Goal: Task Accomplishment & Management: Manage account settings

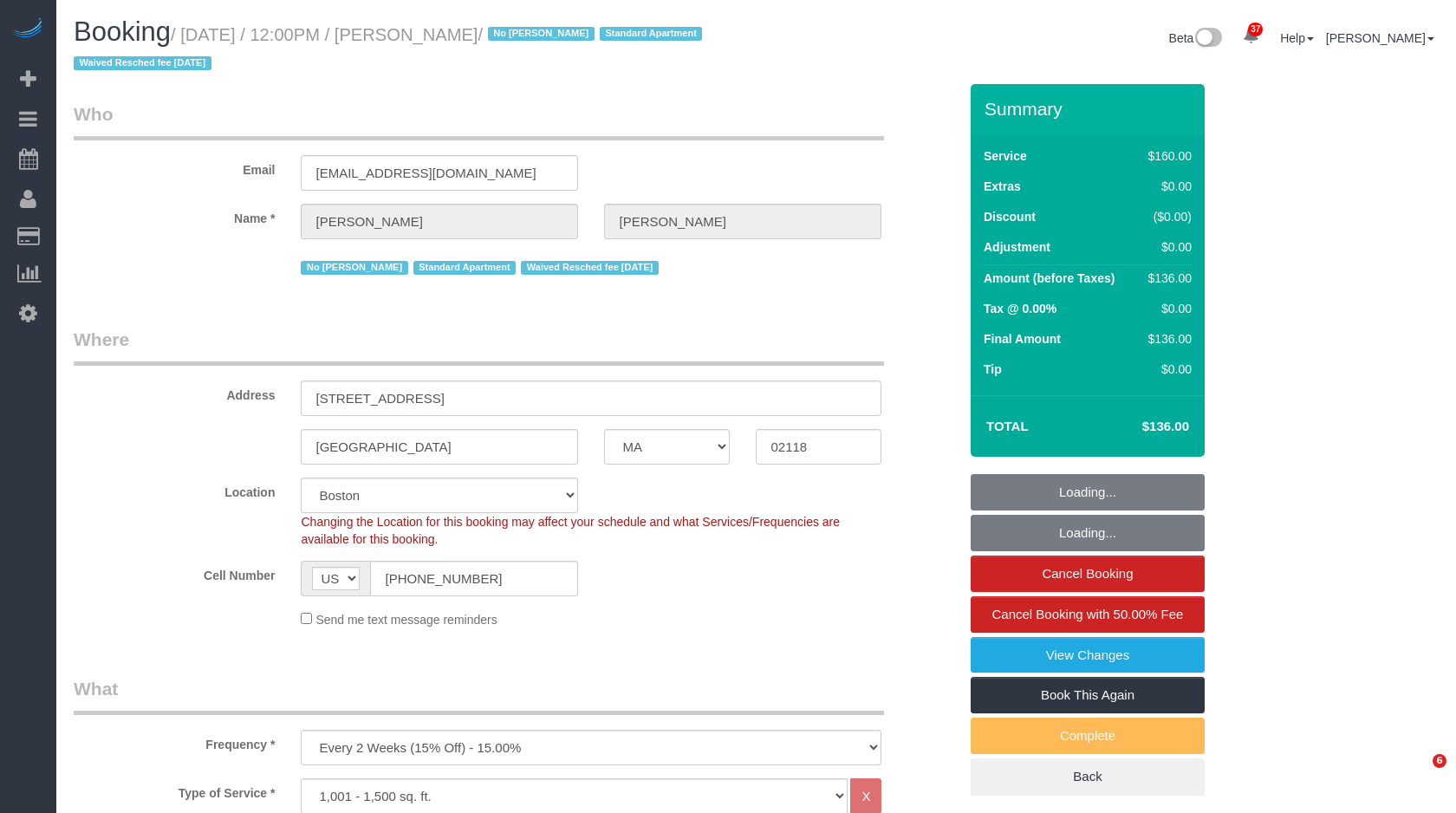
select select "MA"
select select "spot1"
select select "number:58"
select select "number:76"
select select "number:15"
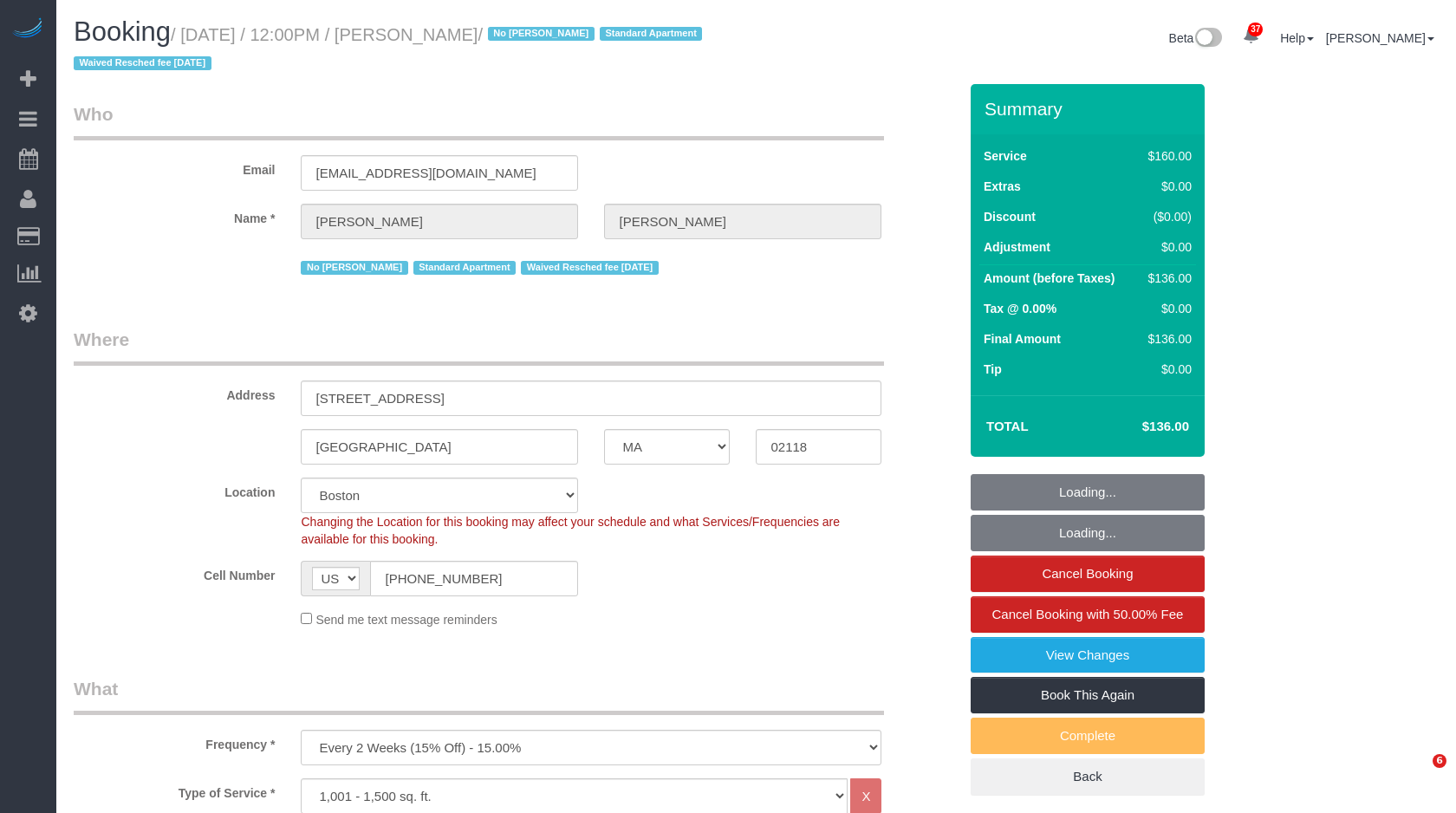
select select "number:7"
click at [545, 36] on small "/ October 09, 2025 / 12:00PM / Stephen Lantz / No Marcia Batista Standard Apart…" at bounding box center [390, 49] width 634 height 49
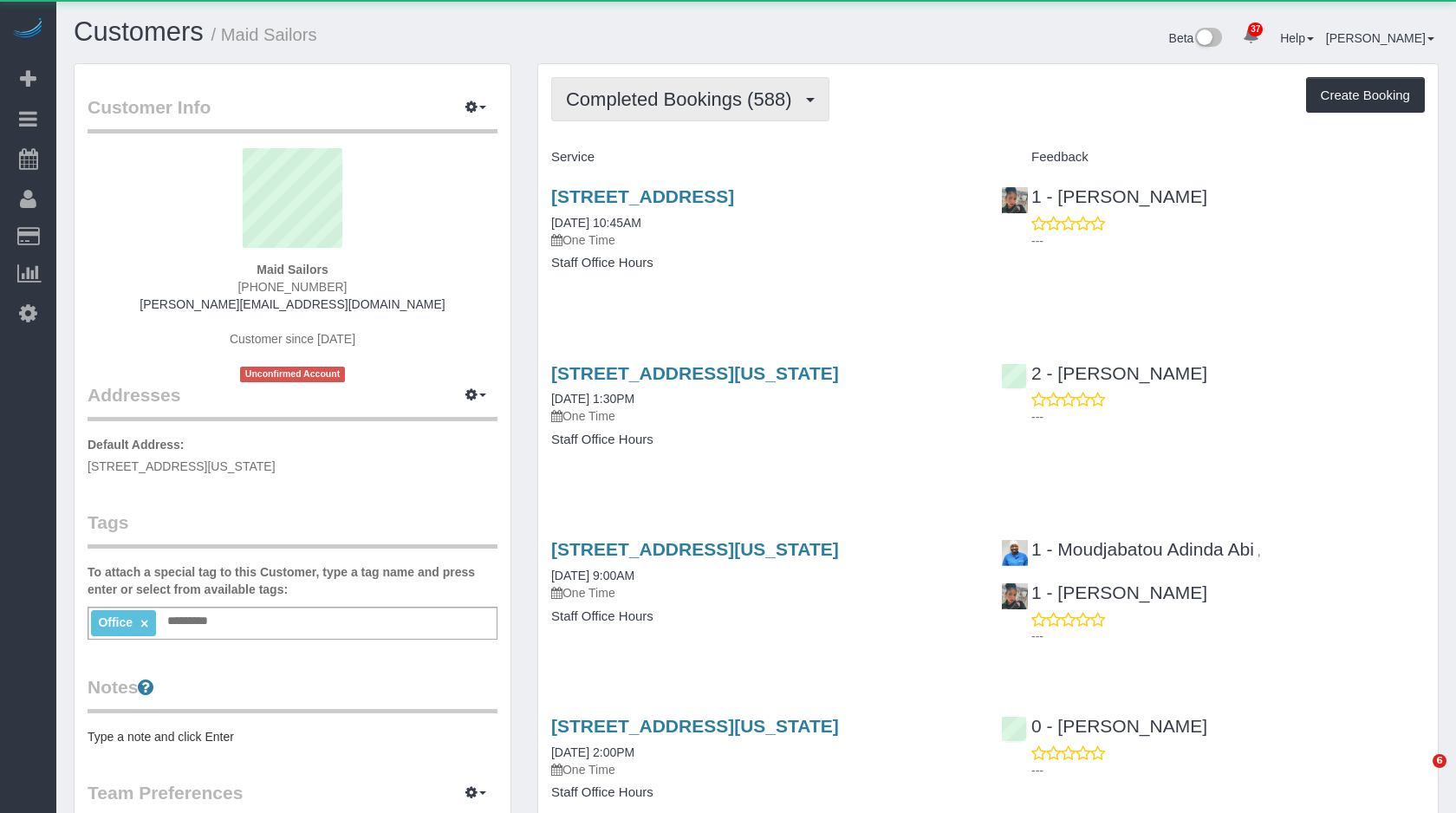
drag, startPoint x: 0, startPoint y: 0, endPoint x: 752, endPoint y: 97, distance: 758.2
click at [752, 97] on span "Completed Bookings (588)" at bounding box center [682, 99] width 234 height 22
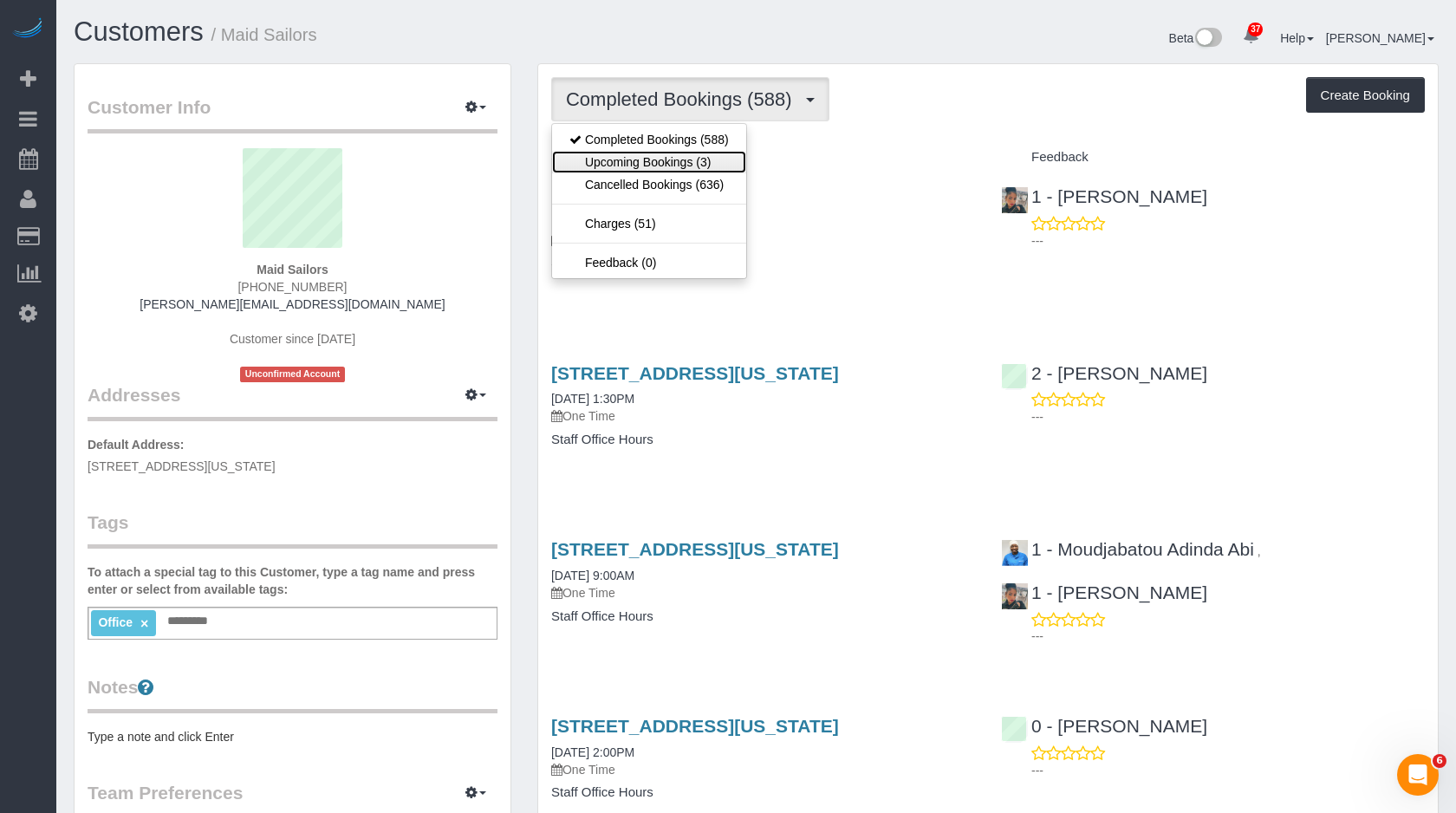
click at [684, 171] on link "Upcoming Bookings (3)" at bounding box center [649, 161] width 194 height 23
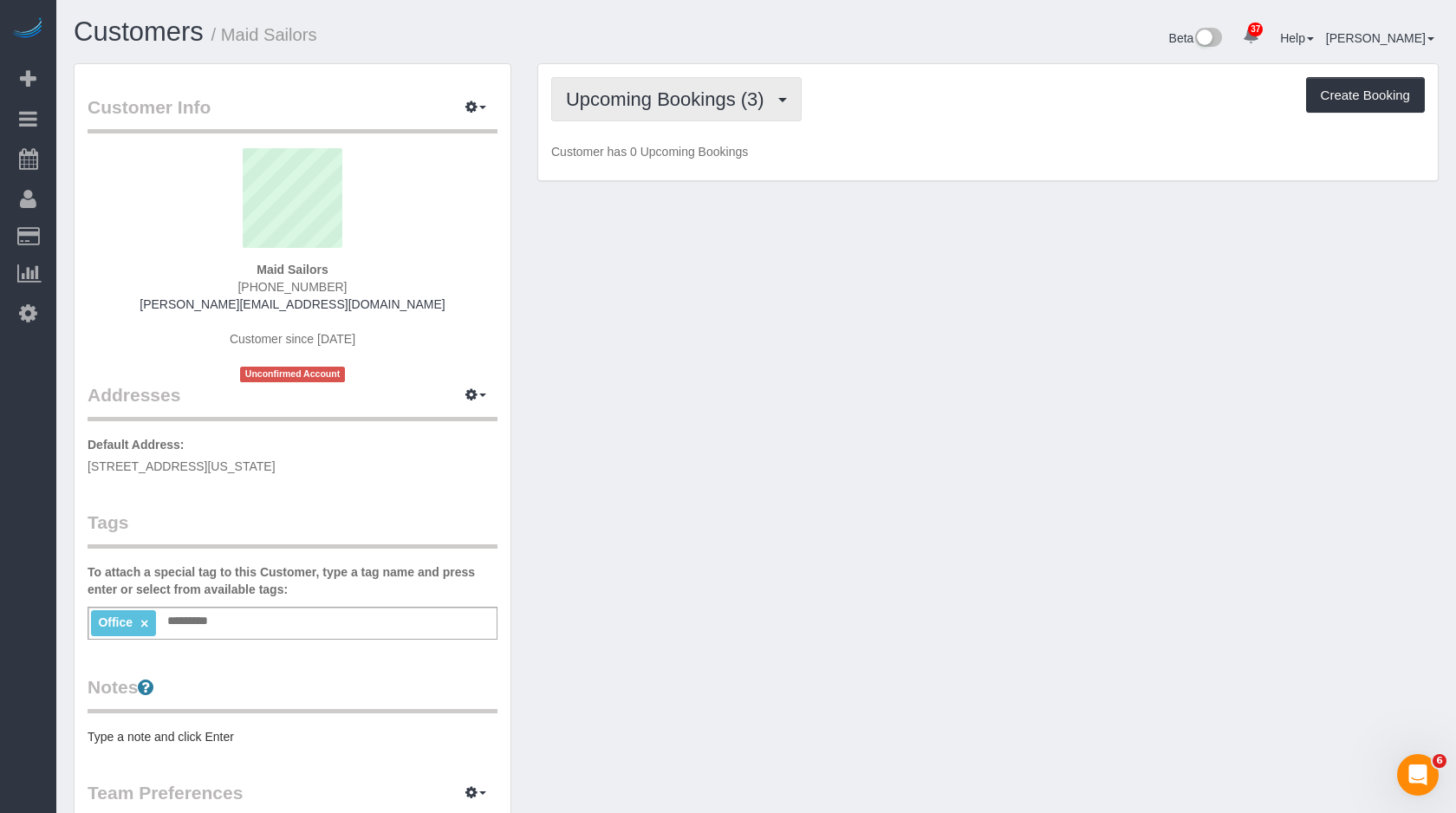
click at [745, 77] on button "Upcoming Bookings (3)" at bounding box center [676, 99] width 251 height 45
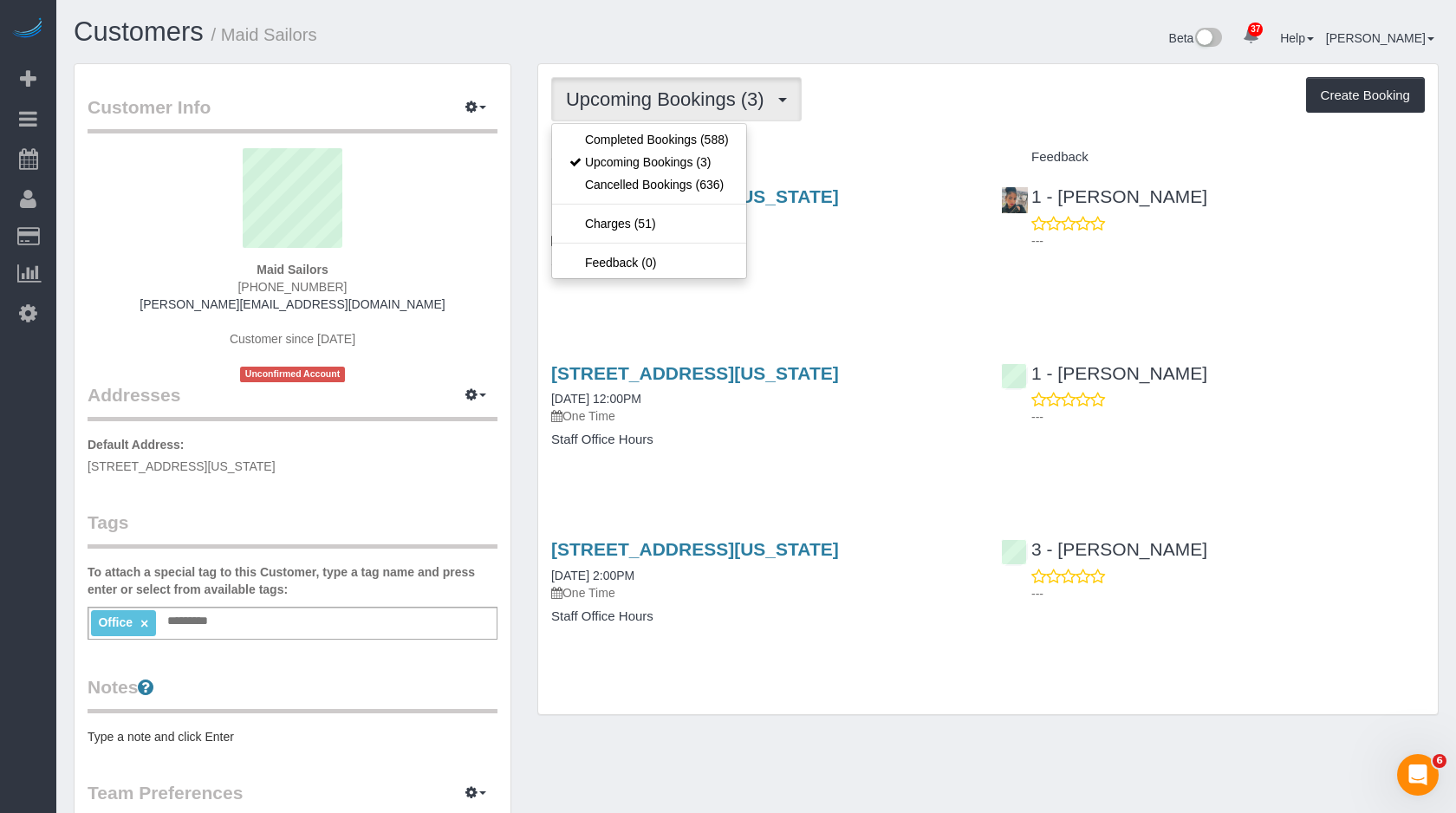
click at [724, 92] on span "Upcoming Bookings (3)" at bounding box center [669, 99] width 207 height 22
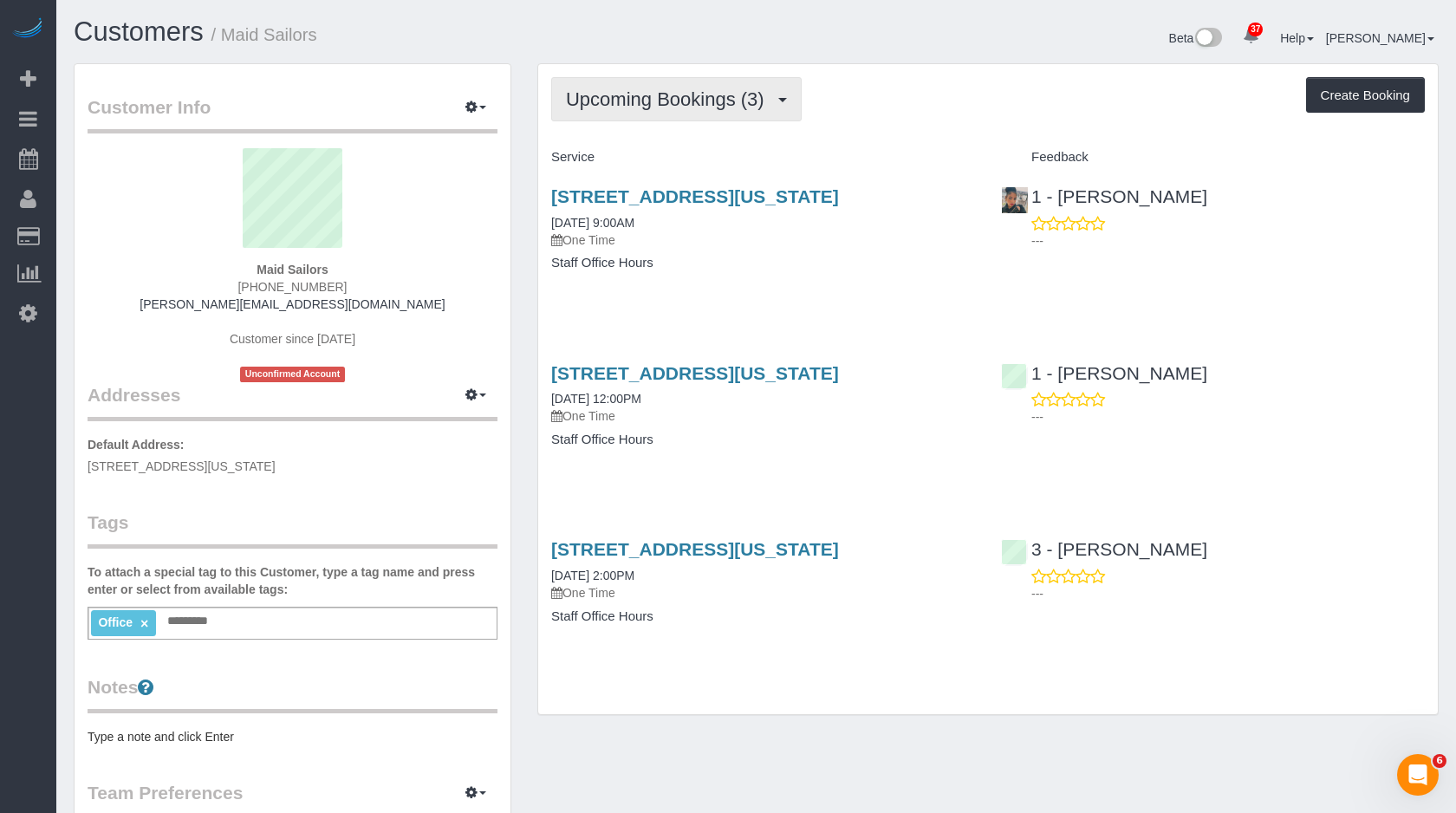
click at [732, 84] on button "Upcoming Bookings (3)" at bounding box center [676, 99] width 251 height 45
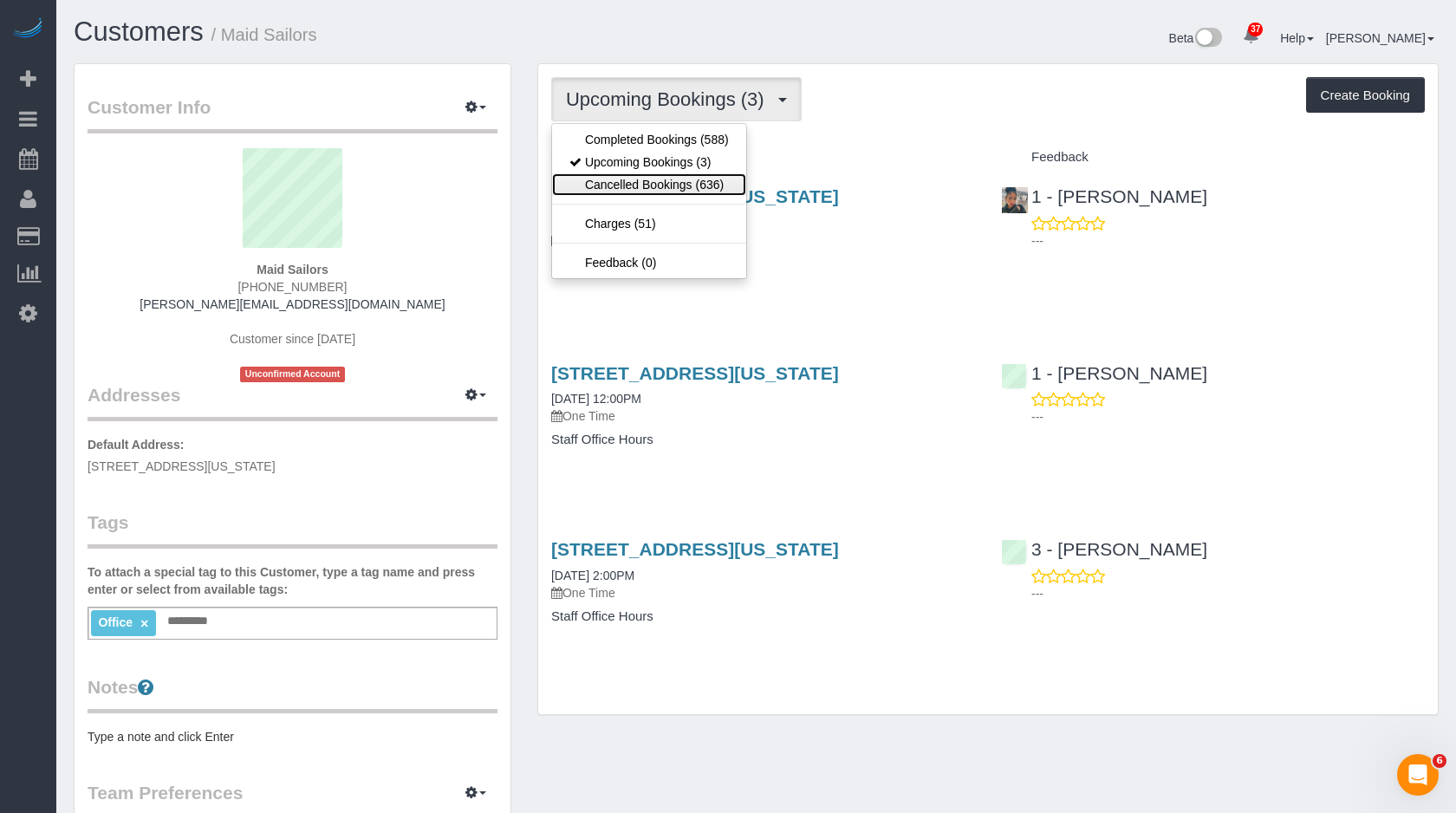
click at [659, 192] on link "Cancelled Bookings (636)" at bounding box center [649, 184] width 194 height 23
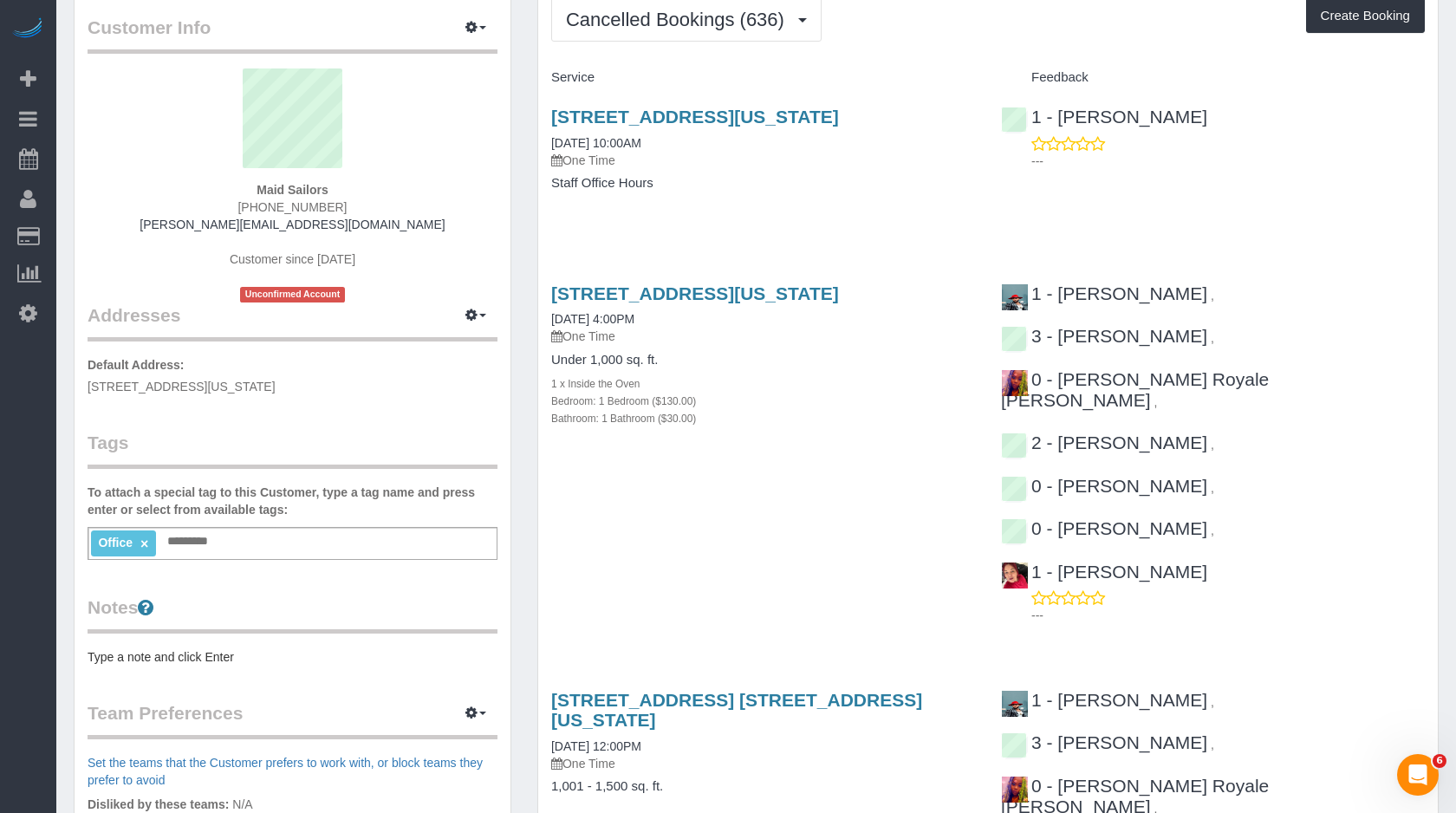
scroll to position [79, 0]
click at [1020, 311] on img at bounding box center [1015, 298] width 26 height 26
click at [1050, 304] on link "1 - [PERSON_NAME]" at bounding box center [1104, 294] width 206 height 20
click at [1087, 403] on link "0 - Patricia Royale Collins" at bounding box center [1135, 390] width 267 height 41
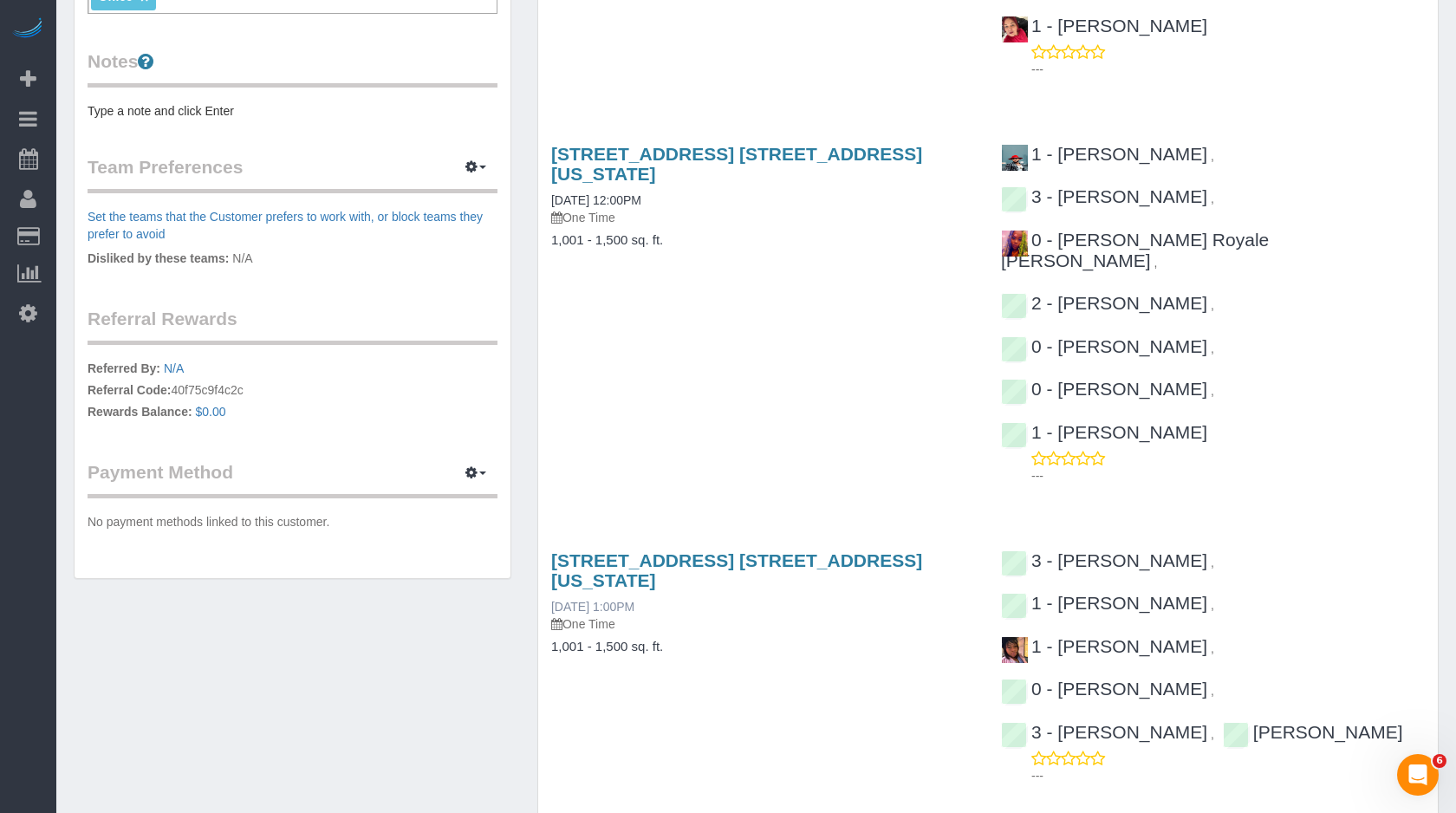
scroll to position [0, 0]
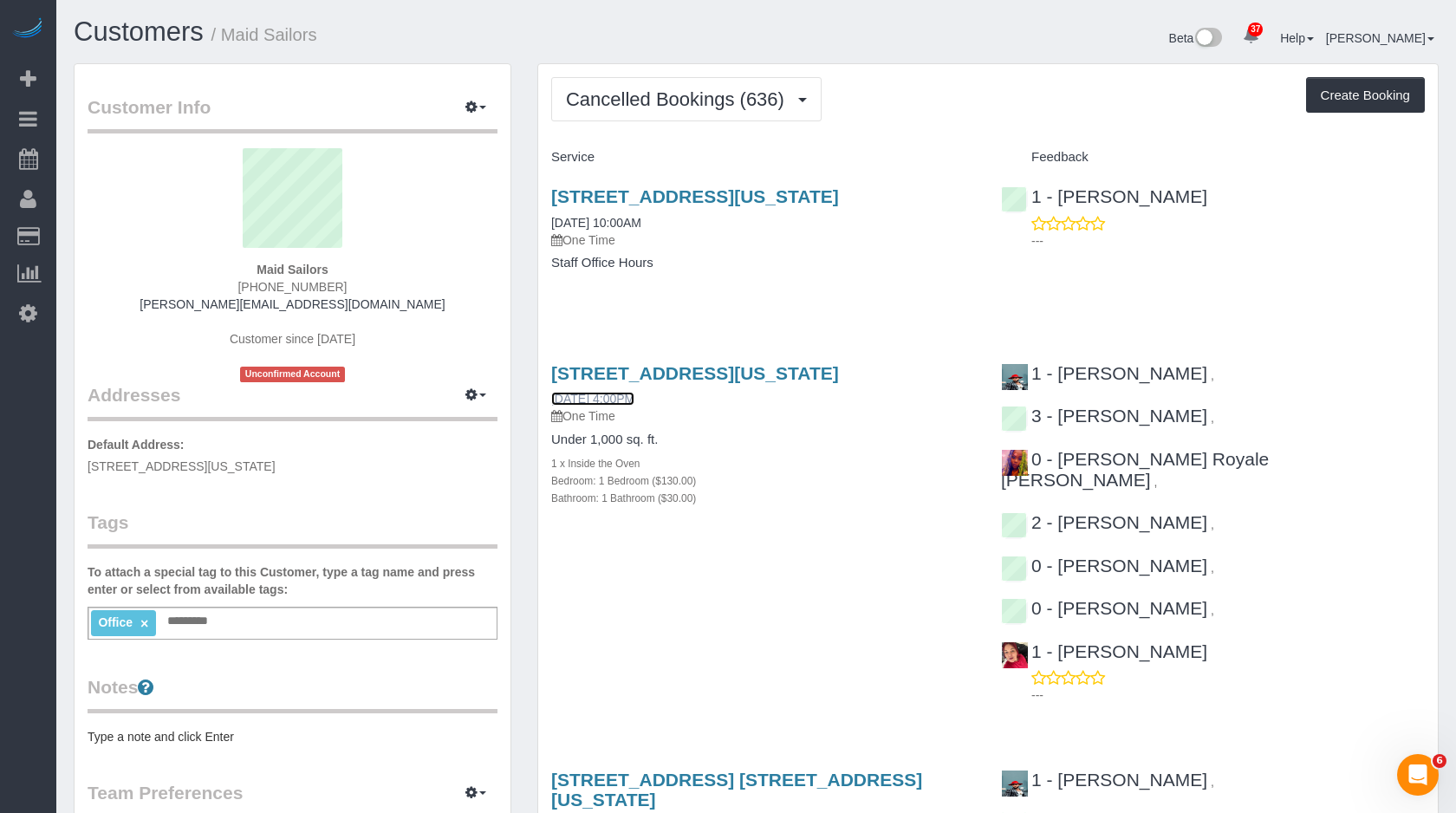
click at [613, 406] on link "09/18/2025 4:00PM" at bounding box center [593, 399] width 83 height 14
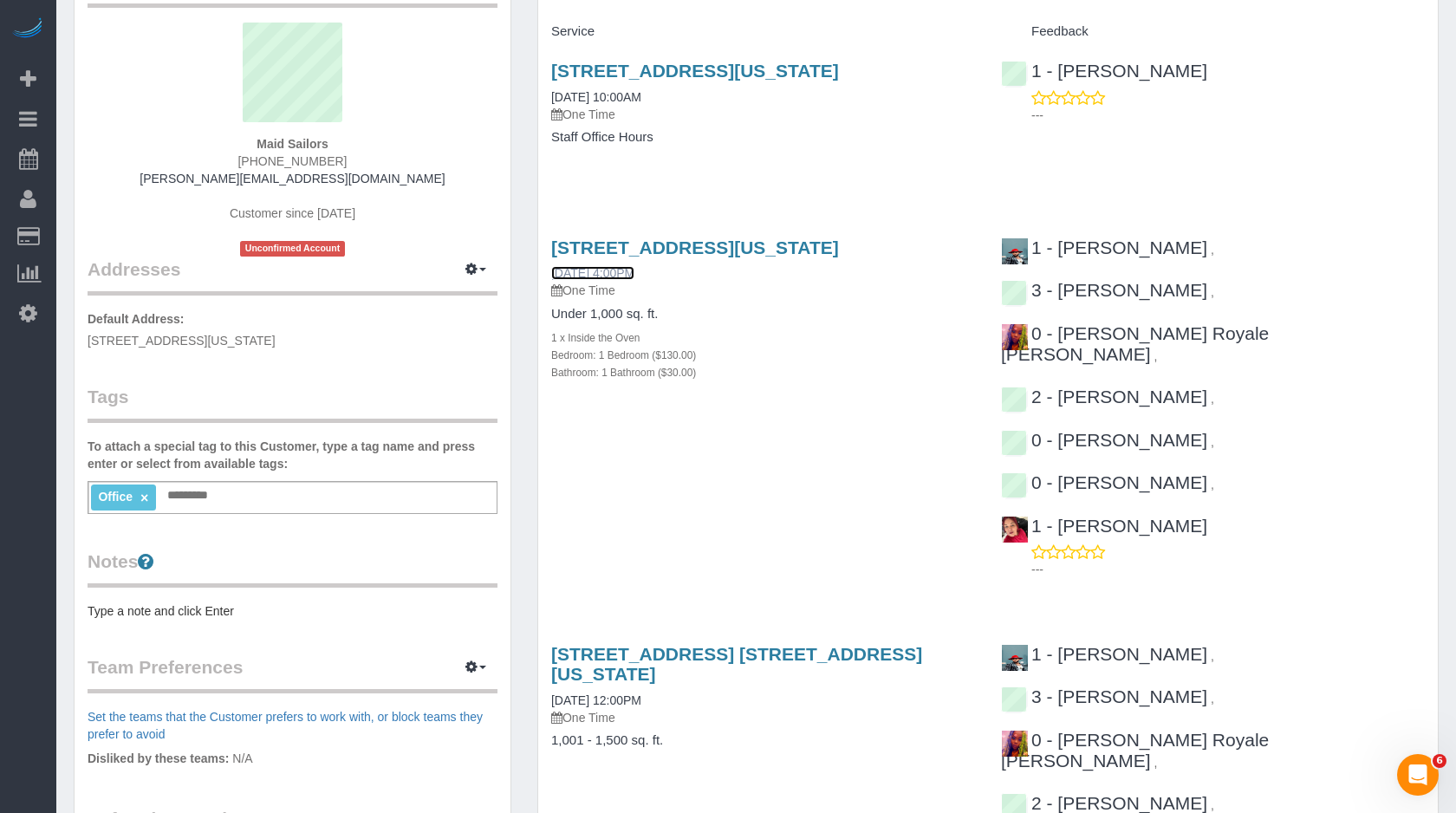
scroll to position [143, 0]
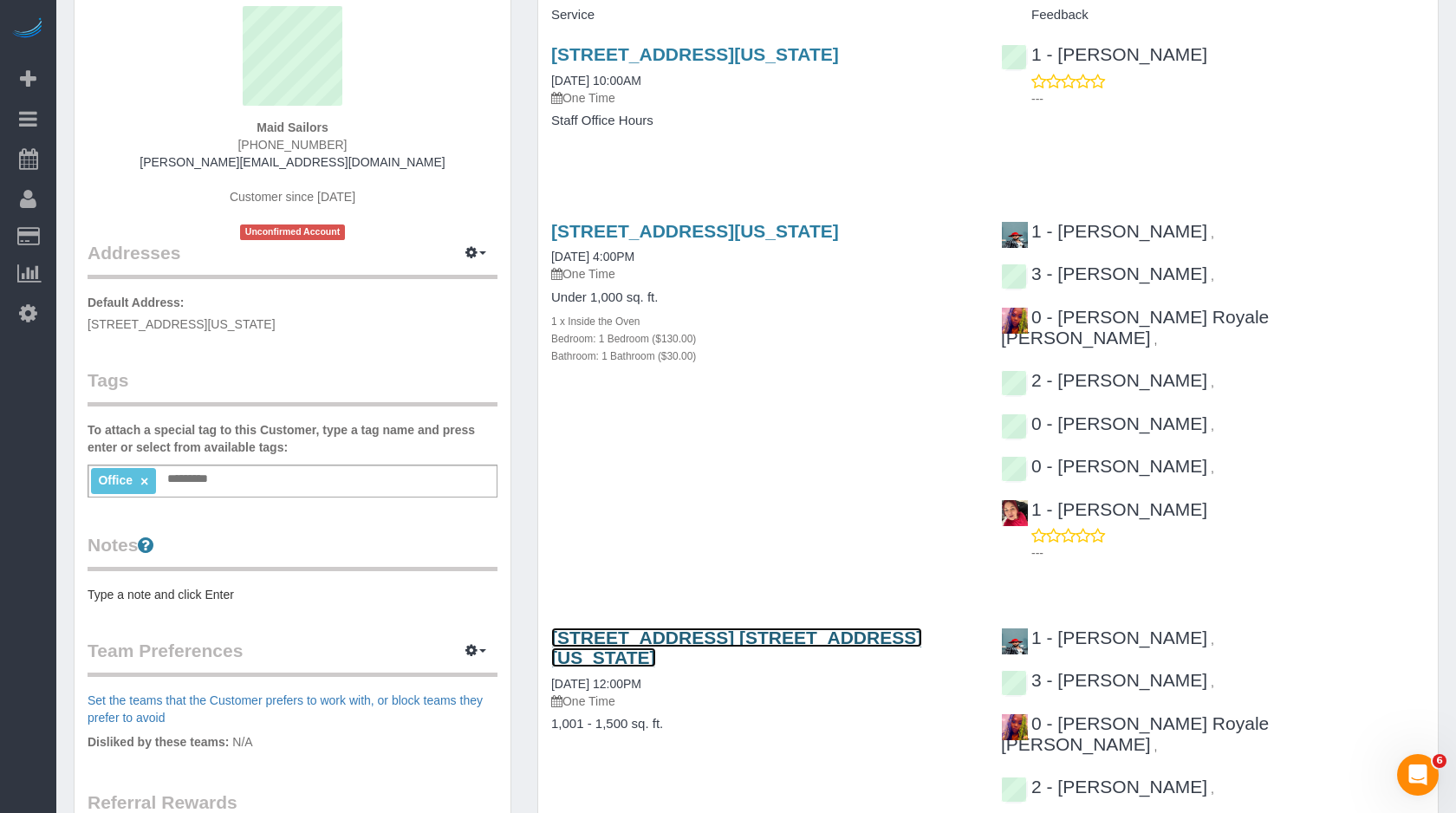
click at [659, 628] on link "351 West 38th Street, Apt. 4b, New York, NY 10018" at bounding box center [737, 648] width 371 height 40
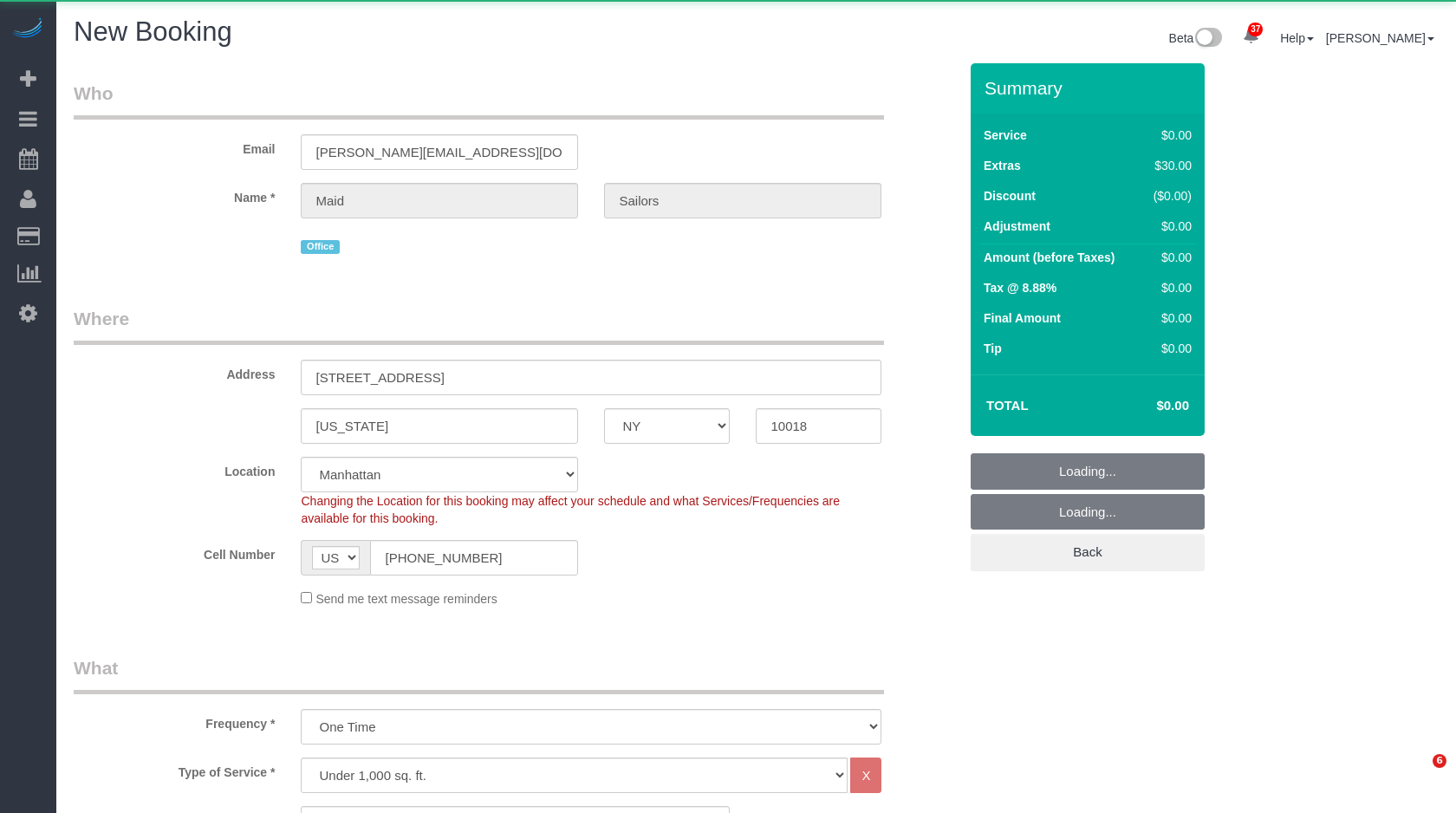
select select "NY"
select select "1"
select select "number:89"
select select "number:90"
select select "number:15"
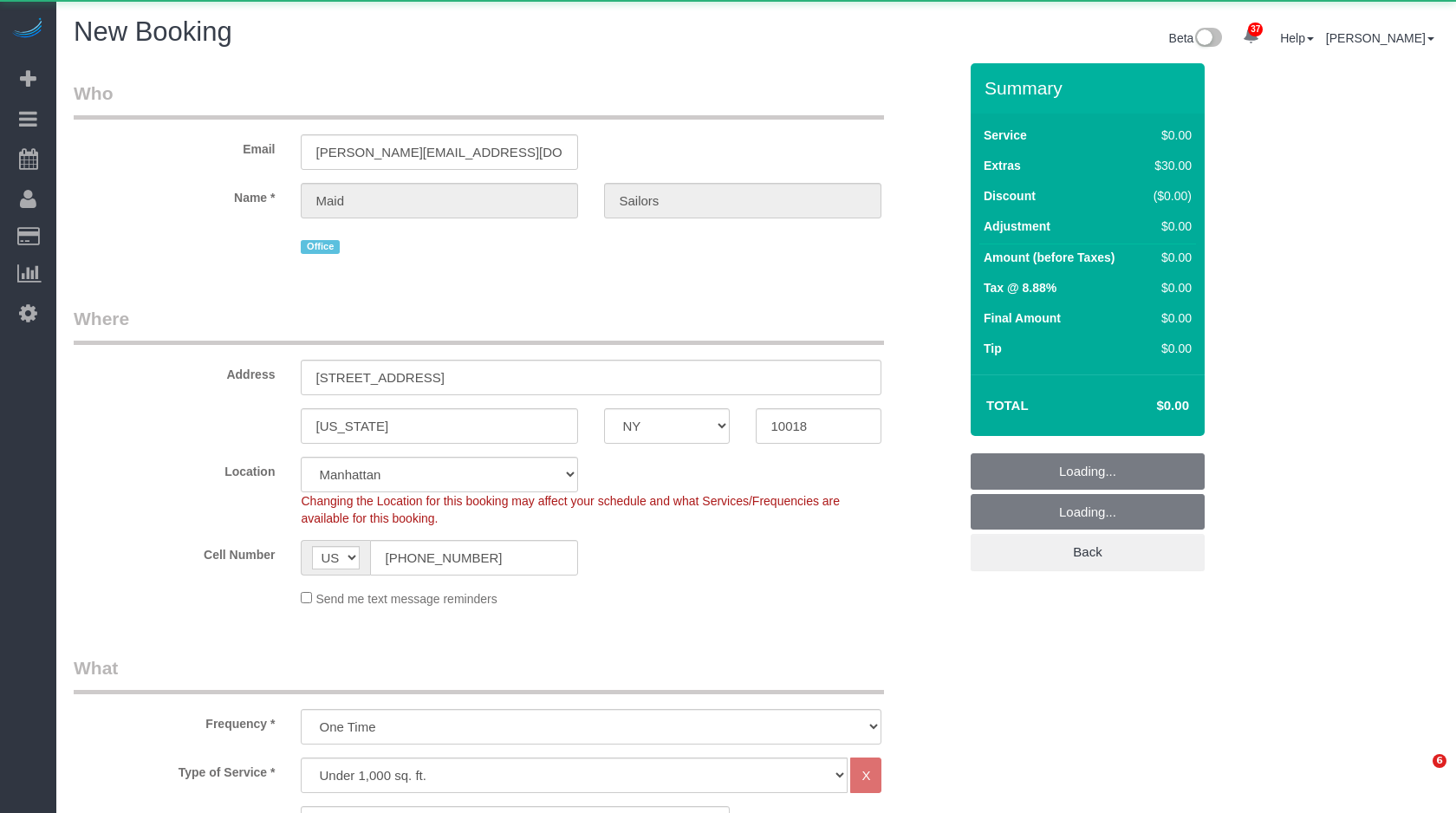
select select "number:6"
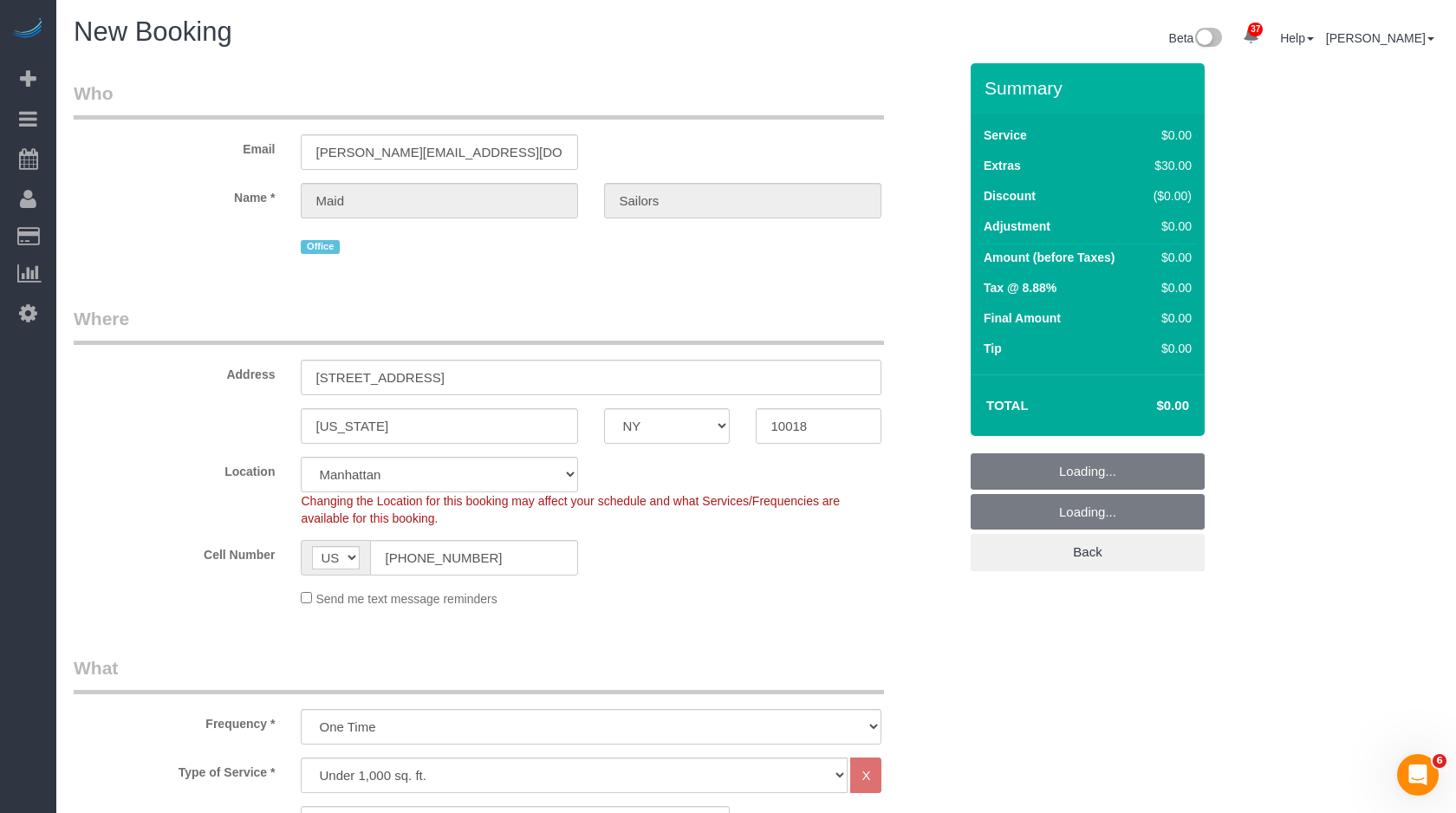
select select "object:1648"
select select "1"
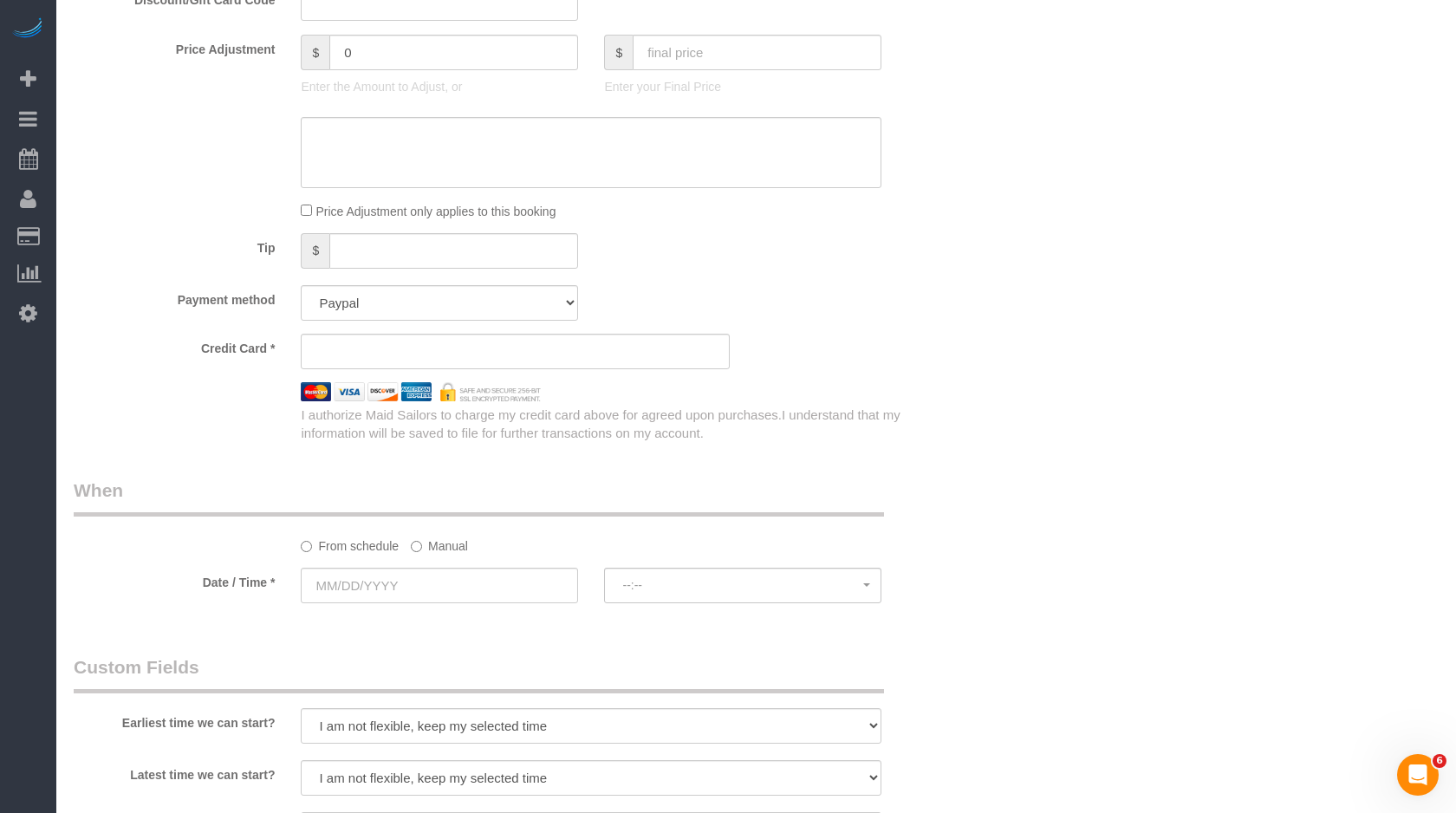
scroll to position [1419, 0]
click at [470, 302] on select "Add Credit Card Cash Check Paypal" at bounding box center [440, 300] width 277 height 36
select select "string:paypal"
click at [301, 282] on select "Add Credit Card Cash Check Paypal" at bounding box center [440, 300] width 277 height 36
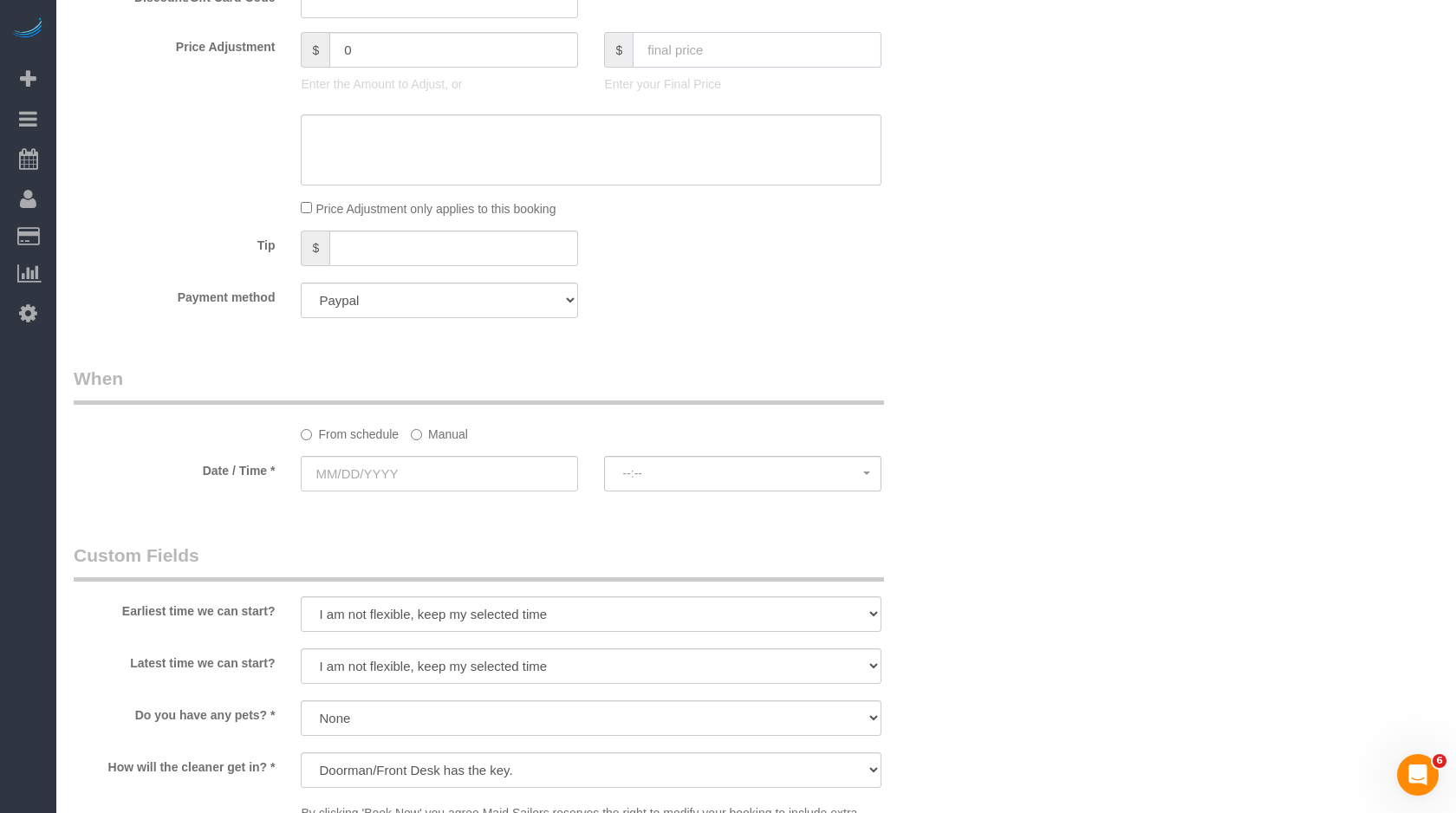
click at [680, 61] on input "text" at bounding box center [757, 50] width 249 height 36
type input "0"
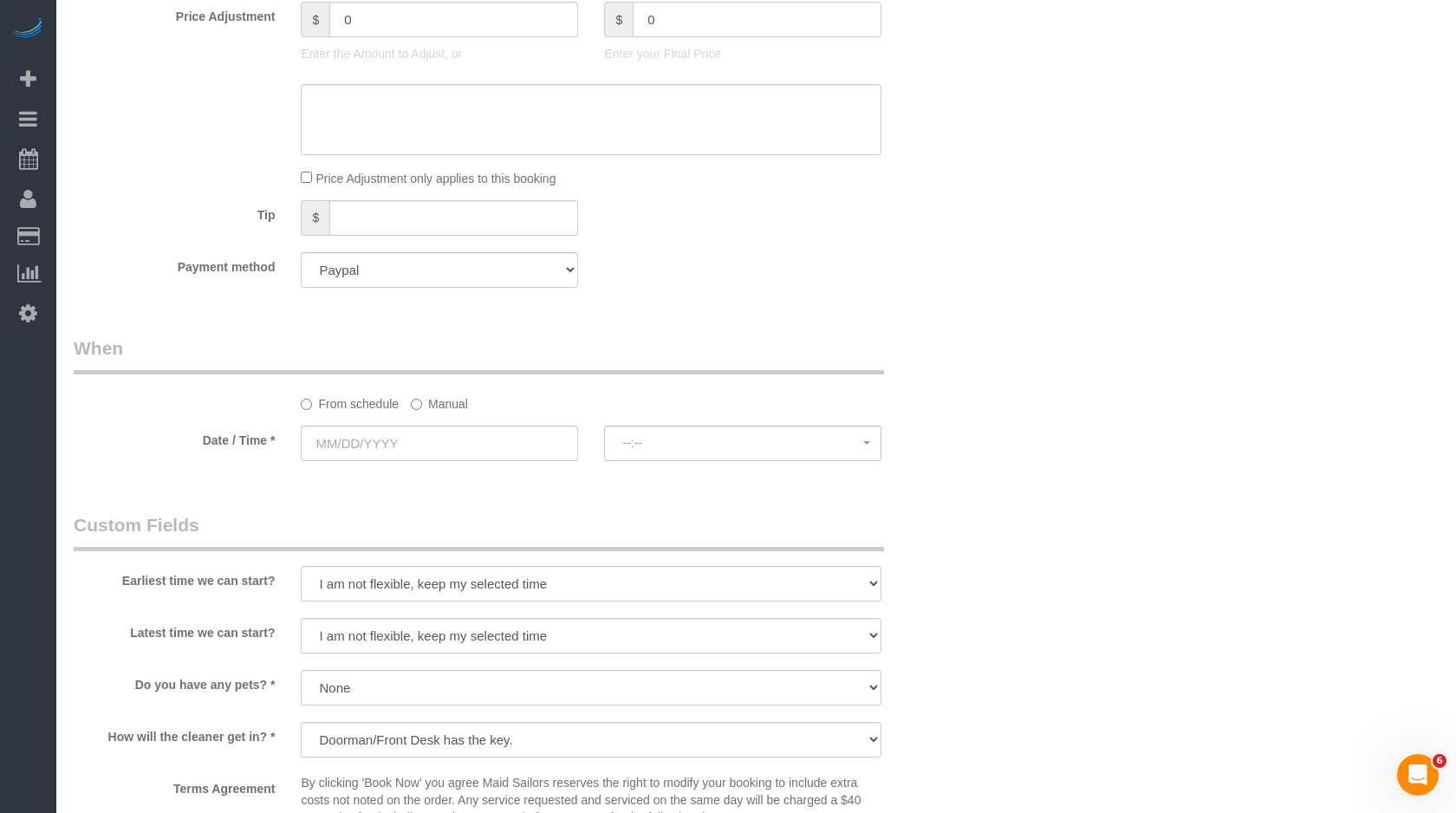
type input "-190"
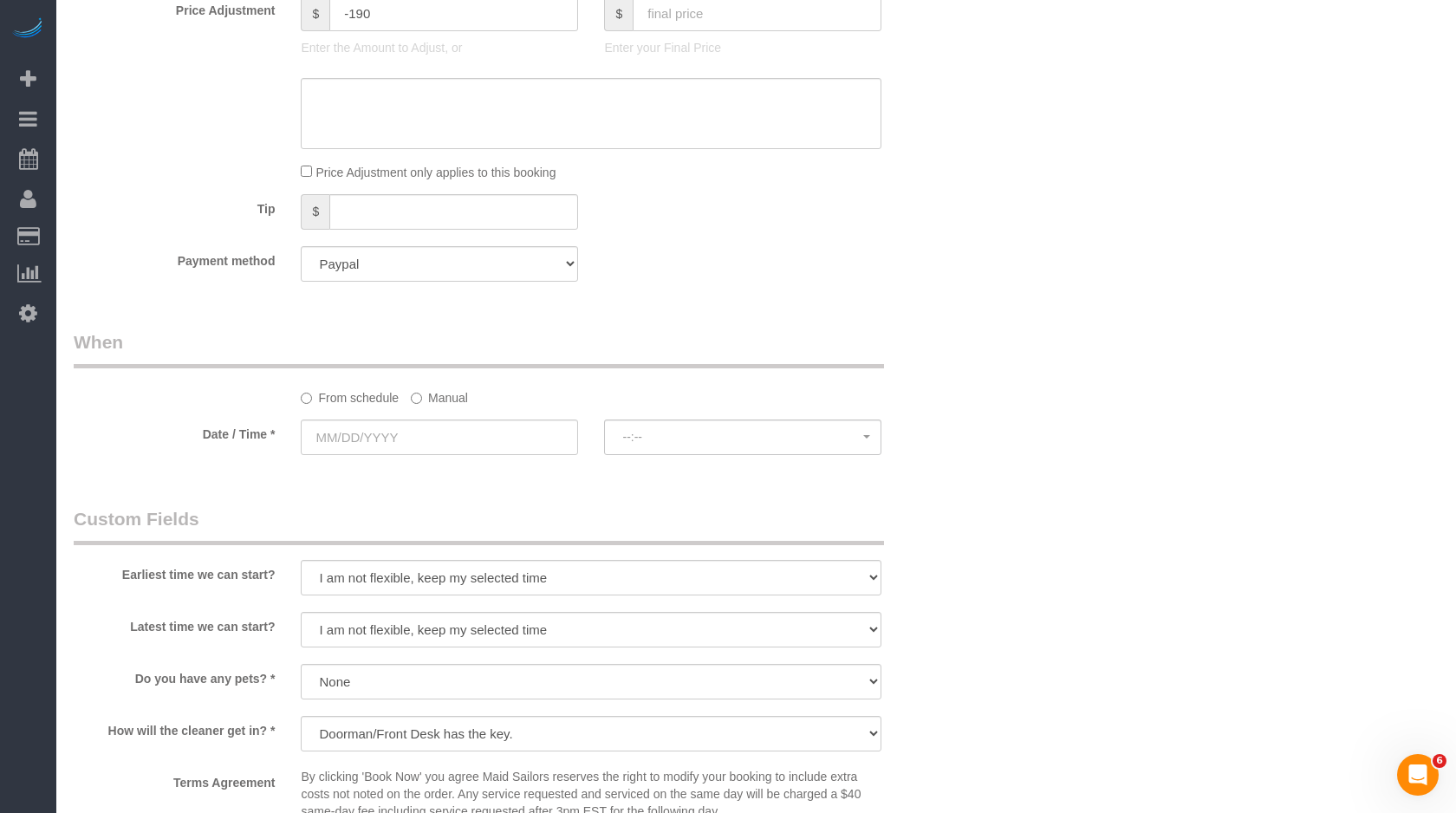
click at [425, 404] on label "Manual" at bounding box center [440, 395] width 57 height 24
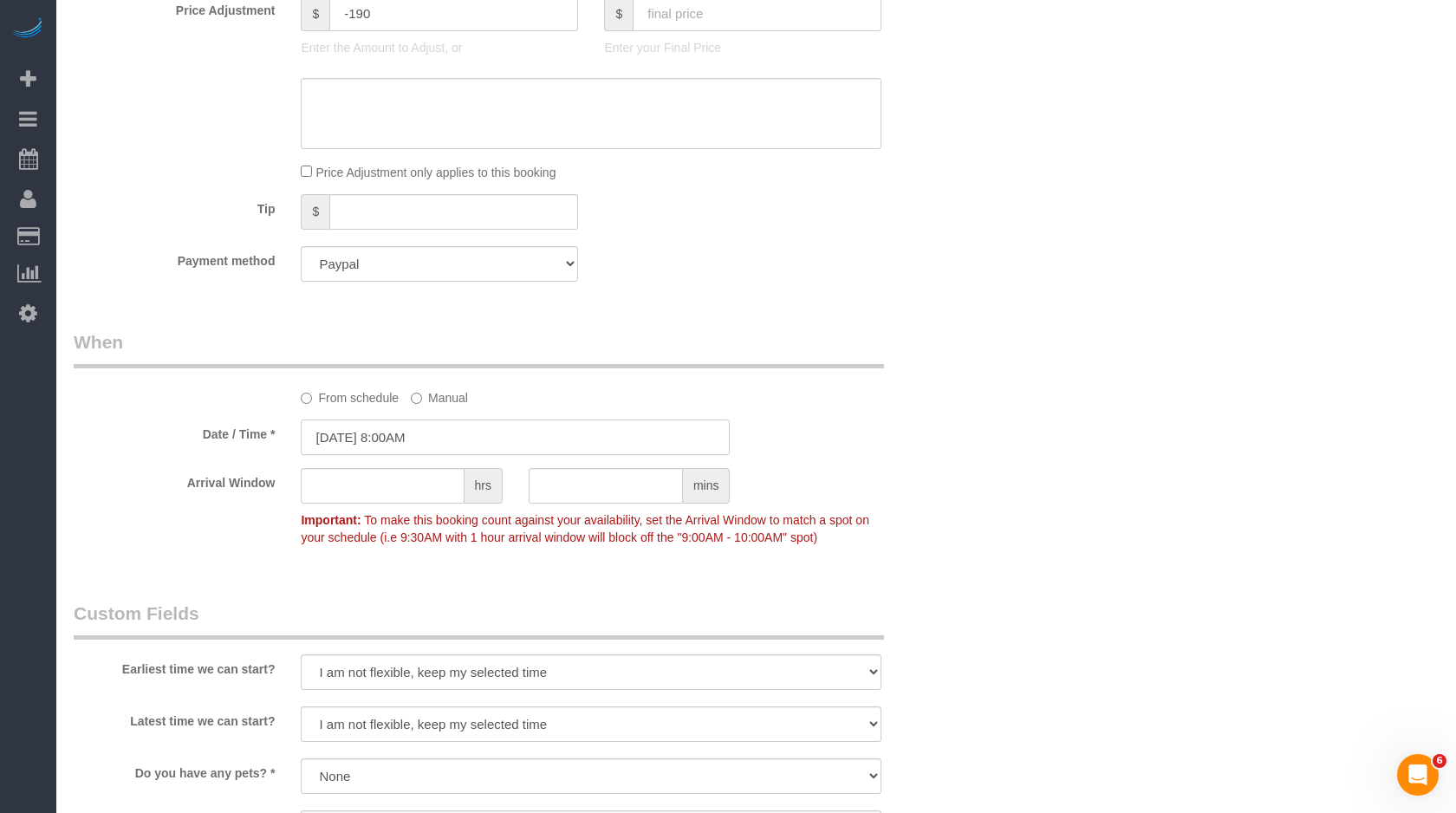
click at [460, 438] on input "10/09/2025 8:00AM" at bounding box center [515, 438] width 429 height 36
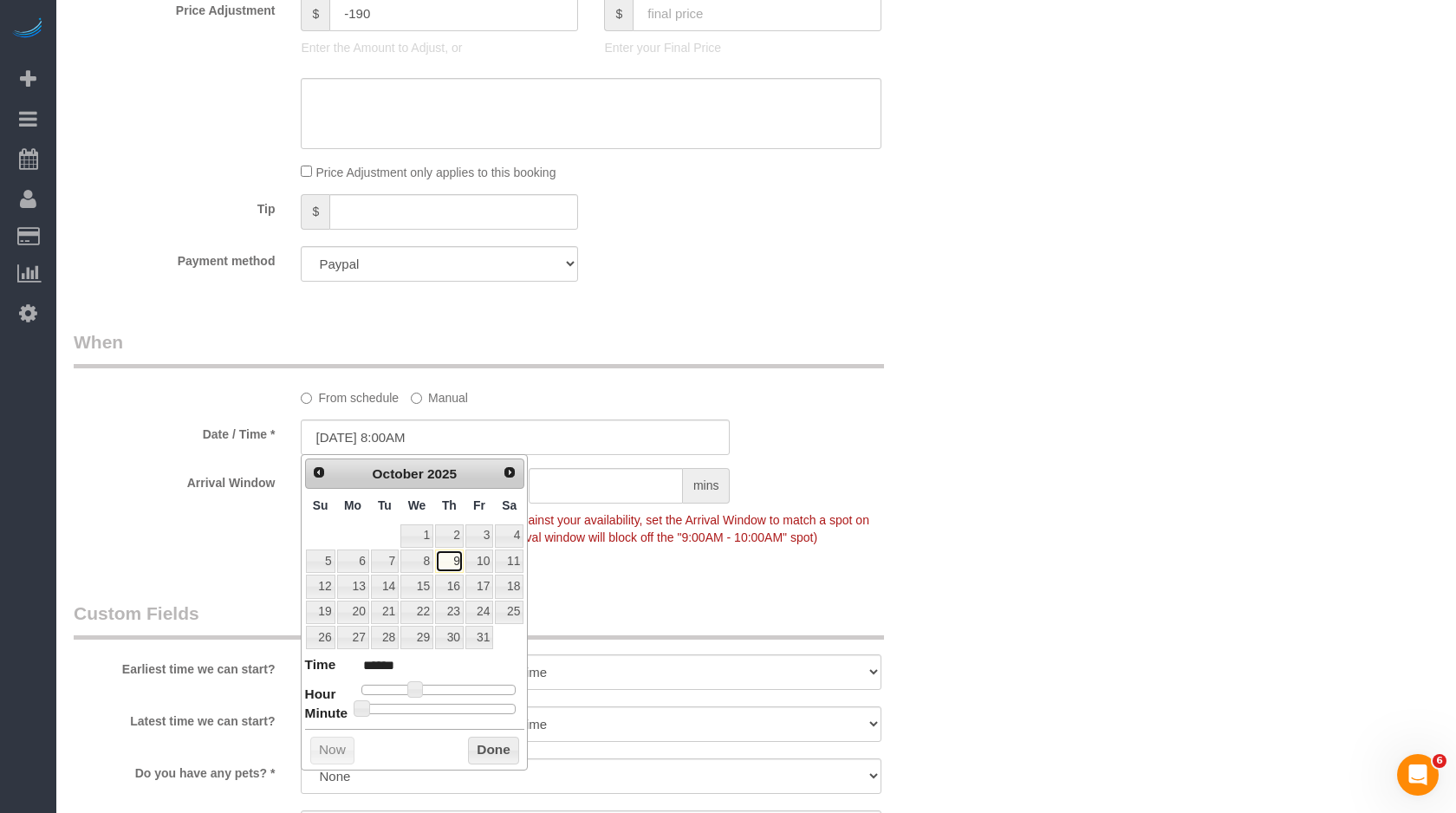
click at [459, 559] on link "9" at bounding box center [449, 561] width 29 height 24
type input "10/09/2025 11:00AM"
type input "*******"
type input "10/09/2025 12:00PM"
type input "*******"
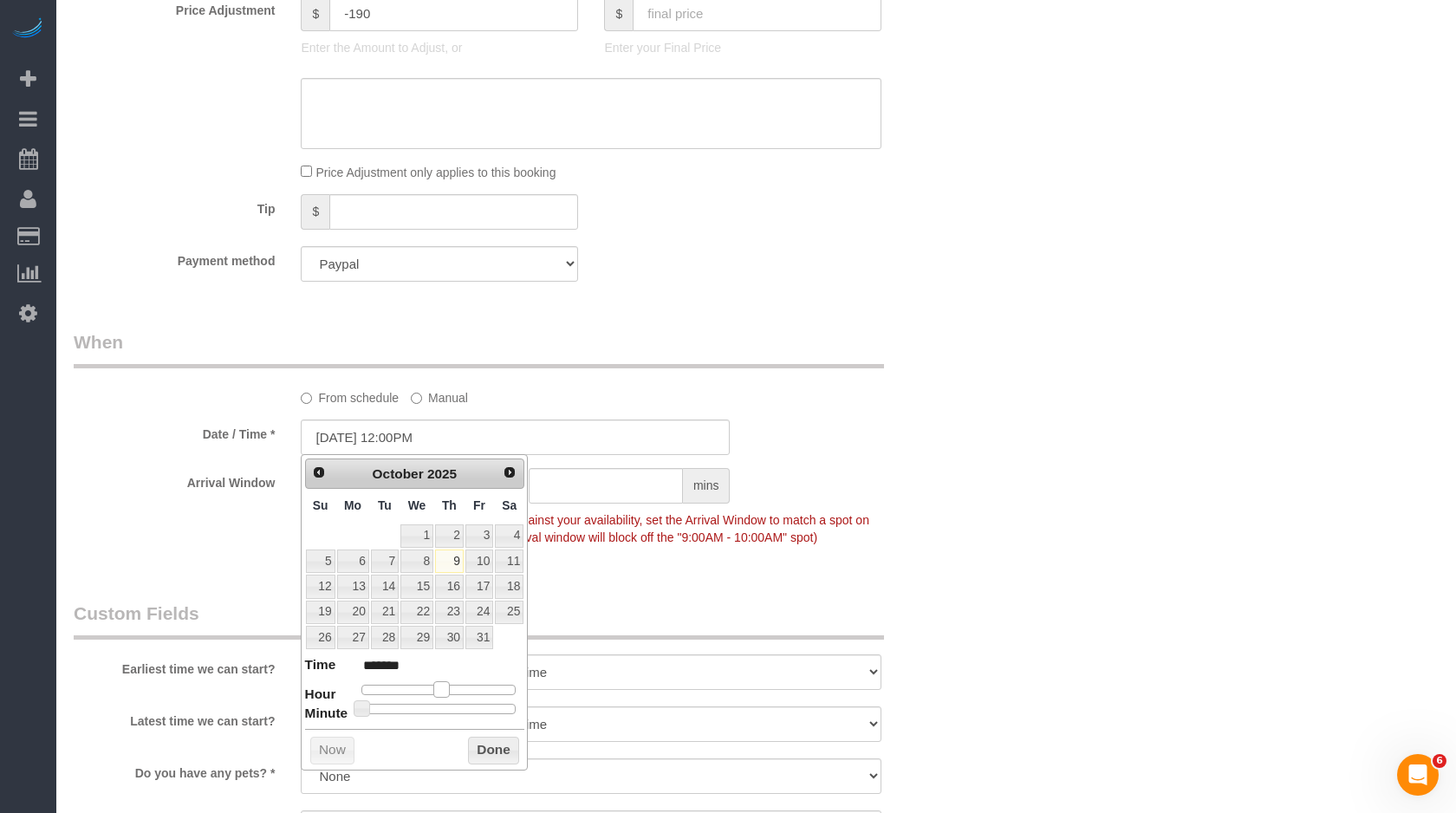
drag, startPoint x: 434, startPoint y: 691, endPoint x: 445, endPoint y: 691, distance: 11.0
click at [445, 691] on div at bounding box center [439, 689] width 156 height 11
click at [492, 750] on button "Done" at bounding box center [494, 751] width 52 height 28
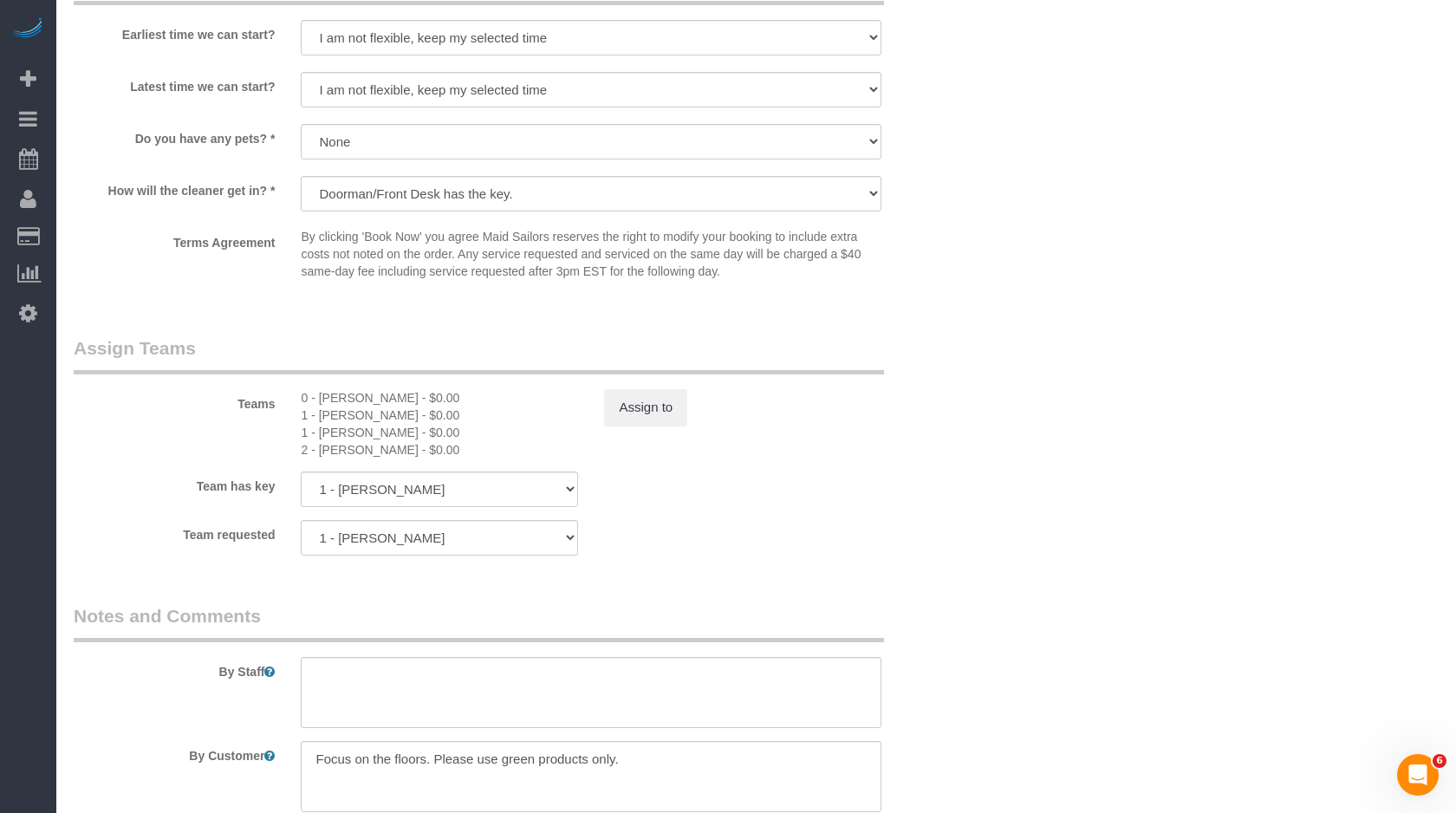
scroll to position [2096, 0]
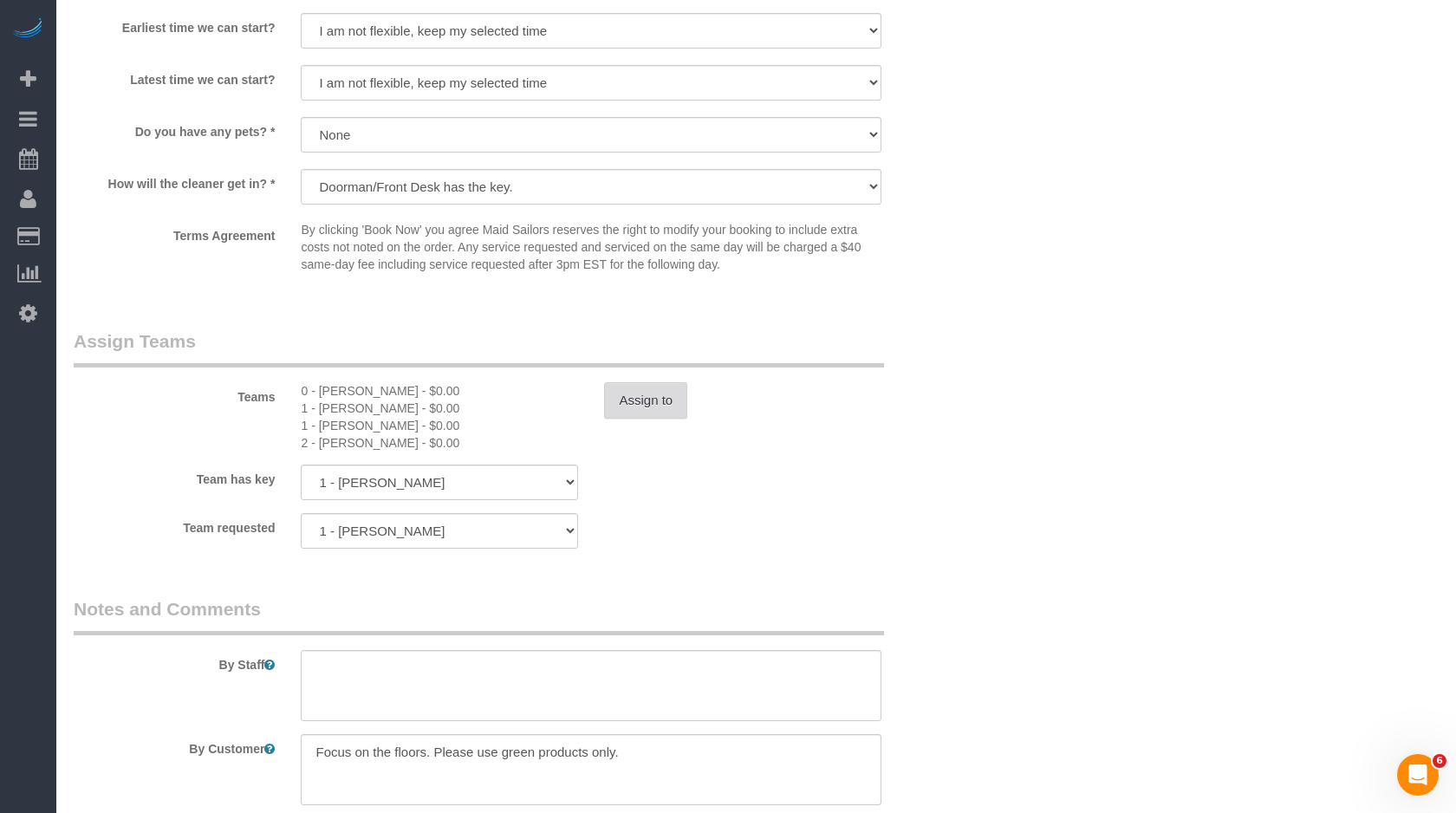
click at [660, 392] on button "Assign to" at bounding box center [646, 400] width 83 height 37
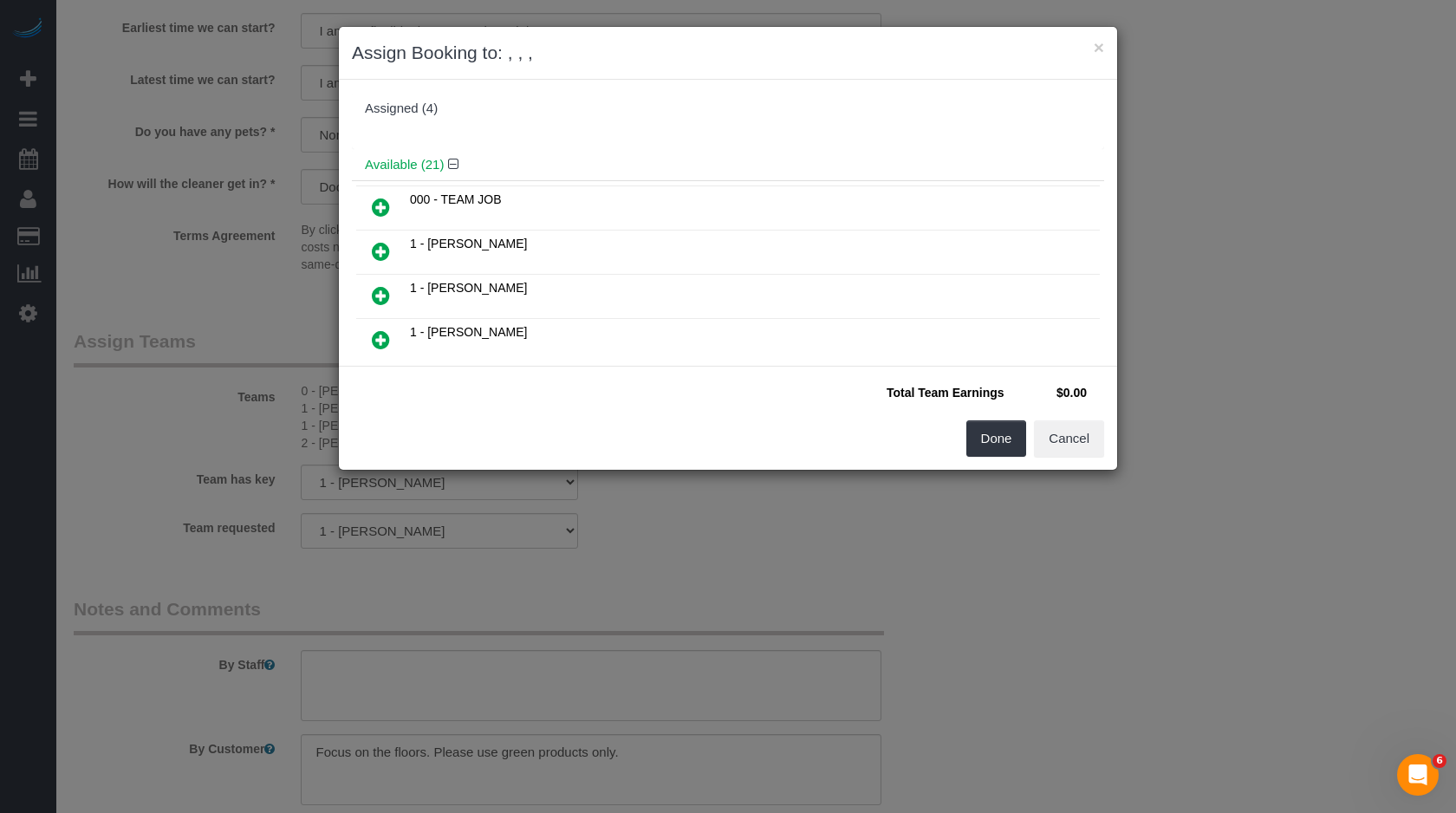
click at [418, 117] on div "Assigned (4)" at bounding box center [728, 109] width 753 height 33
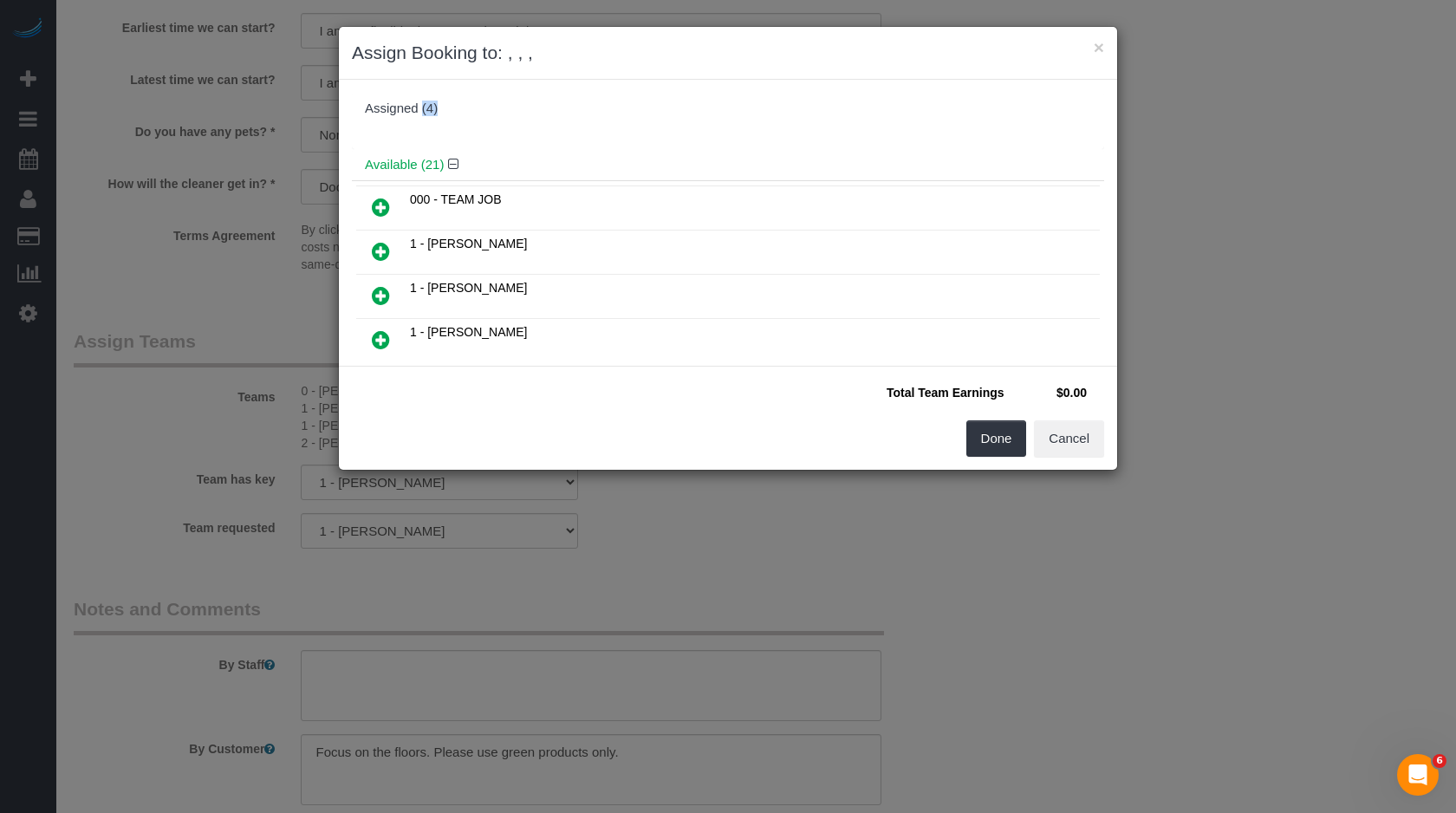
click at [418, 117] on div "Assigned (4)" at bounding box center [728, 109] width 753 height 33
click at [1059, 452] on button "Cancel" at bounding box center [1069, 438] width 70 height 37
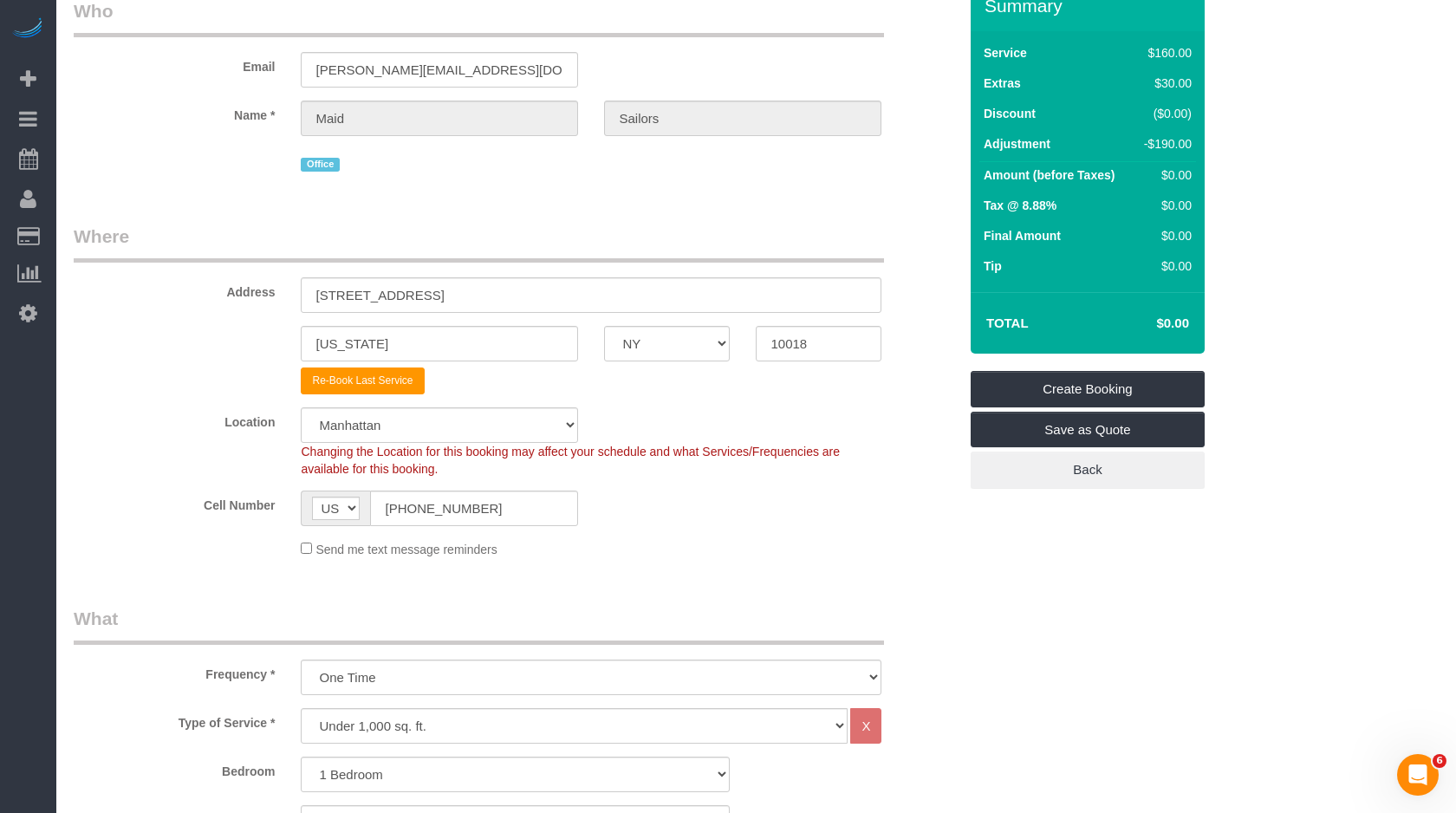
scroll to position [0, 0]
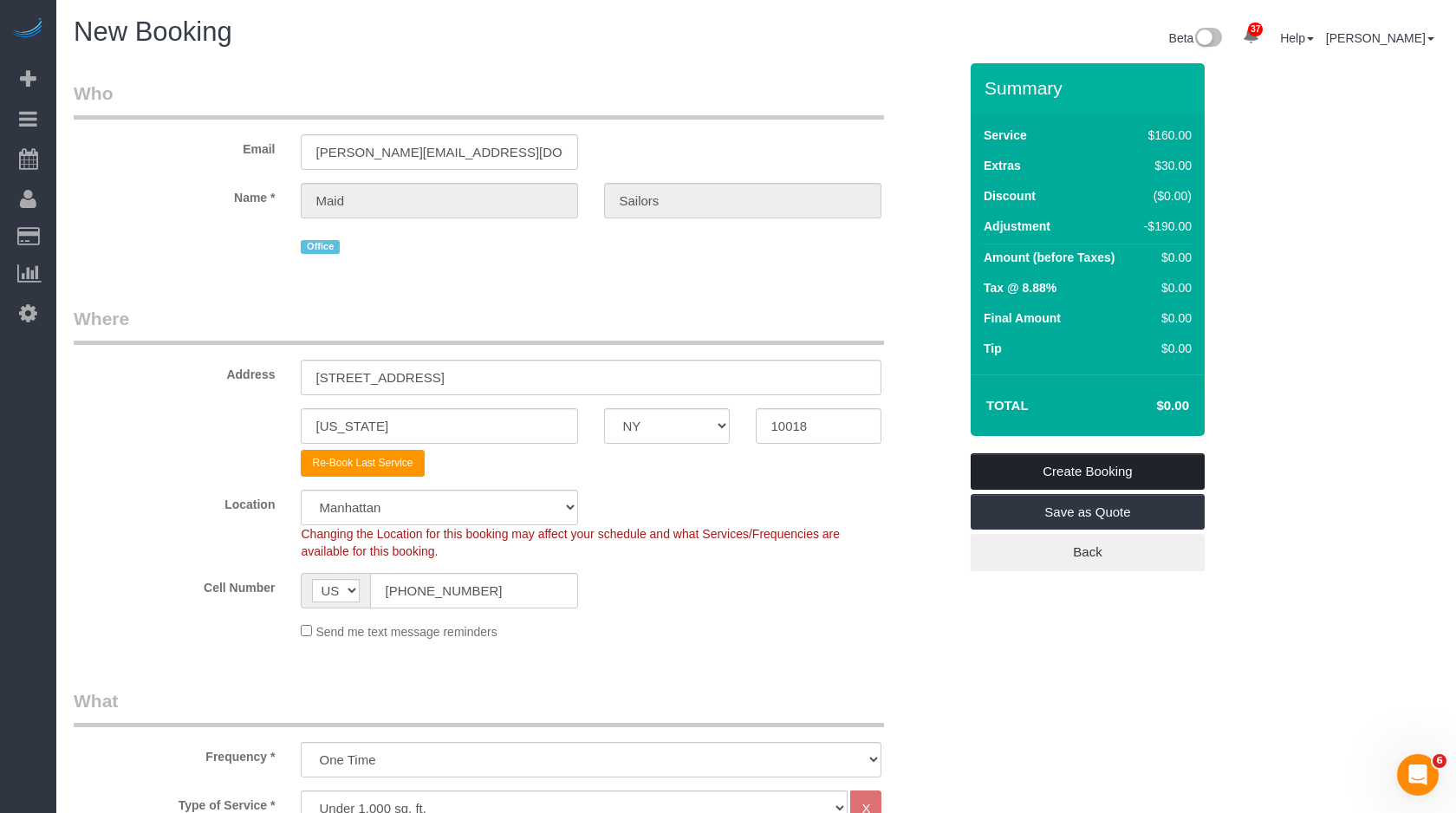
click at [1024, 471] on link "Create Booking" at bounding box center [1088, 471] width 234 height 37
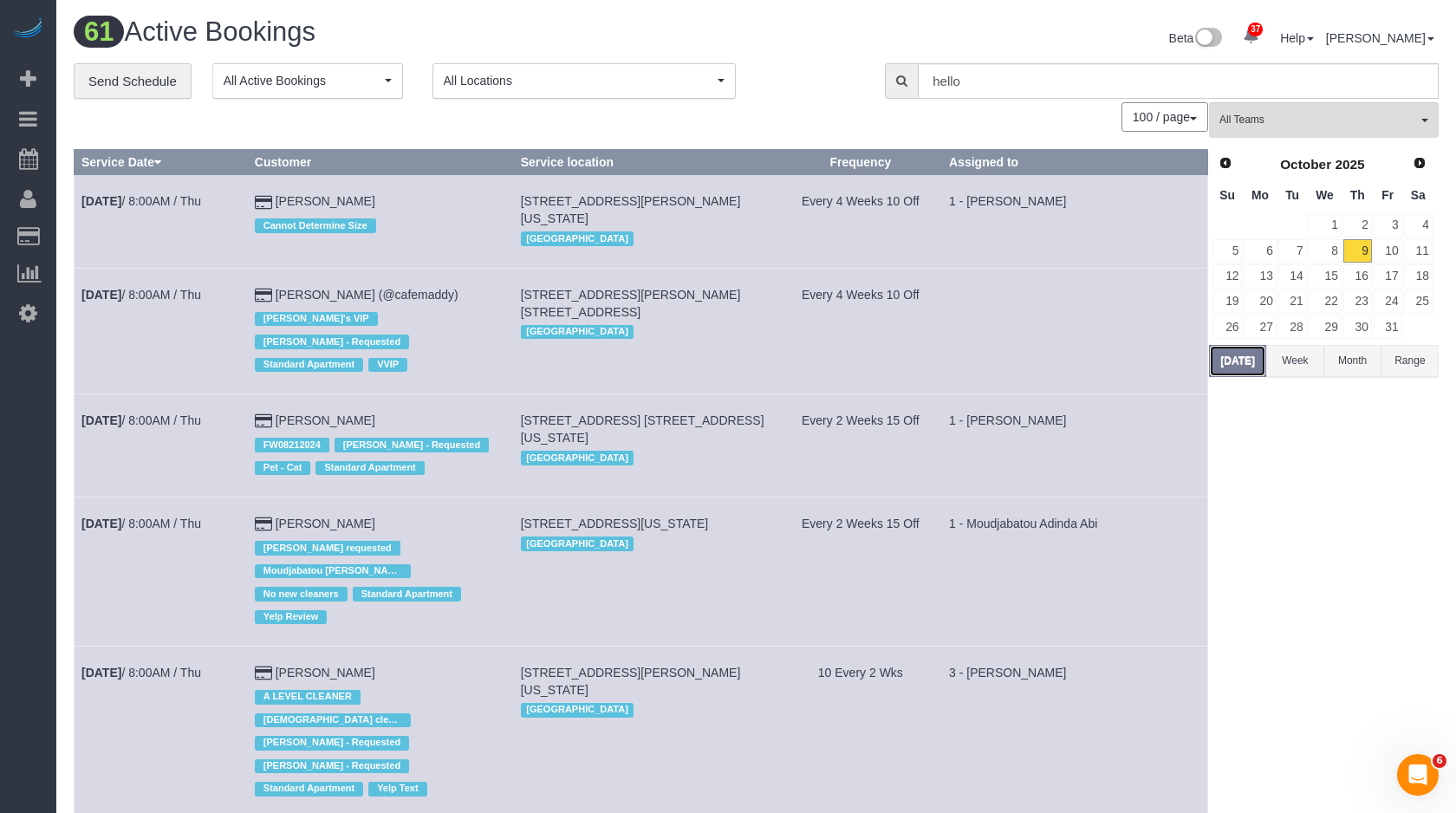
click at [1253, 362] on button "[DATE]" at bounding box center [1238, 360] width 57 height 32
click at [1250, 362] on button "[DATE]" at bounding box center [1238, 360] width 57 height 32
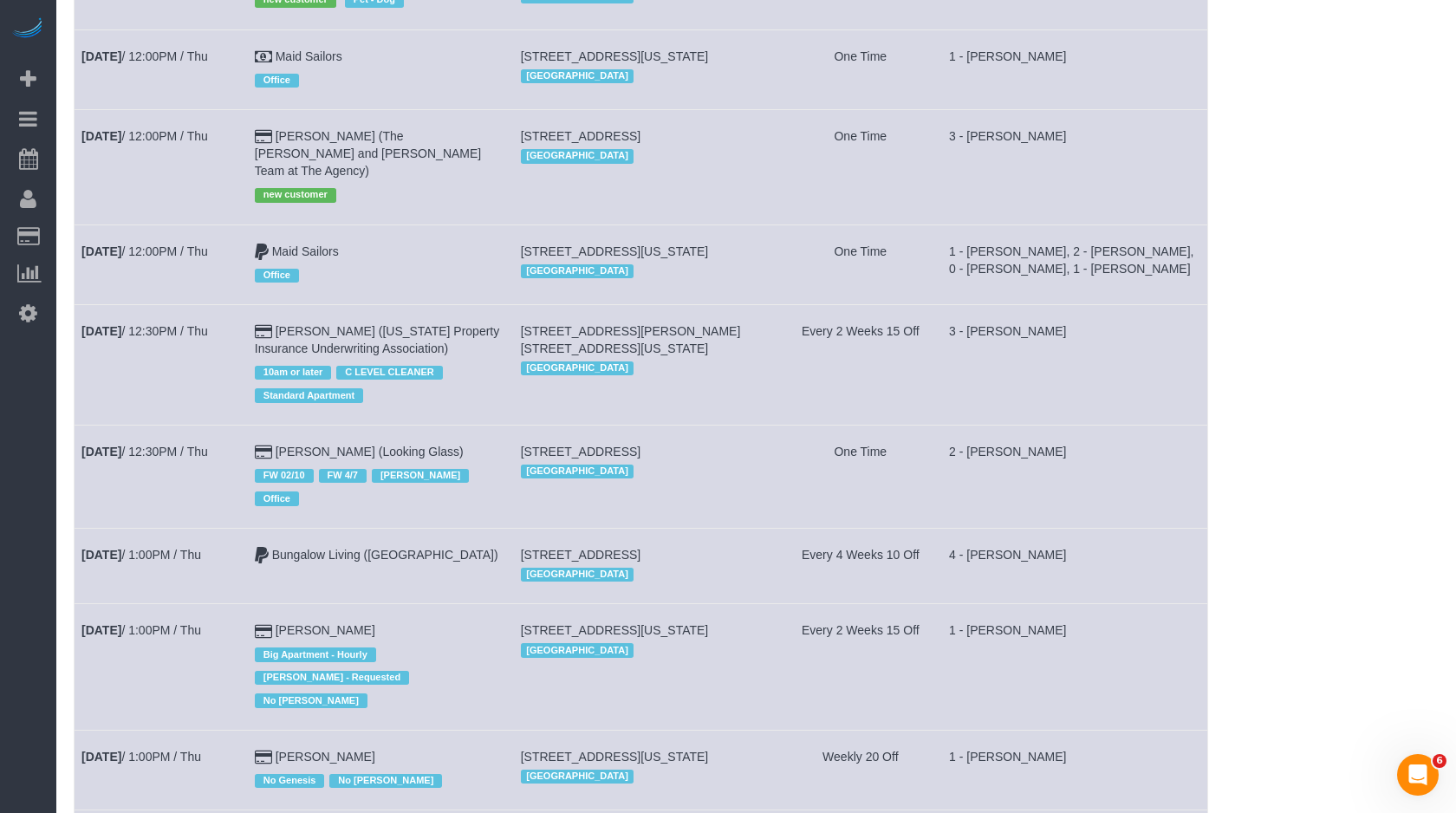
scroll to position [4485, 0]
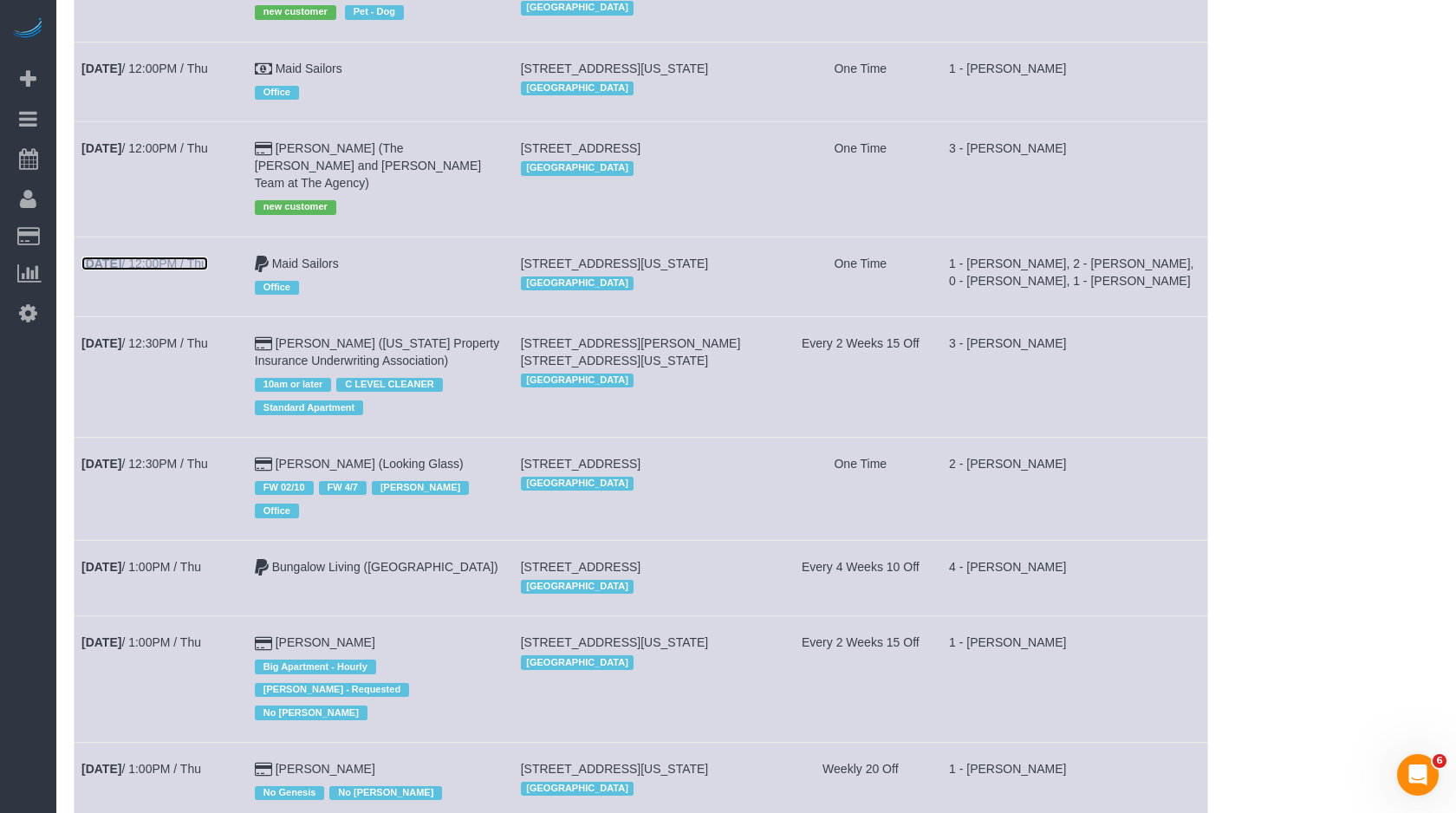
click at [176, 263] on link "Oct 9th / 12:00PM / Thu" at bounding box center [145, 263] width 127 height 14
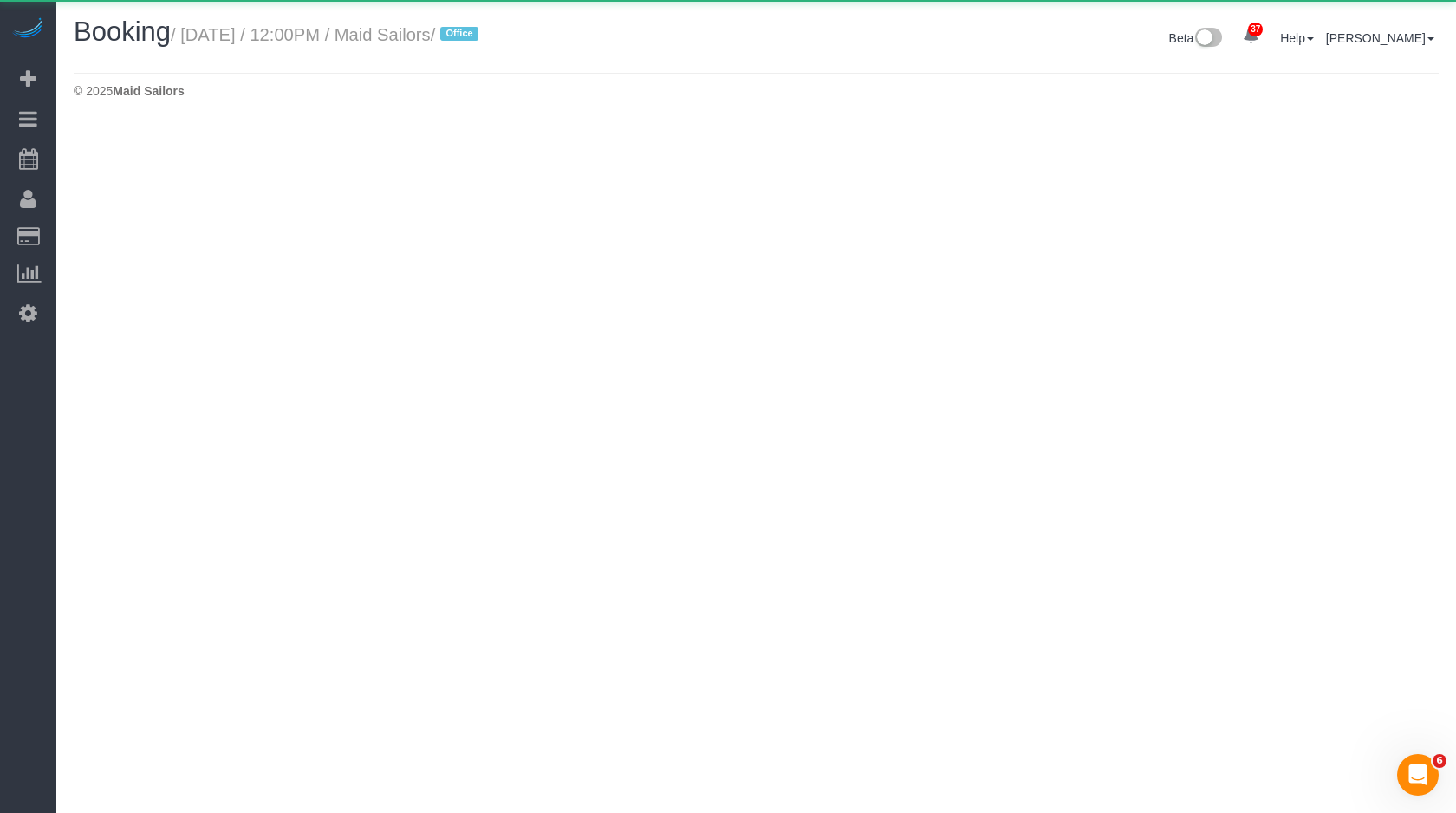
select select "NY"
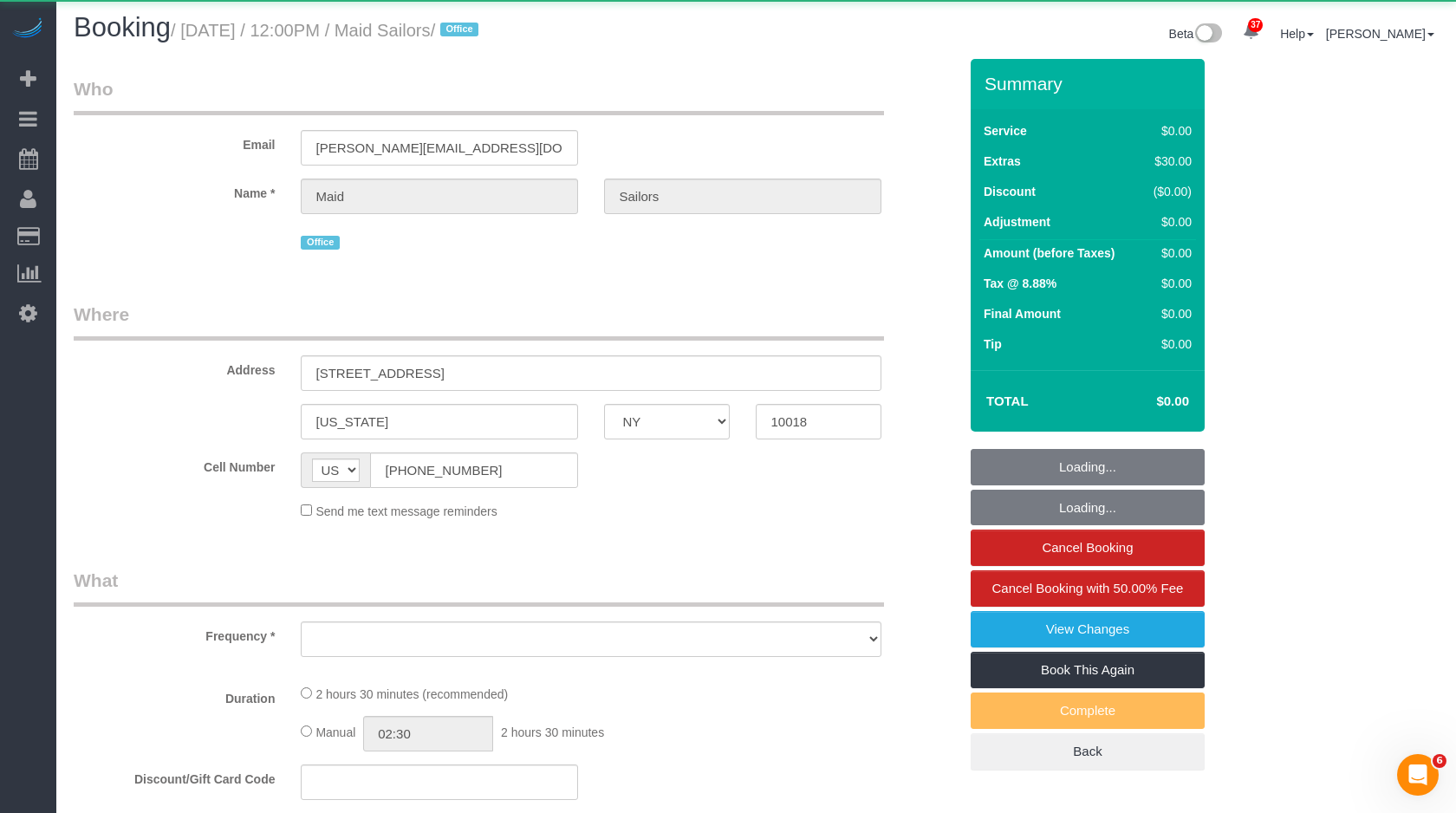
select select "object:8354"
select select "number:89"
select select "number:90"
select select "number:15"
select select "number:6"
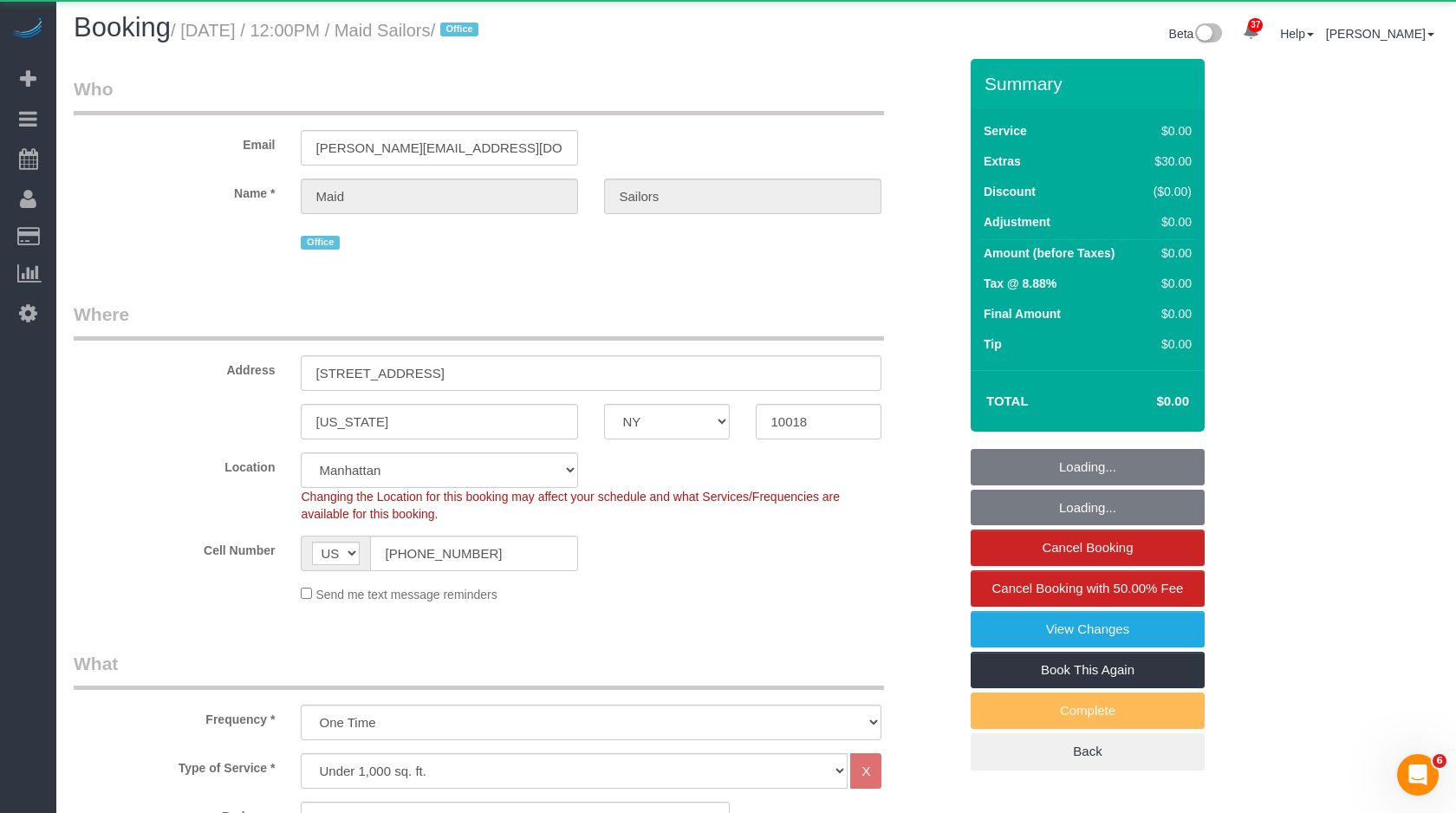
select select "spot1"
select select "1"
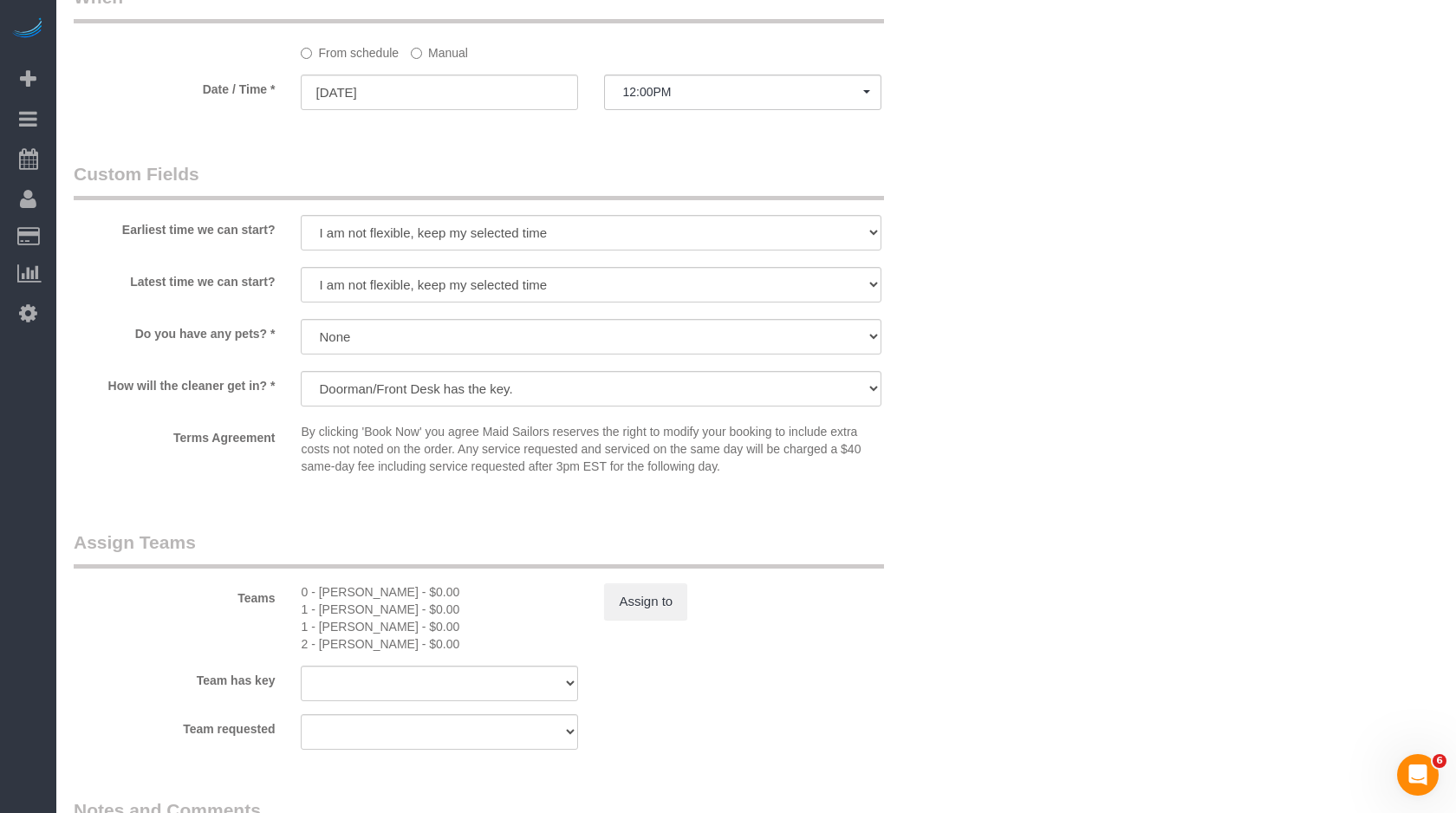
scroll to position [1832, 0]
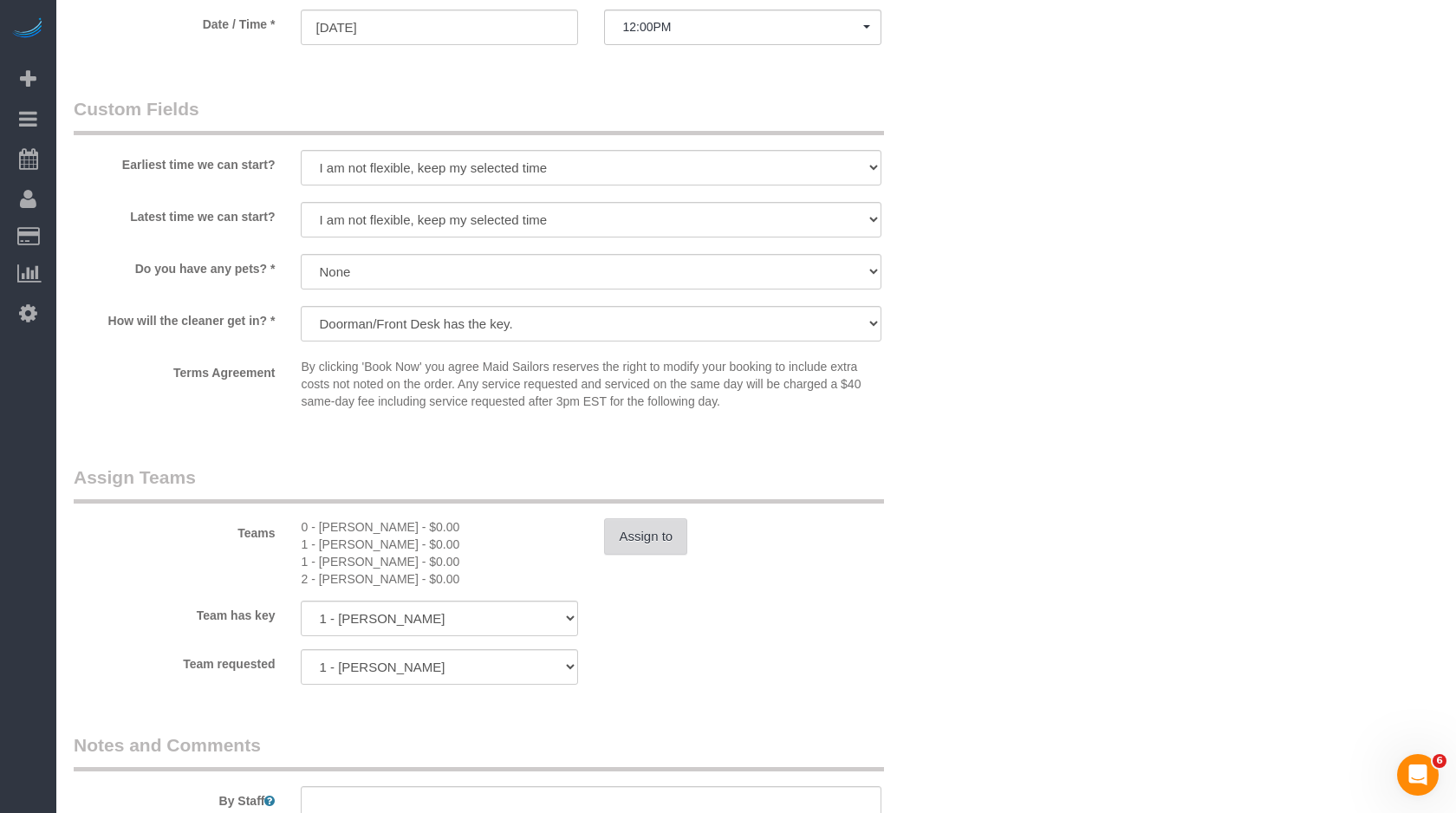
click at [644, 525] on button "Assign to" at bounding box center [646, 536] width 83 height 37
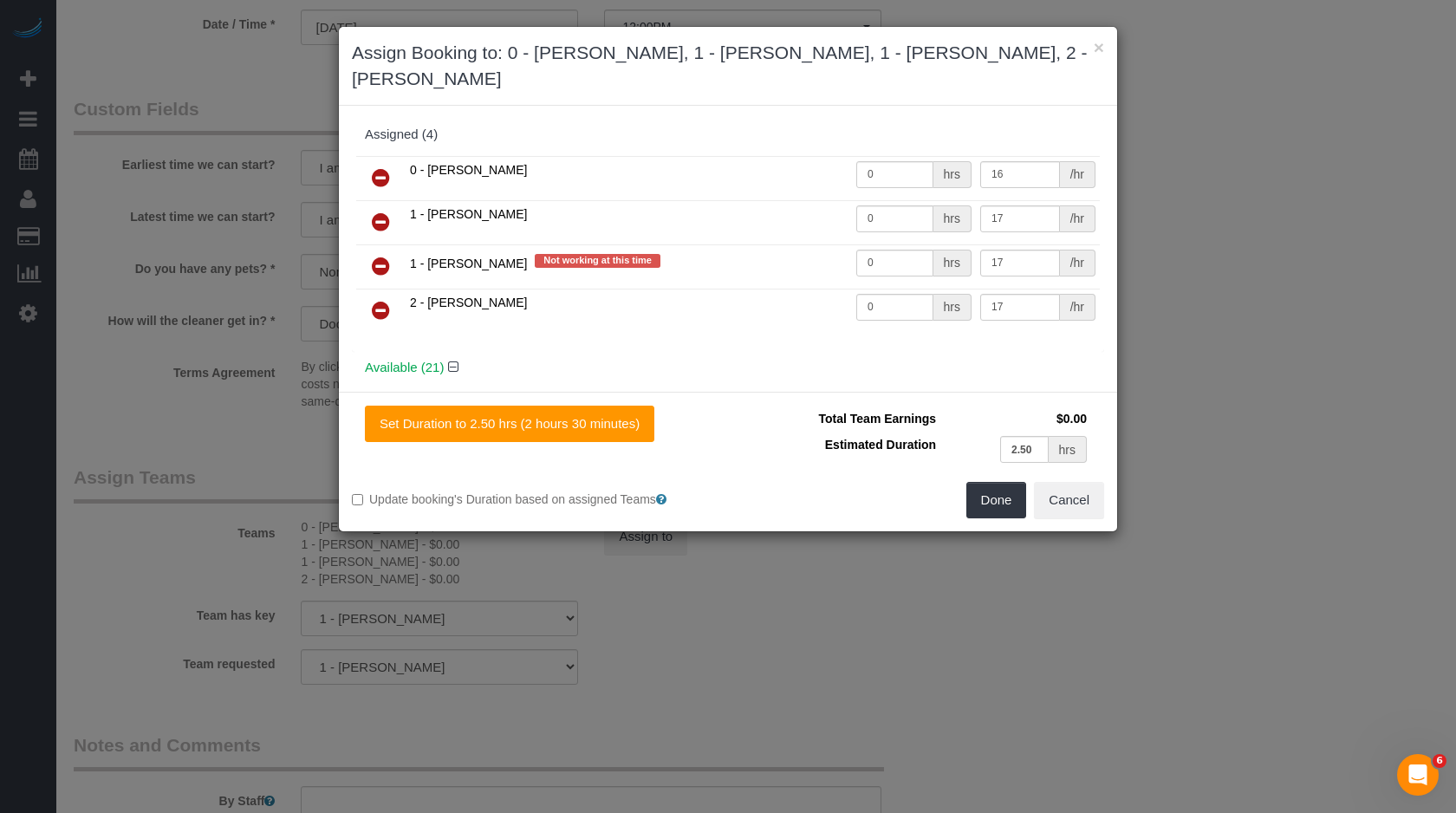
click at [382, 176] on icon at bounding box center [380, 177] width 18 height 21
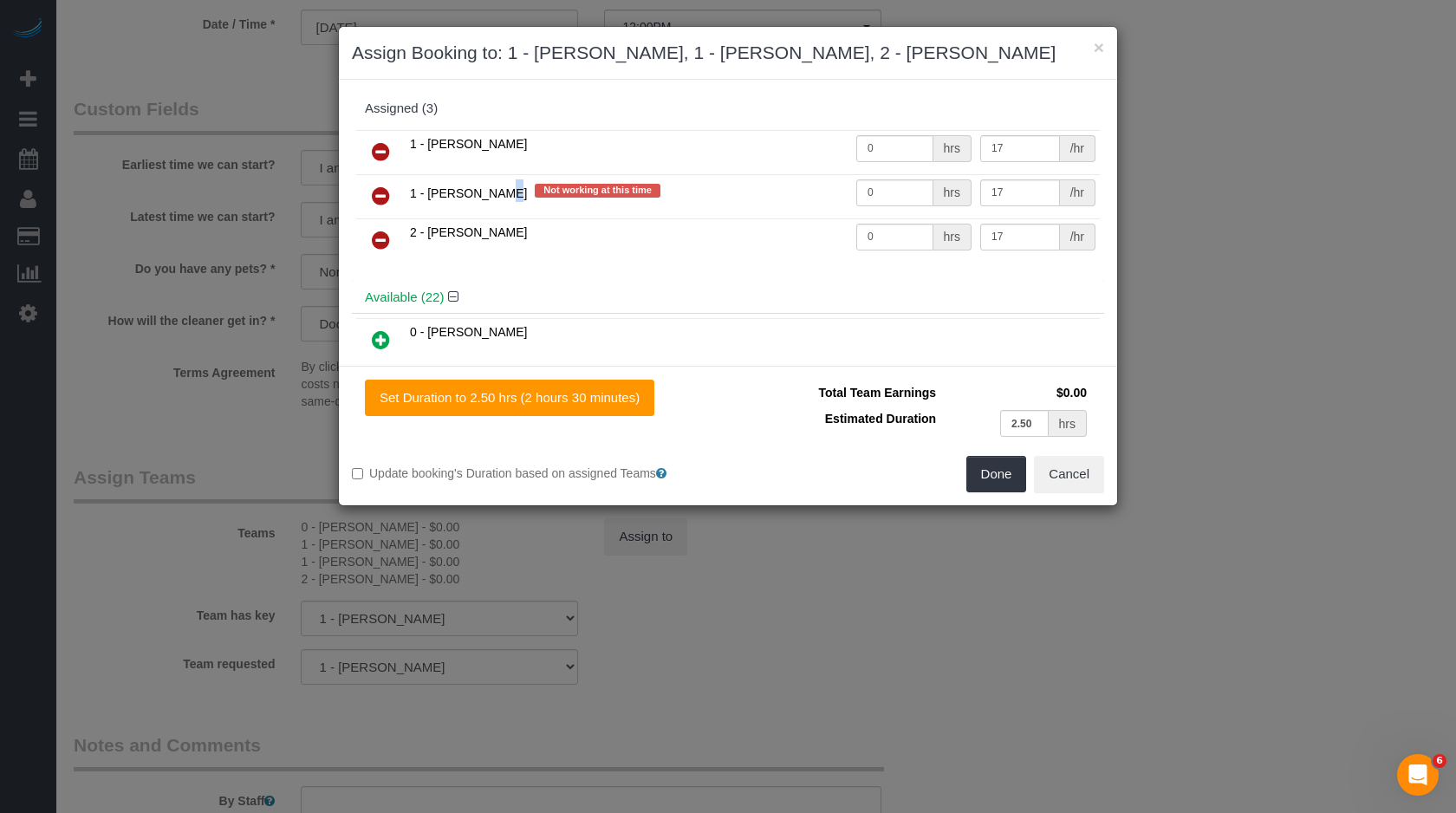
click at [382, 176] on td at bounding box center [381, 196] width 50 height 45
click at [382, 161] on link at bounding box center [380, 152] width 41 height 35
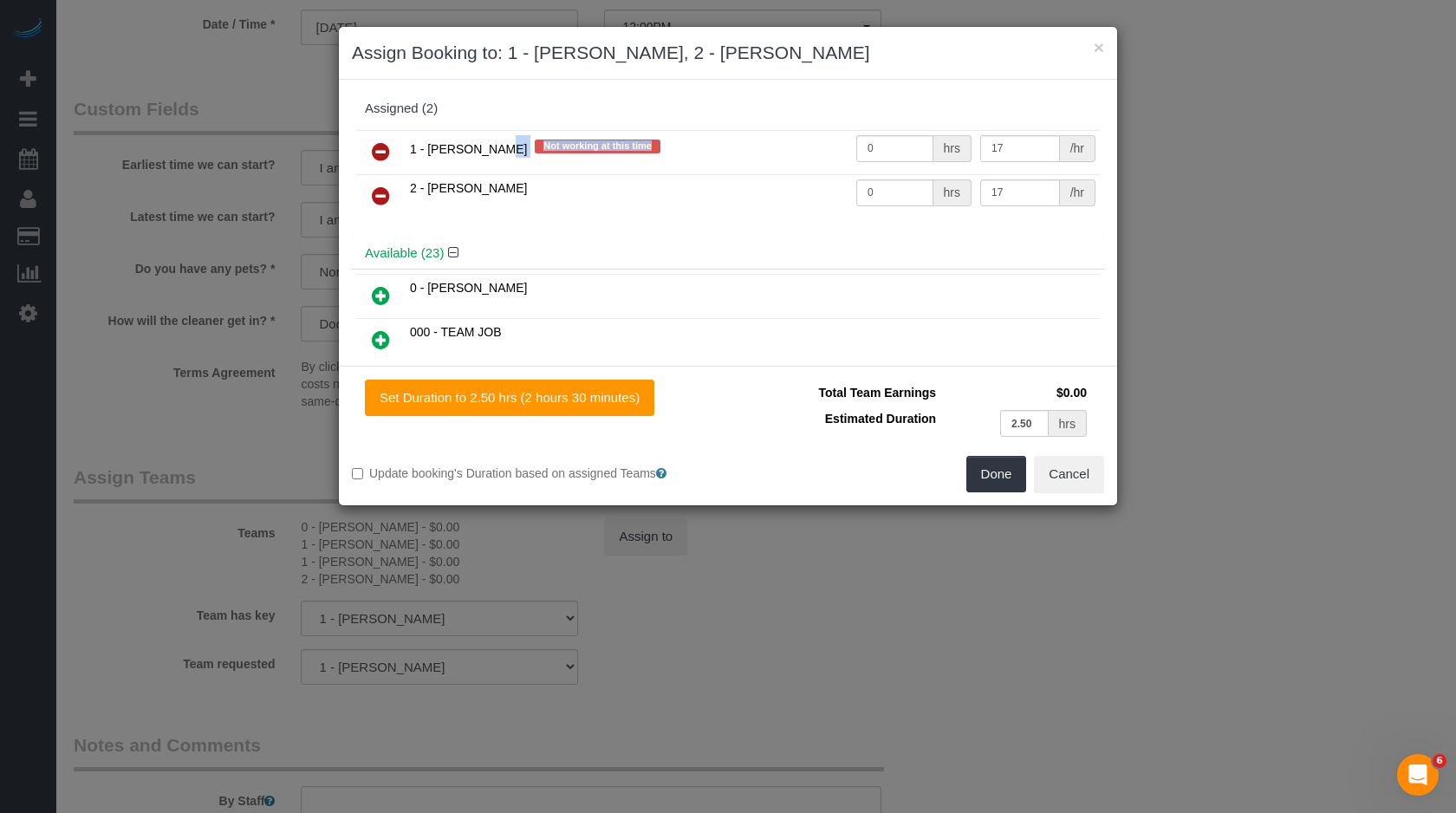
click at [382, 161] on link at bounding box center [380, 152] width 41 height 35
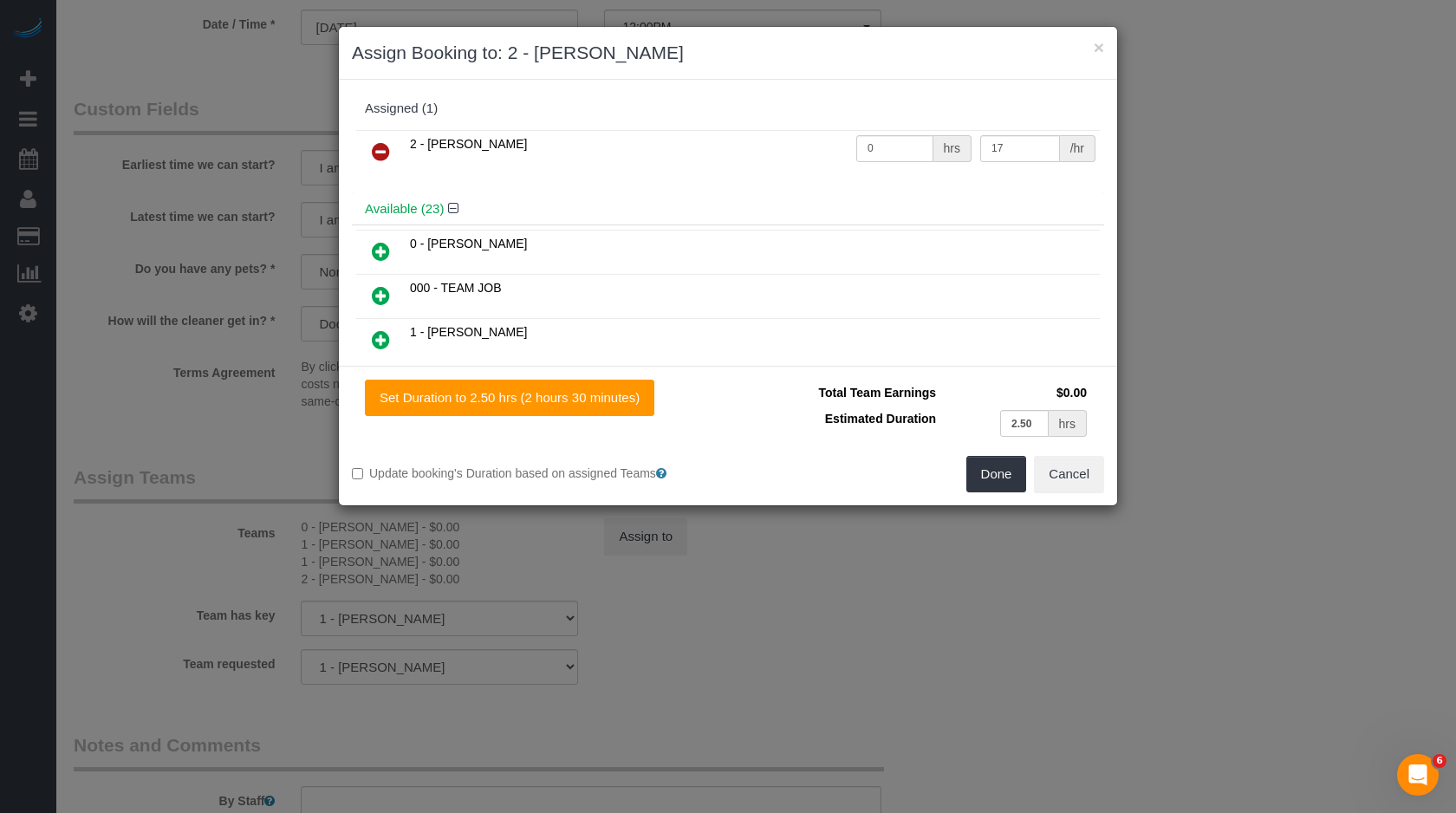
click at [382, 161] on link at bounding box center [380, 152] width 41 height 35
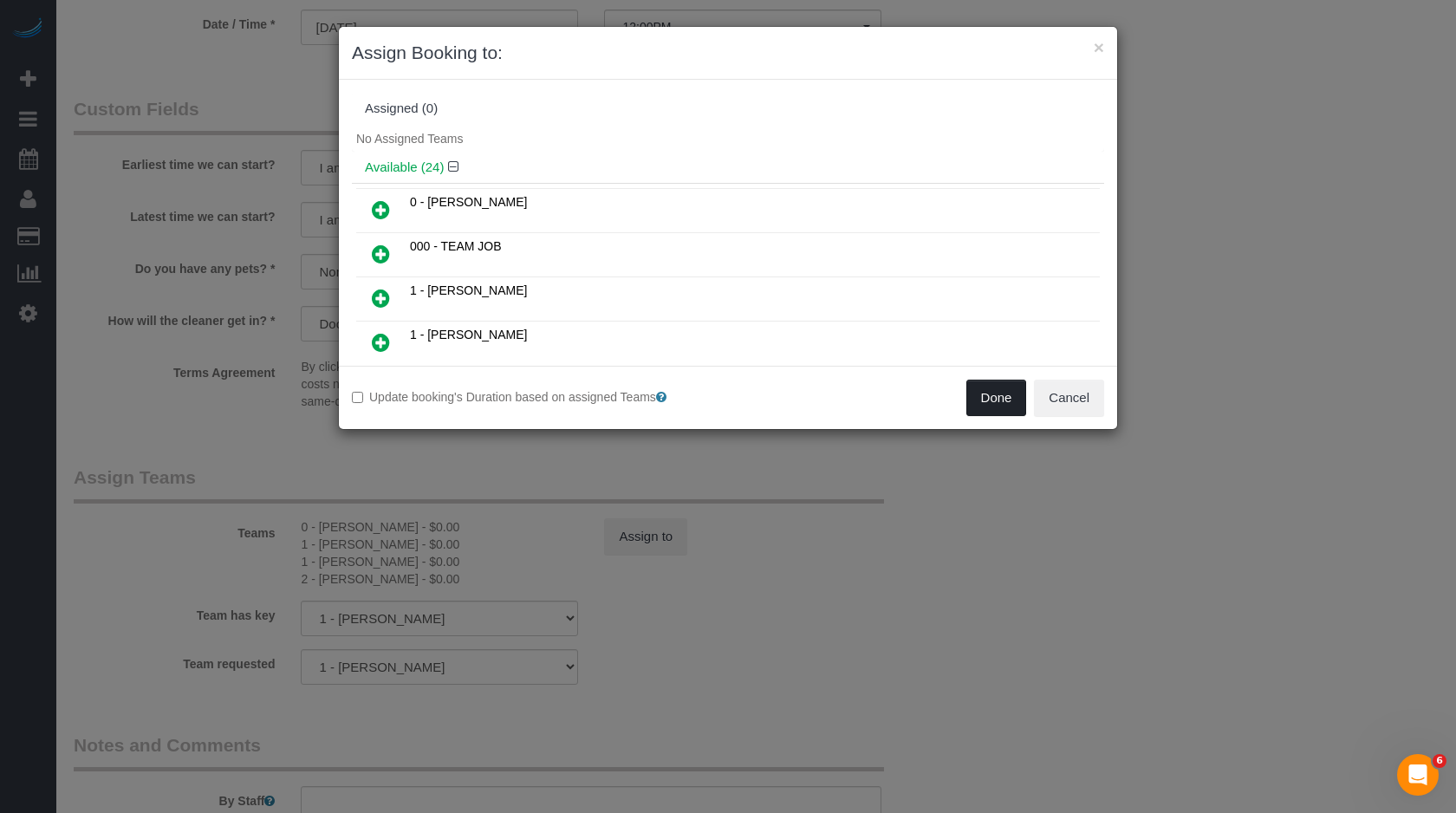
click at [996, 404] on button "Done" at bounding box center [996, 397] width 60 height 37
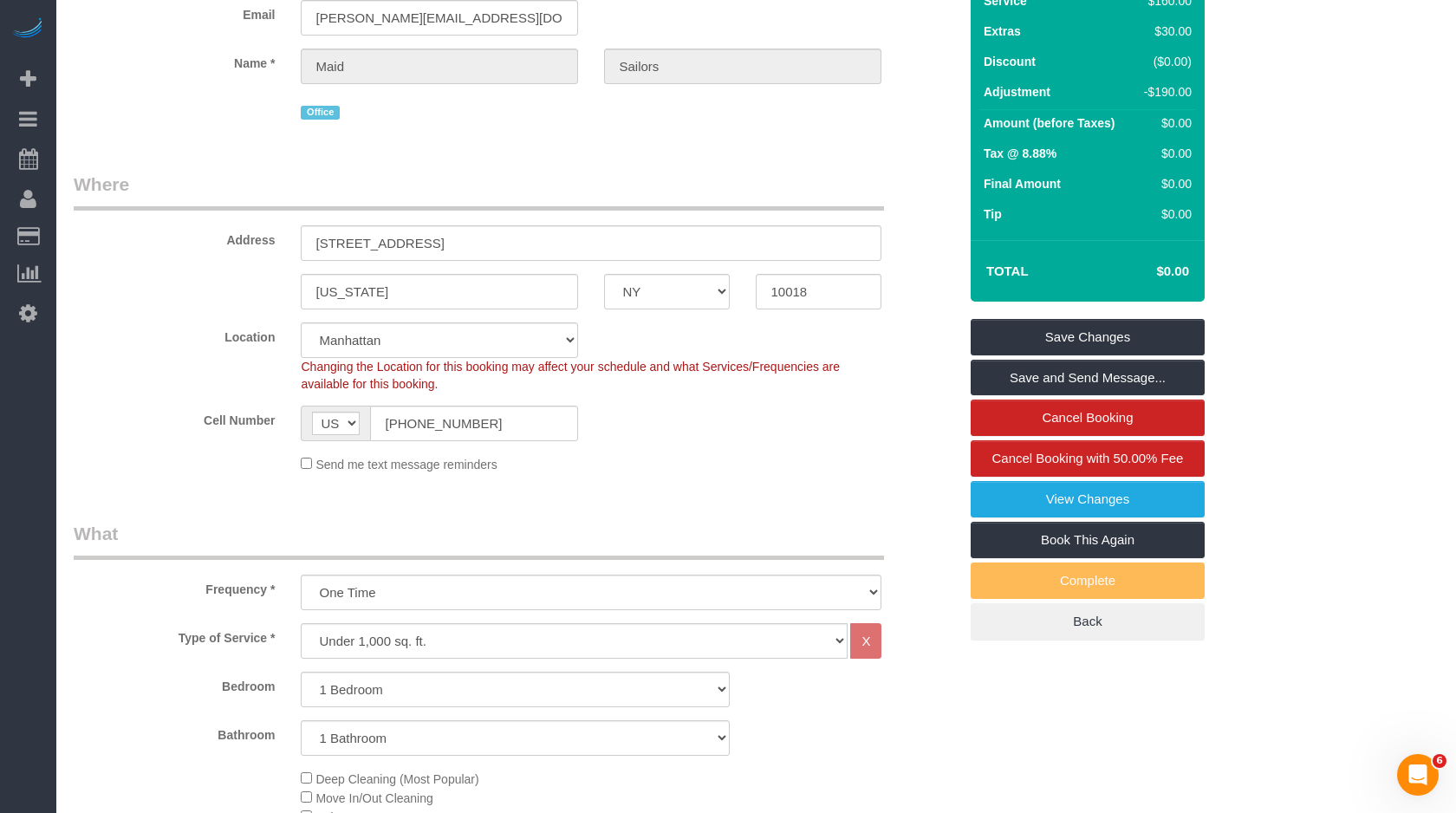
scroll to position [0, 0]
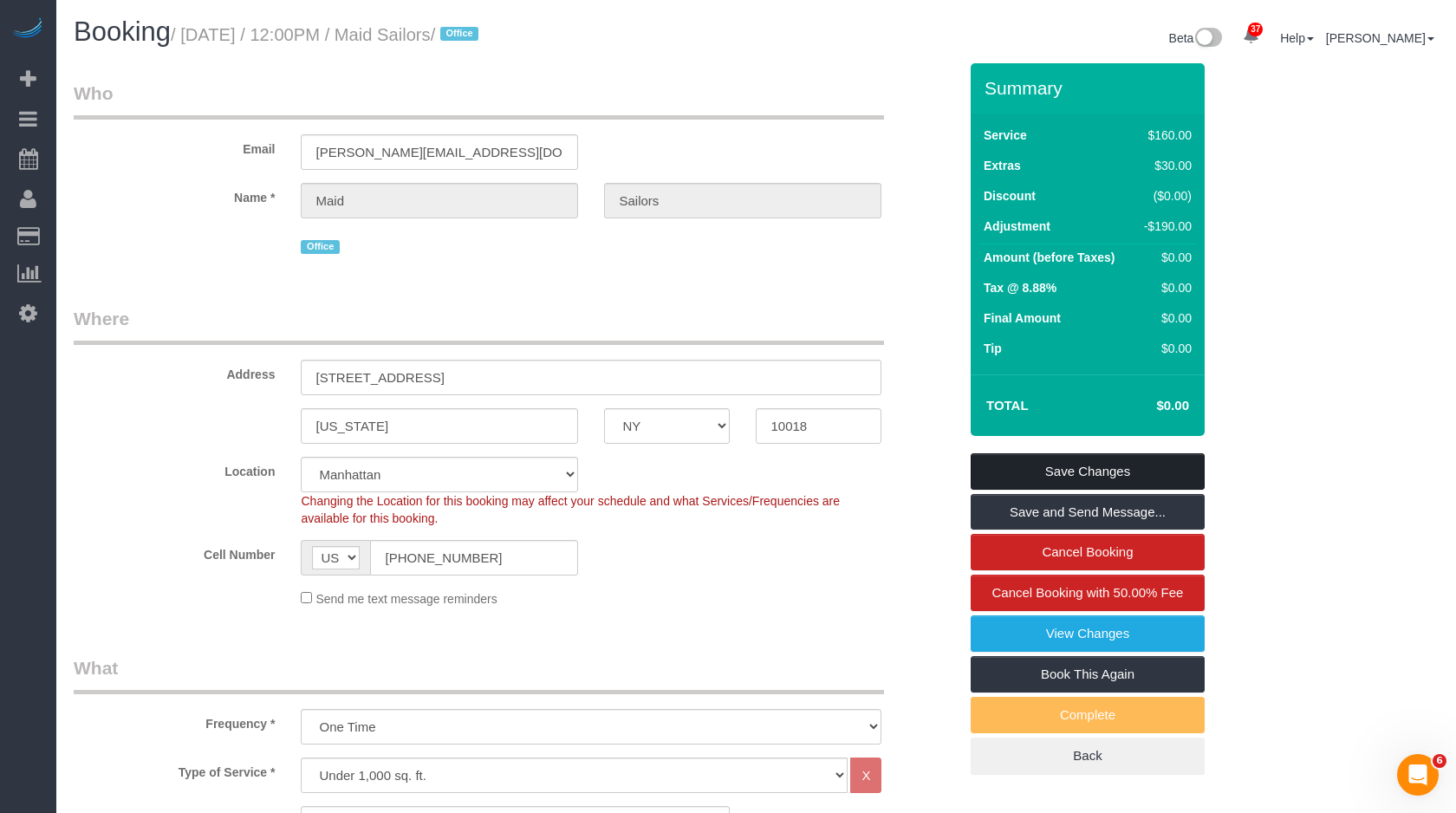
click at [1090, 473] on link "Save Changes" at bounding box center [1088, 471] width 234 height 37
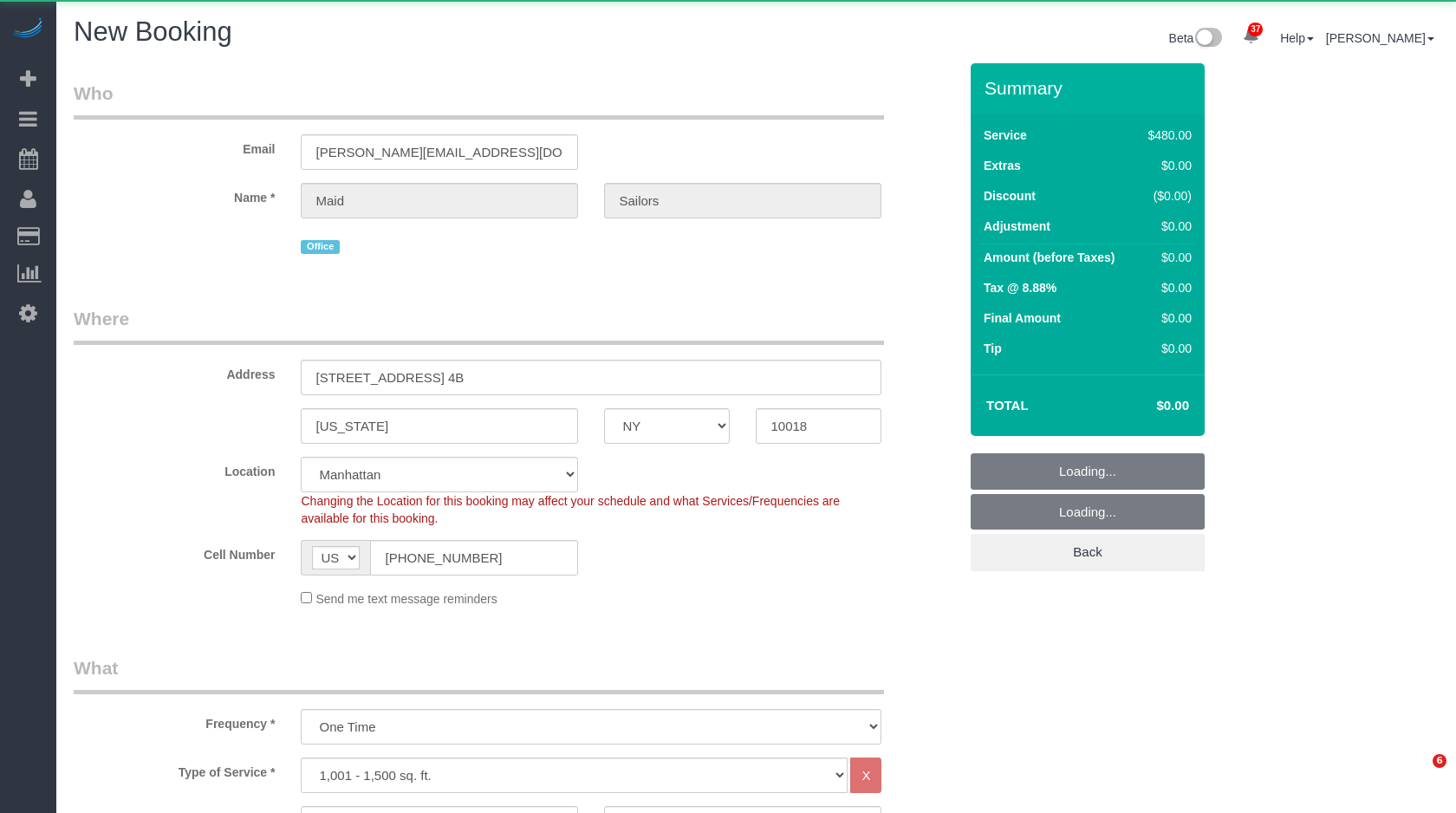
select select "NY"
select select "3"
select select "number:60"
select select "number:74"
select select "number:13"
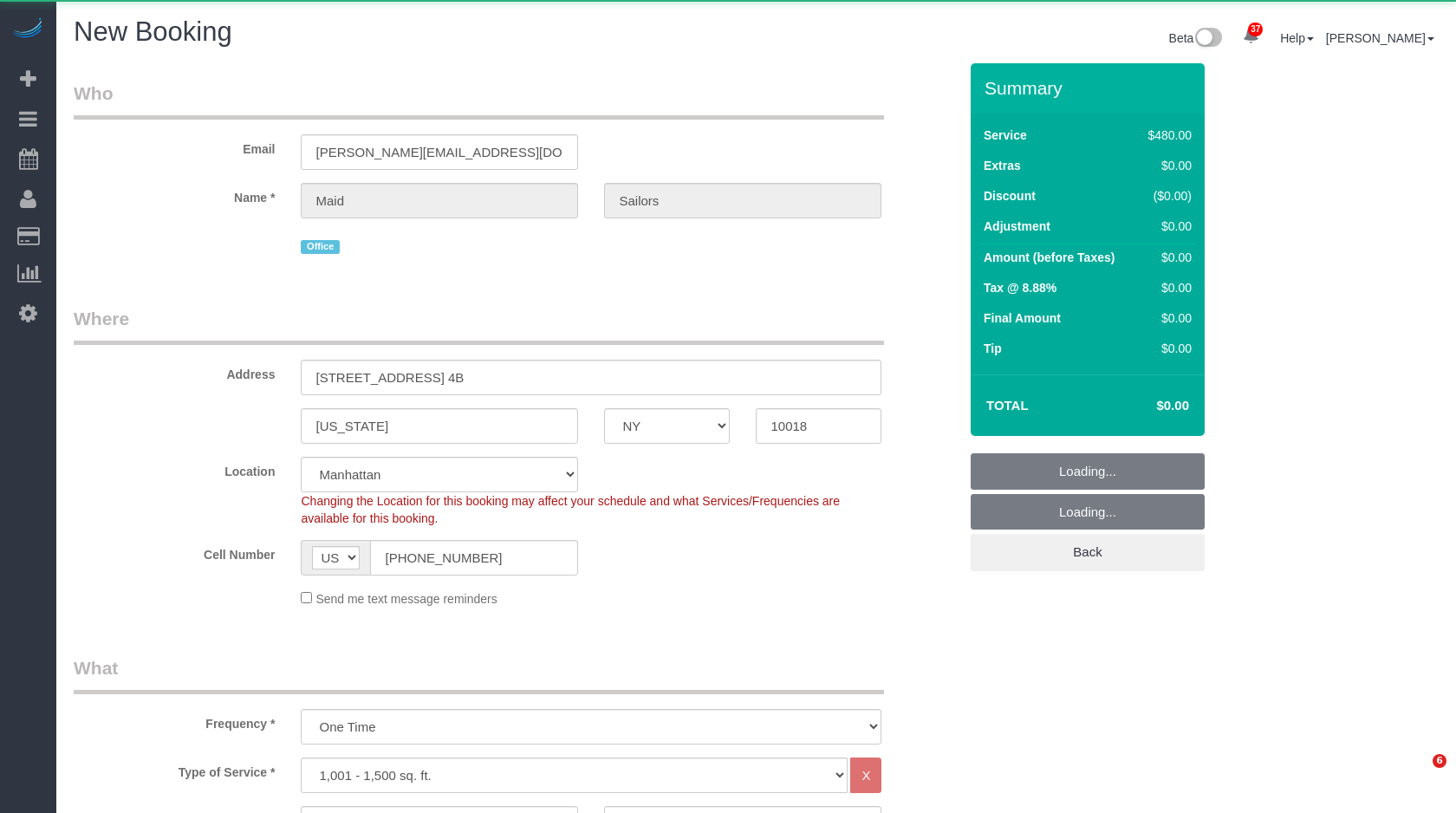
select select "number:5"
select select "object:1132"
select select "string:stripe"
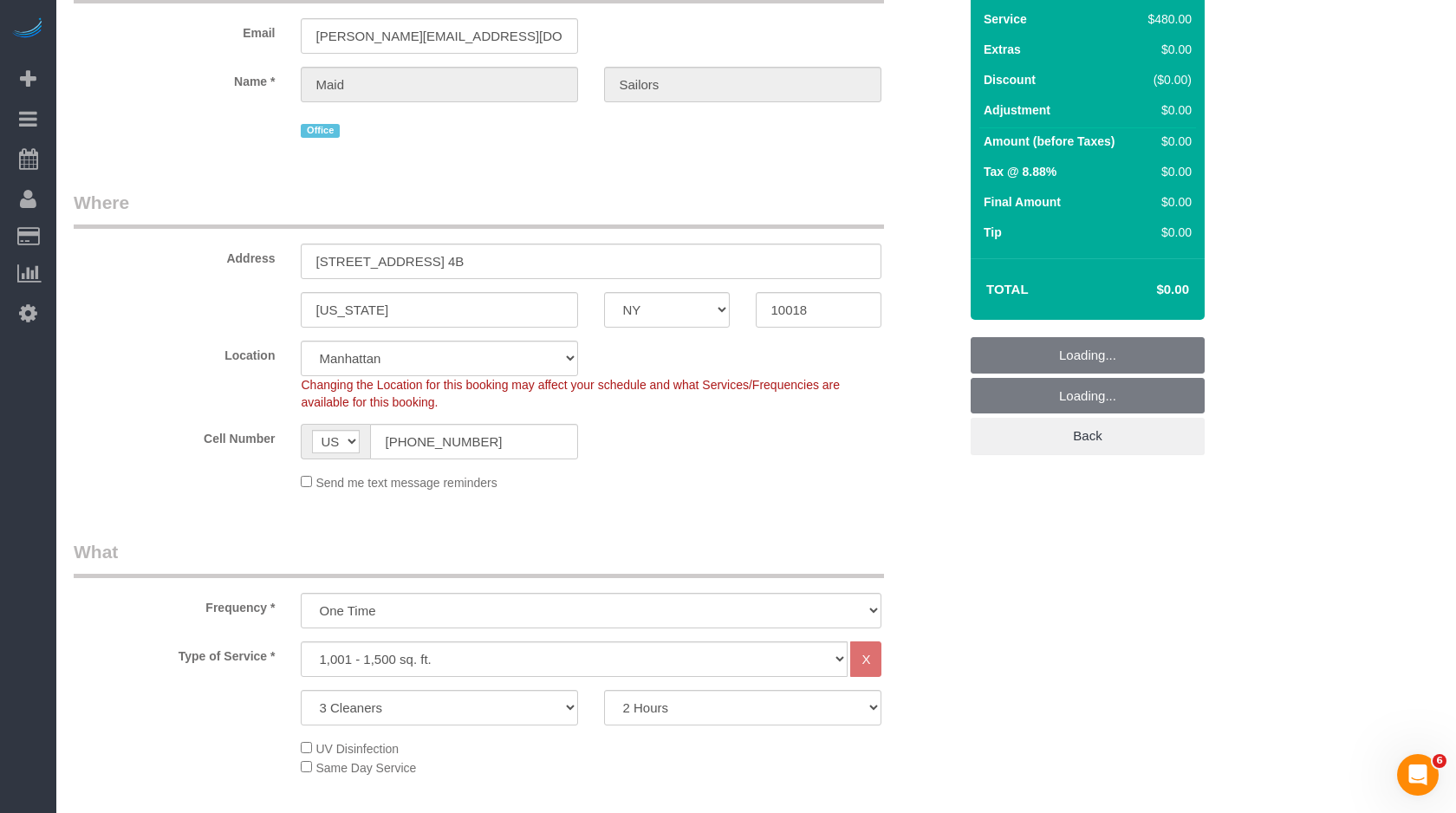
scroll to position [121, 0]
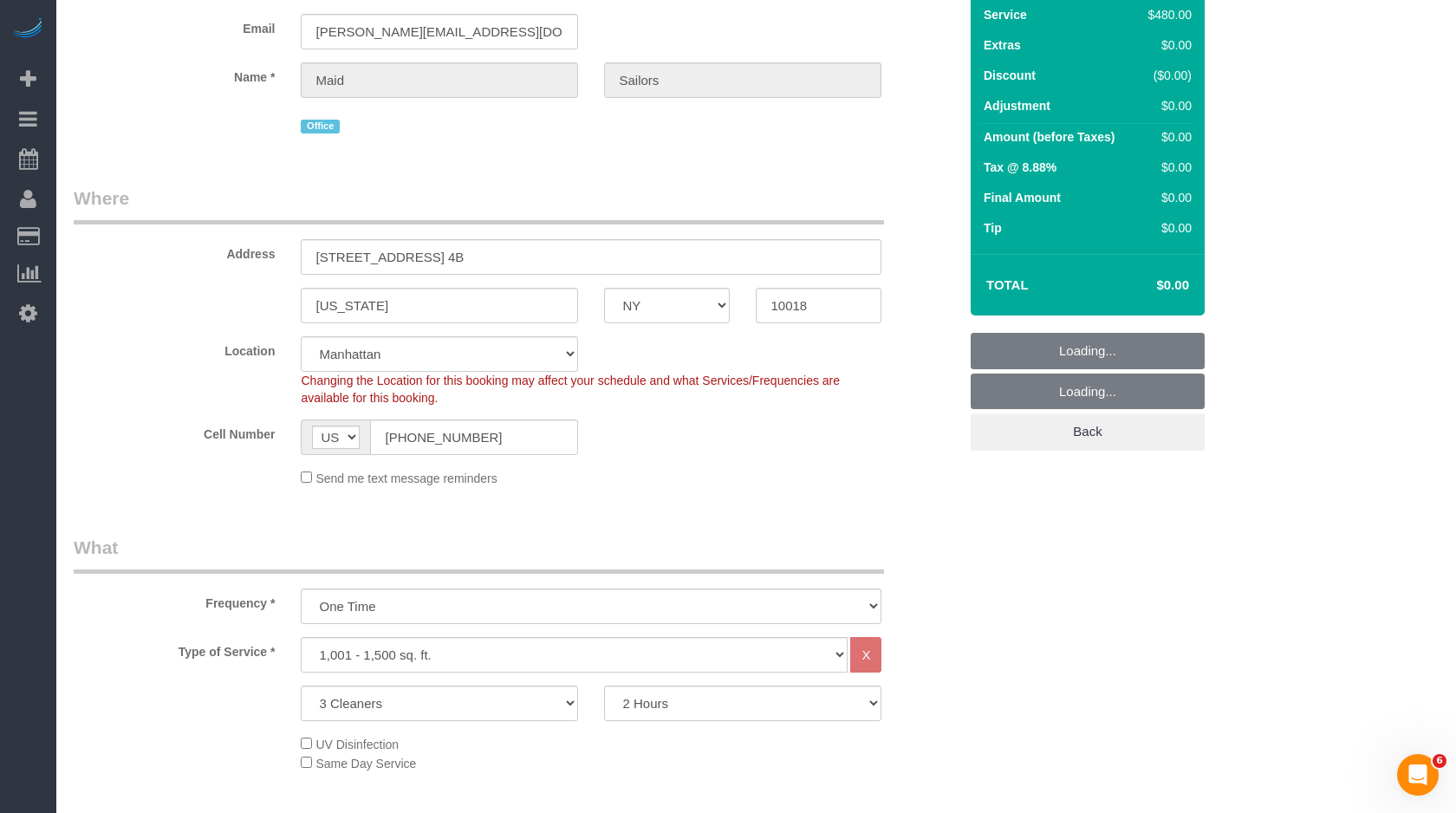
select select "object:1593"
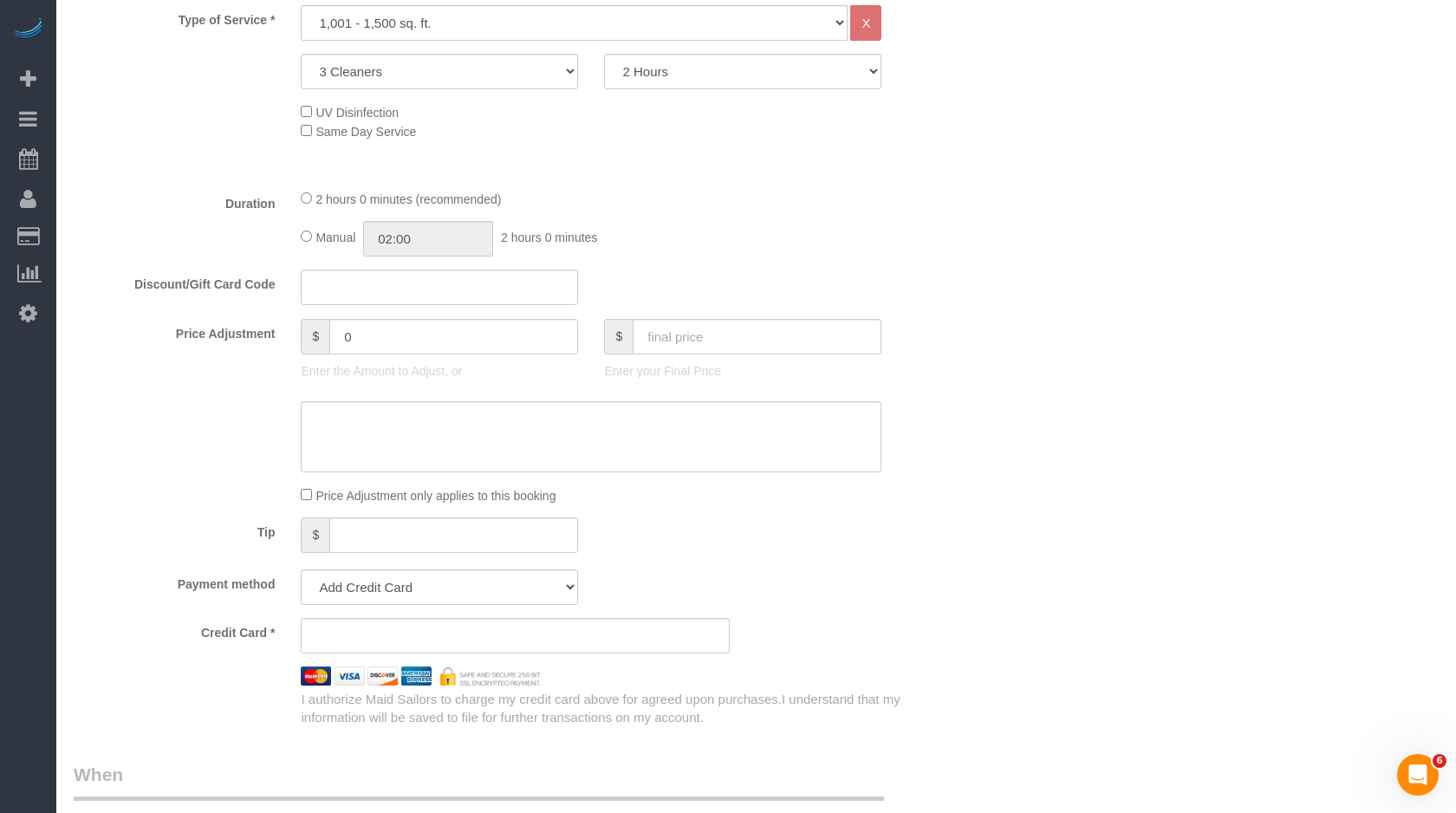
scroll to position [1057, 0]
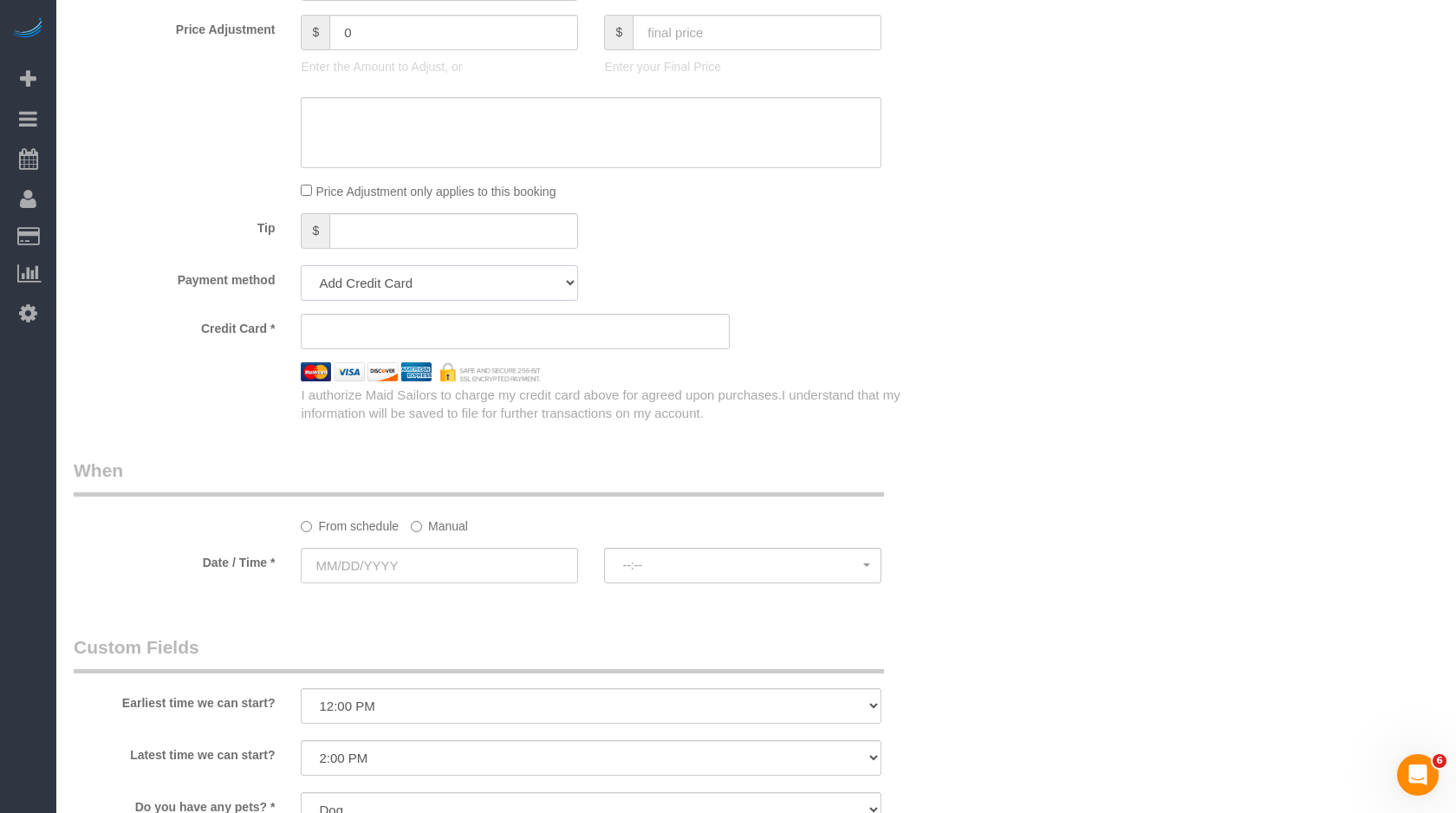
click at [501, 286] on select "Add Credit Card Cash Check Paypal" at bounding box center [440, 283] width 277 height 36
select select "string:paypal"
click at [301, 265] on select "Add Credit Card Cash Check Paypal" at bounding box center [440, 283] width 277 height 36
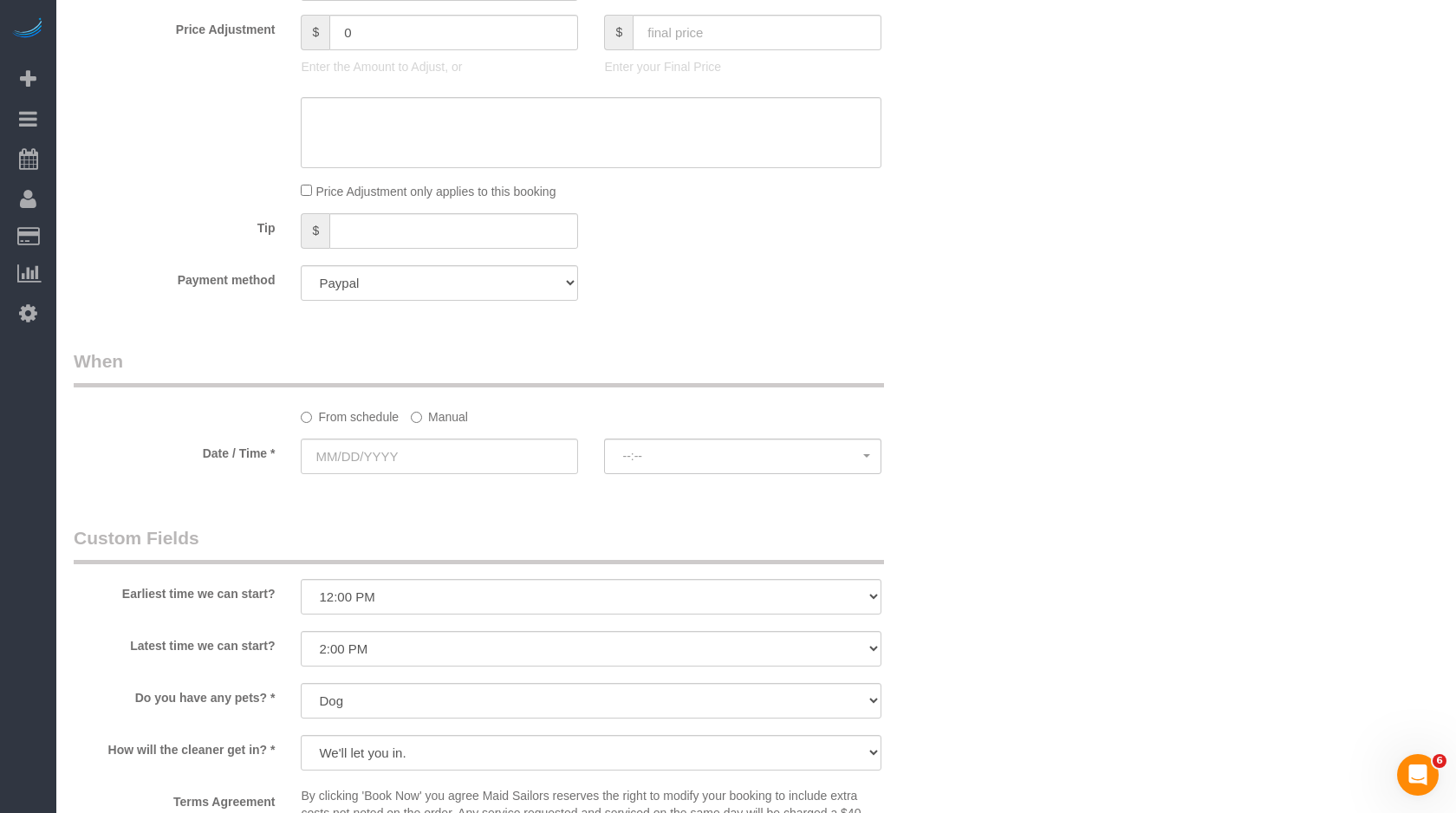
click at [465, 437] on sui-booking-spot "From schedule Manual Date / Time * --:-- --:--" at bounding box center [515, 413] width 884 height 129
click at [465, 415] on label "Manual" at bounding box center [440, 414] width 57 height 24
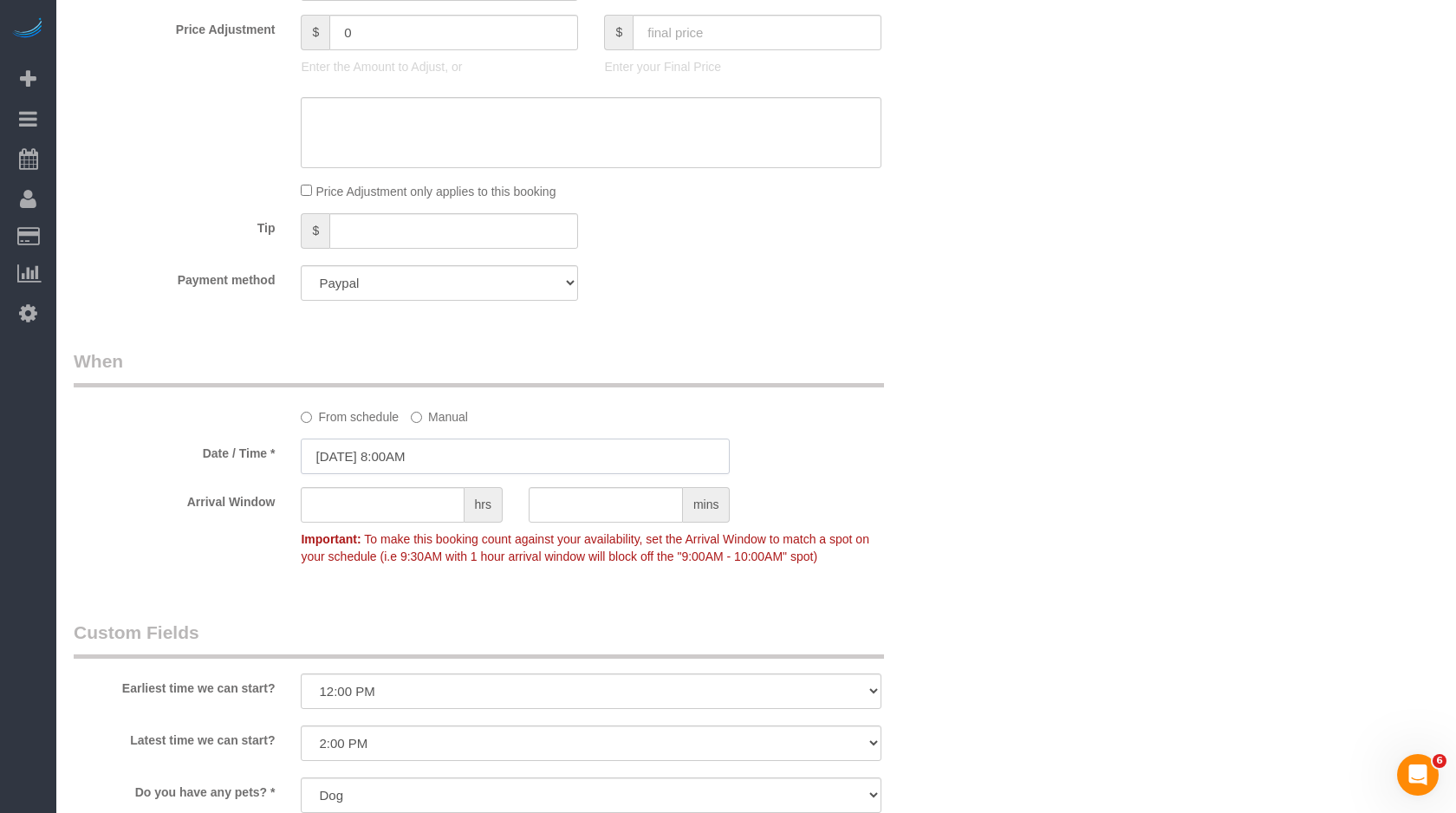
click at [520, 443] on input "10/09/2025 8:00AM" at bounding box center [515, 457] width 429 height 36
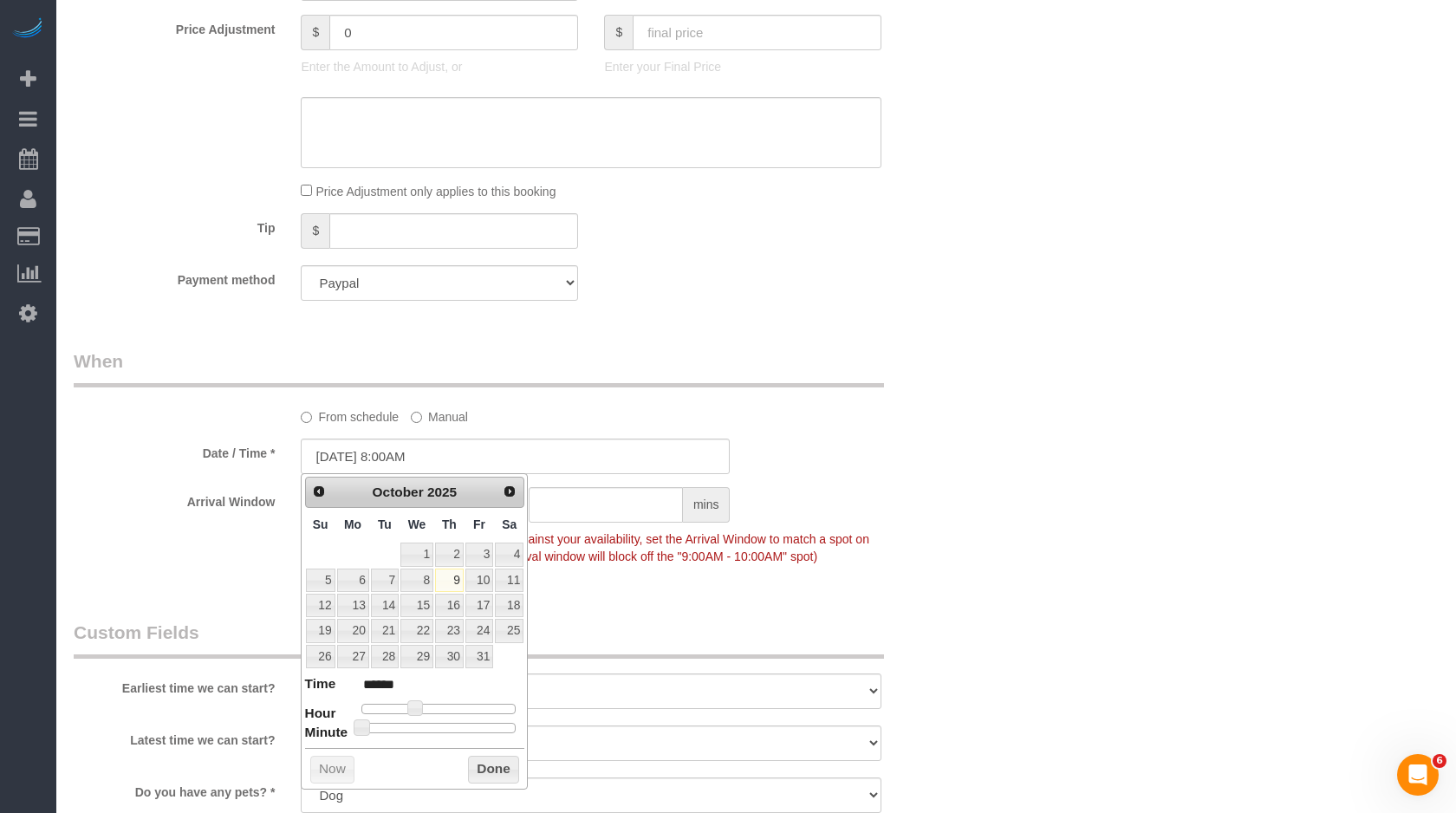
type input "10/09/2025 3:00PM"
type input "******"
type input "10/09/2025 2:00PM"
type input "******"
click at [459, 705] on div at bounding box center [439, 709] width 156 height 11
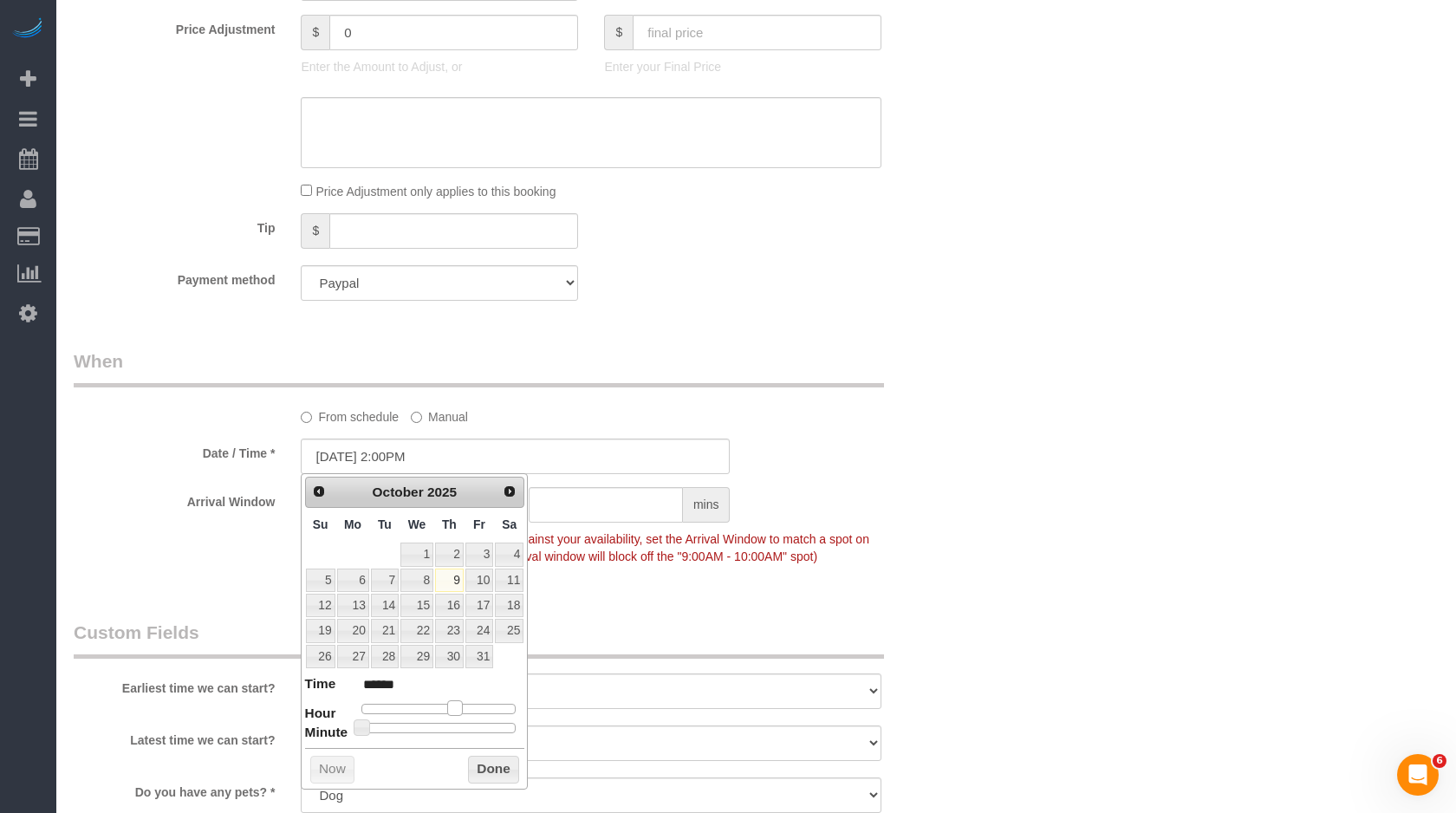
type input "10/09/2025 3:00PM"
type input "******"
click at [468, 711] on span at bounding box center [463, 708] width 16 height 16
click at [486, 771] on button "Done" at bounding box center [494, 769] width 52 height 28
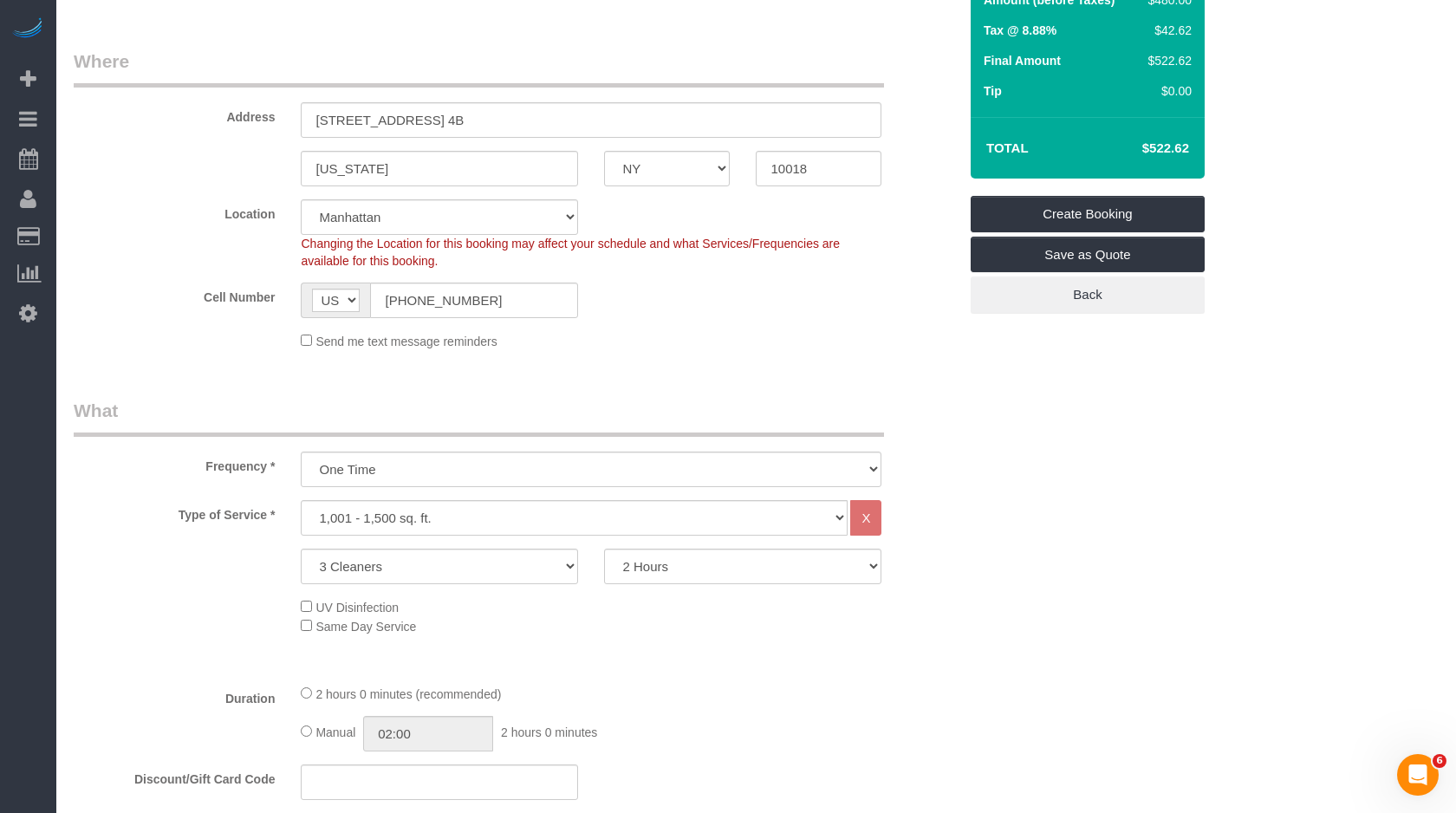
scroll to position [607, 0]
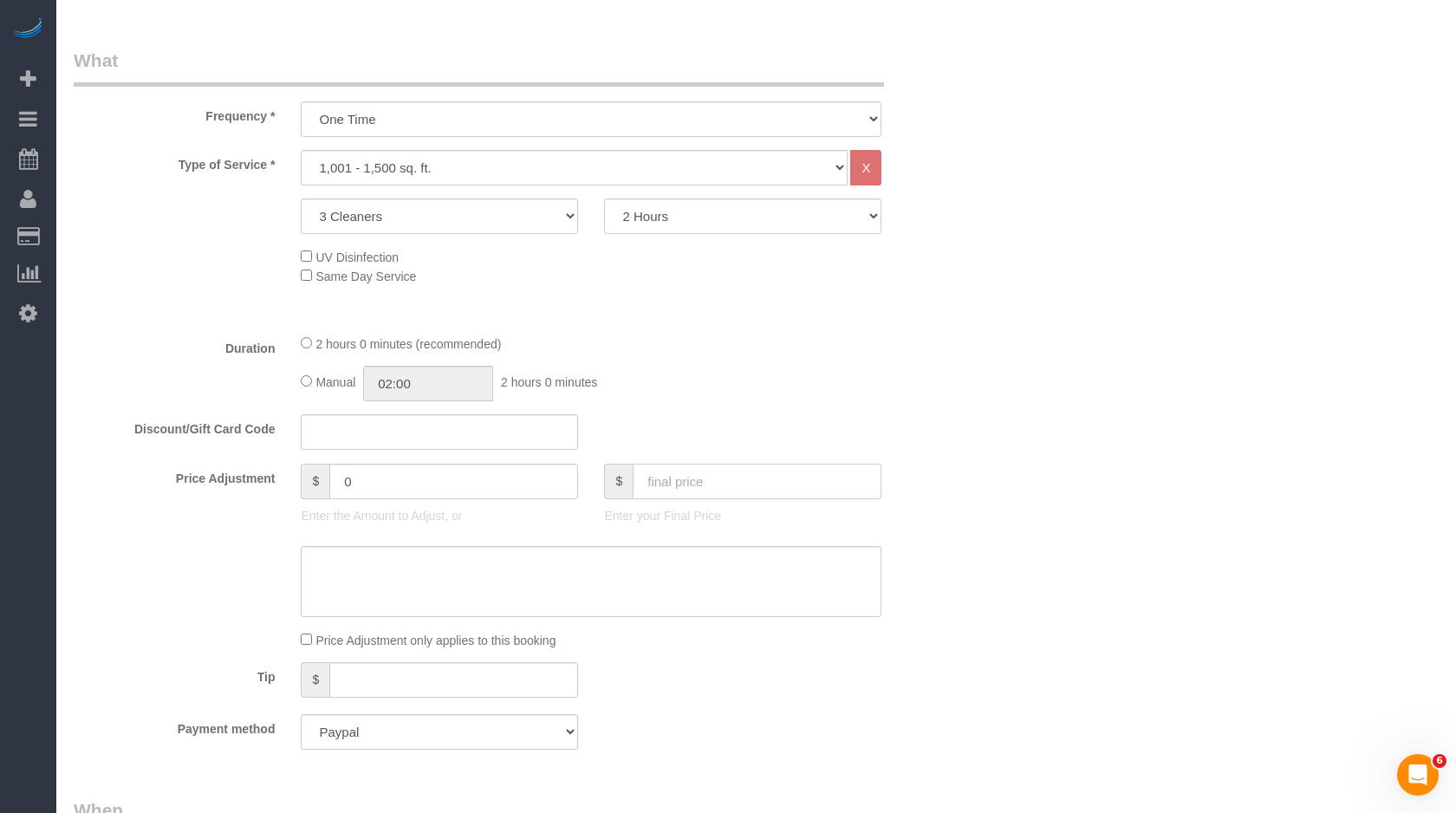
click at [722, 474] on input "text" at bounding box center [757, 481] width 249 height 36
type input "0"
click at [1017, 345] on div "Who Email brendan+officecleaning@maidsailors.com Name * Maid Sailors Office Whe…" at bounding box center [756, 736] width 1365 height 2561
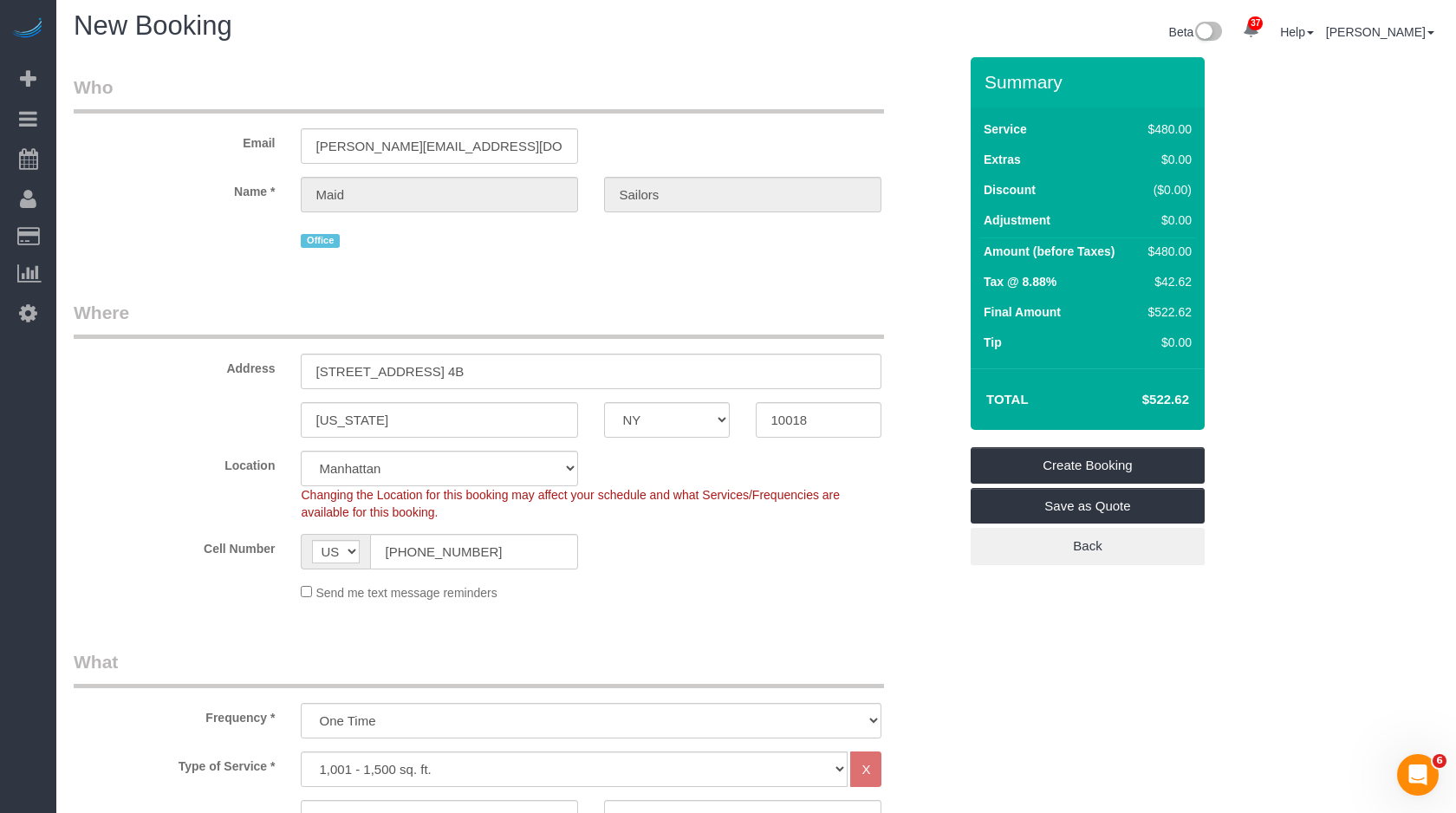
scroll to position [0, 0]
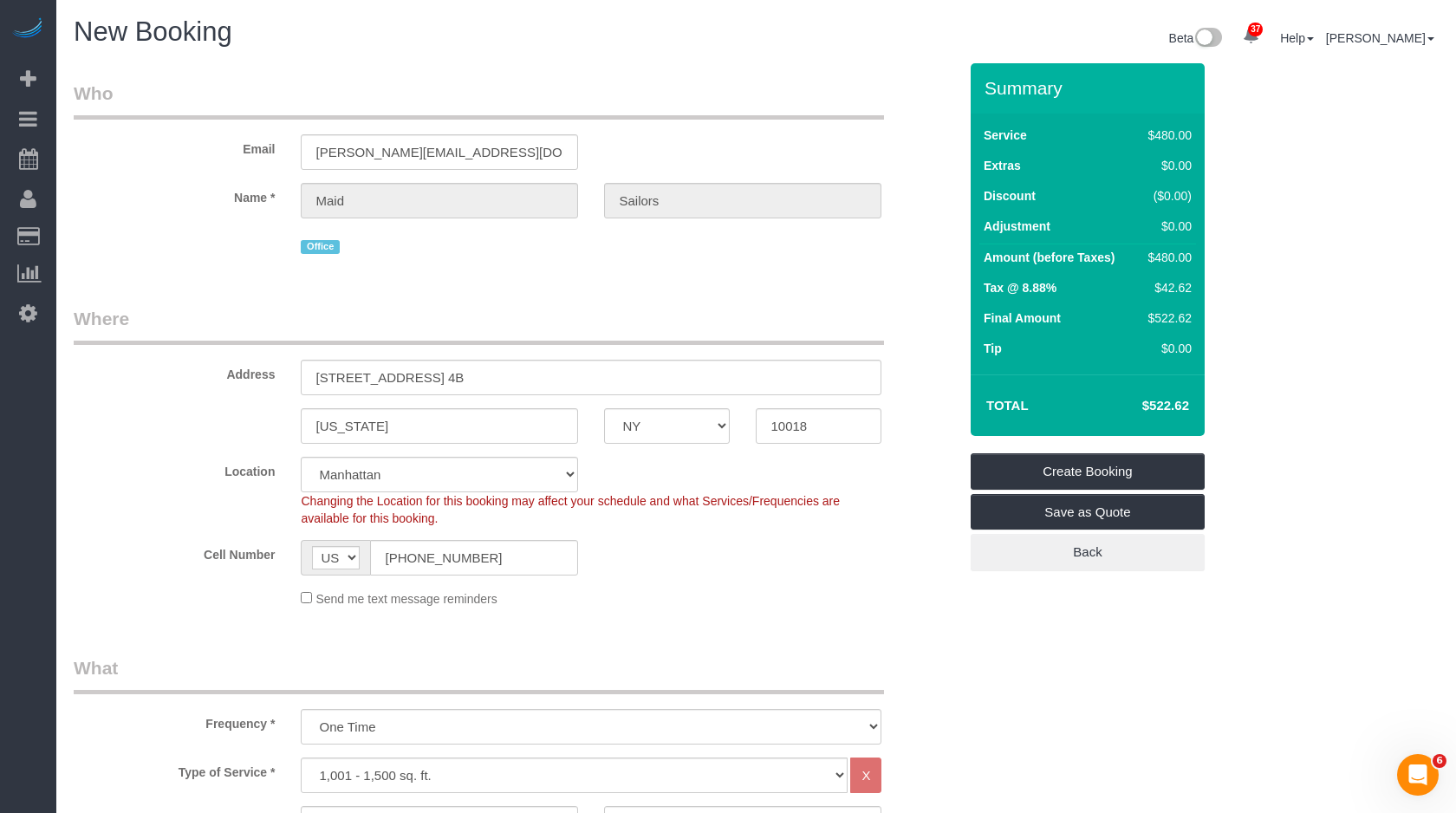
type input "-480"
click at [1096, 460] on link "Create Booking" at bounding box center [1088, 471] width 234 height 37
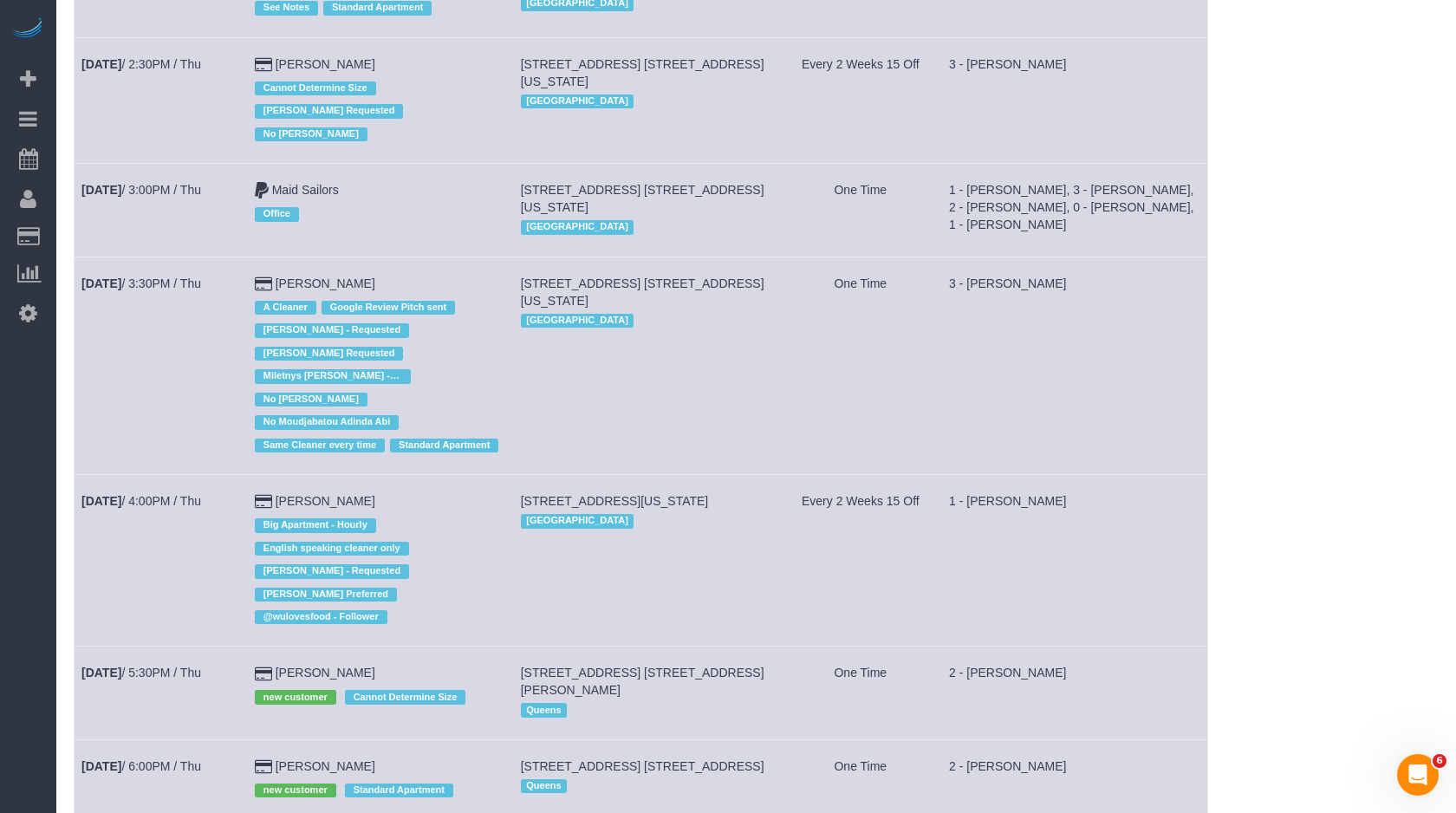
scroll to position [5910, 0]
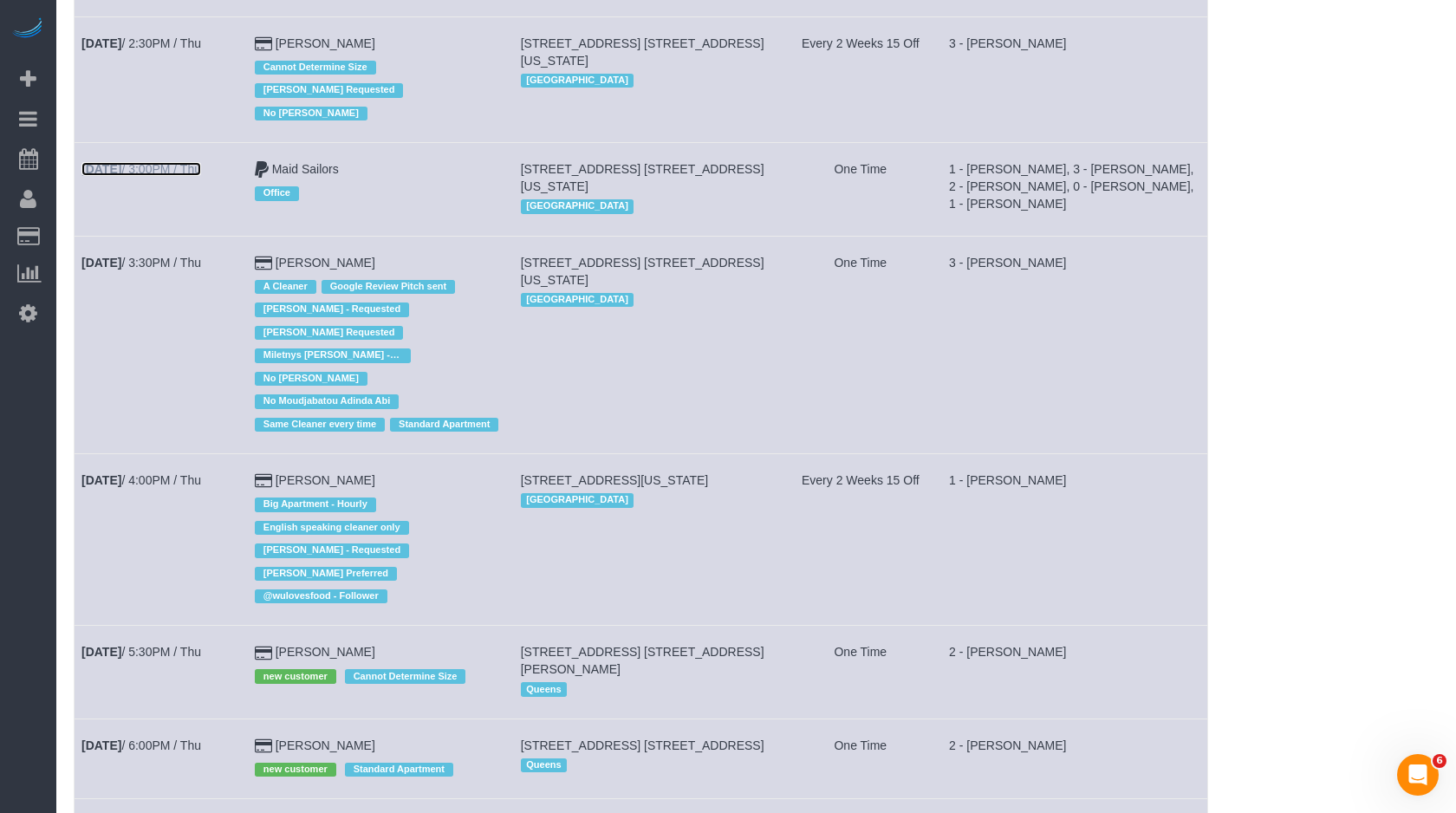
click at [145, 176] on link "[DATE] 3:00PM / Thu" at bounding box center [141, 169] width 120 height 14
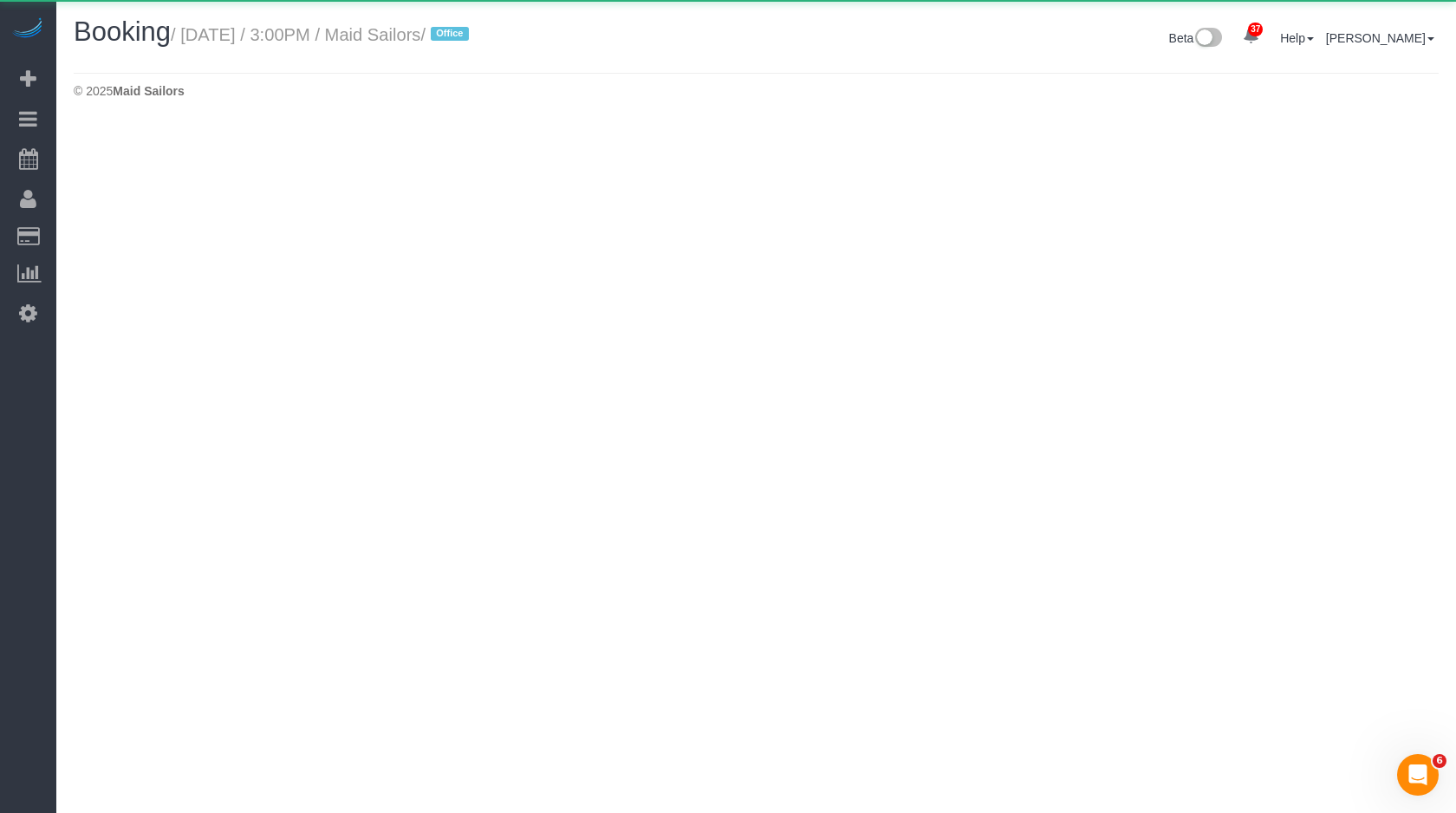
select select "NY"
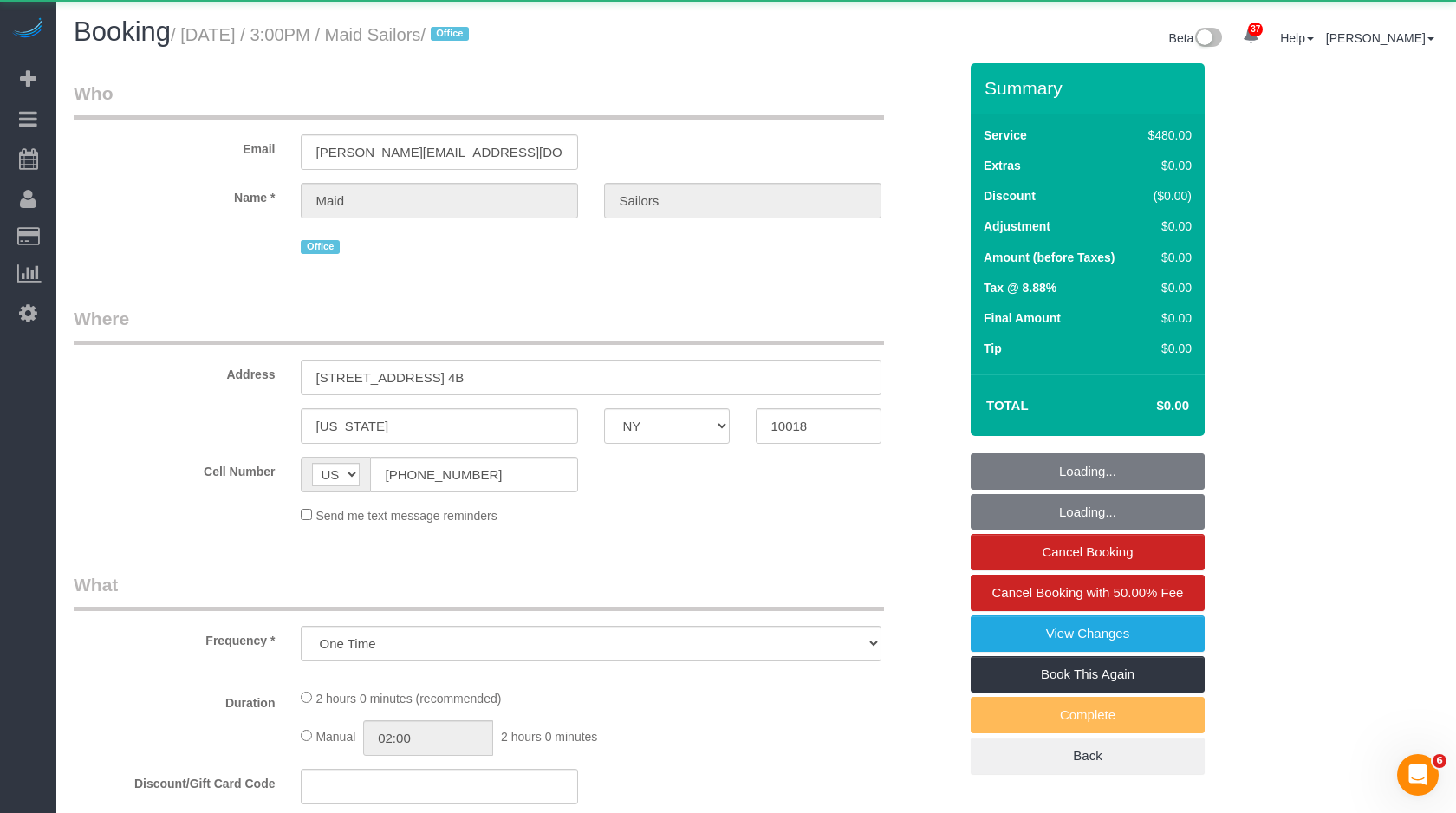
select select "object:4671"
select select "3"
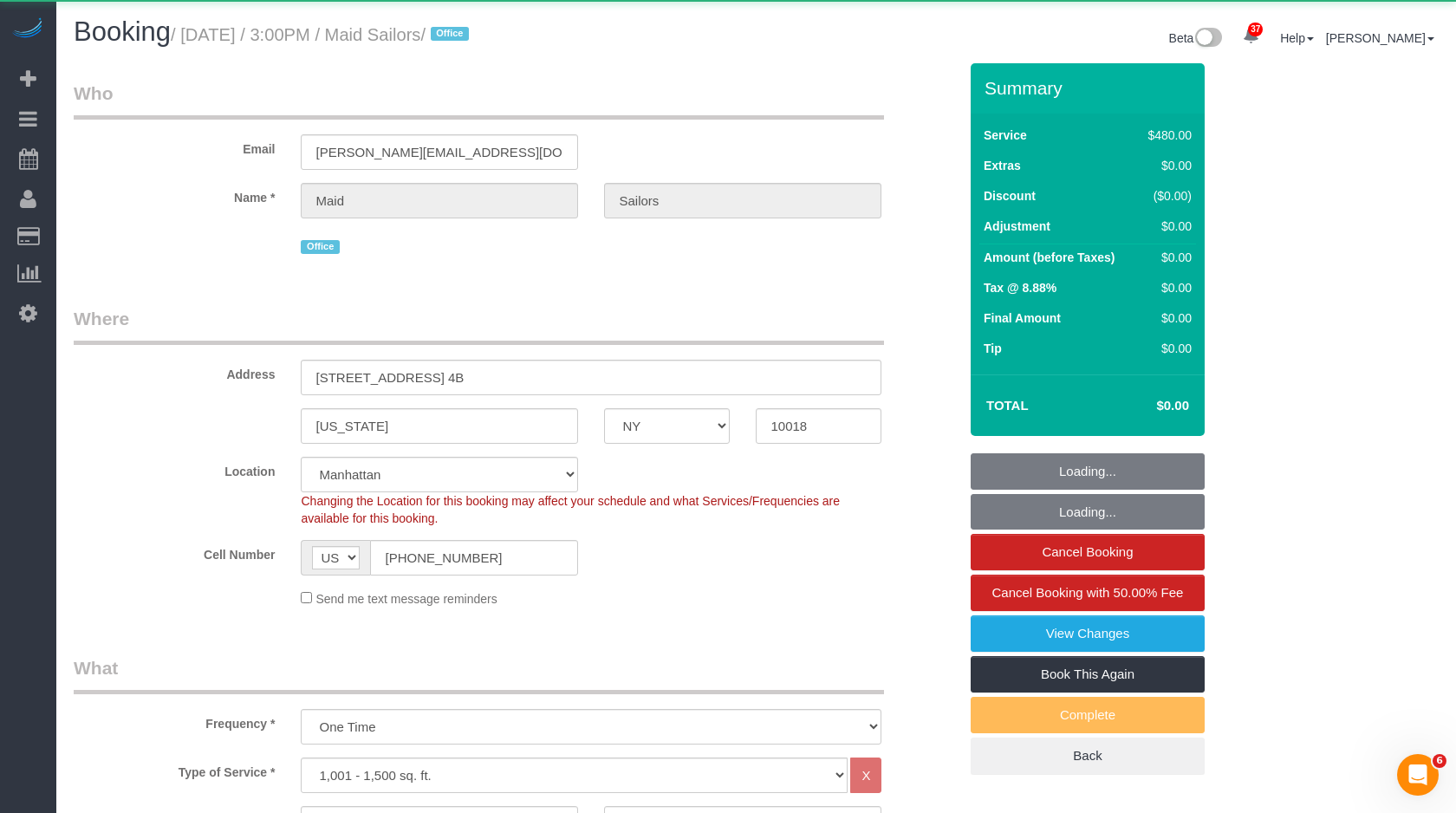
select select "spot1"
select select "number:60"
select select "number:74"
select select "number:13"
select select "number:5"
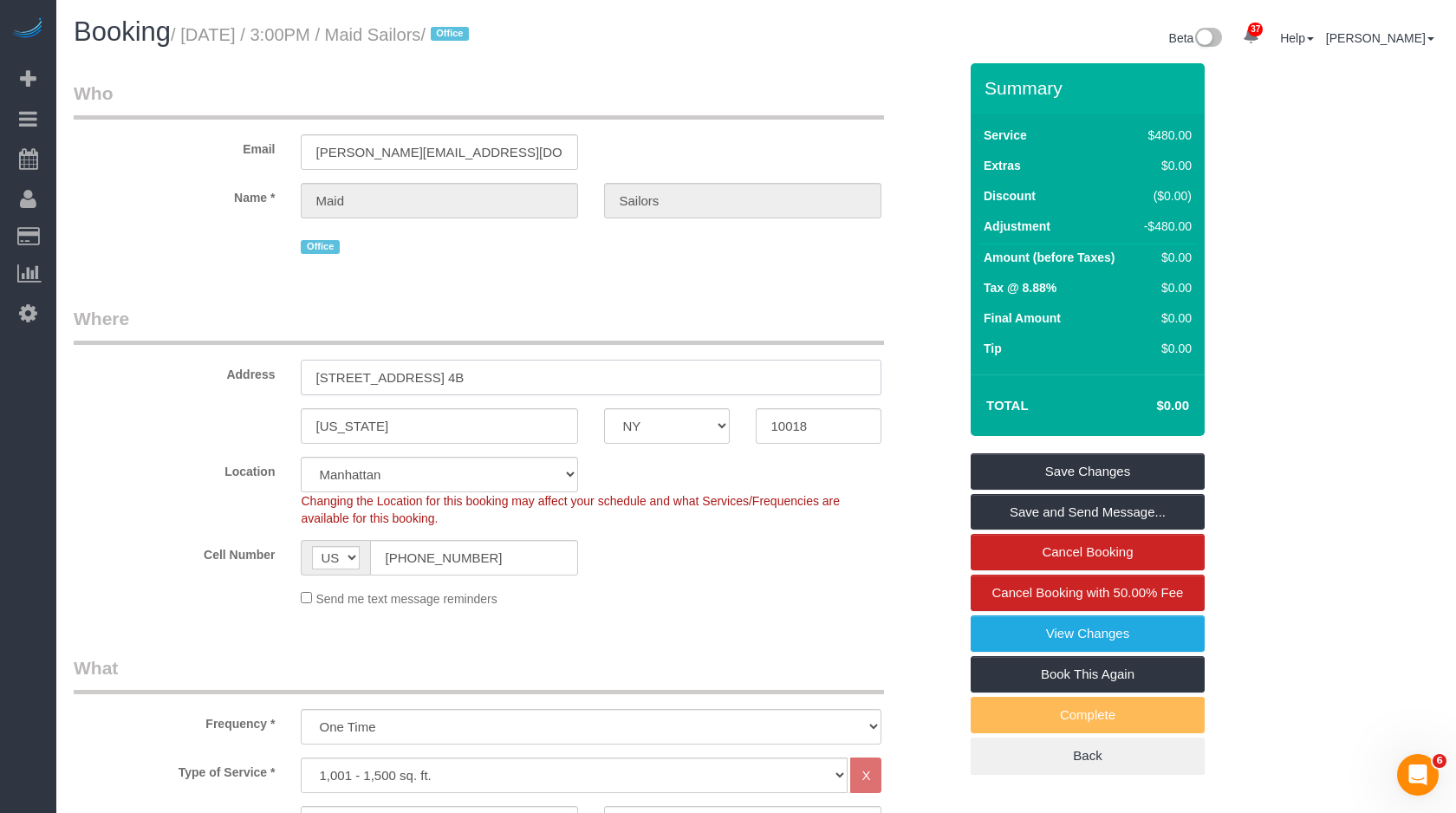
click at [386, 378] on input "351 West 38th Street, Apt. 4B" at bounding box center [591, 377] width 580 height 36
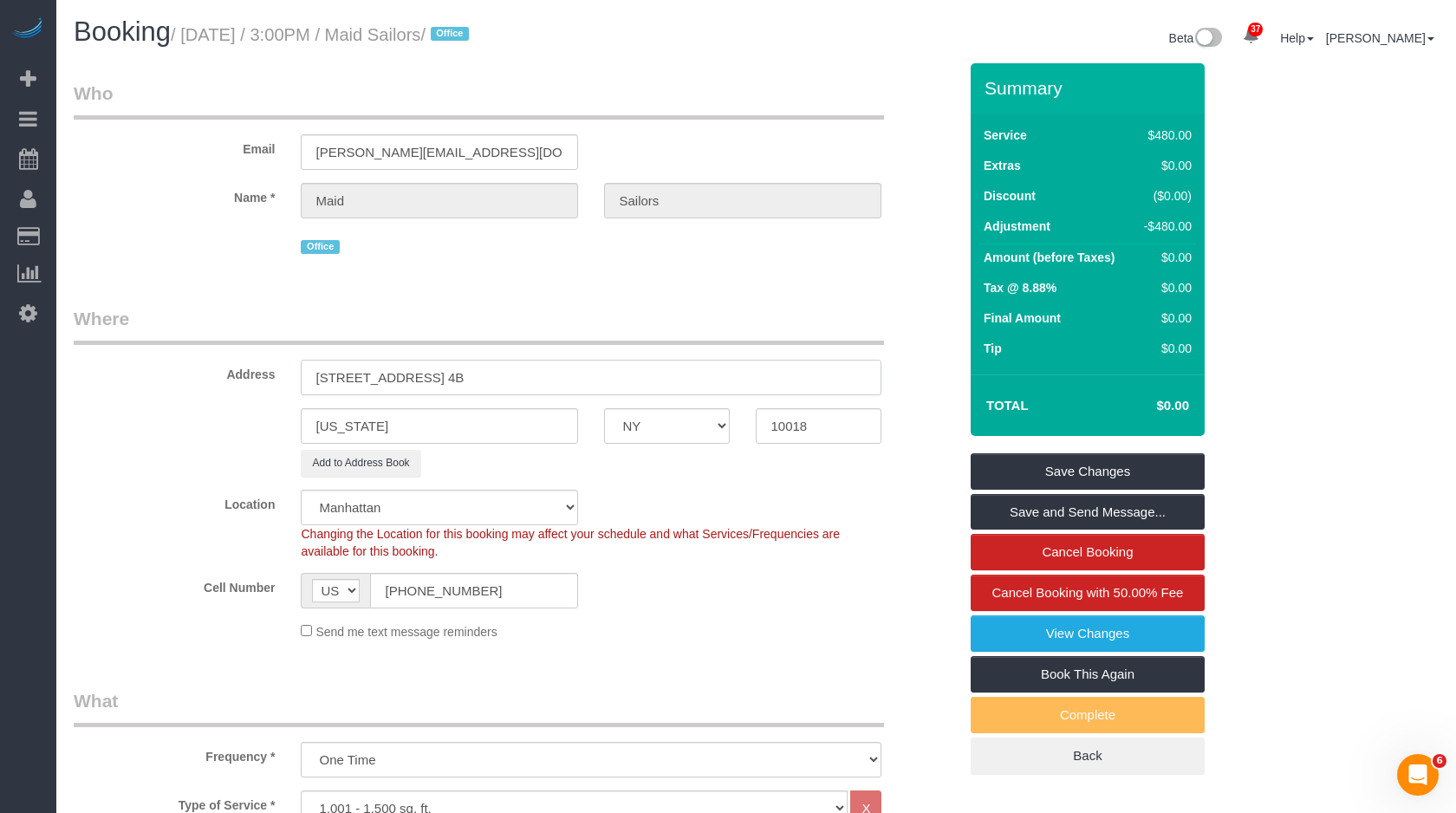
click at [327, 372] on input "[STREET_ADDRESS] 4B" at bounding box center [591, 377] width 580 height 36
type input "[STREET_ADDRESS] 4B"
click at [468, 325] on legend "Where" at bounding box center [478, 325] width 810 height 39
drag, startPoint x: 445, startPoint y: 378, endPoint x: 156, endPoint y: 365, distance: 289.3
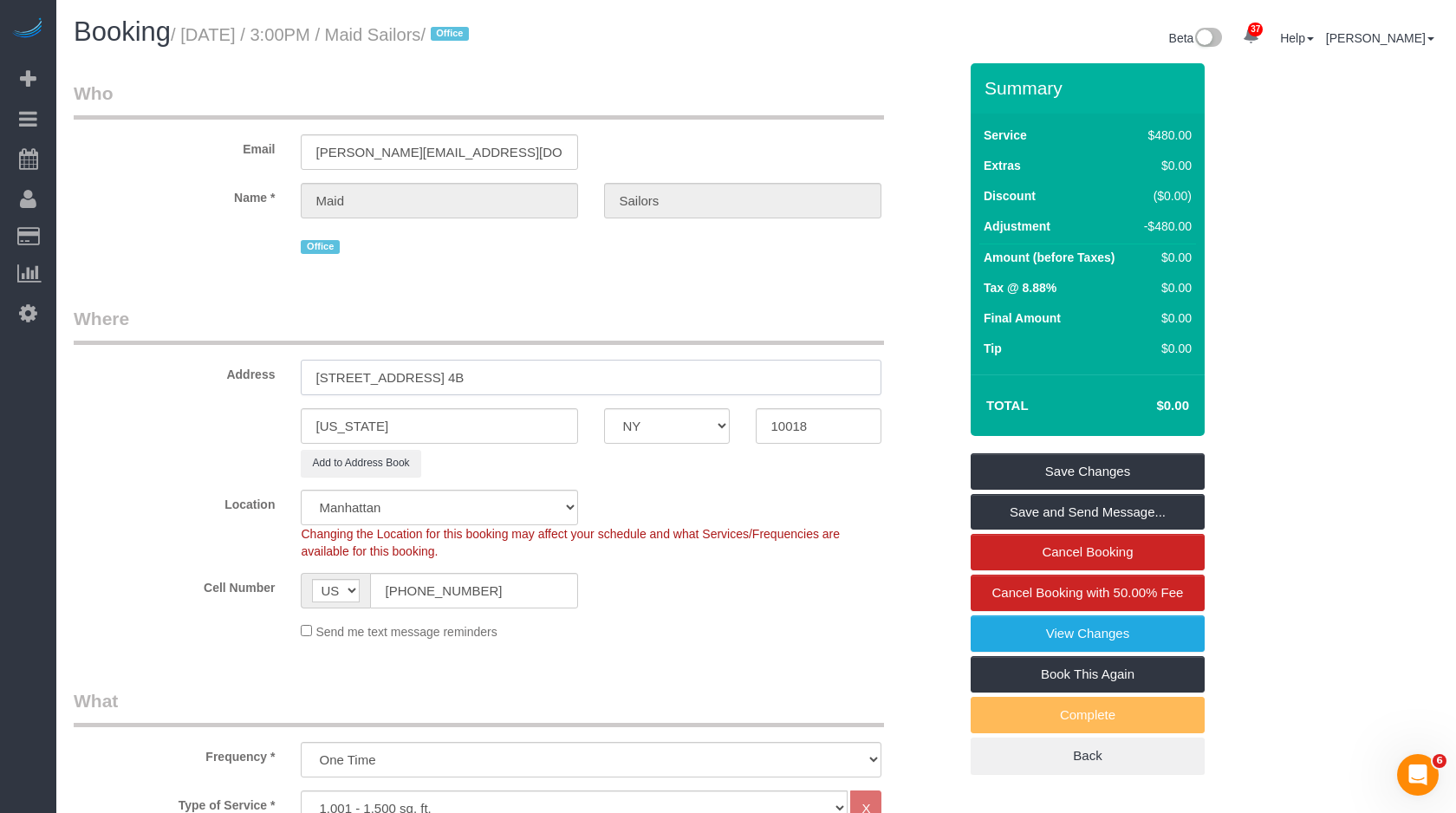
click at [156, 365] on div "Address 351 West 39th Street, Apt. 4B" at bounding box center [515, 351] width 910 height 89
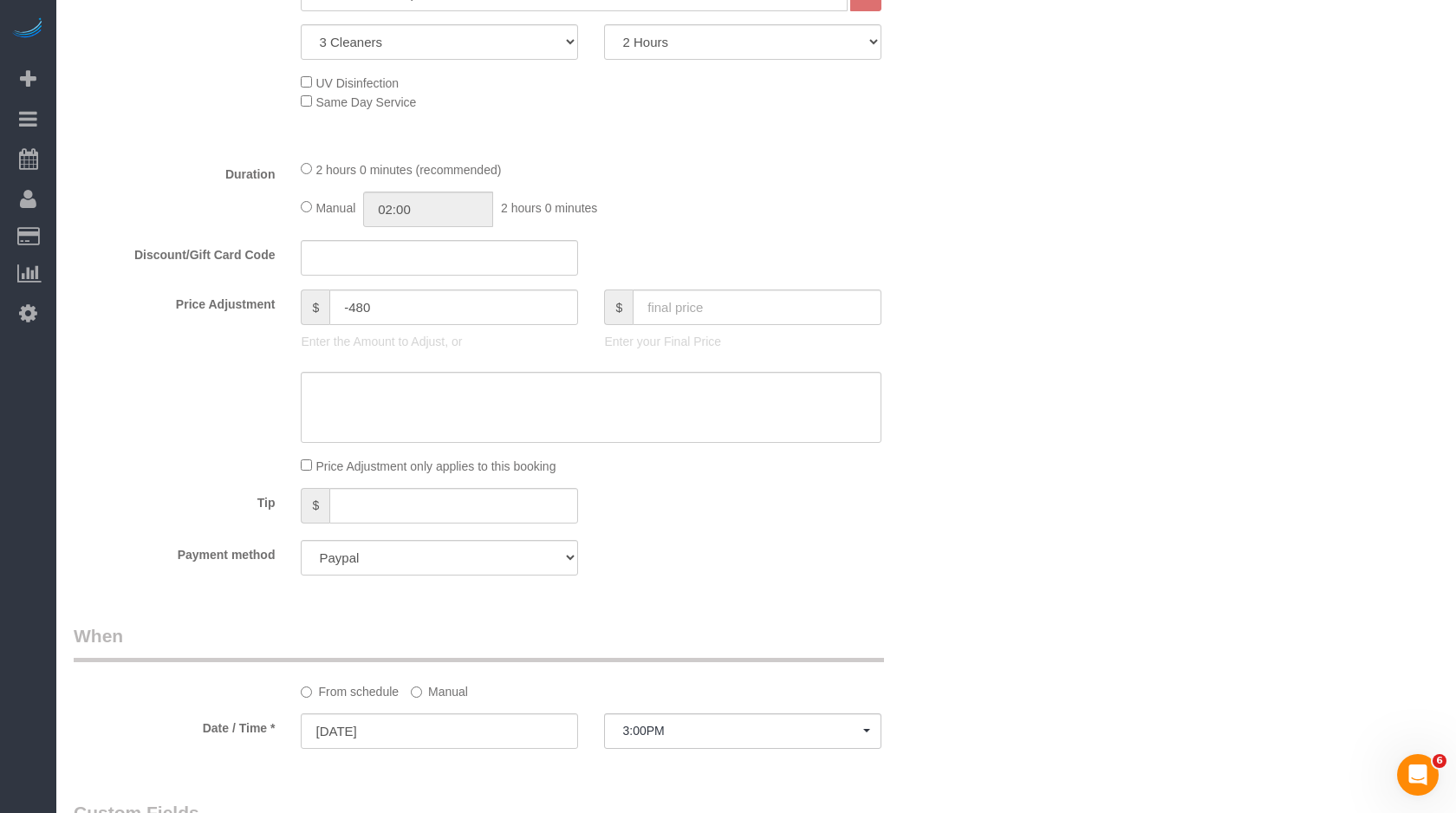
scroll to position [1559, 0]
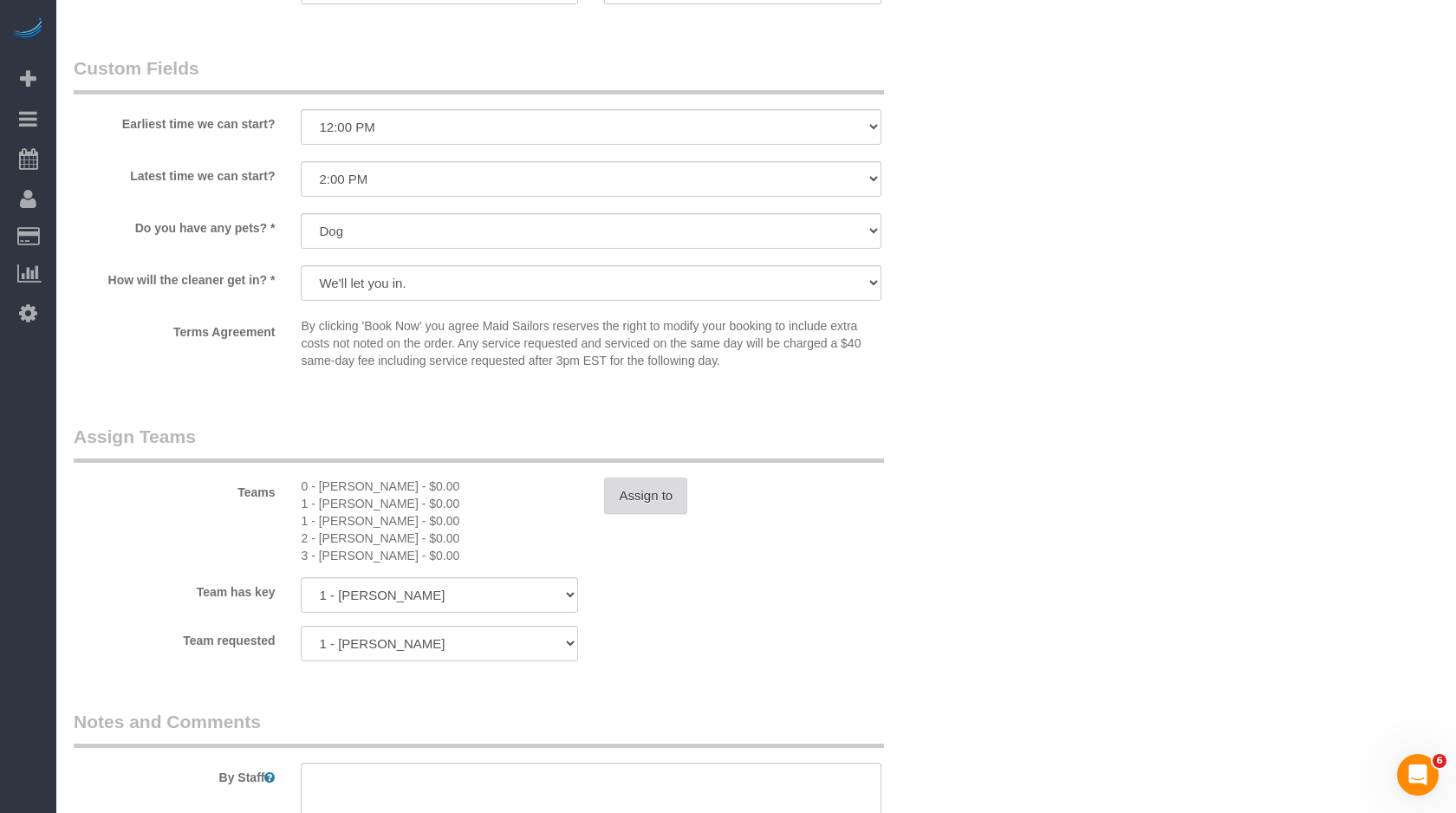
click at [652, 501] on button "Assign to" at bounding box center [646, 495] width 83 height 37
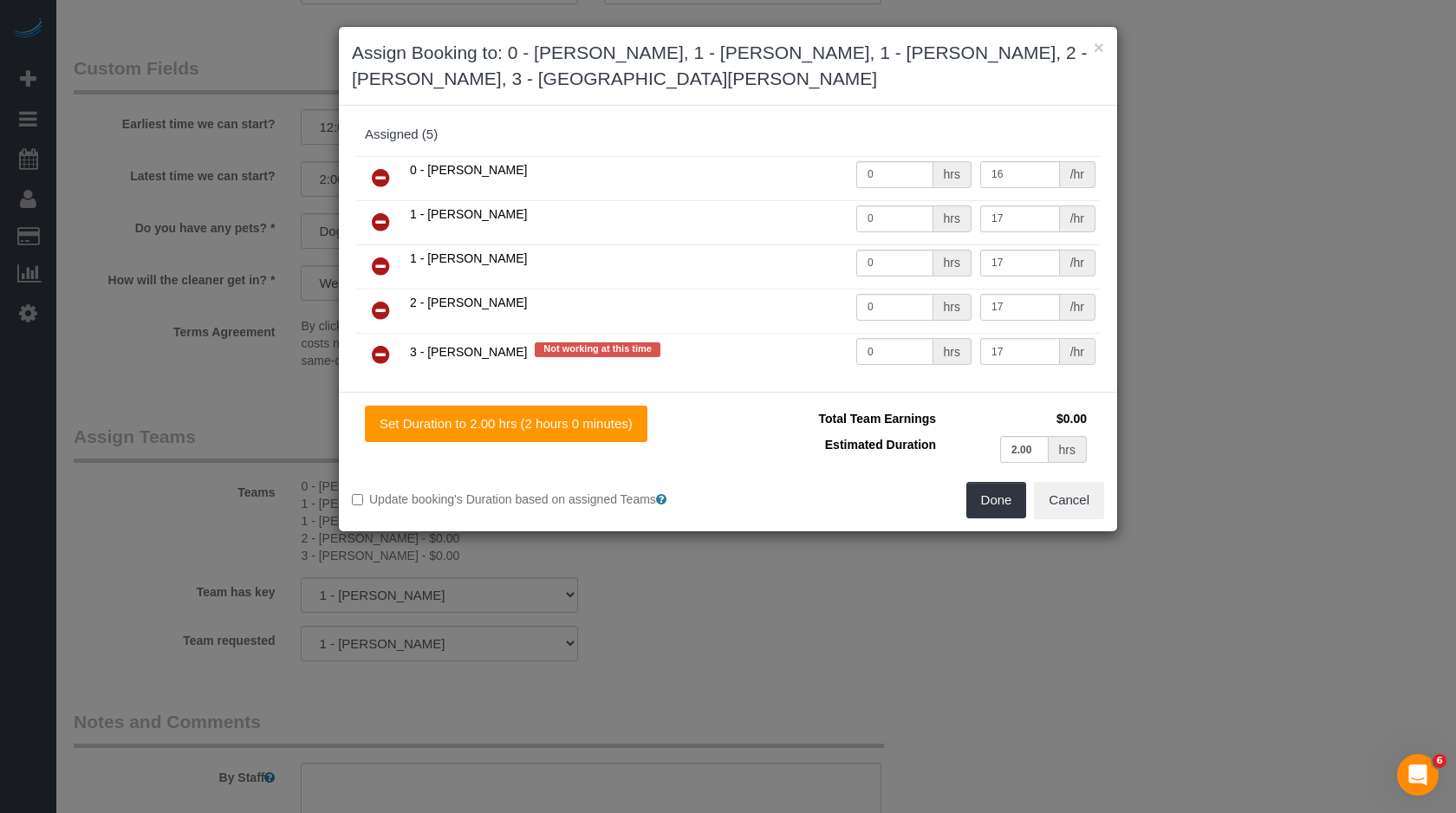
click at [383, 167] on icon at bounding box center [380, 177] width 18 height 21
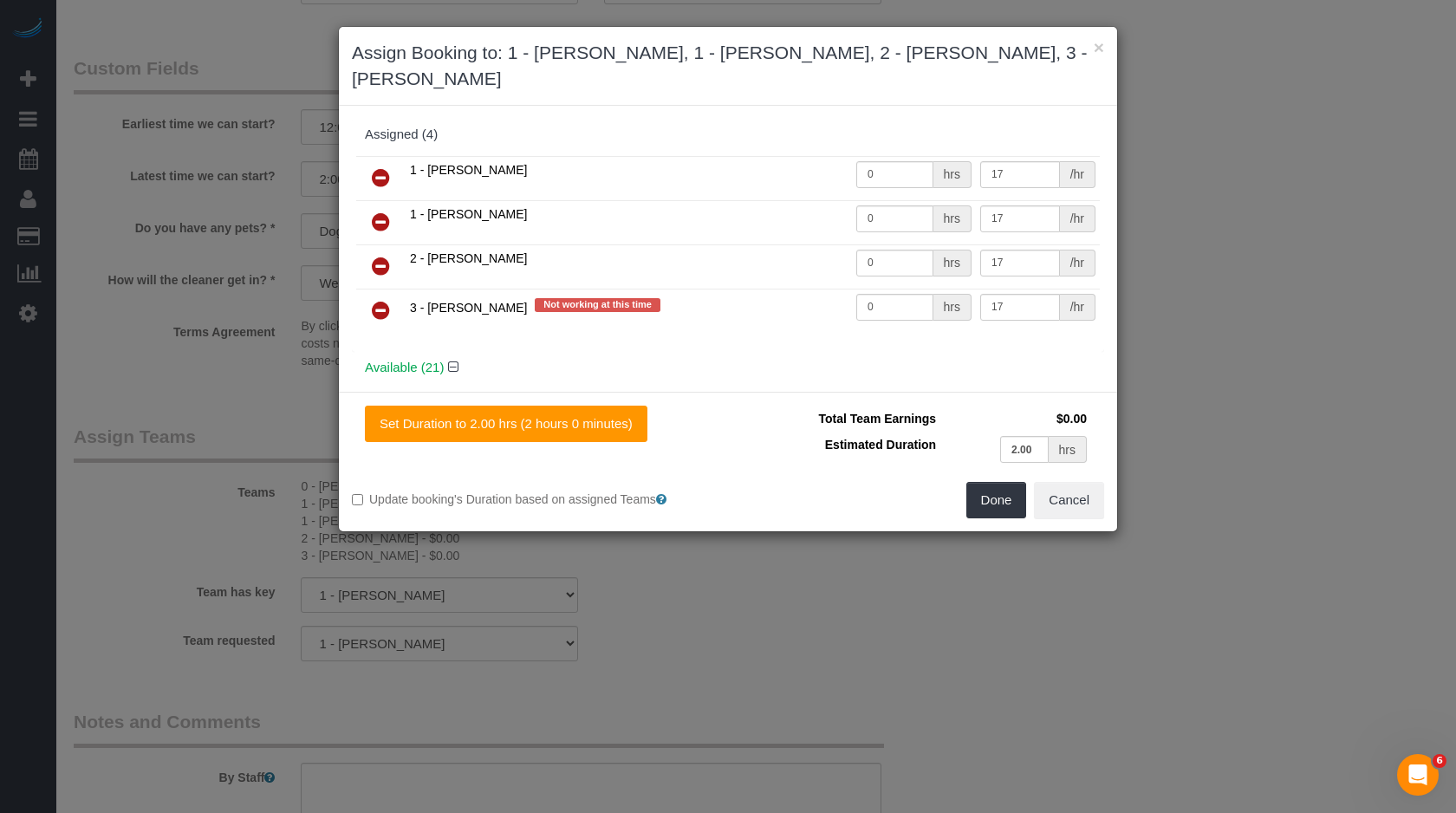
click at [383, 167] on icon at bounding box center [380, 177] width 18 height 21
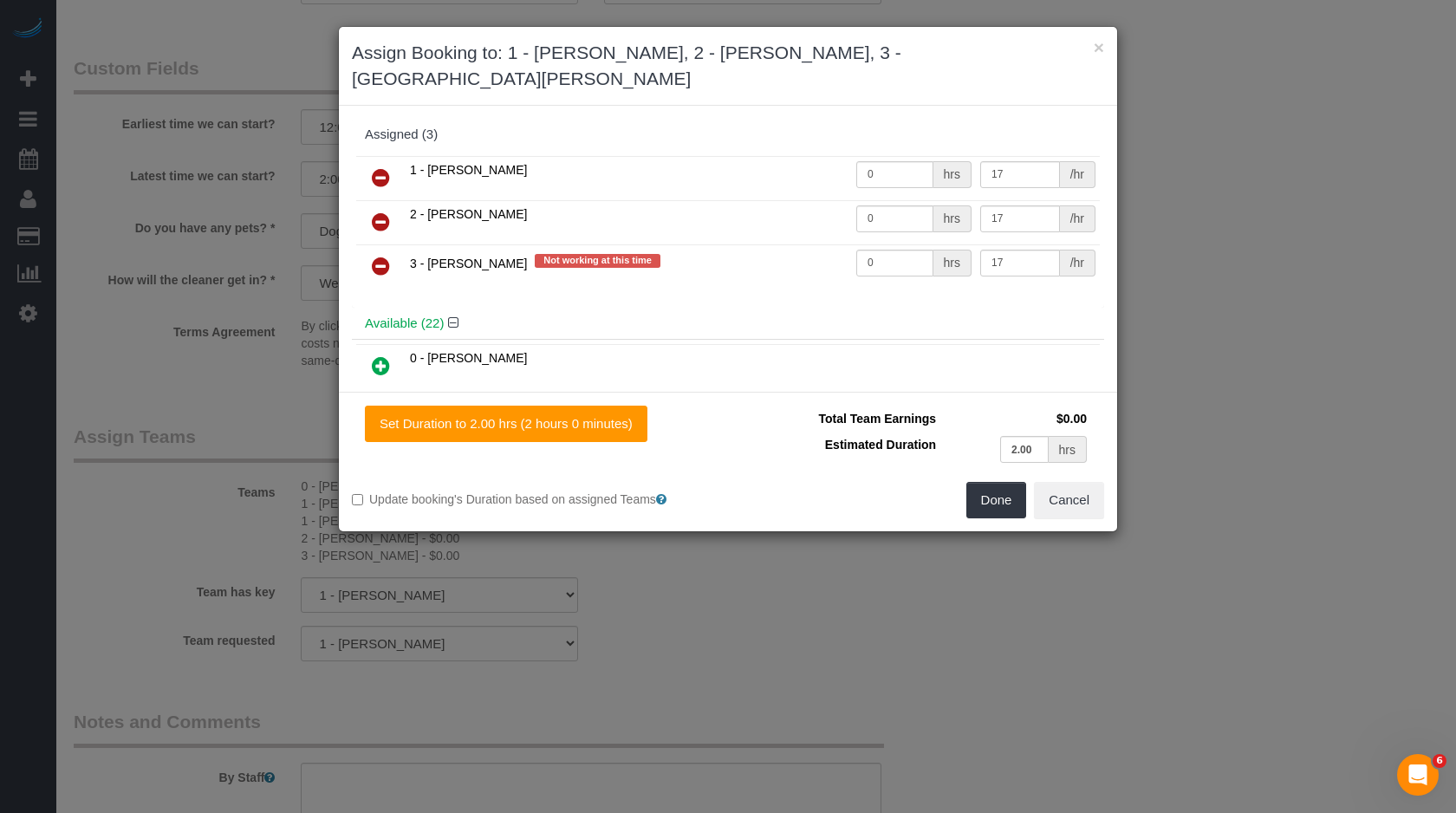
click at [383, 166] on link at bounding box center [380, 178] width 41 height 35
click at [383, 205] on link at bounding box center [380, 222] width 41 height 35
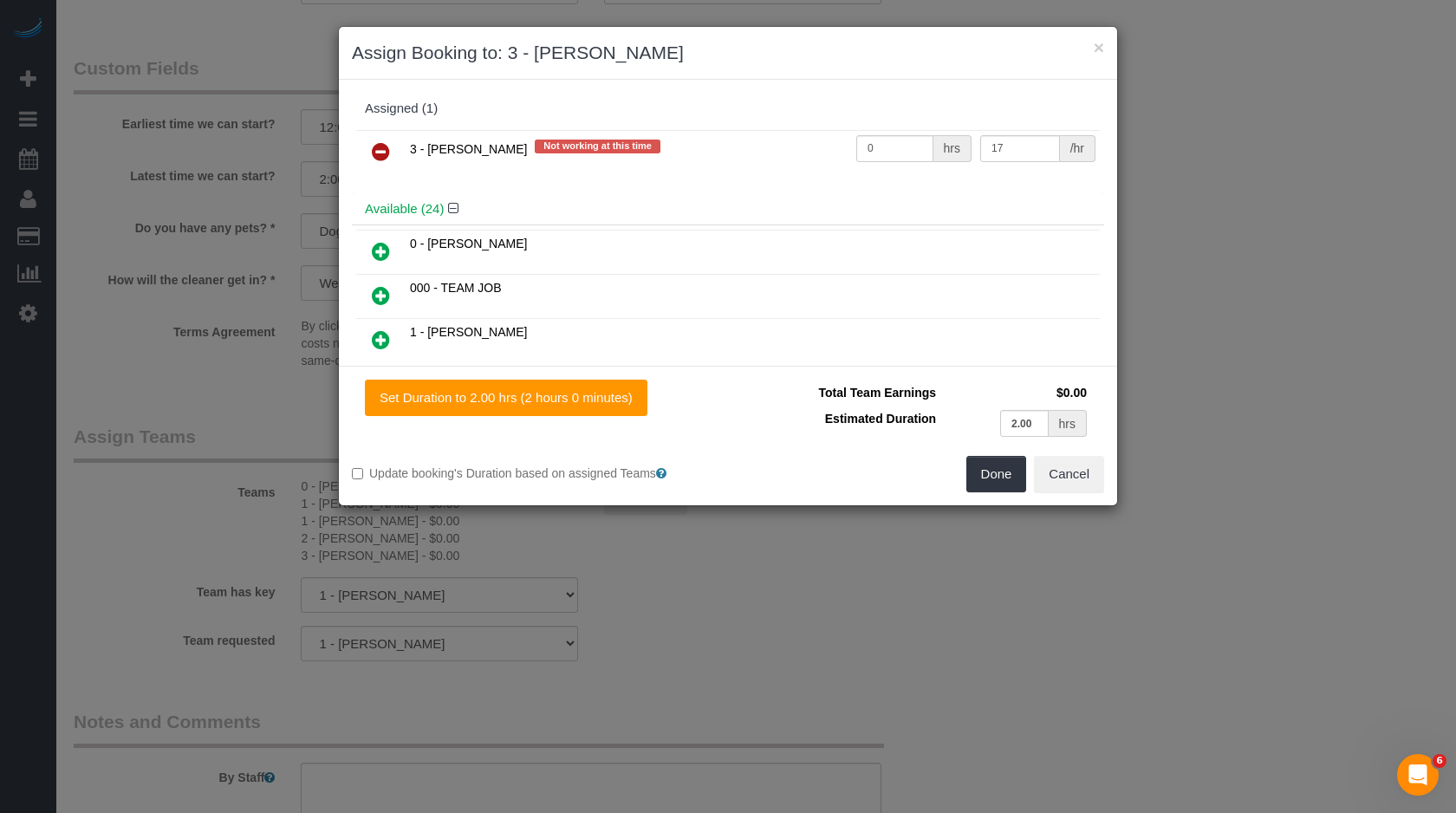
click at [384, 142] on icon at bounding box center [380, 152] width 18 height 21
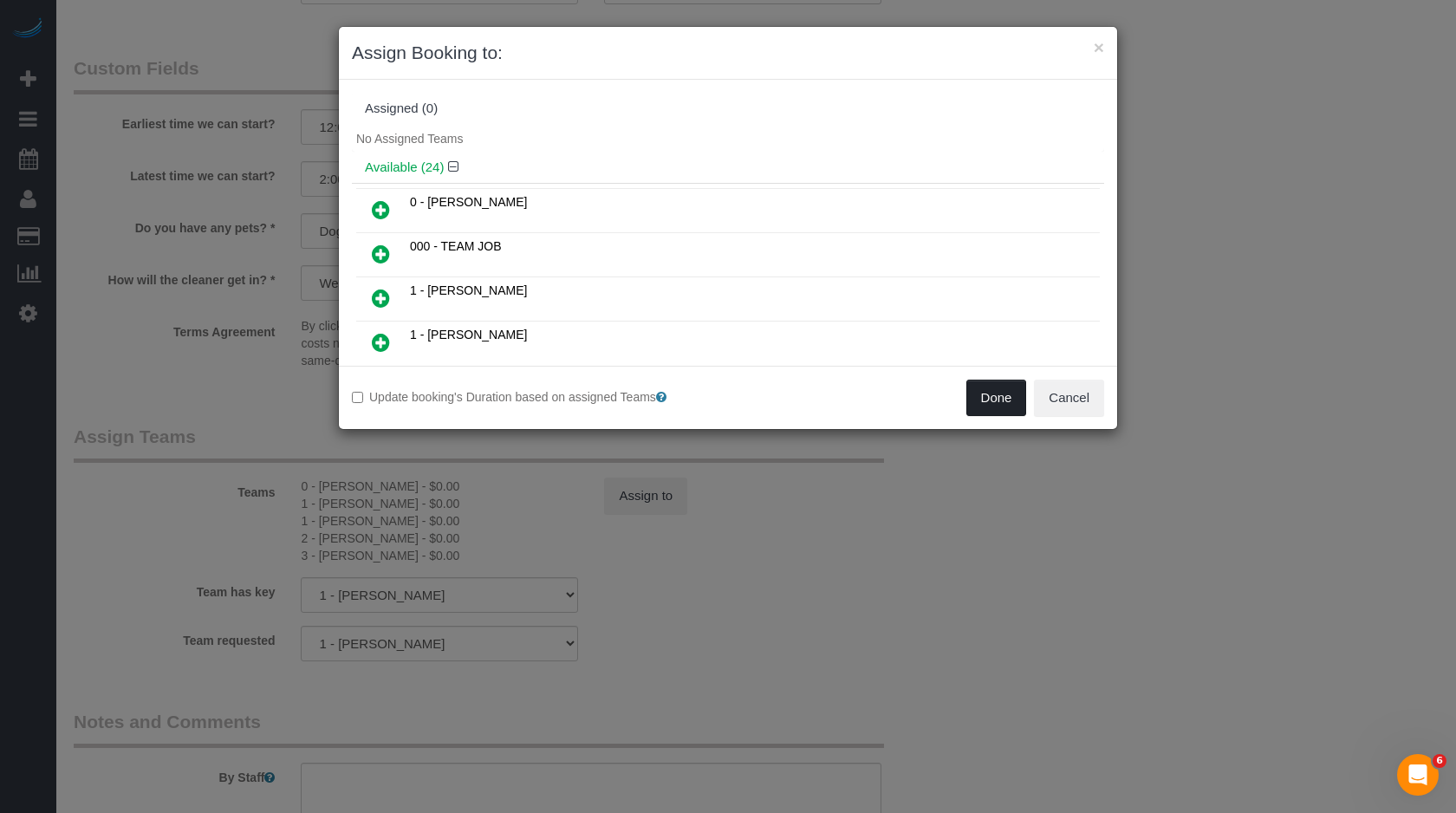
click at [1011, 393] on button "Done" at bounding box center [996, 397] width 60 height 37
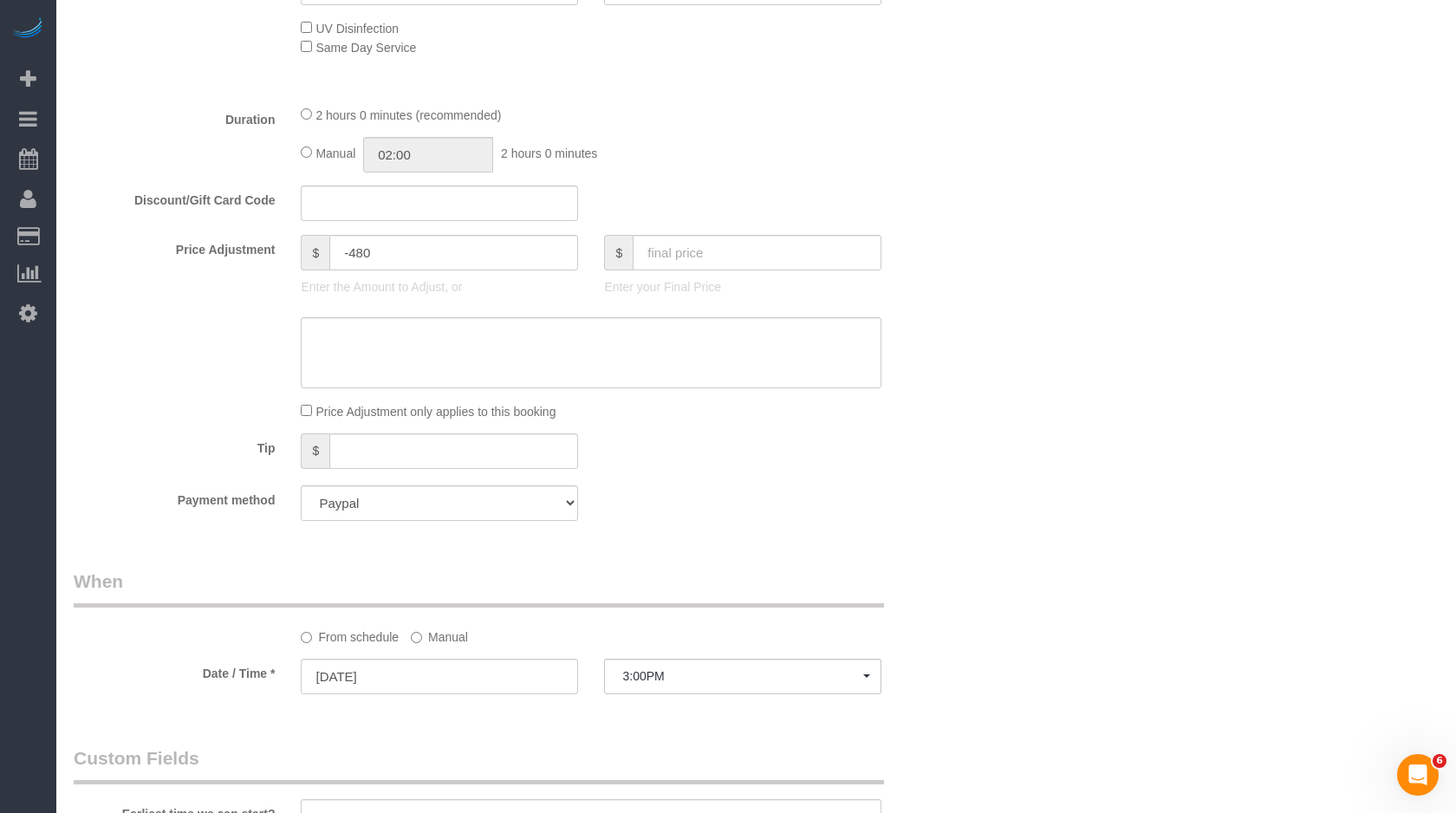
scroll to position [0, 0]
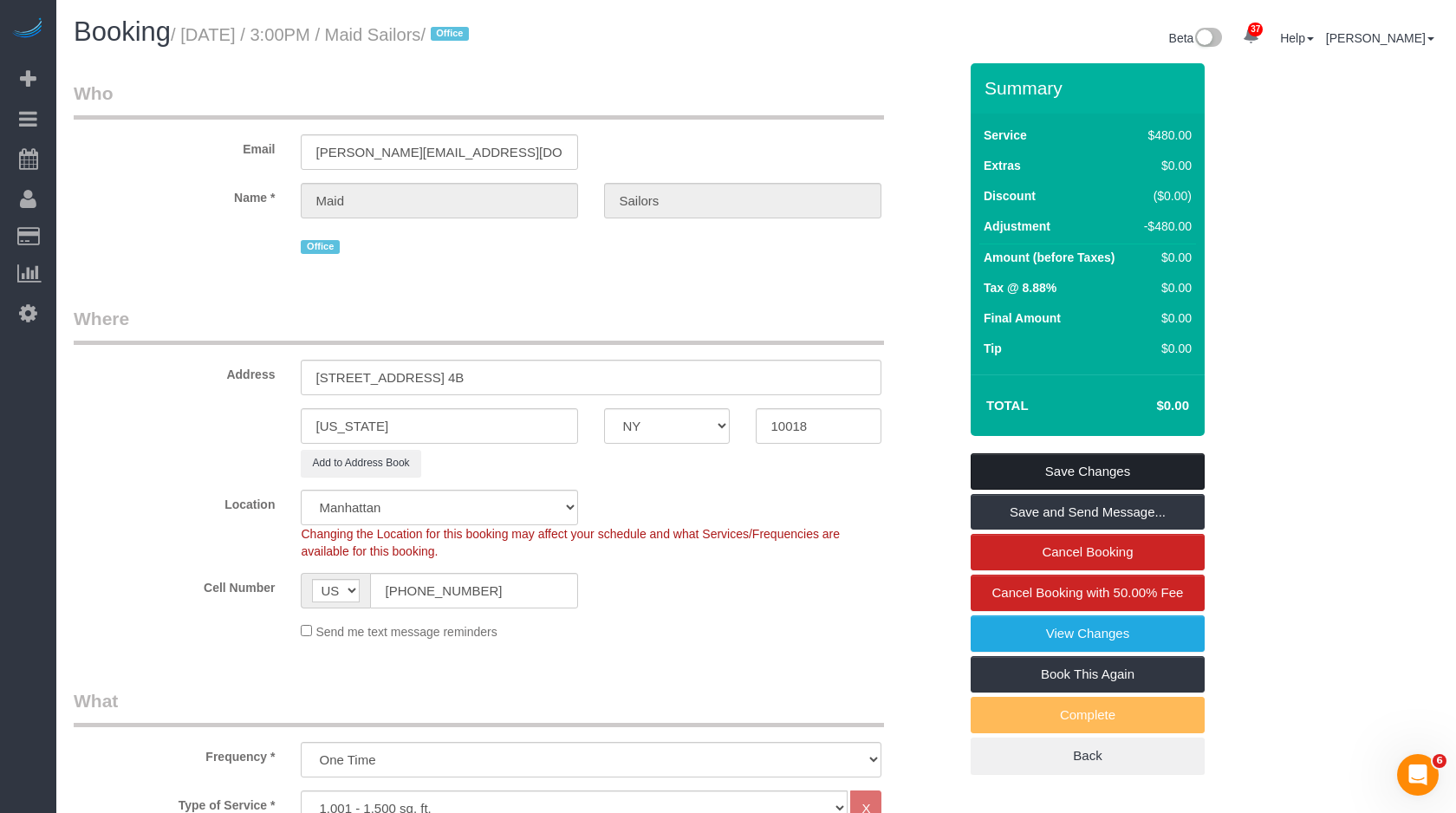
click at [1095, 461] on link "Save Changes" at bounding box center [1088, 471] width 234 height 37
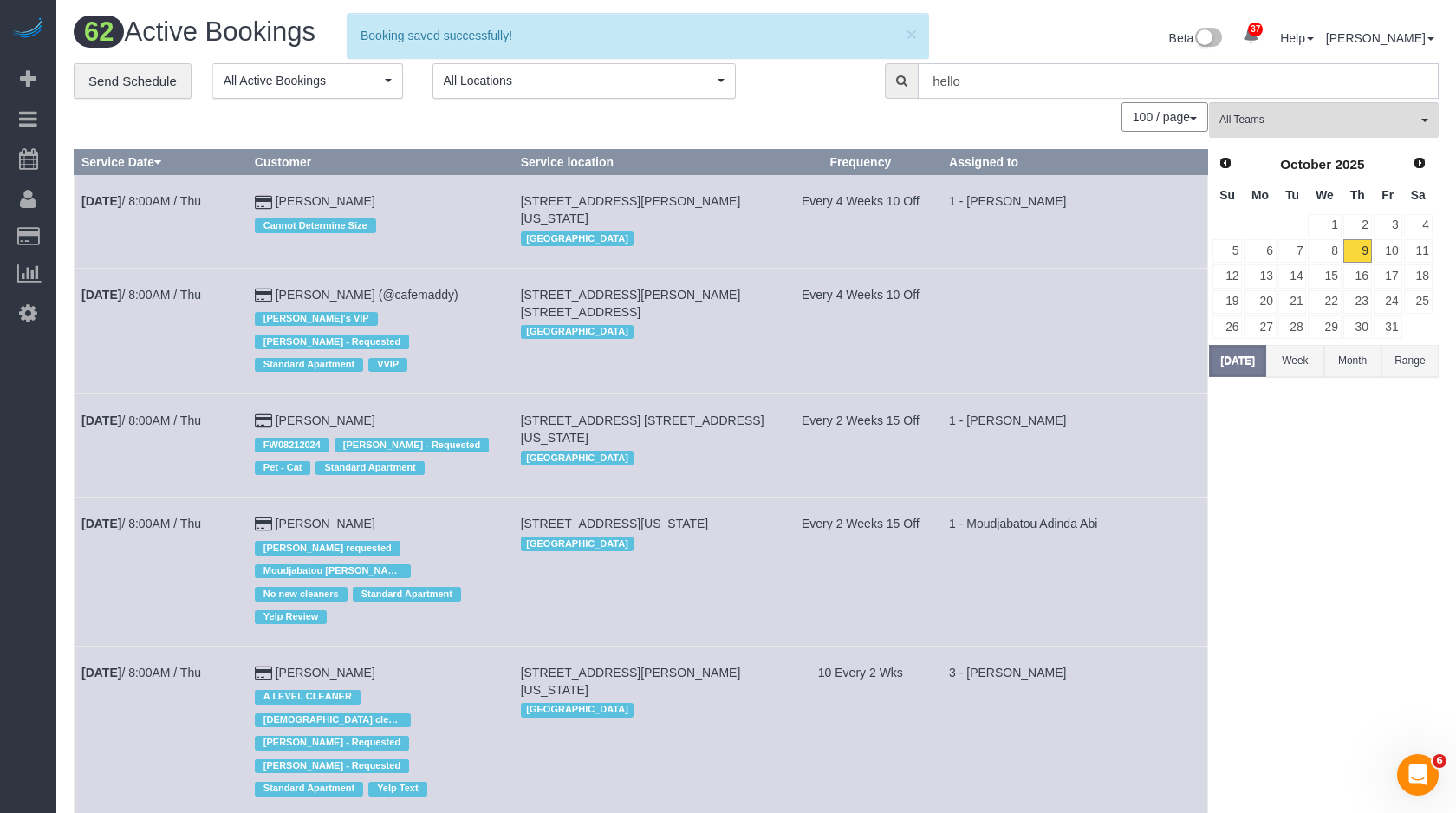
click at [1086, 92] on input "hello" at bounding box center [1179, 81] width 521 height 36
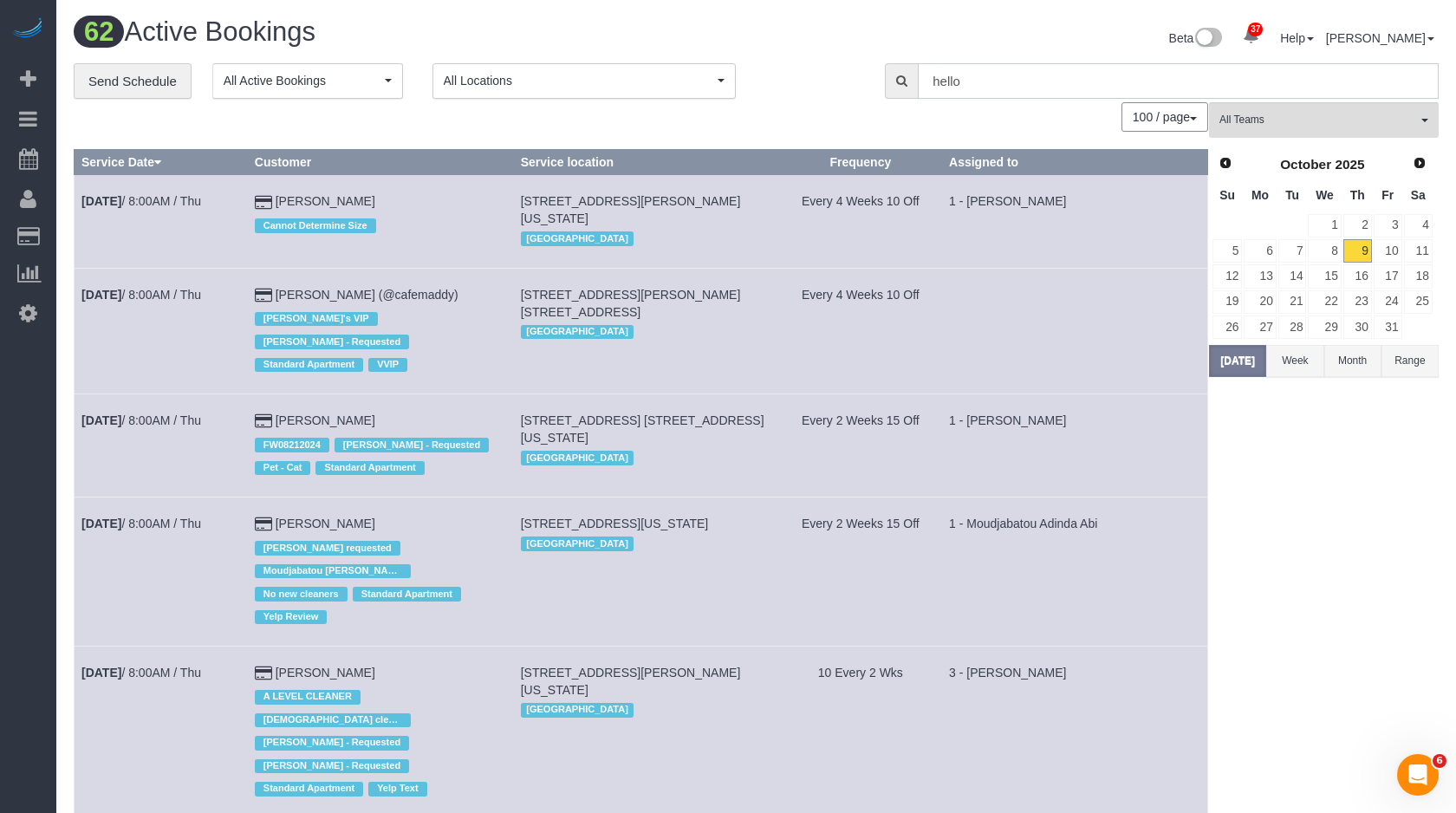
click at [1086, 92] on input "hello" at bounding box center [1179, 81] width 521 height 36
click at [1252, 358] on button "[DATE]" at bounding box center [1238, 360] width 57 height 32
drag, startPoint x: 281, startPoint y: 295, endPoint x: 360, endPoint y: 294, distance: 79.0
click at [360, 294] on td "Madeline Park (@cafemaddy) Jacky's VIP Marlenyn Robles - Requested Standard Apa…" at bounding box center [379, 330] width 266 height 126
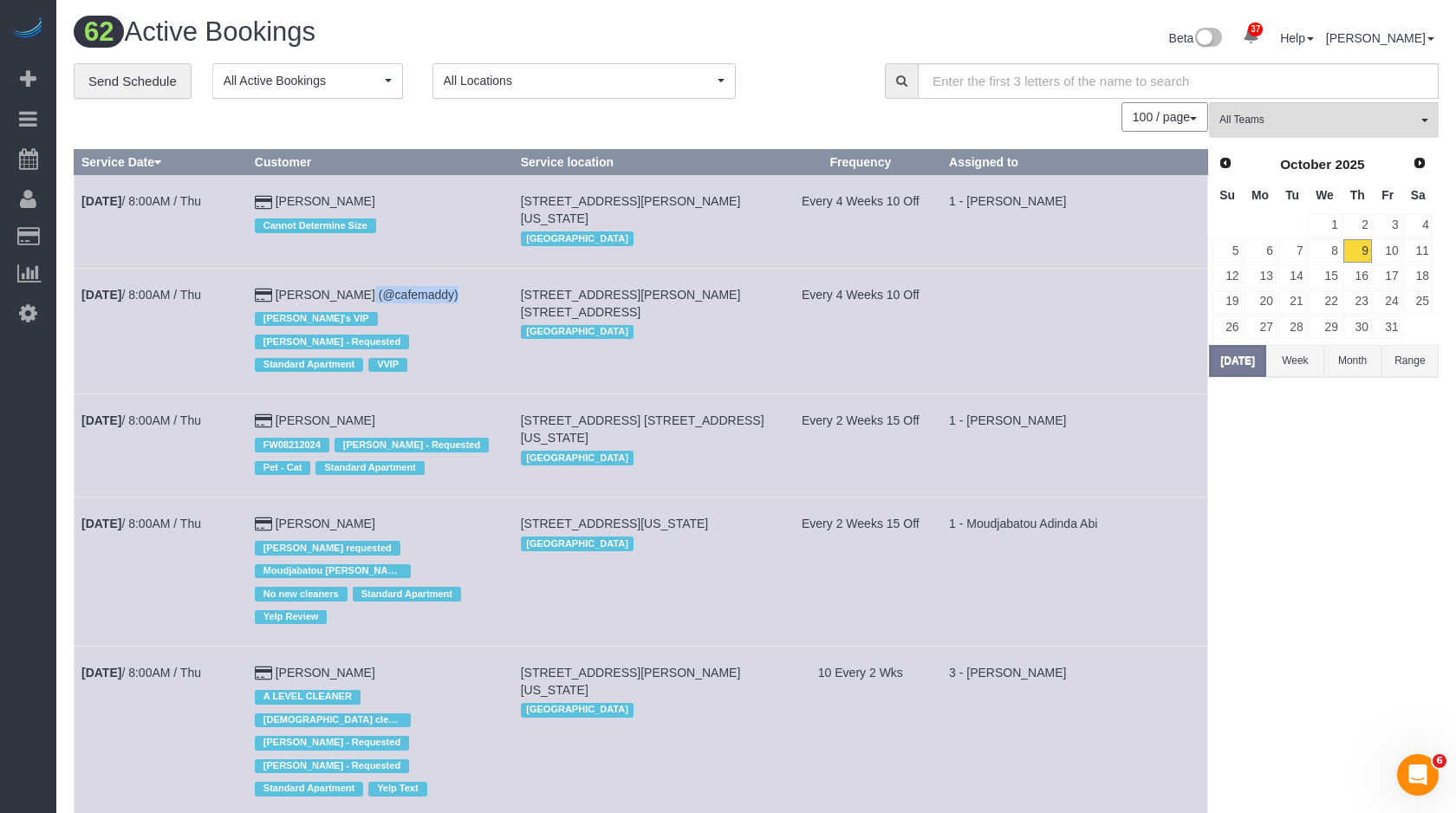
copy link "Madeline Park"
click at [534, 92] on button "All Locations" at bounding box center [584, 81] width 303 height 36
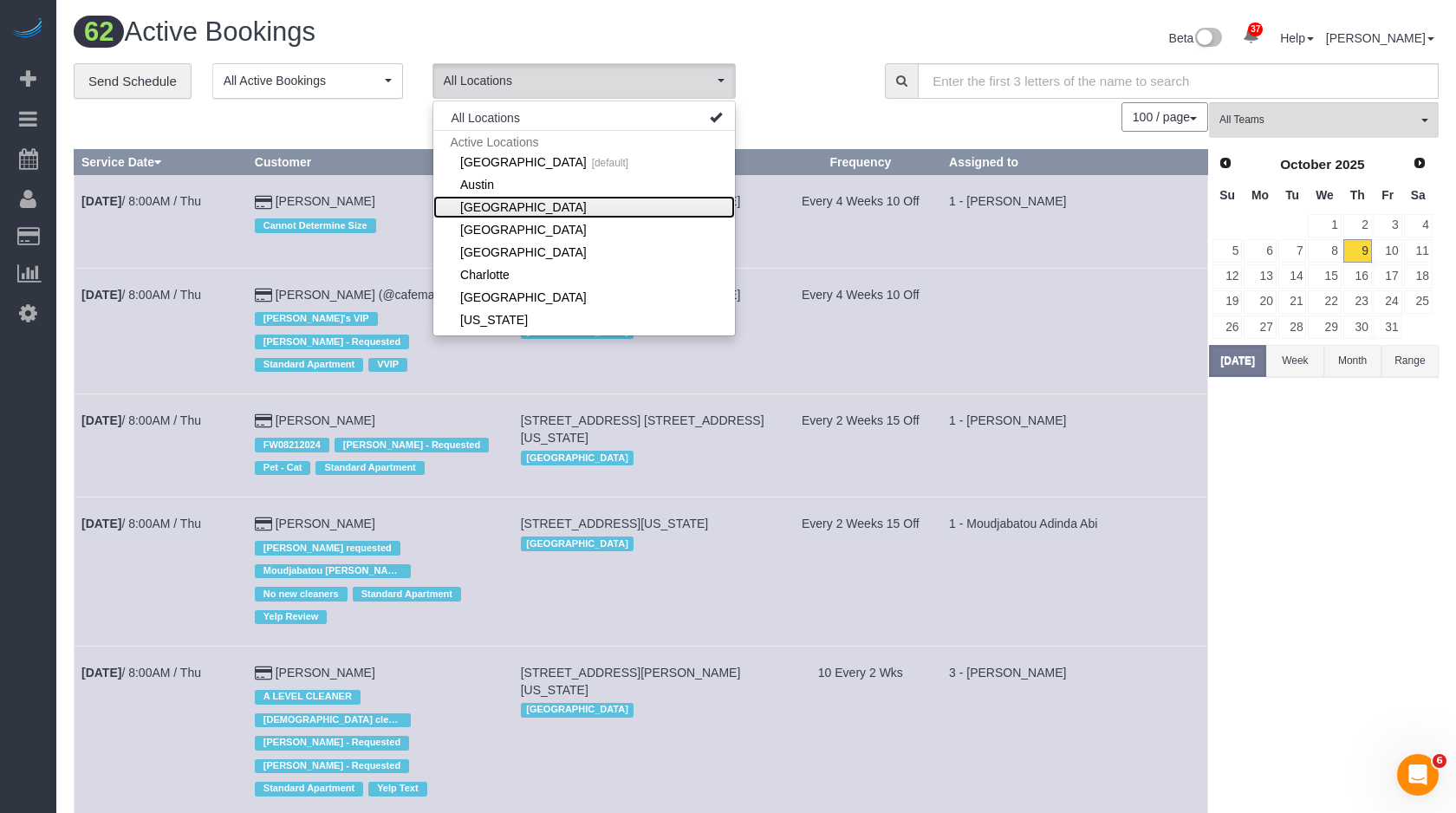
click at [541, 207] on link "[GEOGRAPHIC_DATA]" at bounding box center [584, 207] width 302 height 23
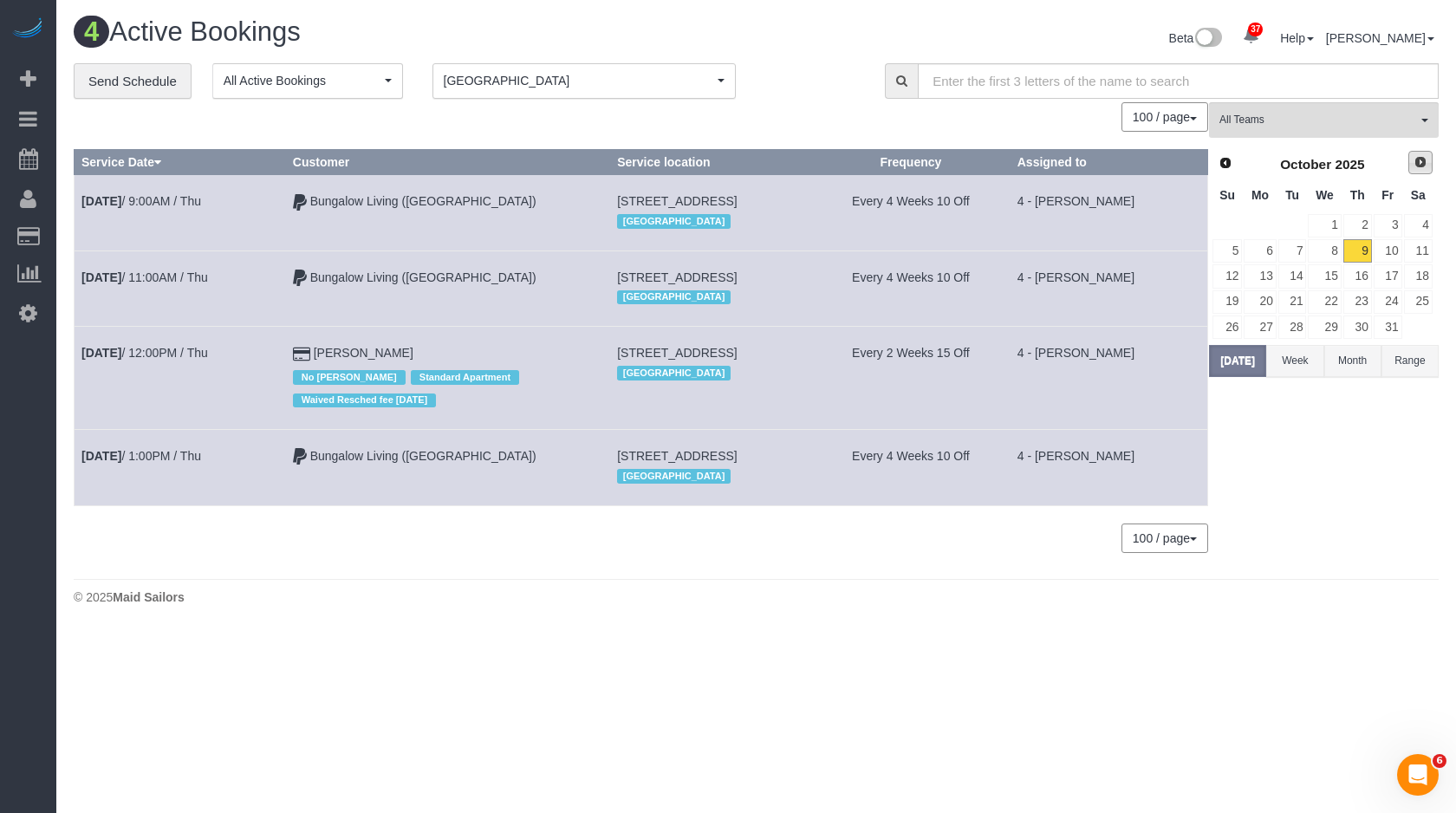
click at [1418, 167] on span "Next" at bounding box center [1420, 162] width 14 height 14
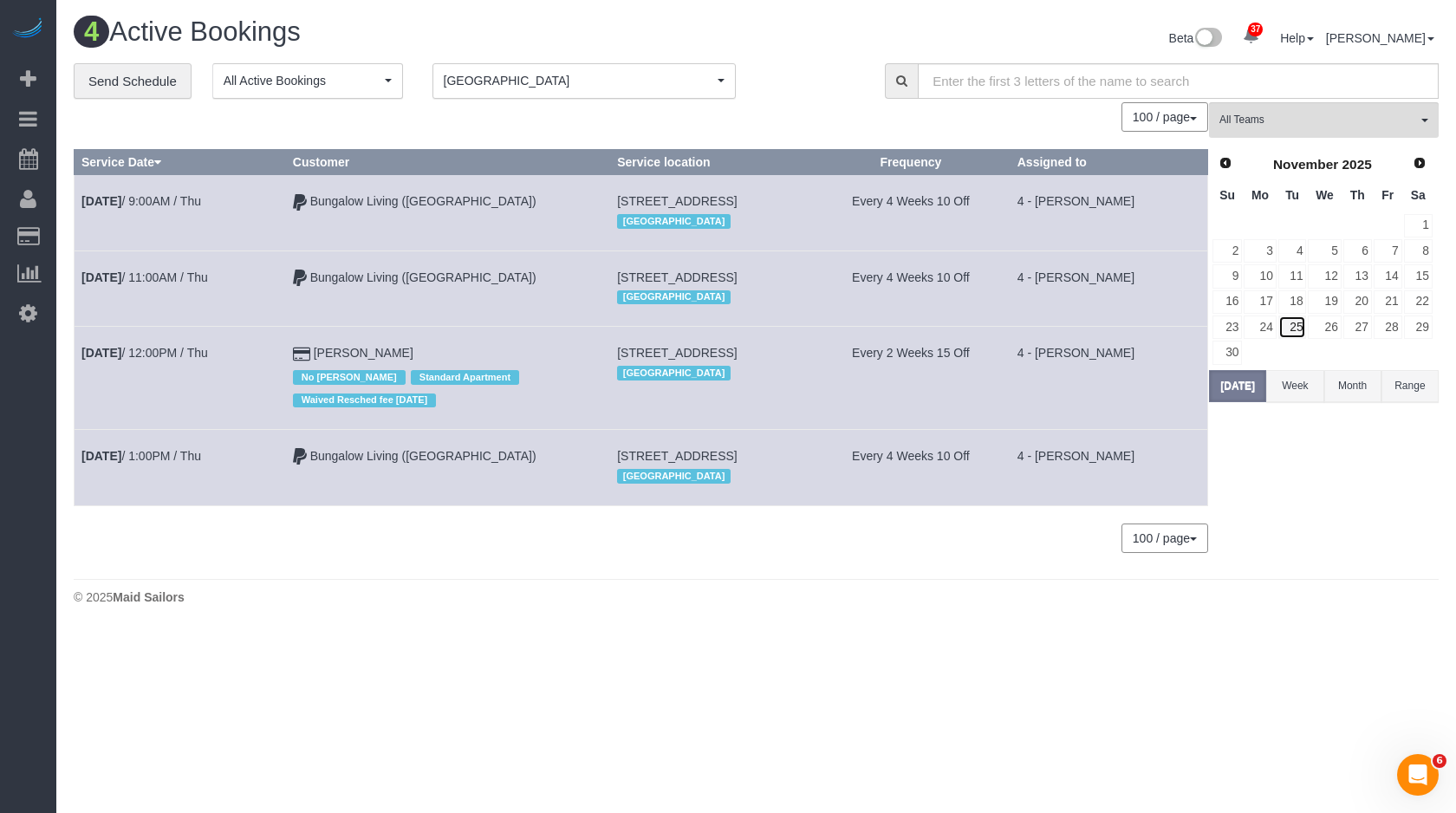
click at [1305, 323] on link "25" at bounding box center [1293, 328] width 29 height 24
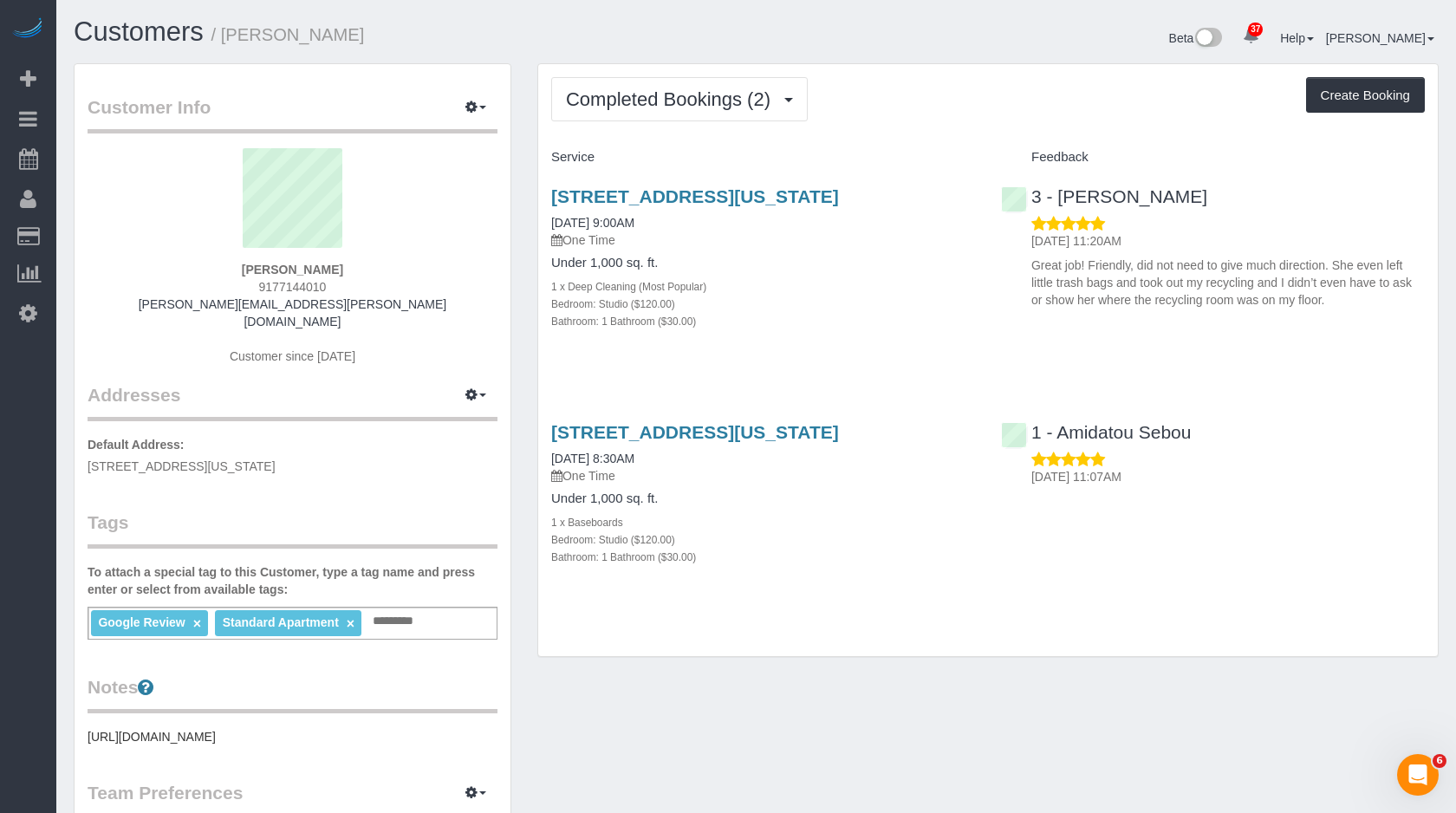
click at [675, 348] on div "[STREET_ADDRESS][US_STATE] [DATE] 9:00AM One Time Under 1,000 sq. ft. 1 x Deep …" at bounding box center [763, 267] width 450 height 192
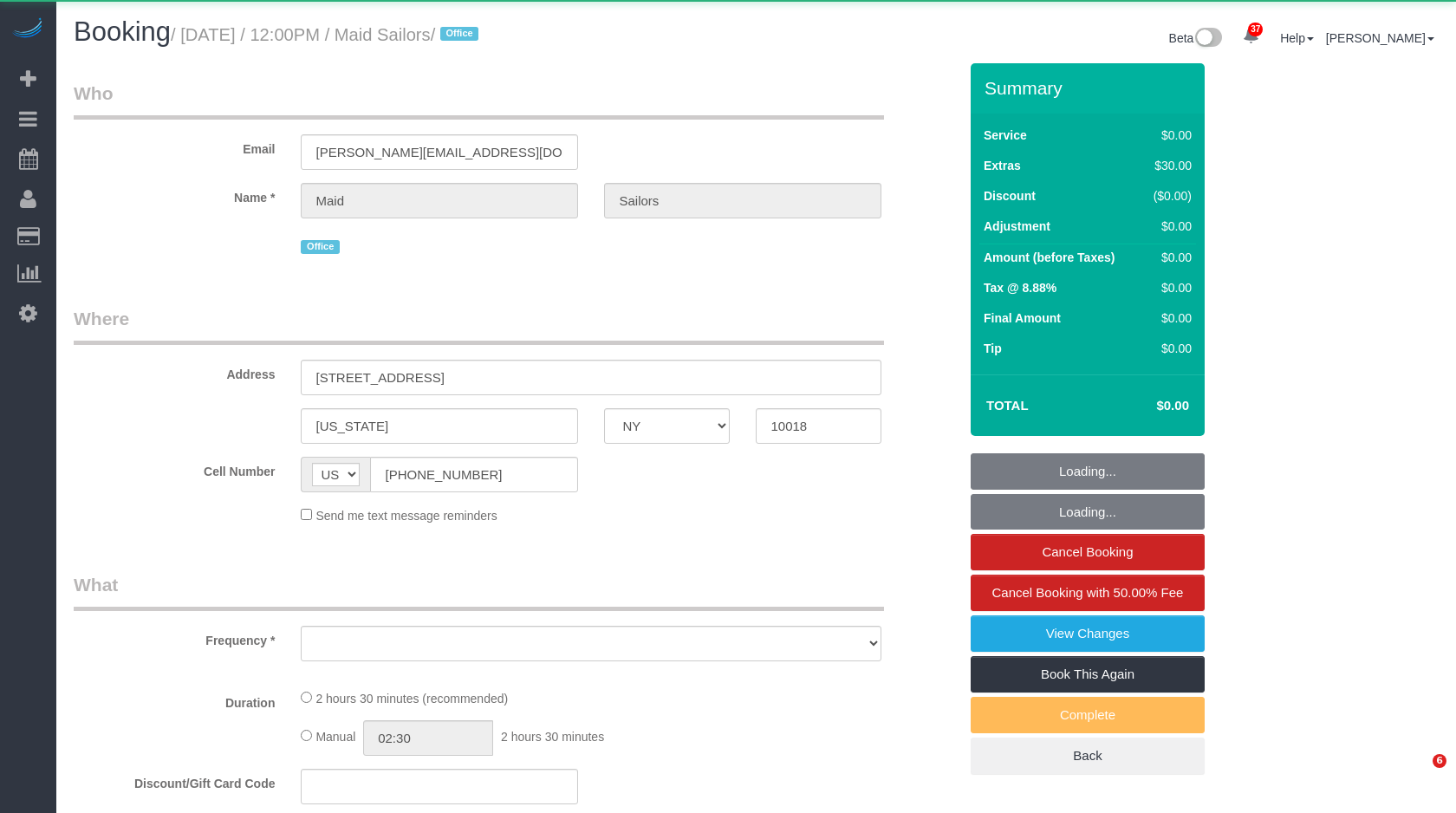
select select "NY"
select select "object:12195"
select select "1"
select select "spot1"
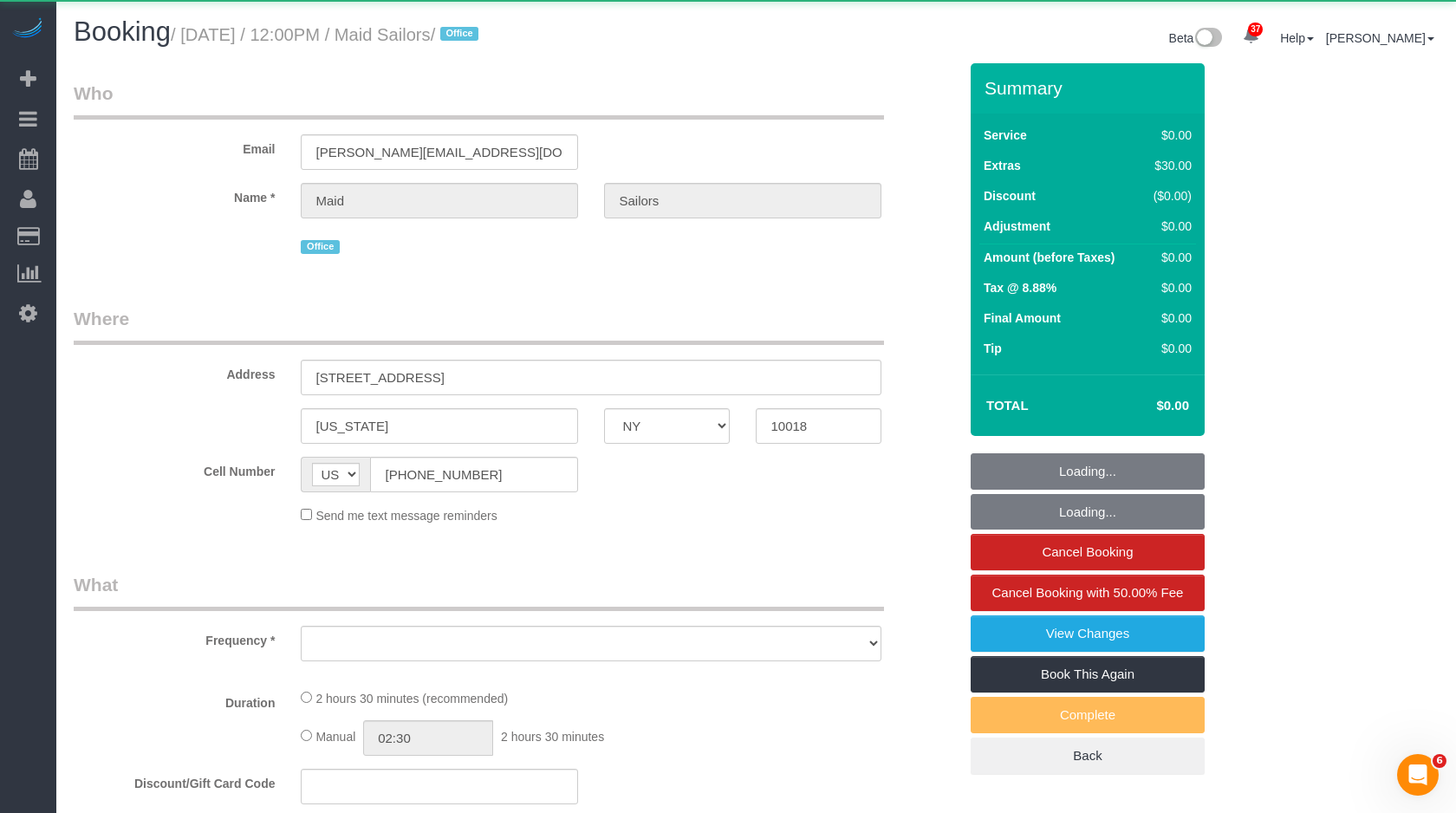
select select "number:89"
select select "number:90"
select select "number:15"
select select "number:6"
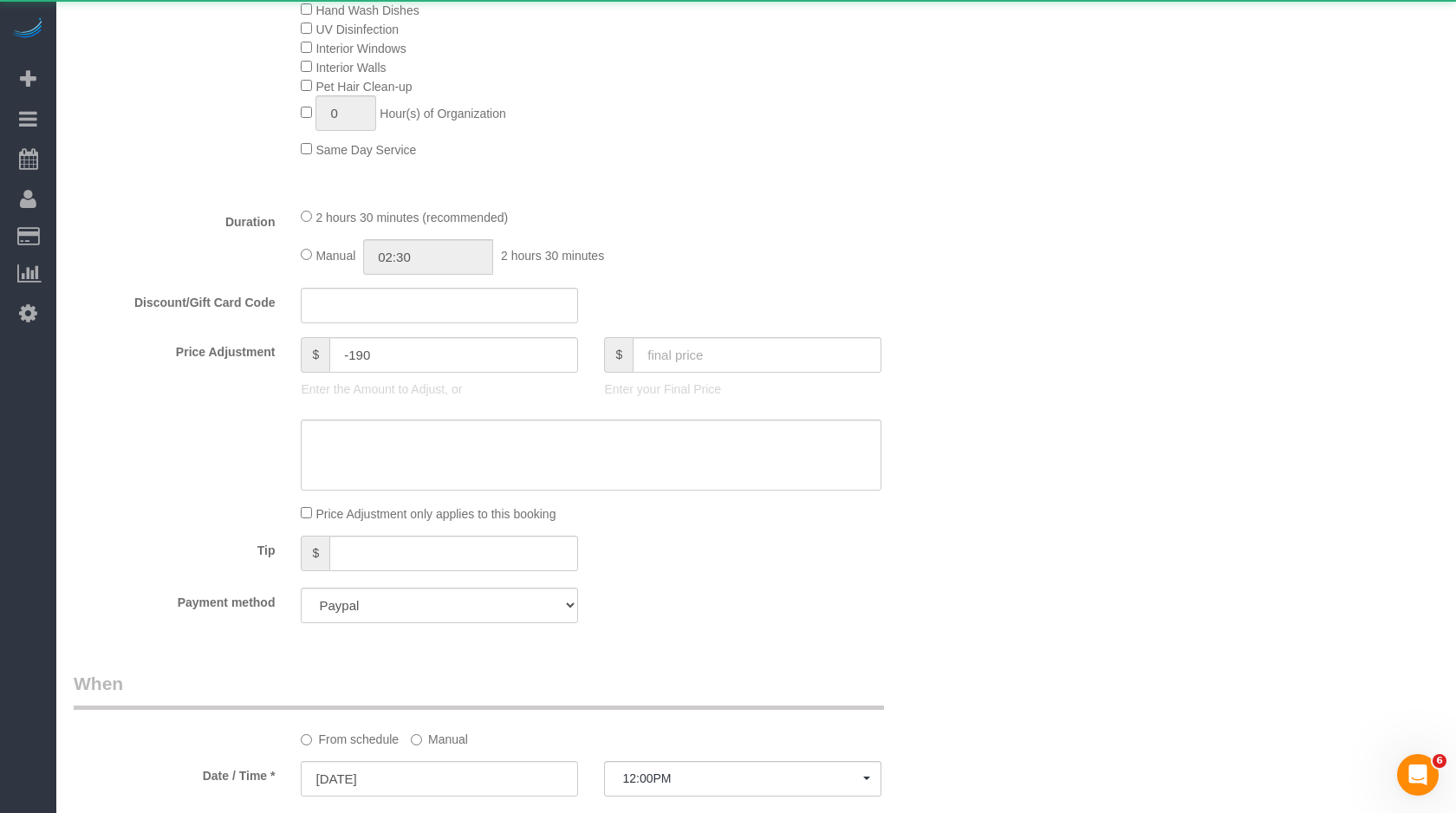
select select "object:12343"
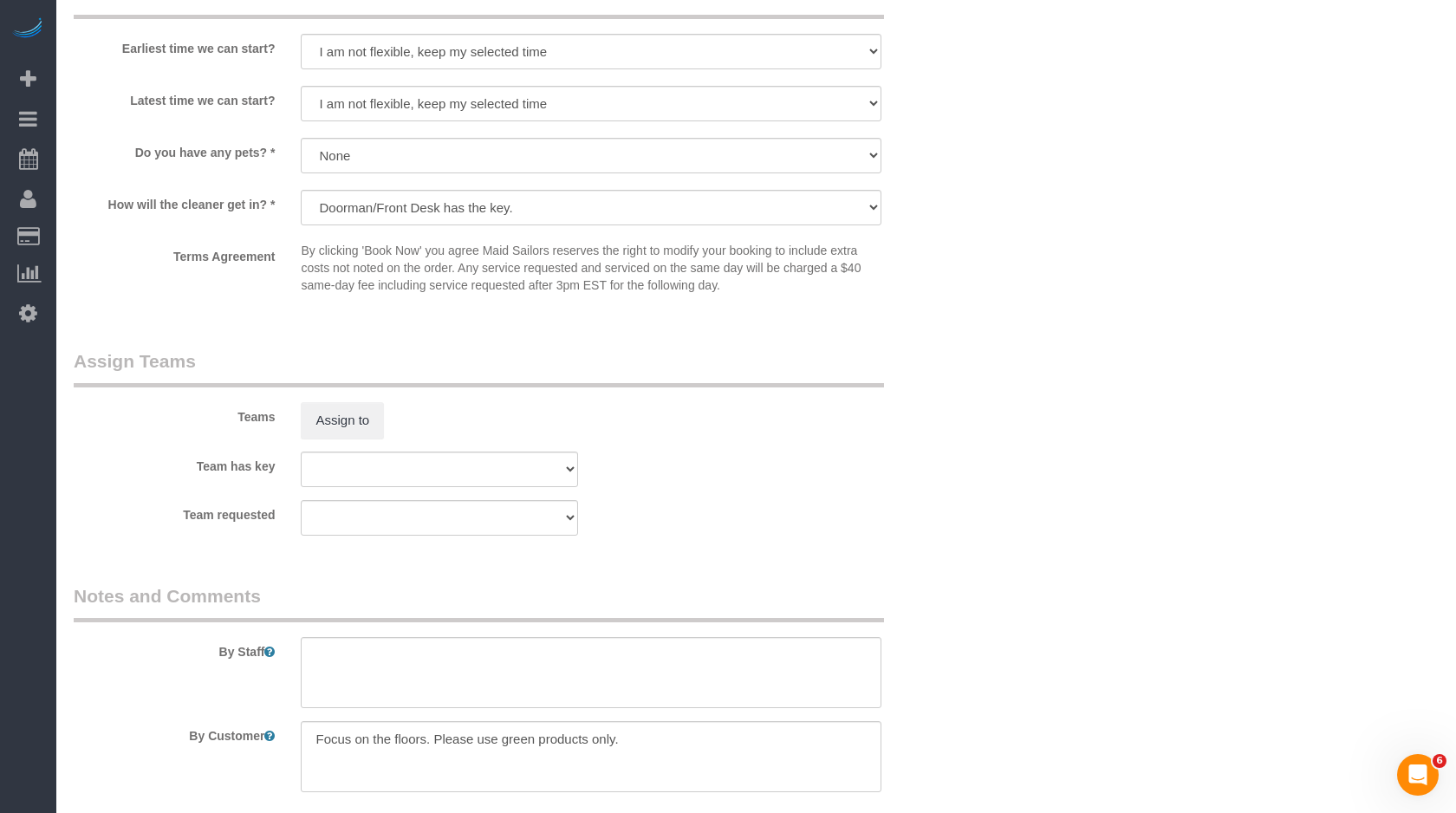
scroll to position [1968, 0]
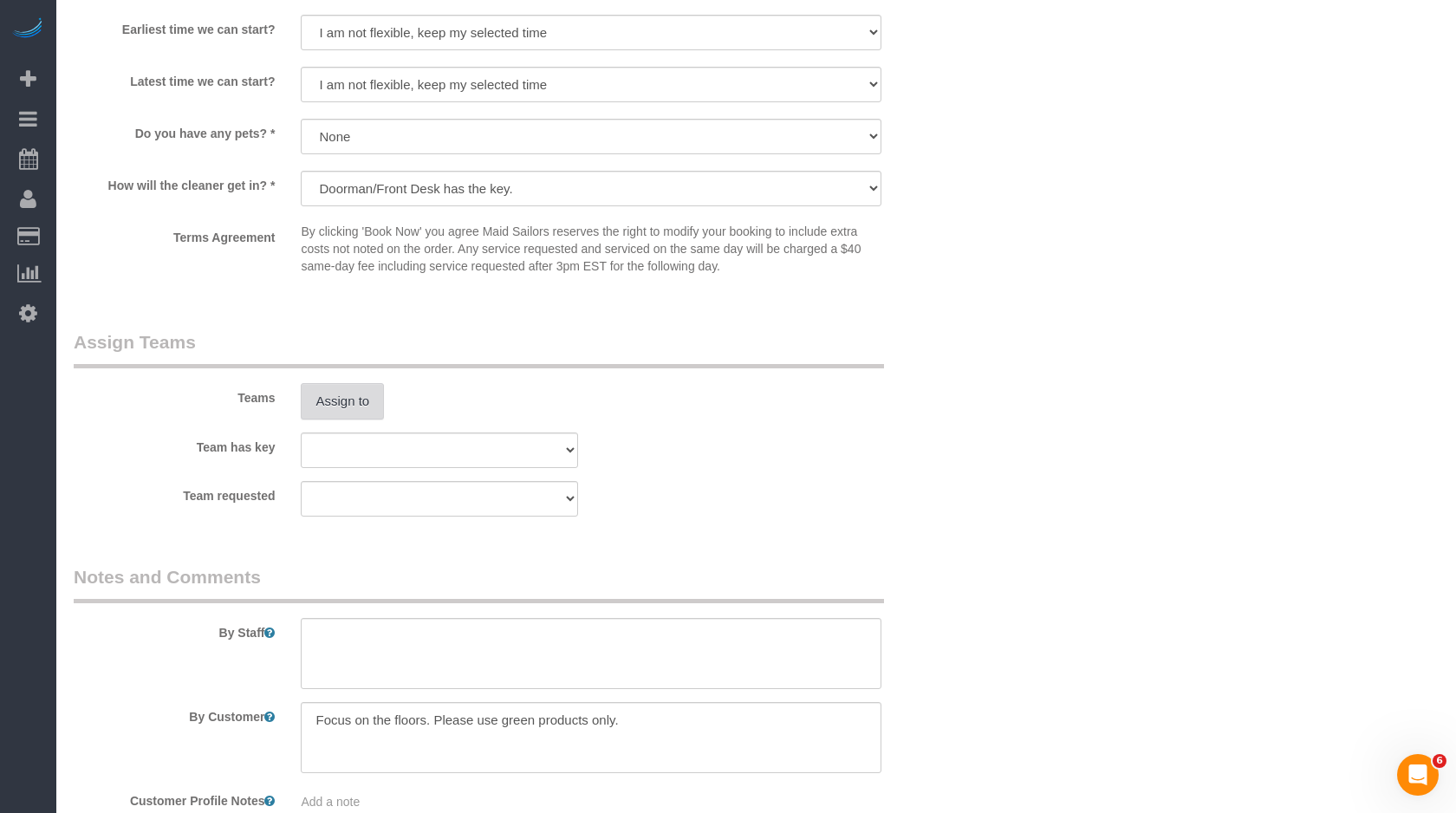
click at [331, 385] on button "Assign to" at bounding box center [343, 401] width 83 height 37
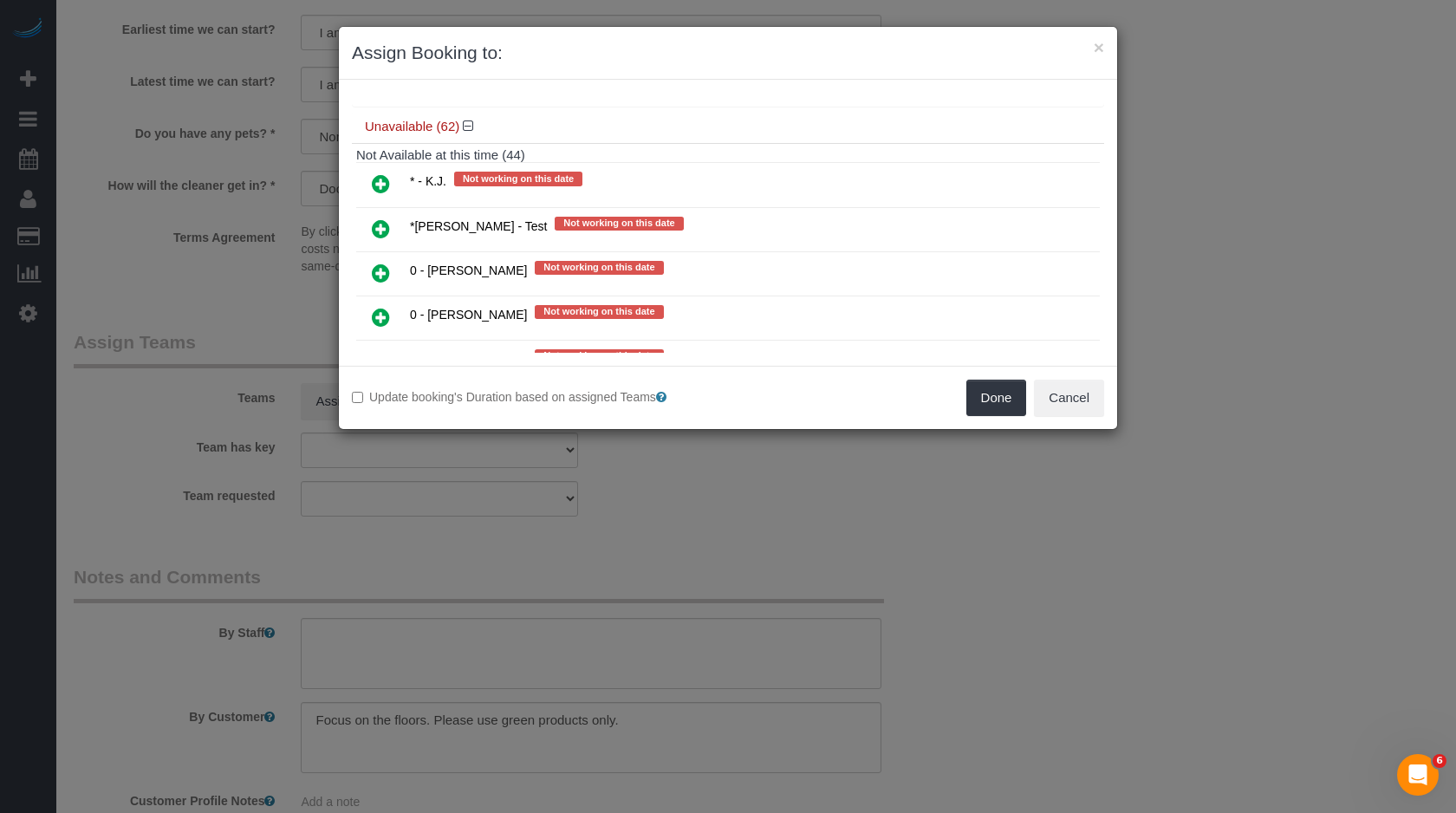
scroll to position [1168, 0]
click at [380, 261] on icon at bounding box center [380, 271] width 18 height 21
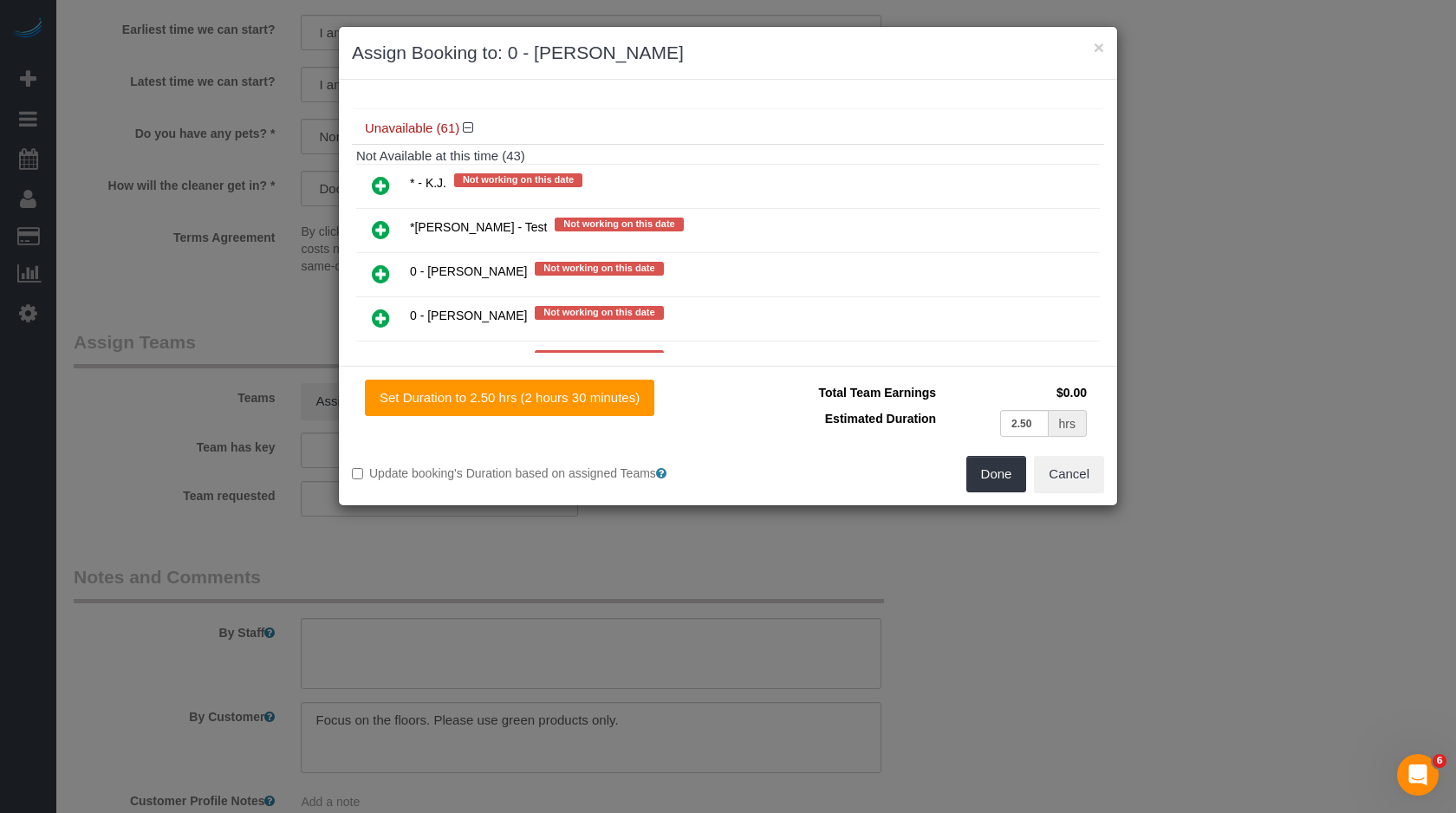
click at [380, 263] on icon at bounding box center [380, 273] width 18 height 21
click at [380, 264] on icon at bounding box center [380, 274] width 18 height 21
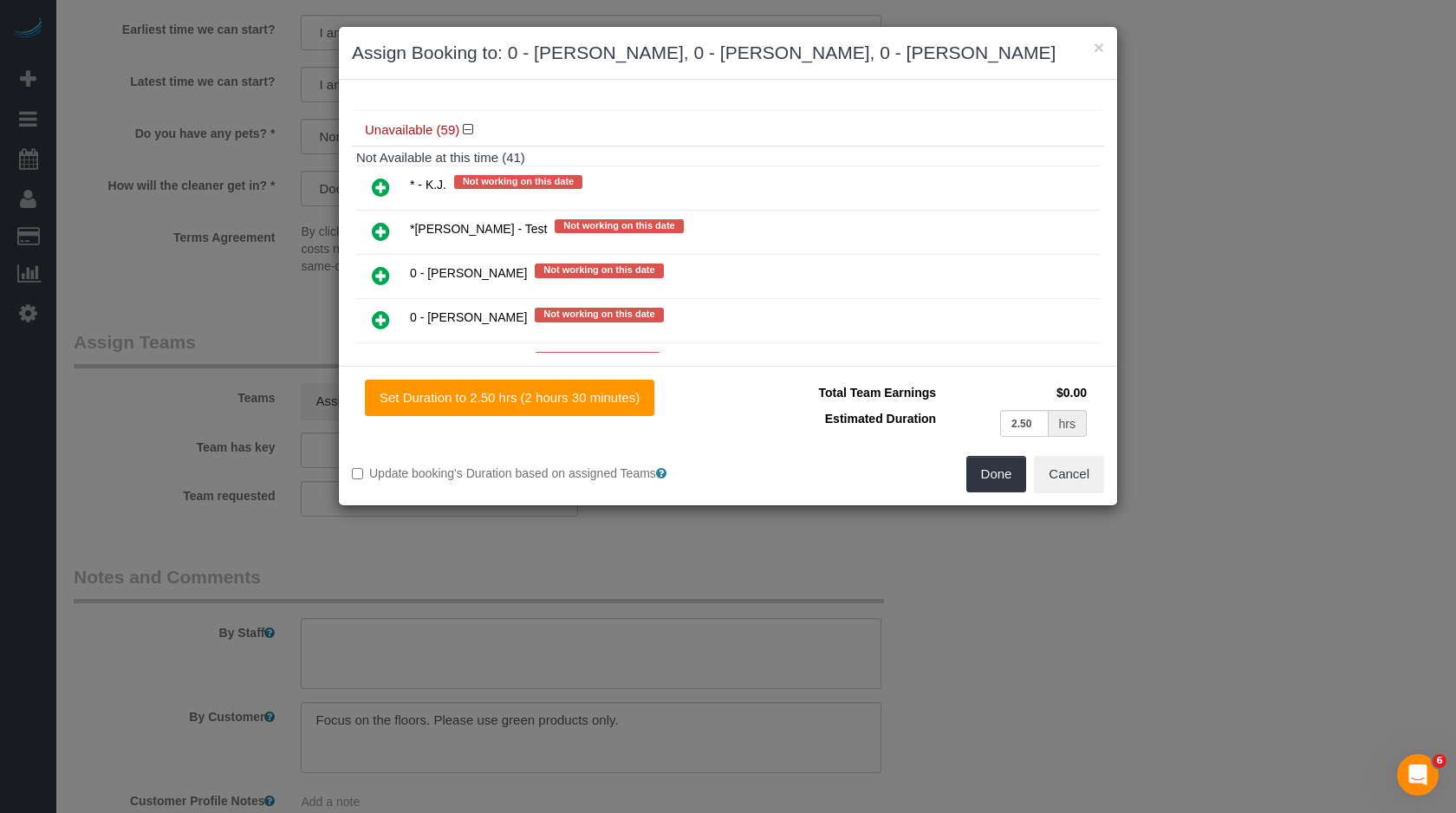
click at [380, 265] on icon at bounding box center [380, 275] width 18 height 21
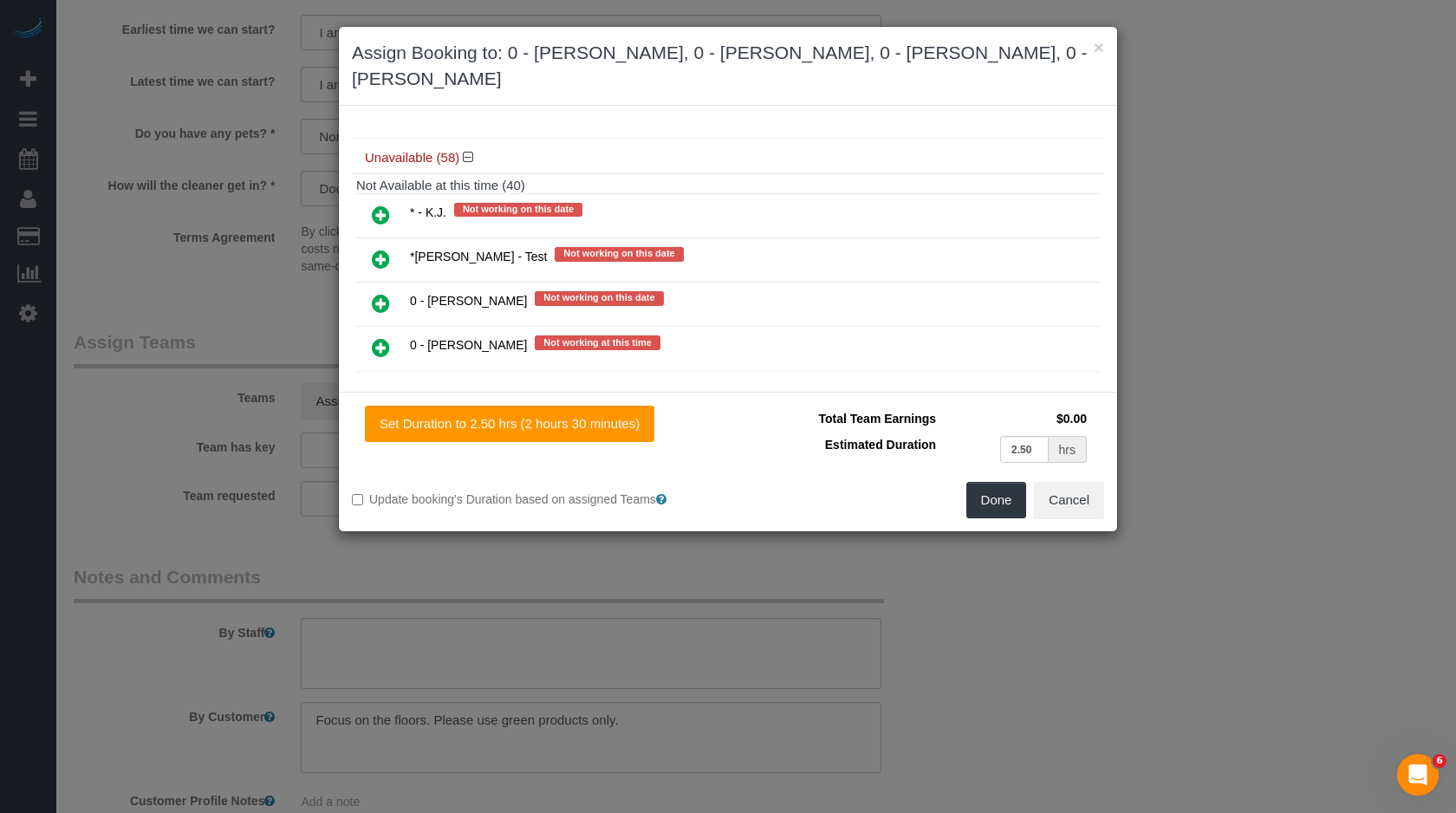
click at [380, 293] on icon at bounding box center [380, 303] width 18 height 21
click at [380, 294] on icon at bounding box center [380, 304] width 18 height 21
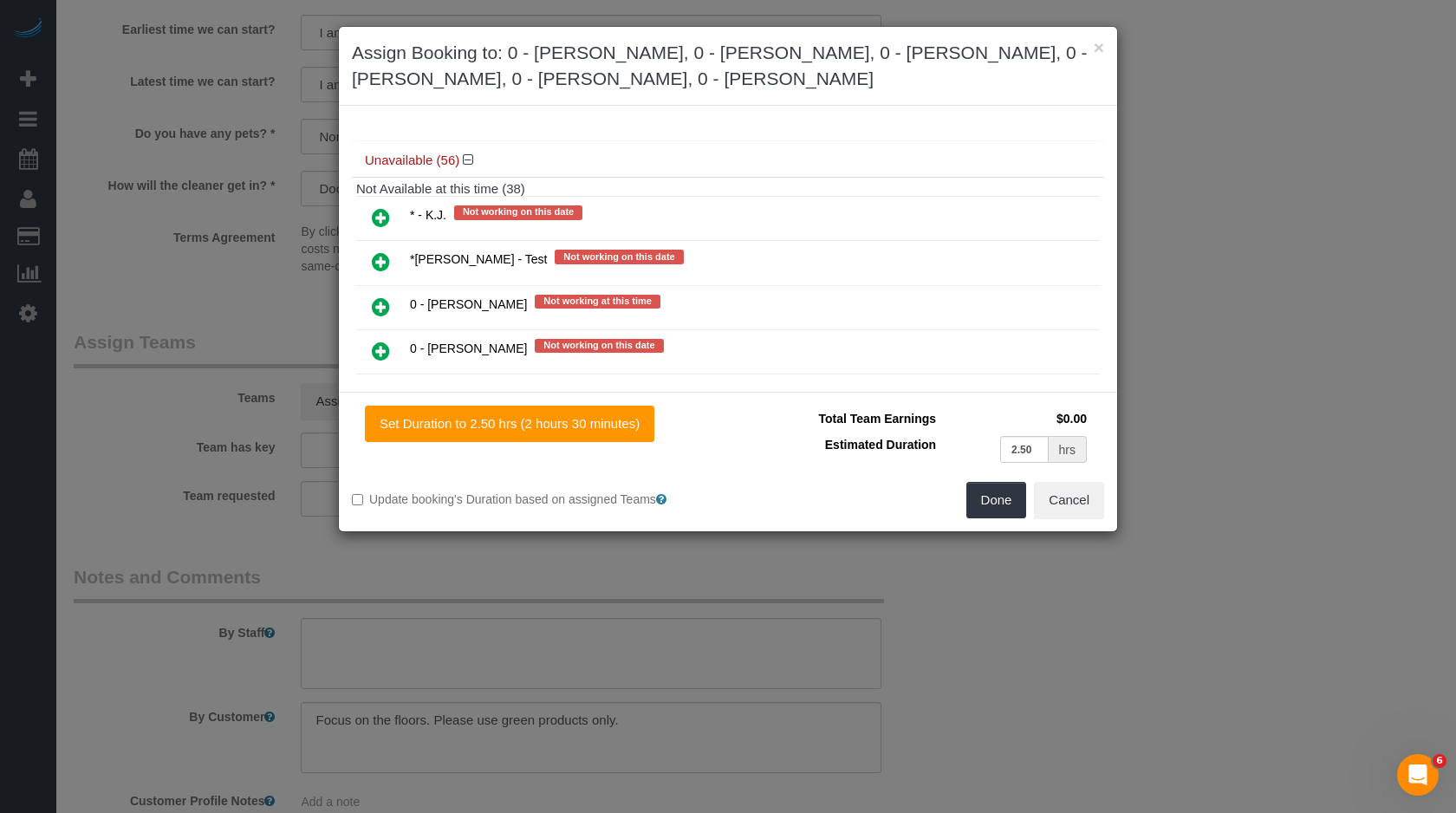
click at [380, 296] on icon at bounding box center [380, 306] width 18 height 21
click at [380, 297] on icon at bounding box center [380, 307] width 18 height 21
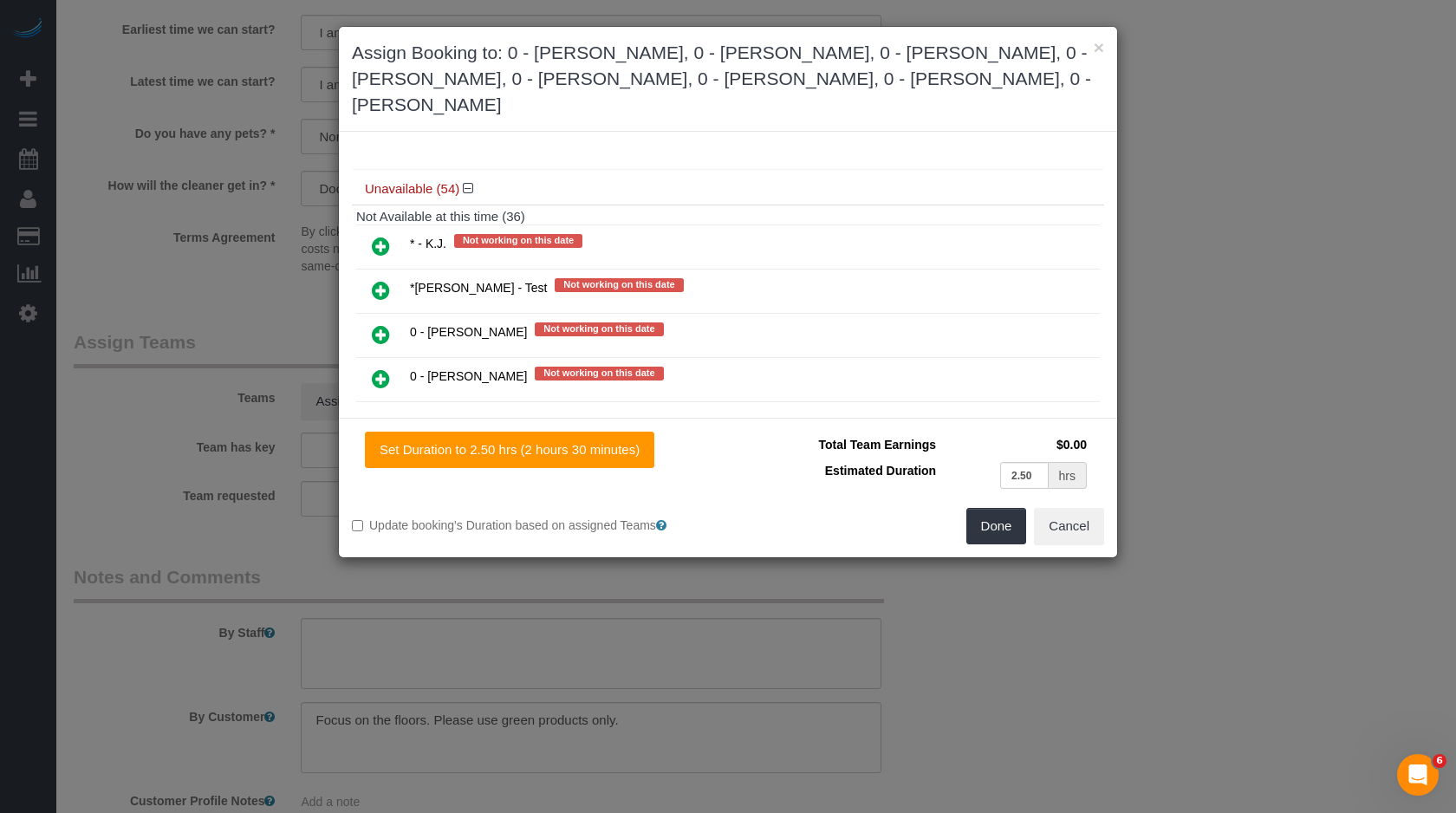
click at [380, 324] on icon at bounding box center [380, 334] width 18 height 21
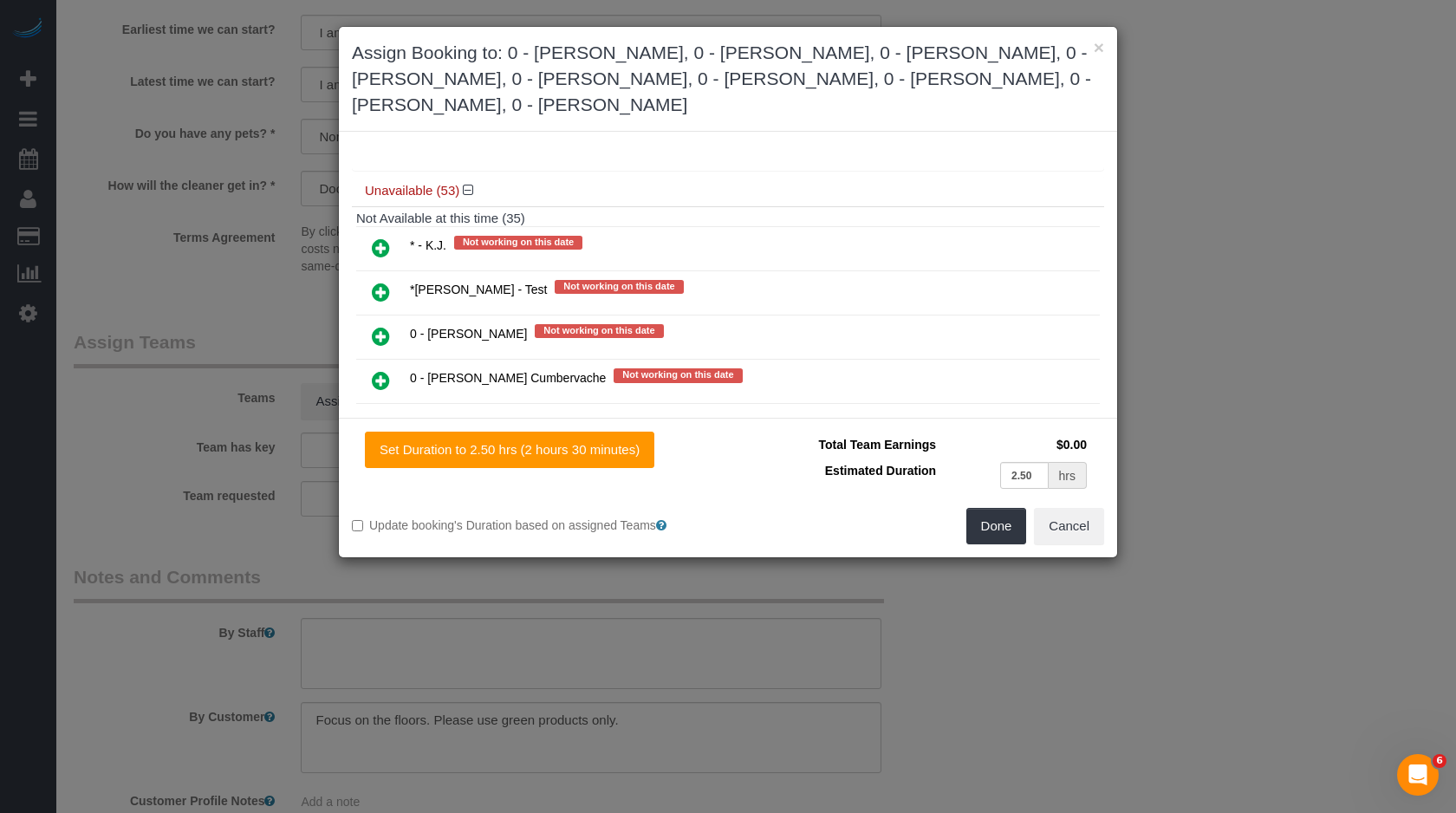
click at [380, 275] on link at bounding box center [380, 292] width 41 height 35
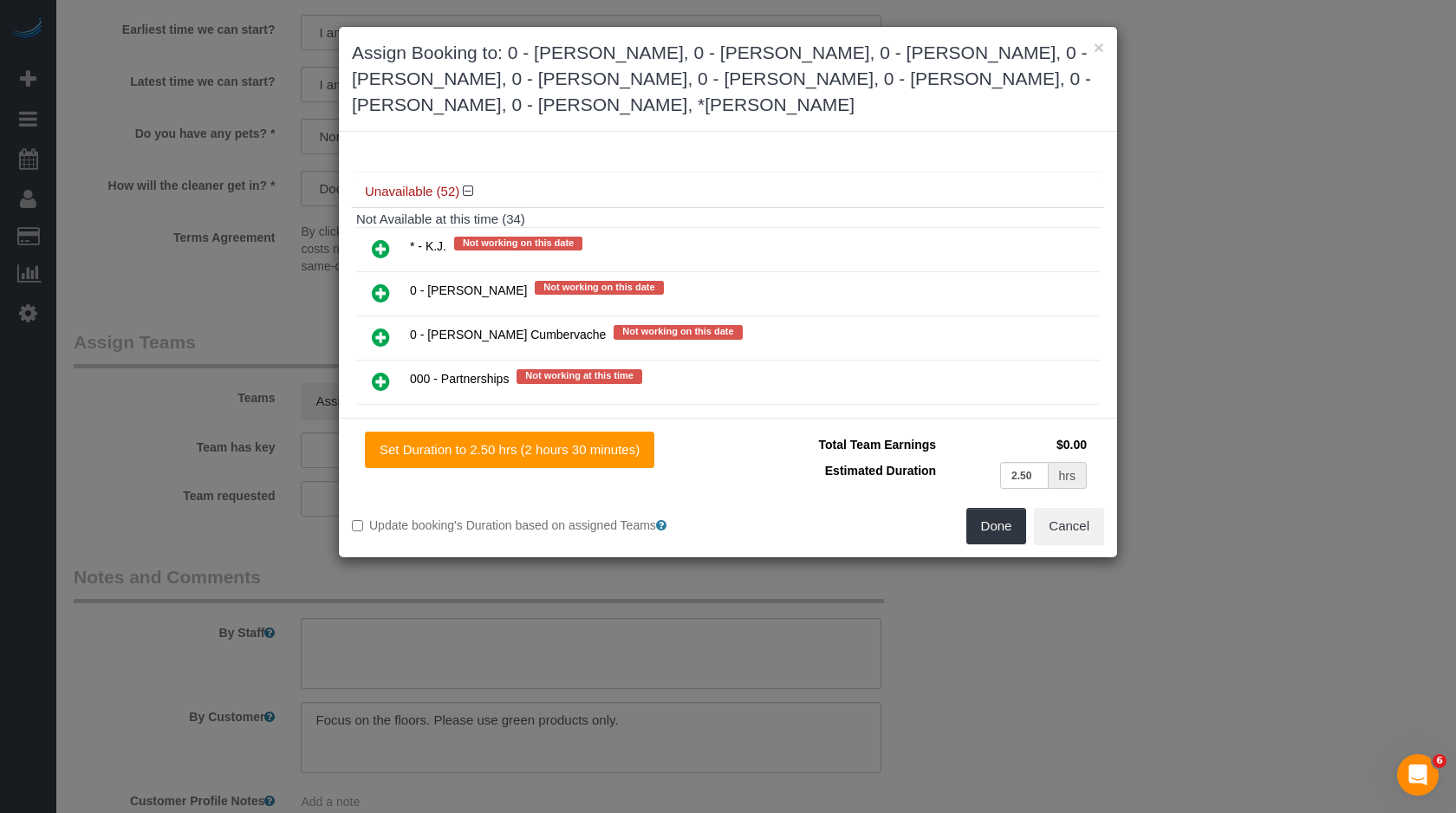
click at [380, 321] on link at bounding box center [380, 338] width 41 height 35
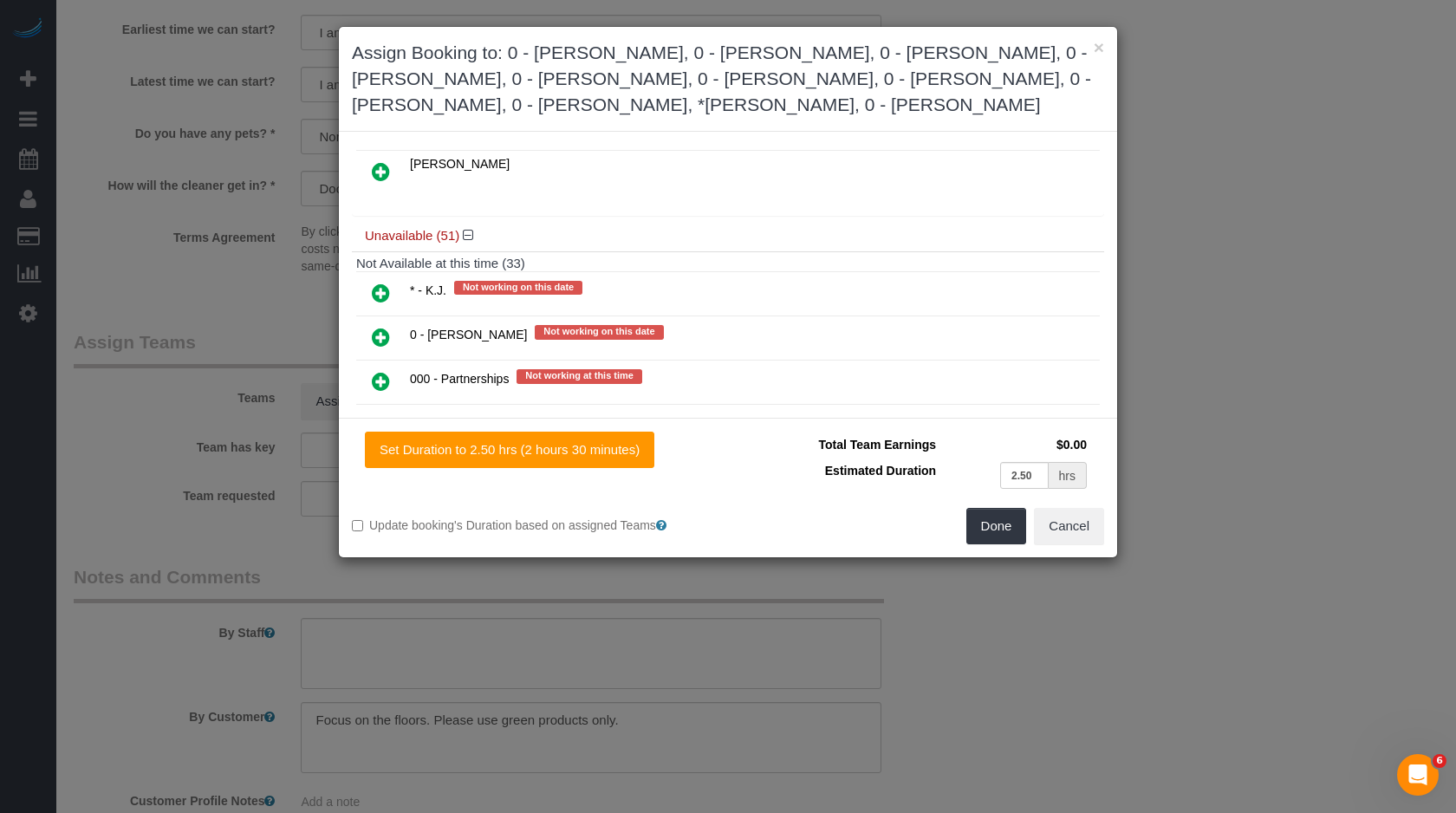
scroll to position [1638, 0]
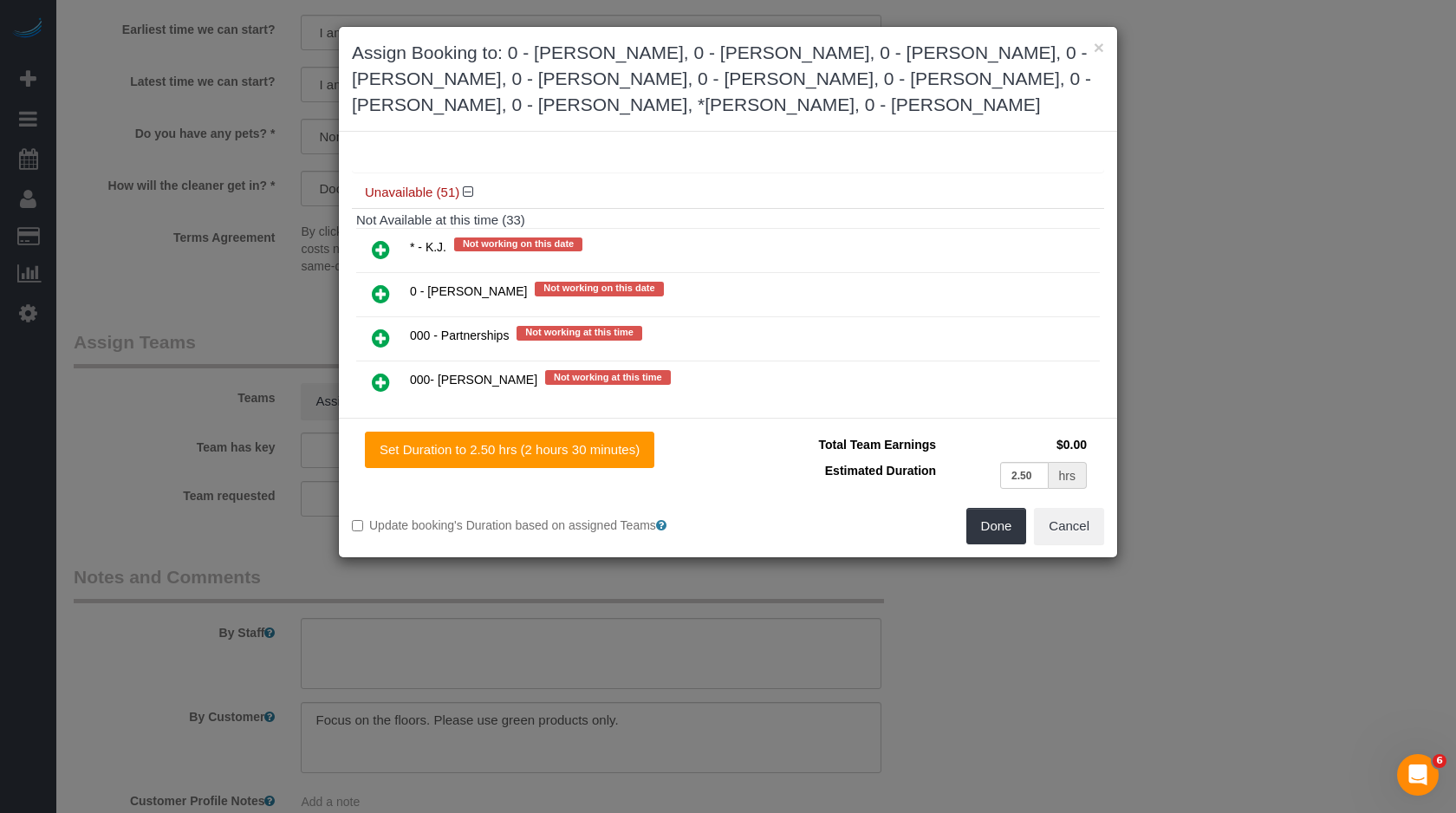
click at [377, 283] on icon at bounding box center [380, 293] width 18 height 21
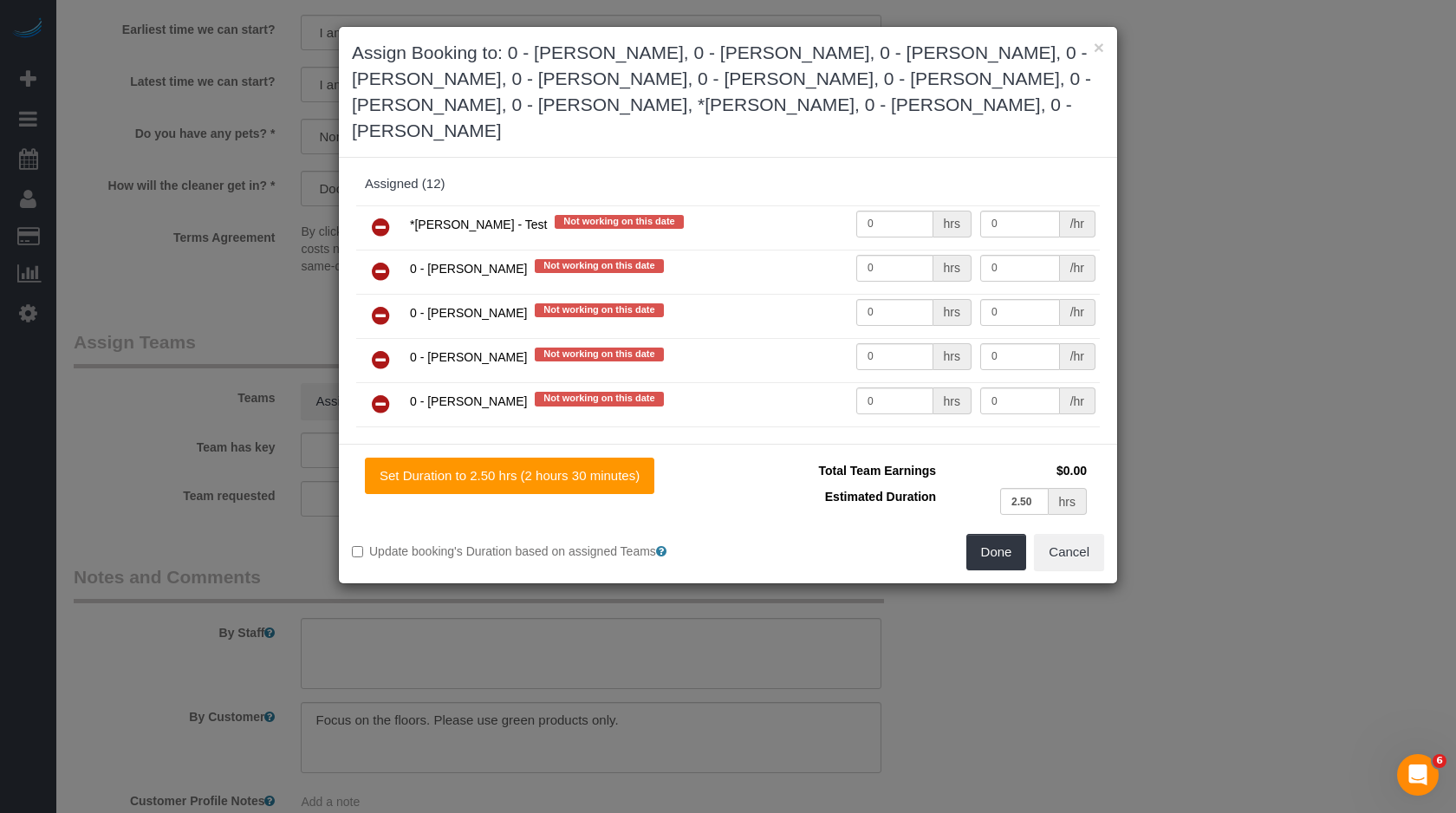
scroll to position [0, 0]
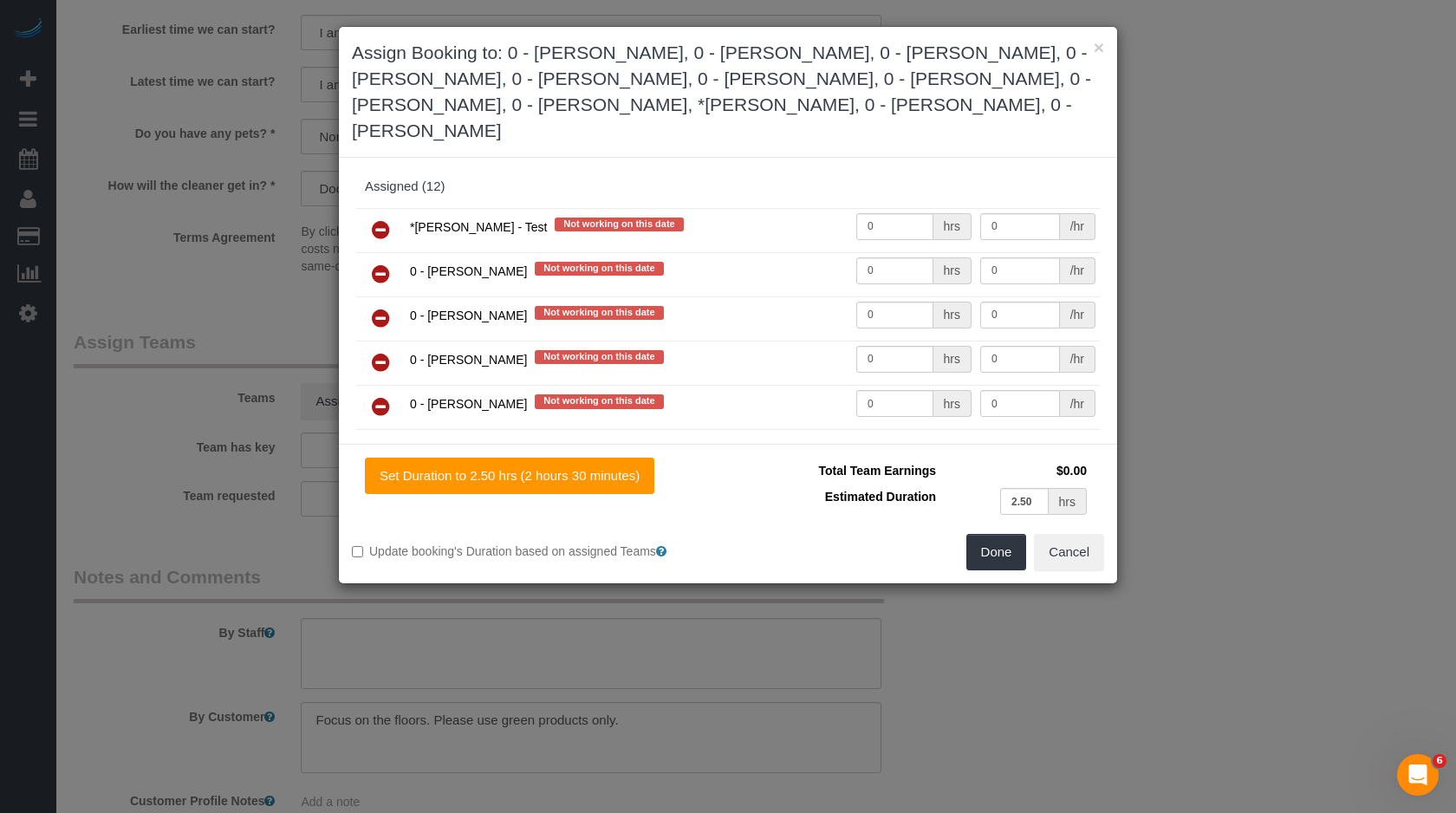
click at [386, 219] on icon at bounding box center [380, 229] width 18 height 21
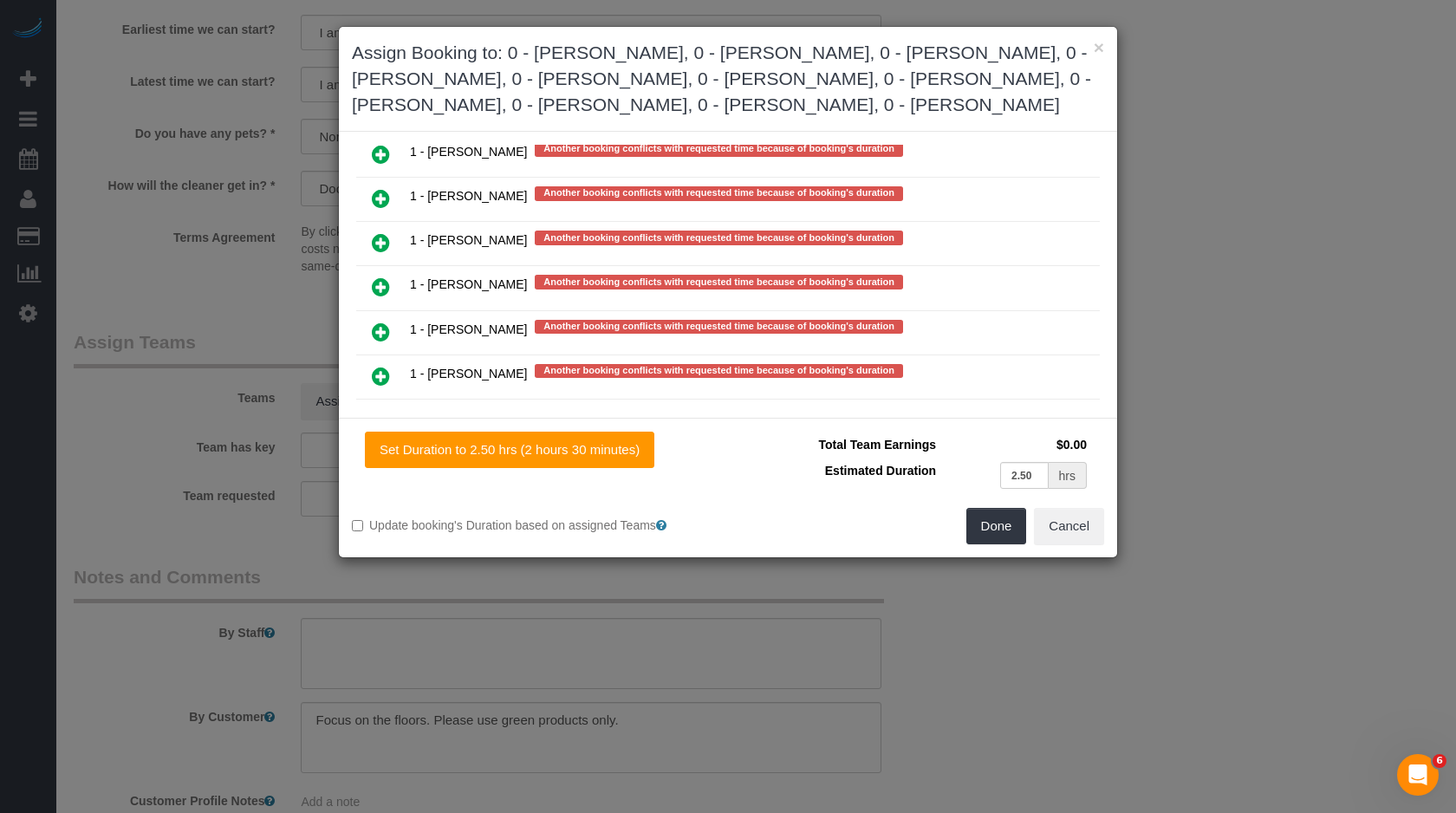
scroll to position [3229, 0]
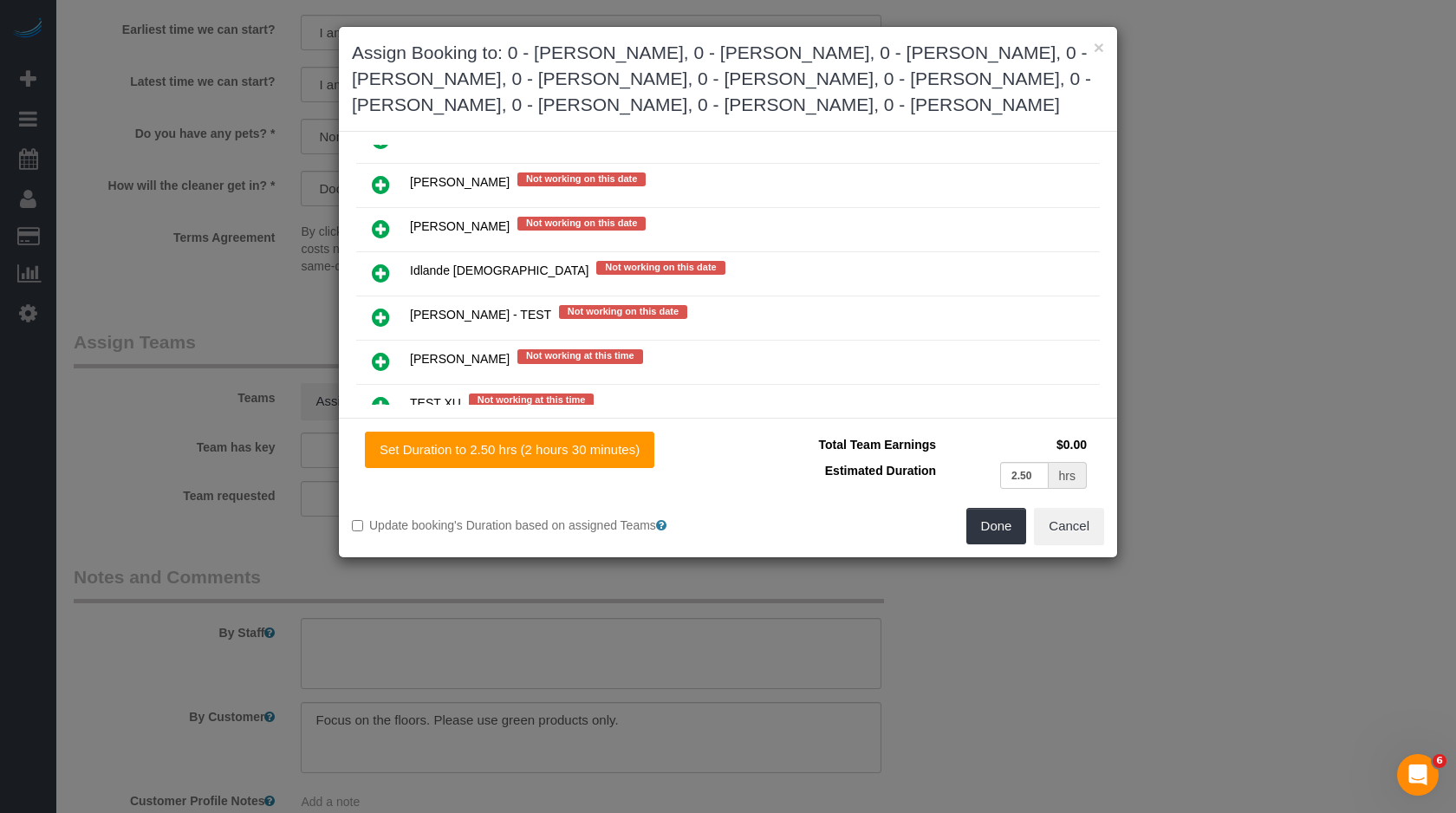
click at [385, 351] on icon at bounding box center [380, 360] width 18 height 21
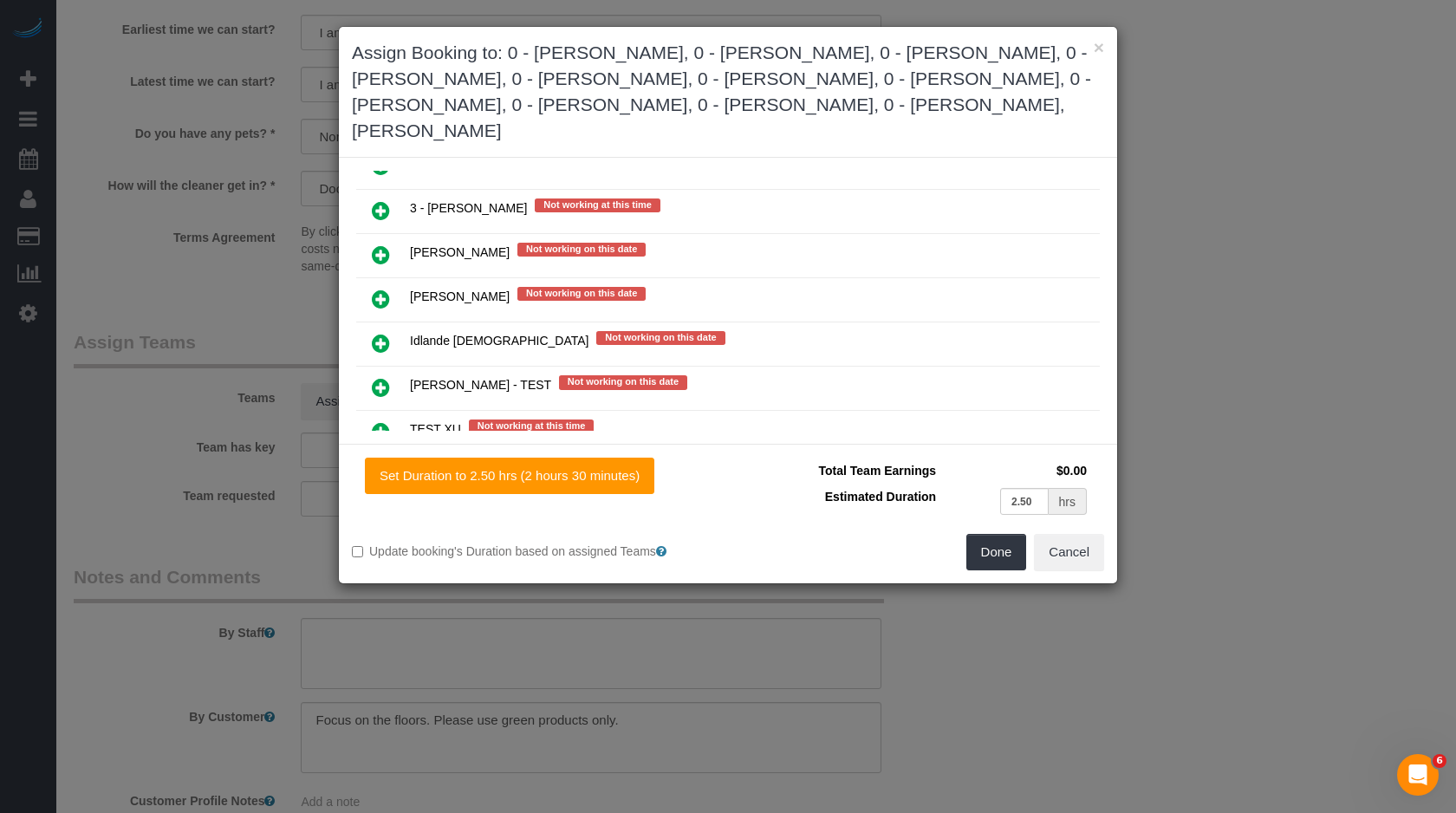
scroll to position [2898, 0]
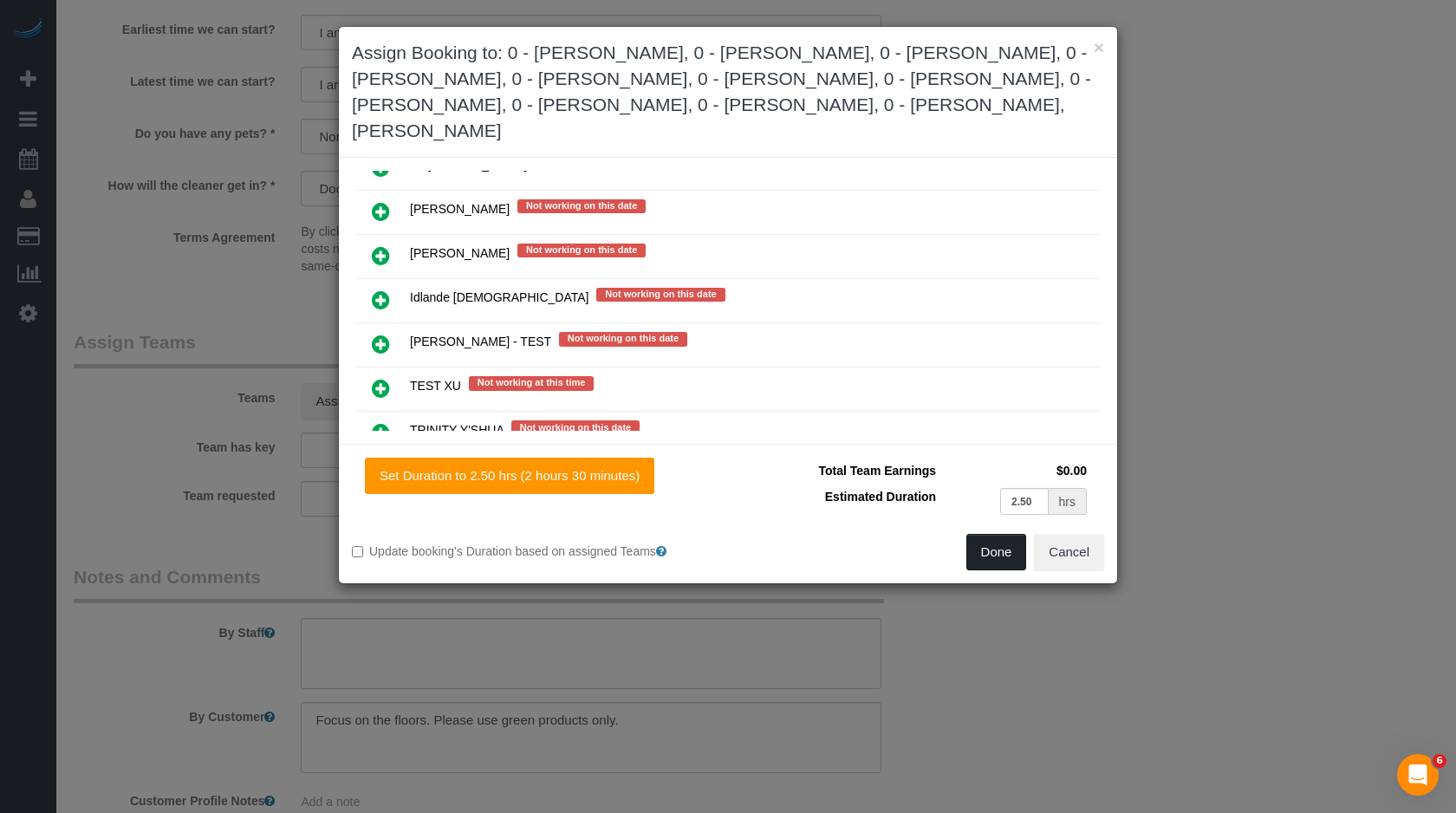
click at [993, 542] on button "Done" at bounding box center [996, 552] width 60 height 37
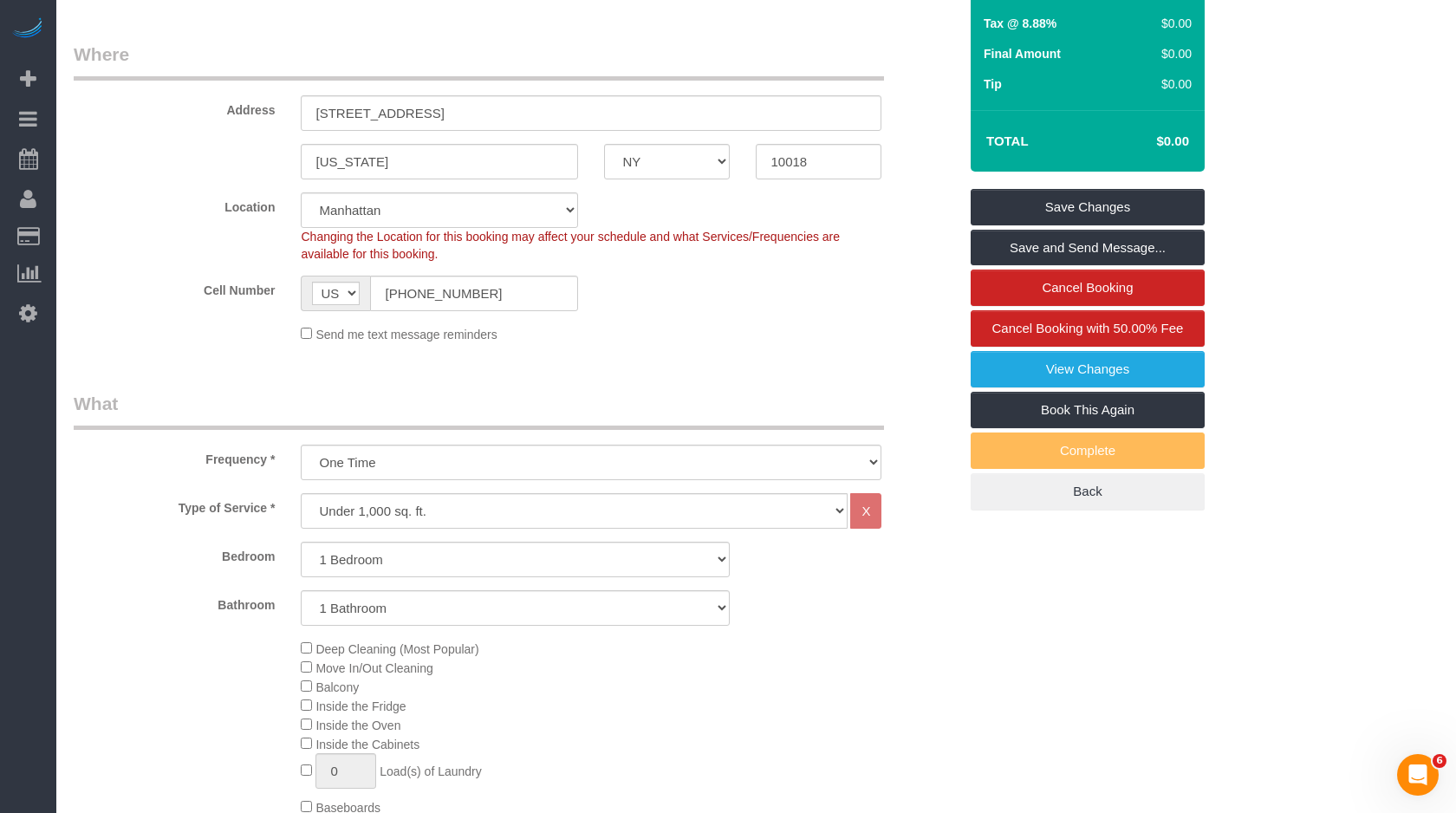
scroll to position [0, 0]
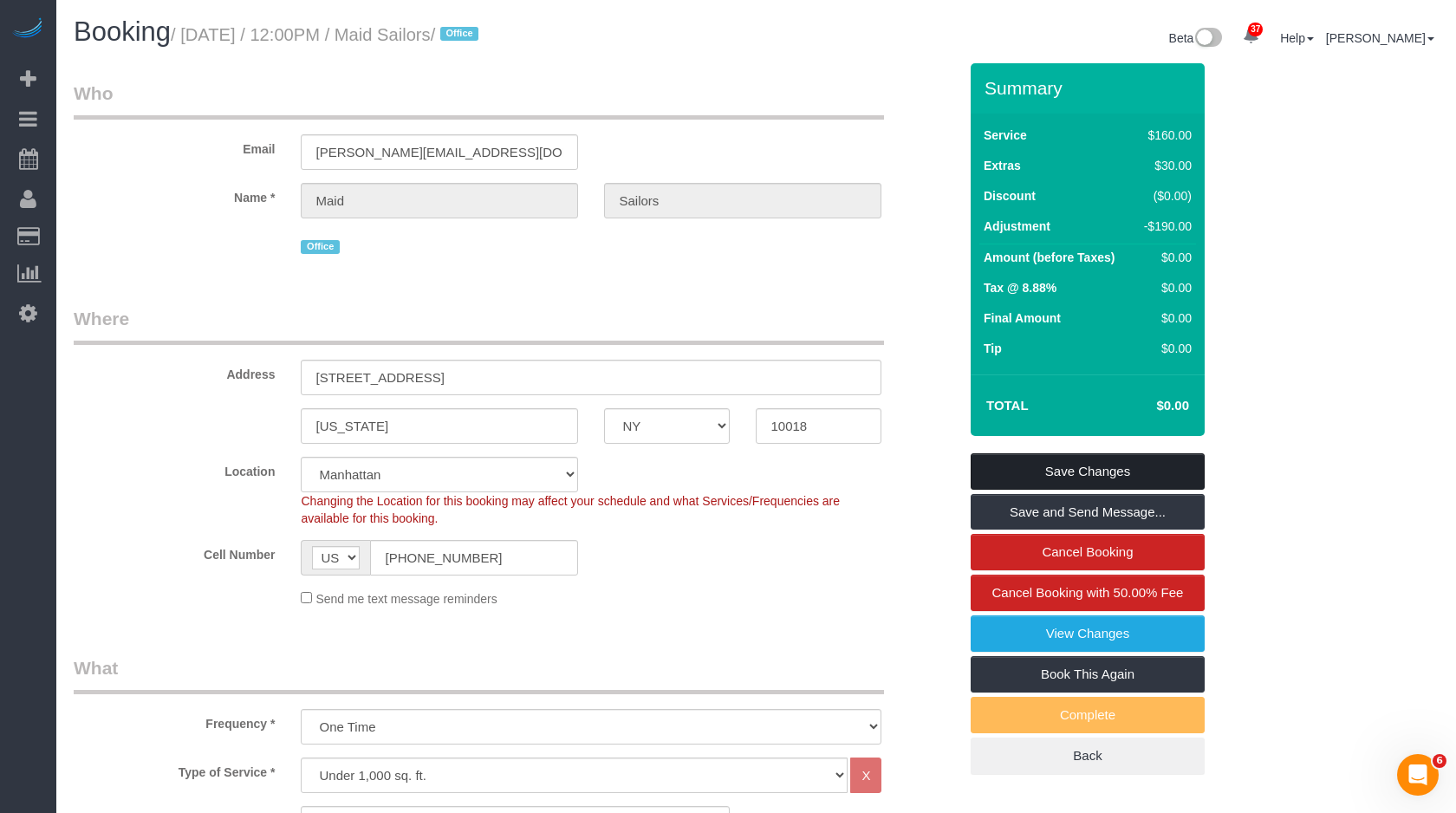
click at [1119, 468] on link "Save Changes" at bounding box center [1088, 471] width 234 height 37
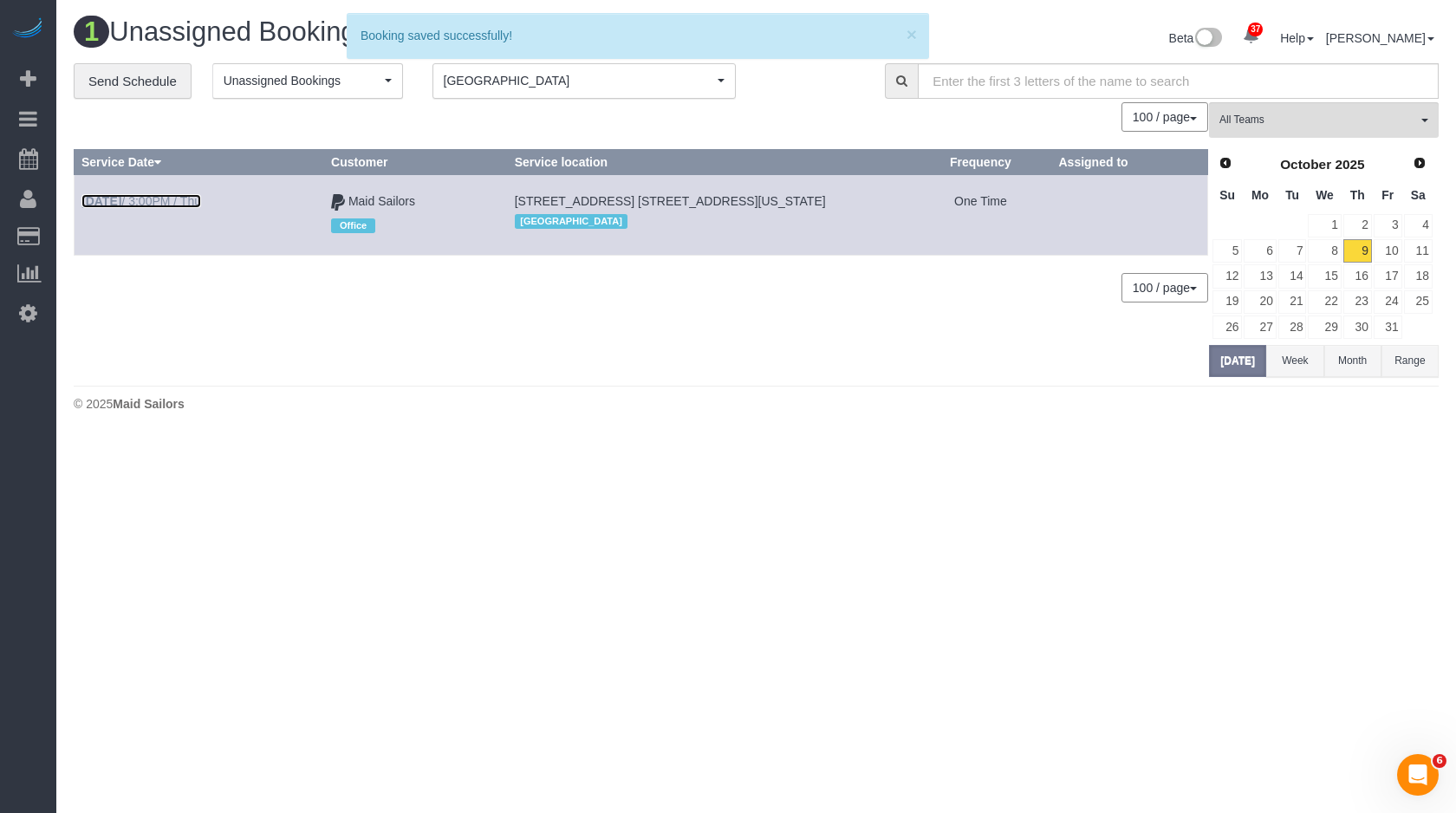
click at [164, 196] on link "[DATE] 3:00PM / Thu" at bounding box center [141, 201] width 120 height 14
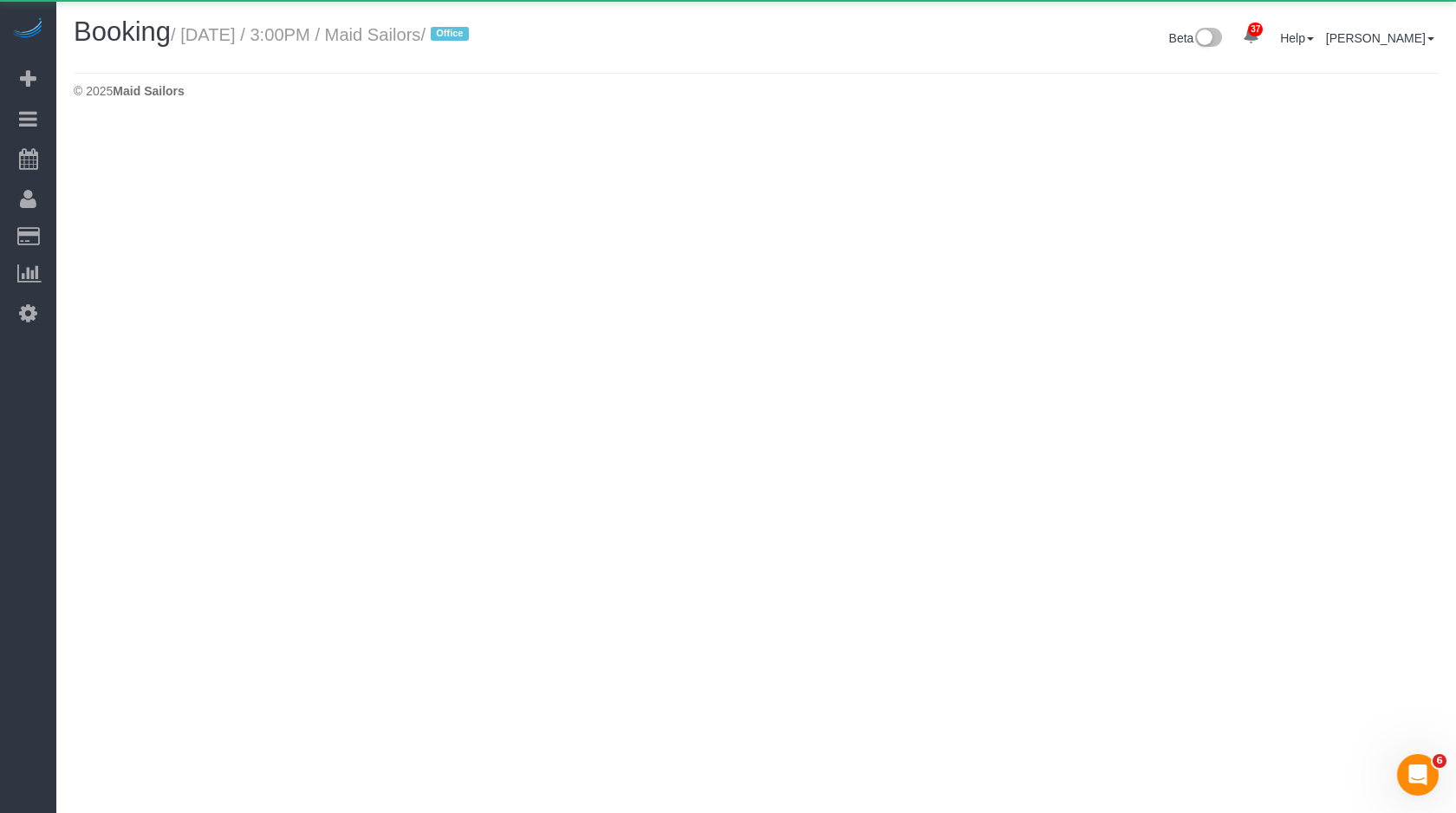
select select "NY"
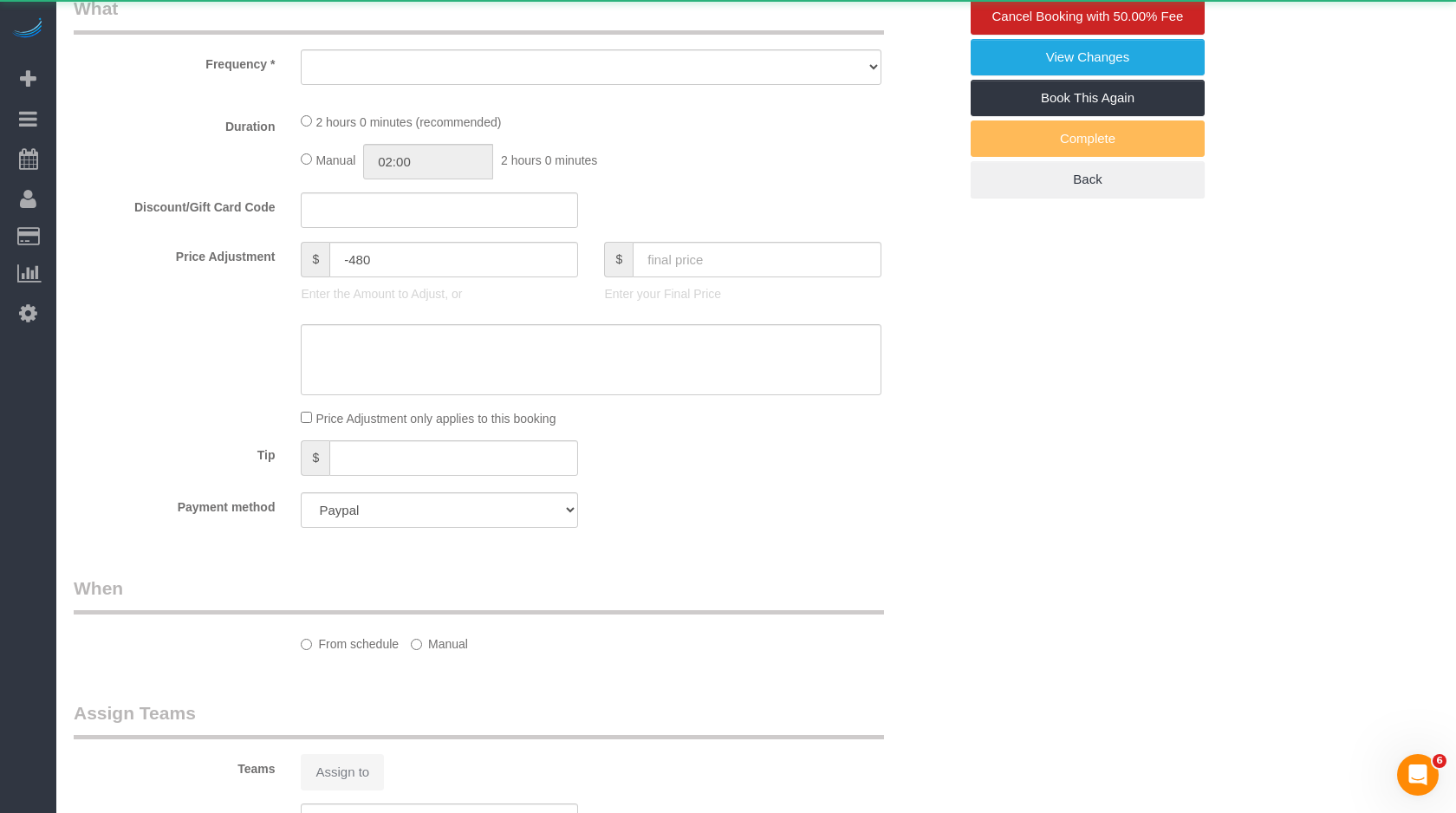
select select "object:15588"
select select "3"
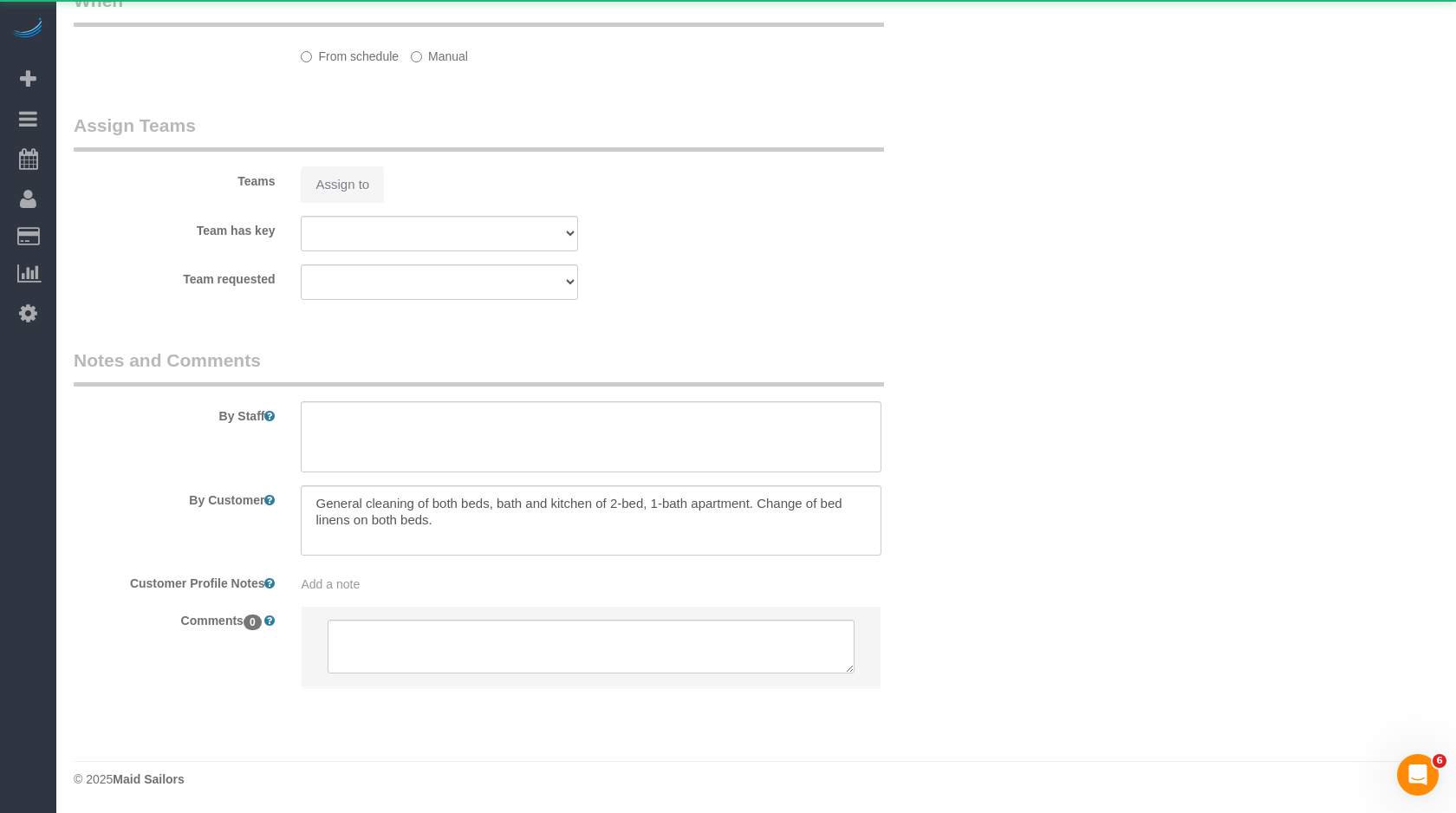
select select "spot42"
select select "number:60"
select select "number:74"
select select "number:13"
select select "number:5"
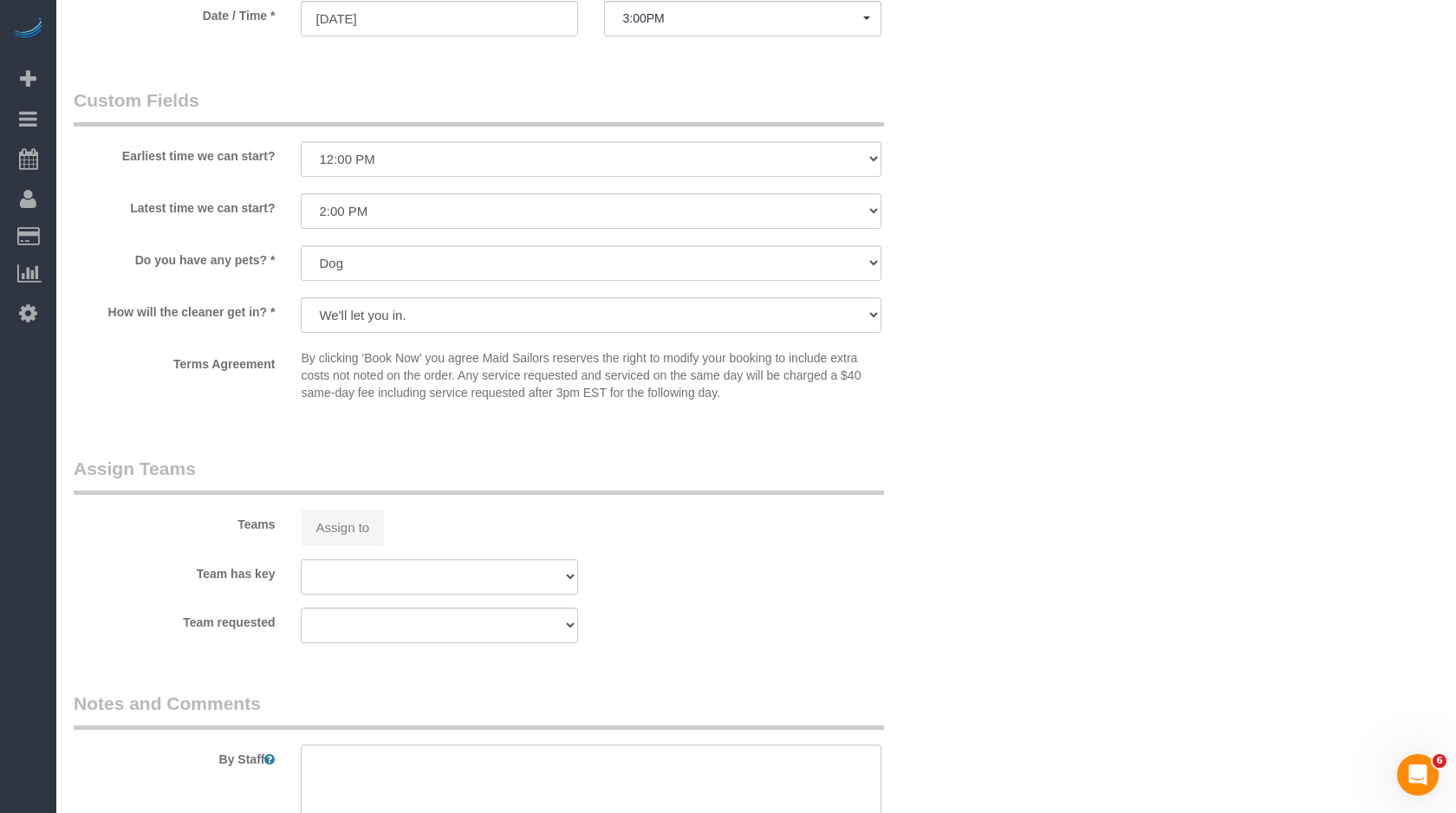
select select "object:16261"
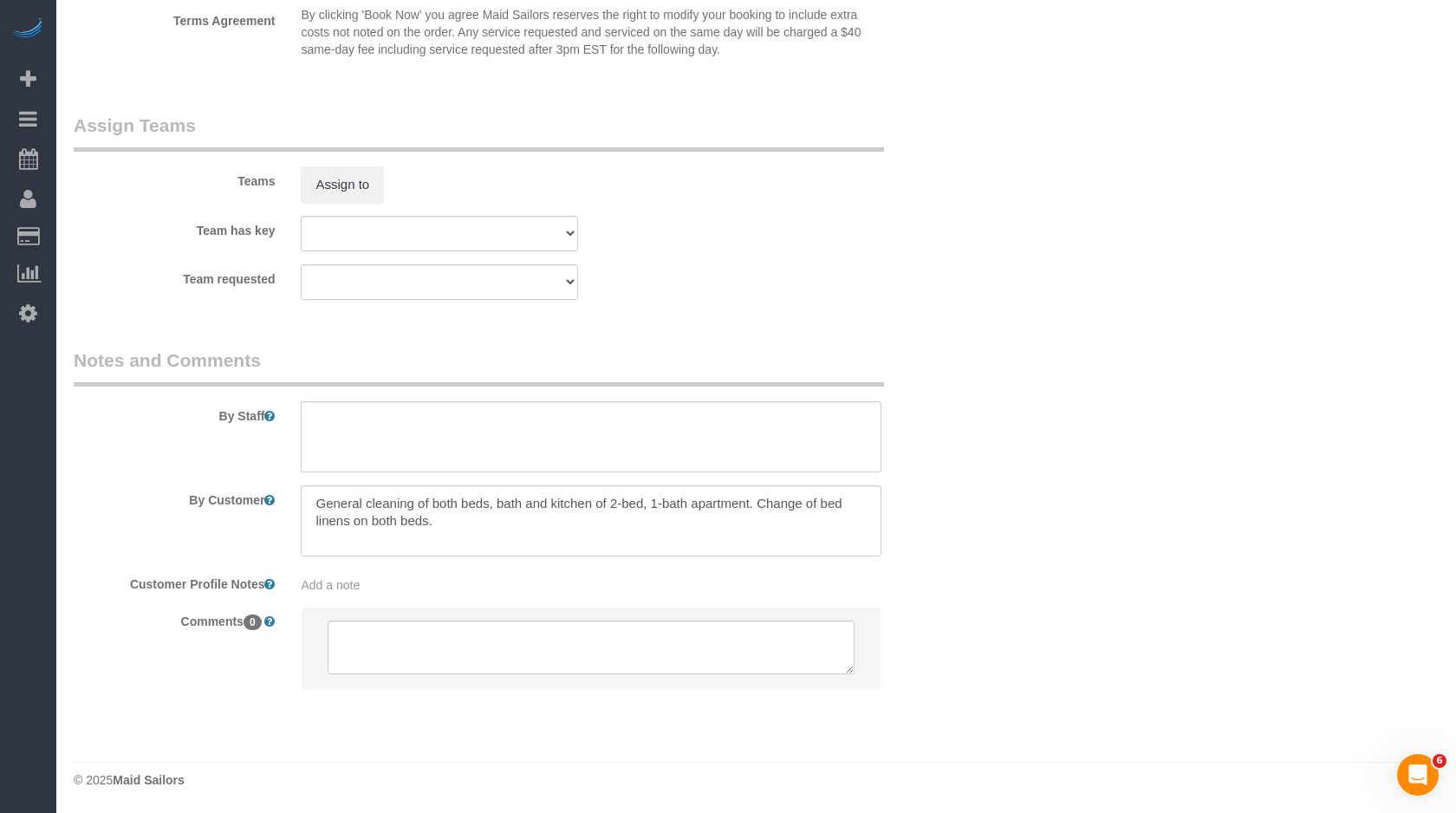
click at [334, 158] on div "Teams Assign to" at bounding box center [515, 157] width 910 height 90
click at [338, 183] on button "Assign to" at bounding box center [343, 184] width 83 height 37
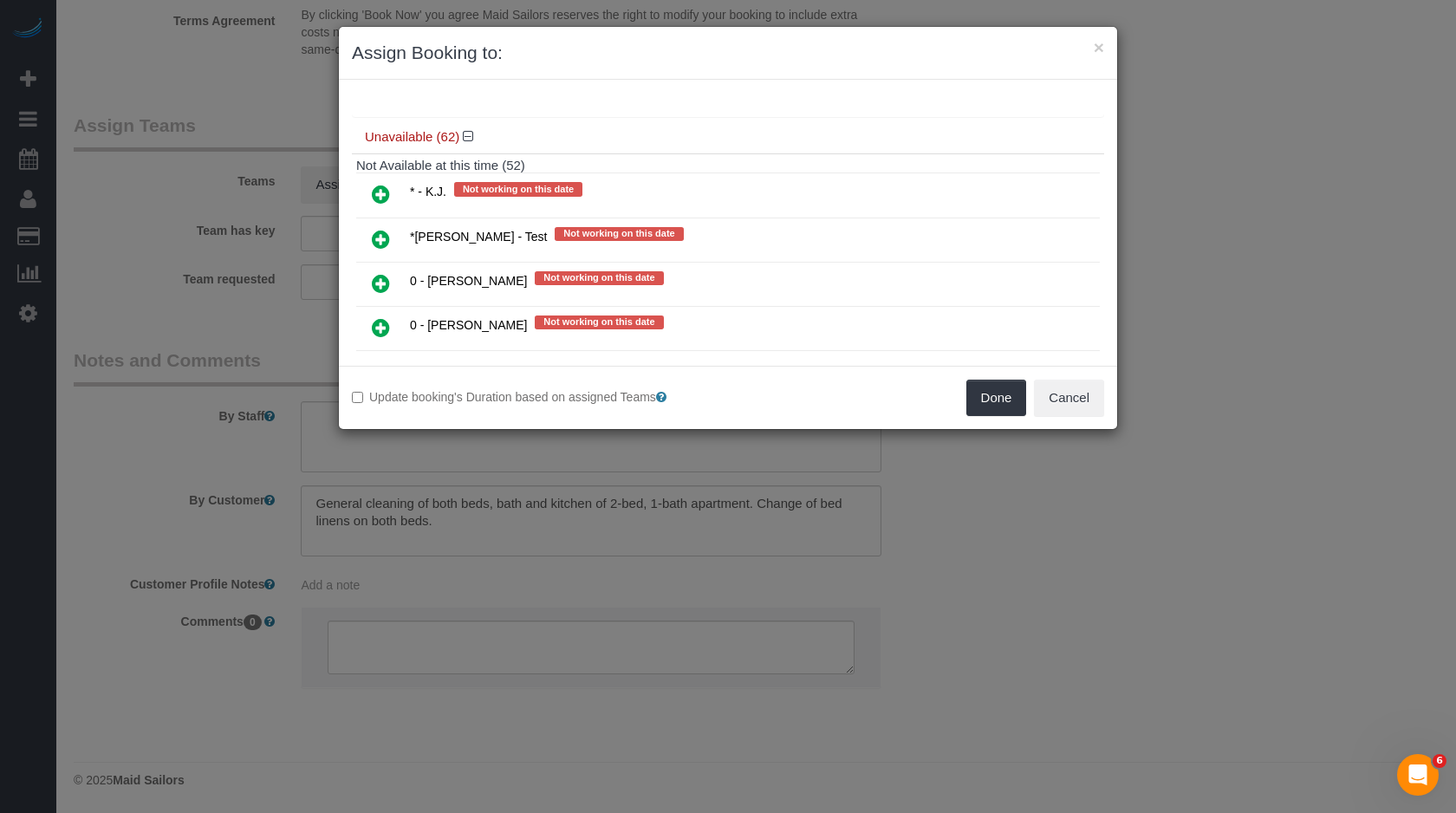
click at [385, 273] on icon at bounding box center [380, 283] width 18 height 21
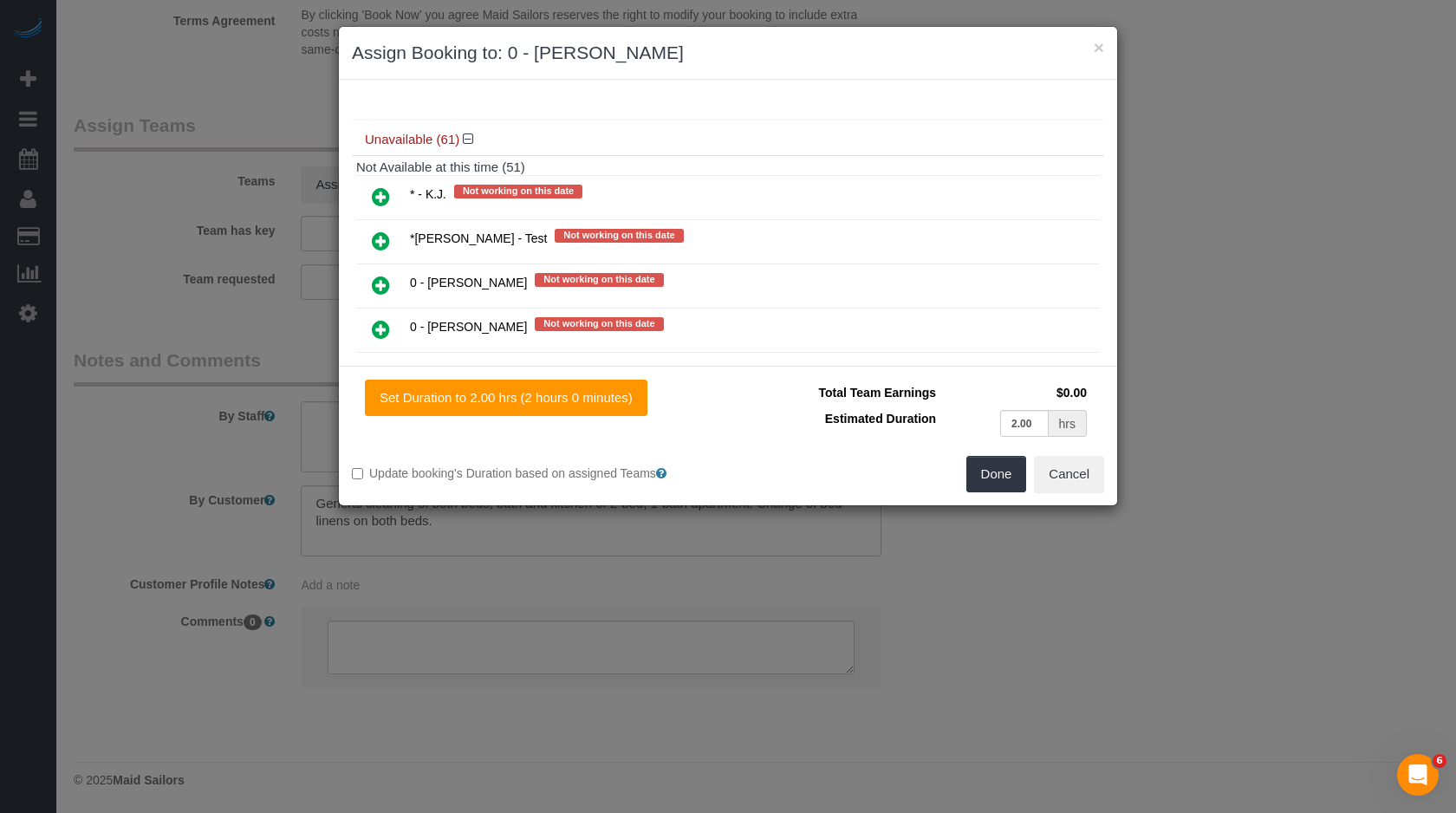
click at [385, 274] on icon at bounding box center [380, 284] width 18 height 21
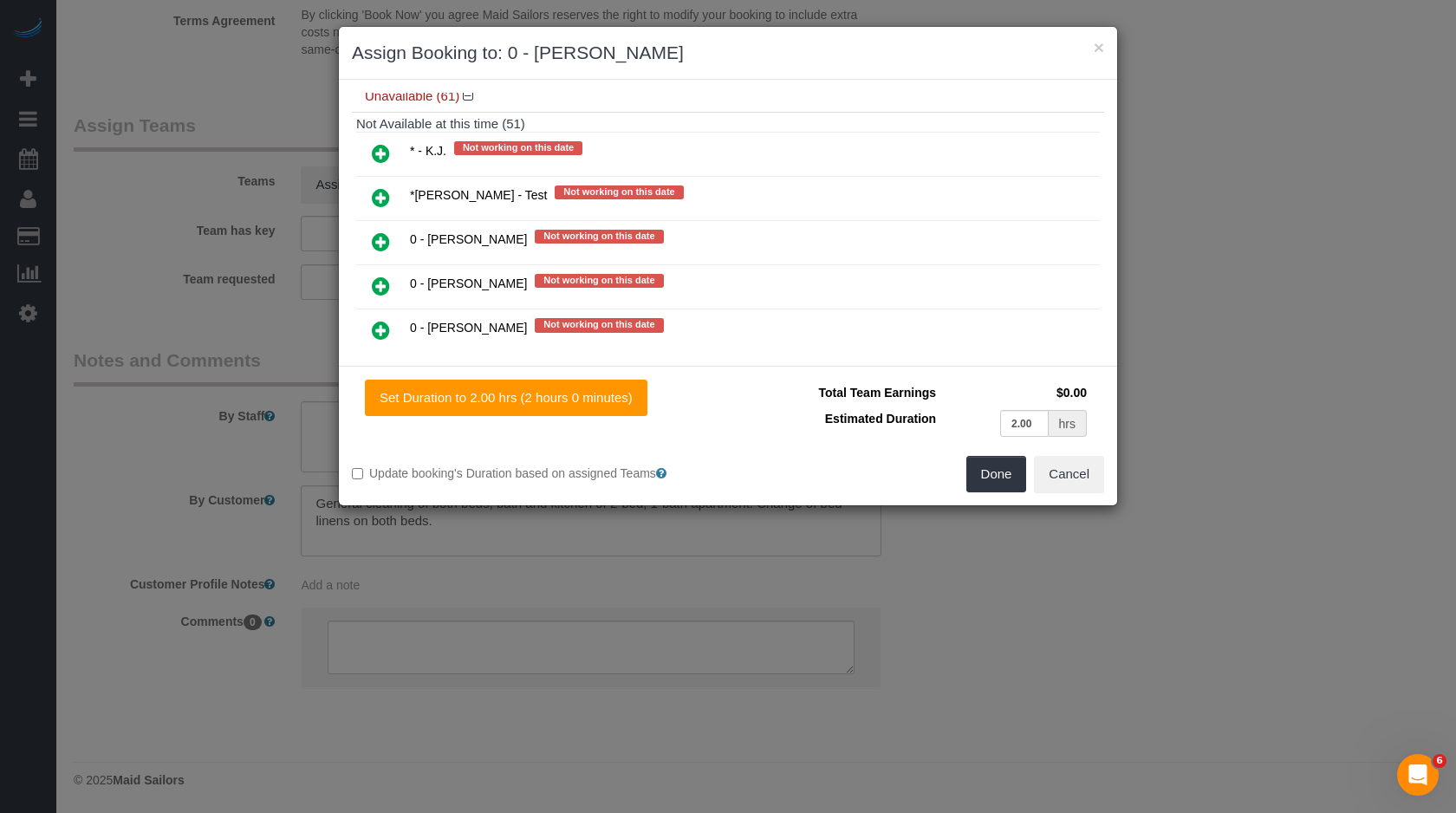
click at [385, 275] on icon at bounding box center [380, 285] width 18 height 21
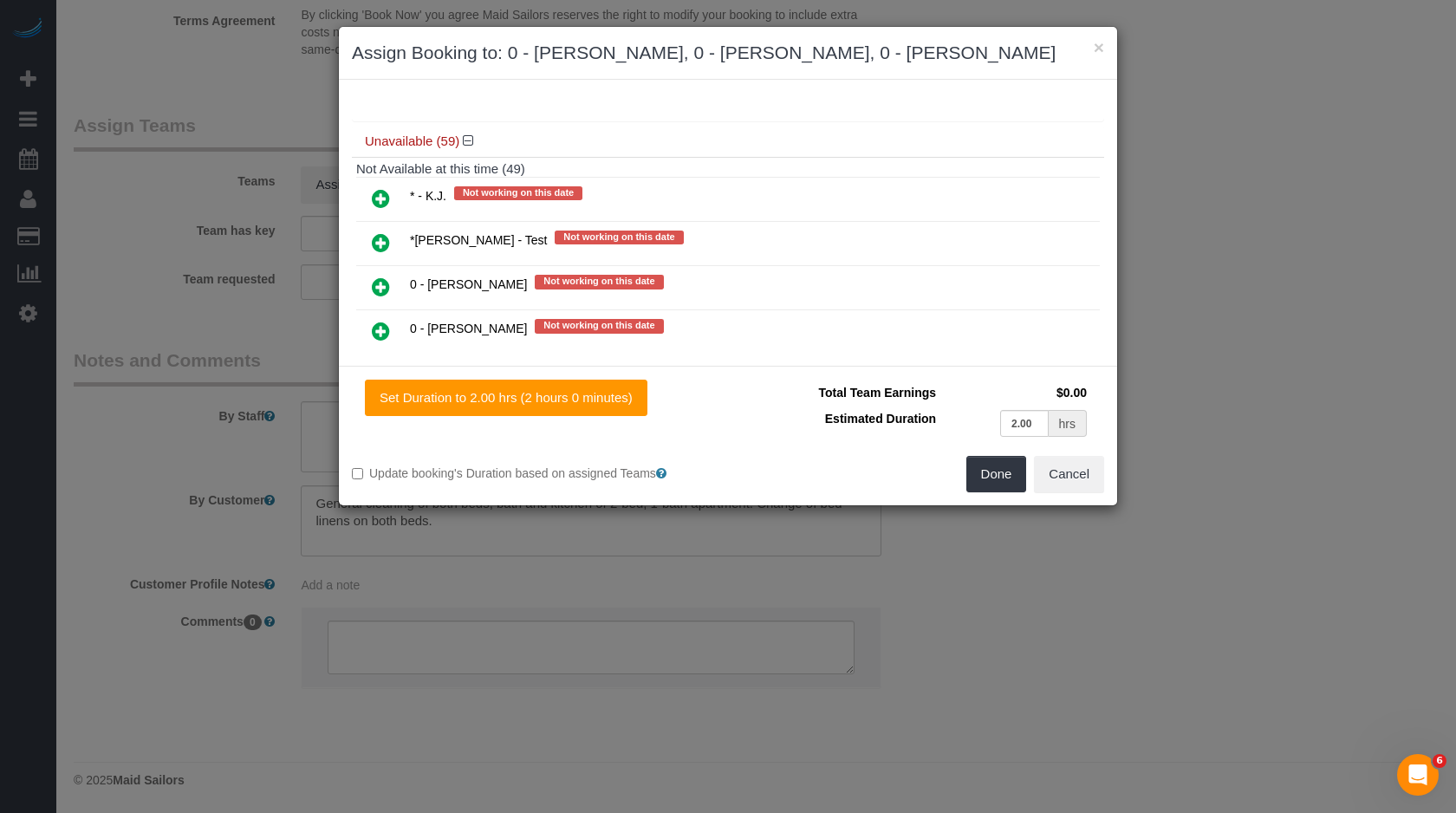
click at [385, 276] on icon at bounding box center [380, 286] width 18 height 21
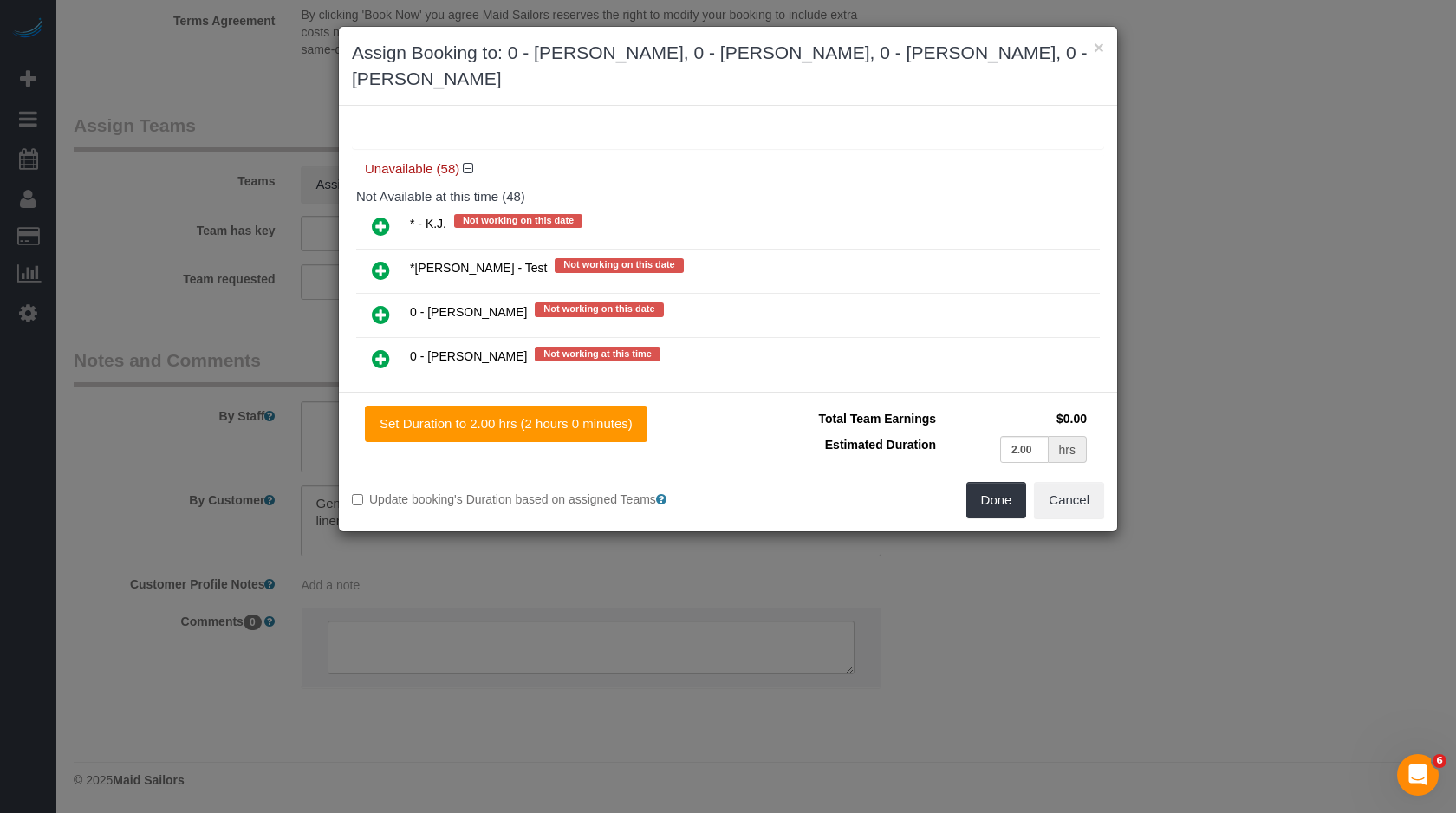
click at [385, 252] on td at bounding box center [381, 271] width 50 height 45
click at [376, 304] on icon at bounding box center [380, 314] width 18 height 21
click at [376, 305] on icon at bounding box center [380, 315] width 18 height 21
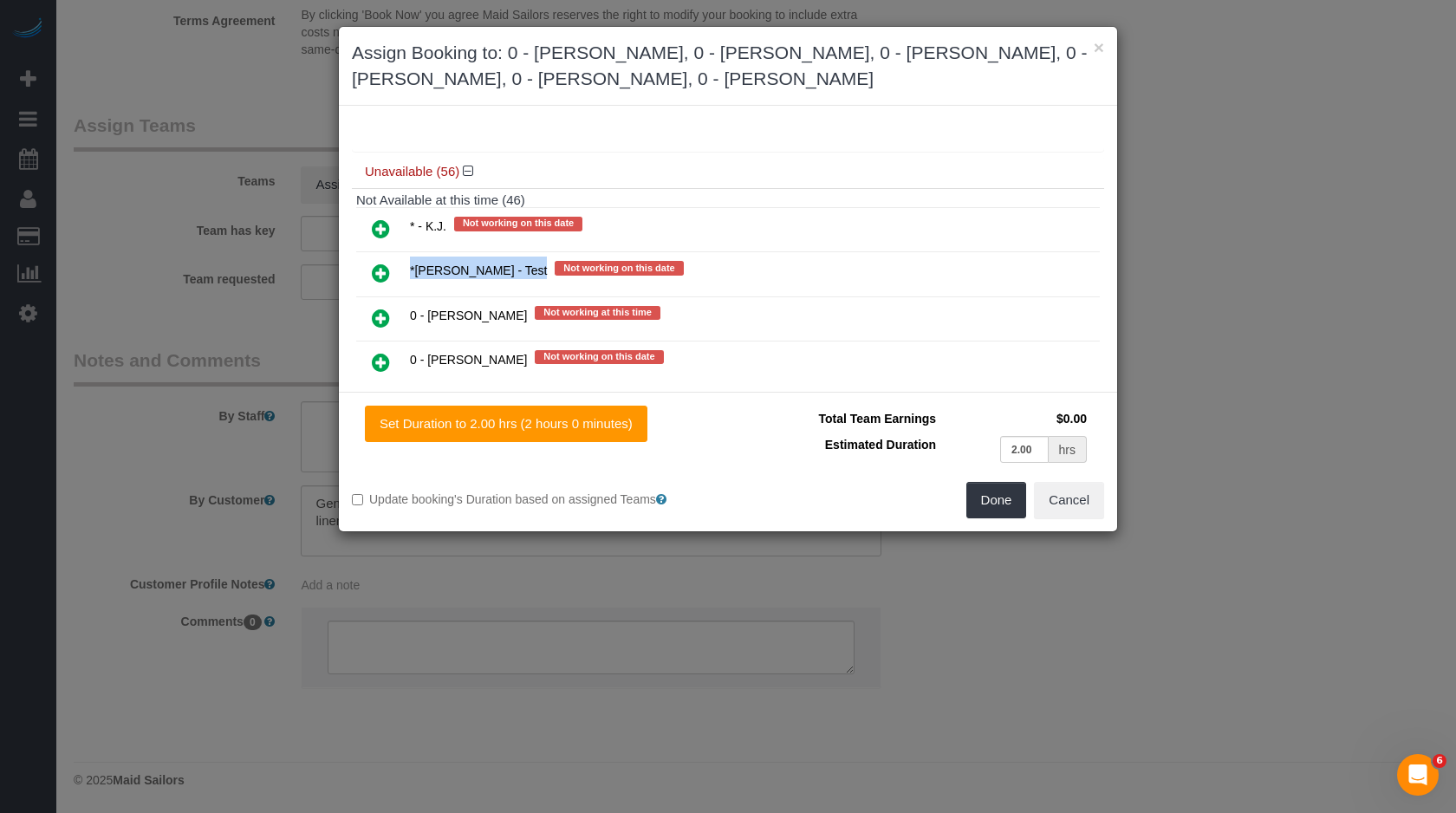
click at [376, 308] on icon at bounding box center [380, 318] width 18 height 21
click at [376, 309] on icon at bounding box center [380, 319] width 18 height 21
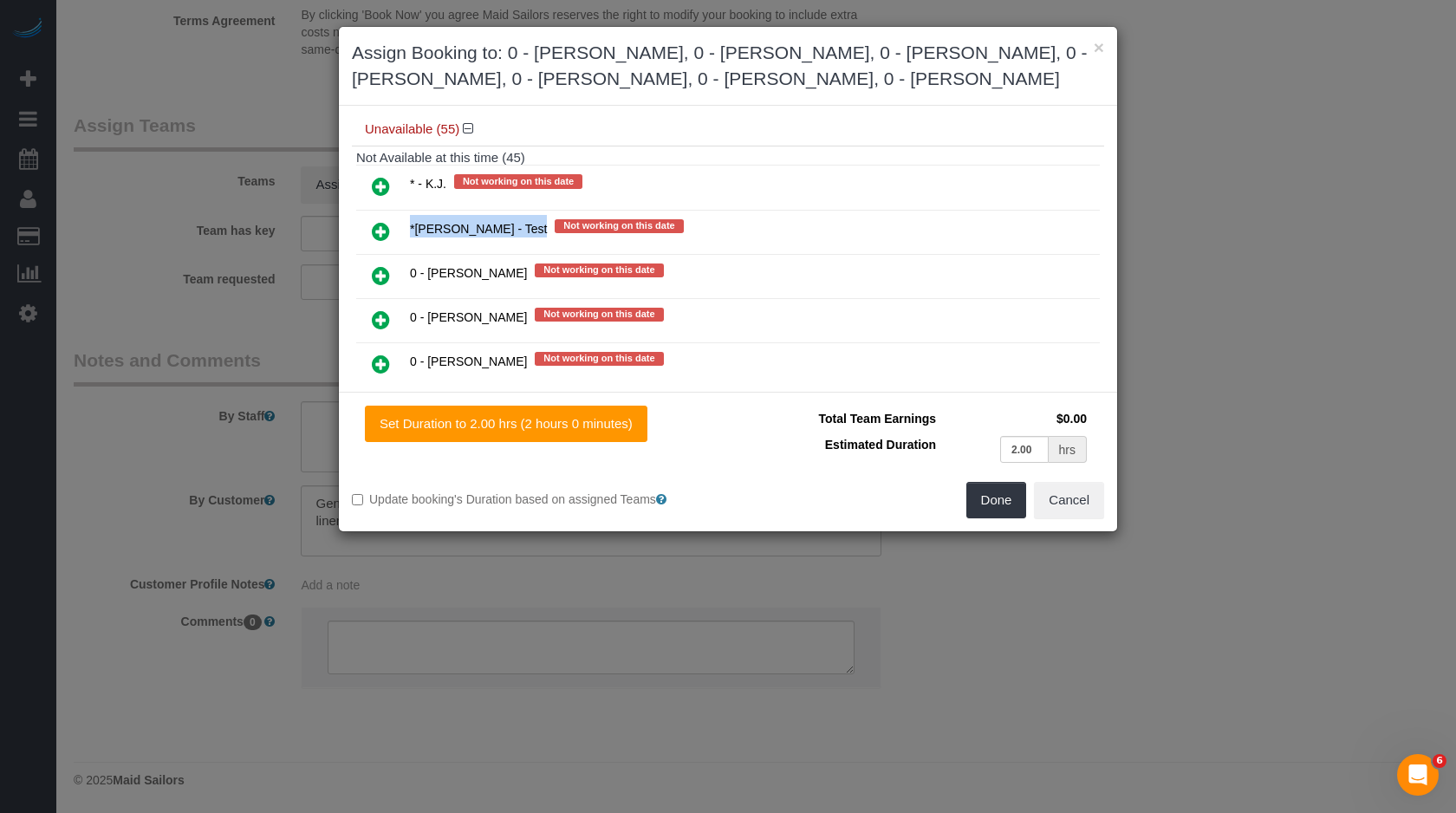
click at [376, 309] on icon at bounding box center [380, 319] width 18 height 21
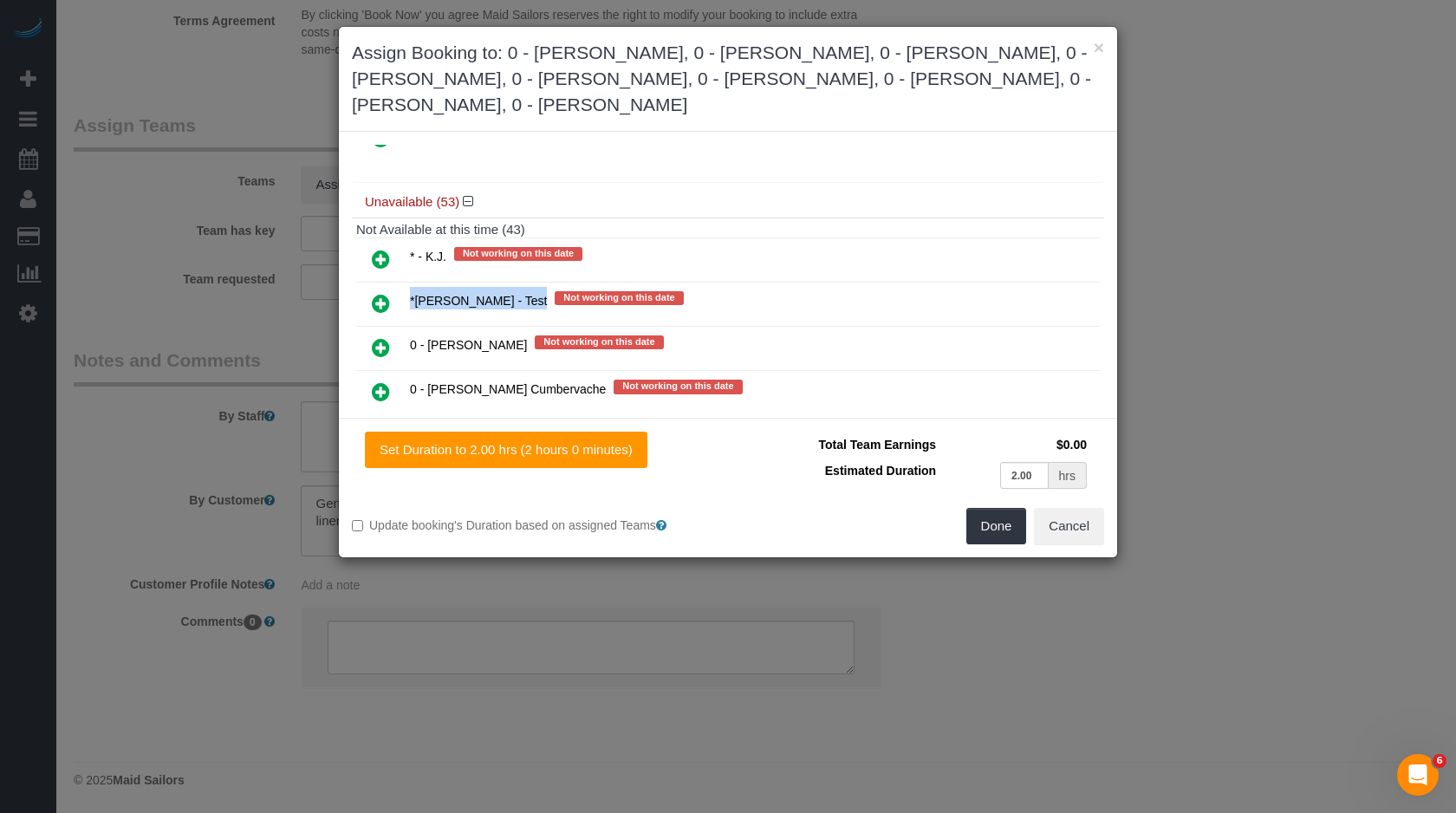
click at [376, 326] on td at bounding box center [381, 348] width 50 height 45
click at [372, 337] on icon at bounding box center [380, 347] width 18 height 21
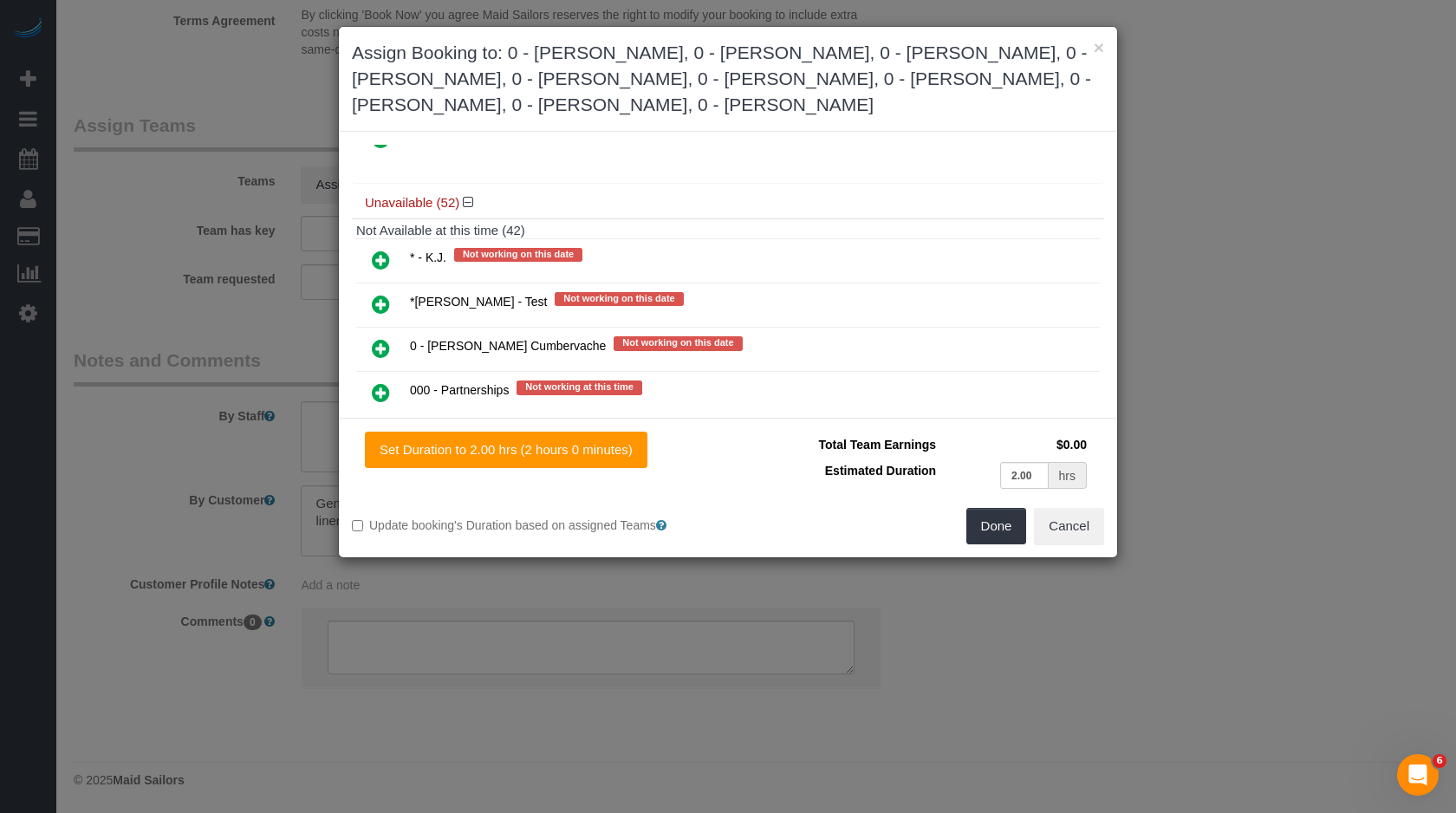
click at [372, 338] on icon at bounding box center [380, 348] width 18 height 21
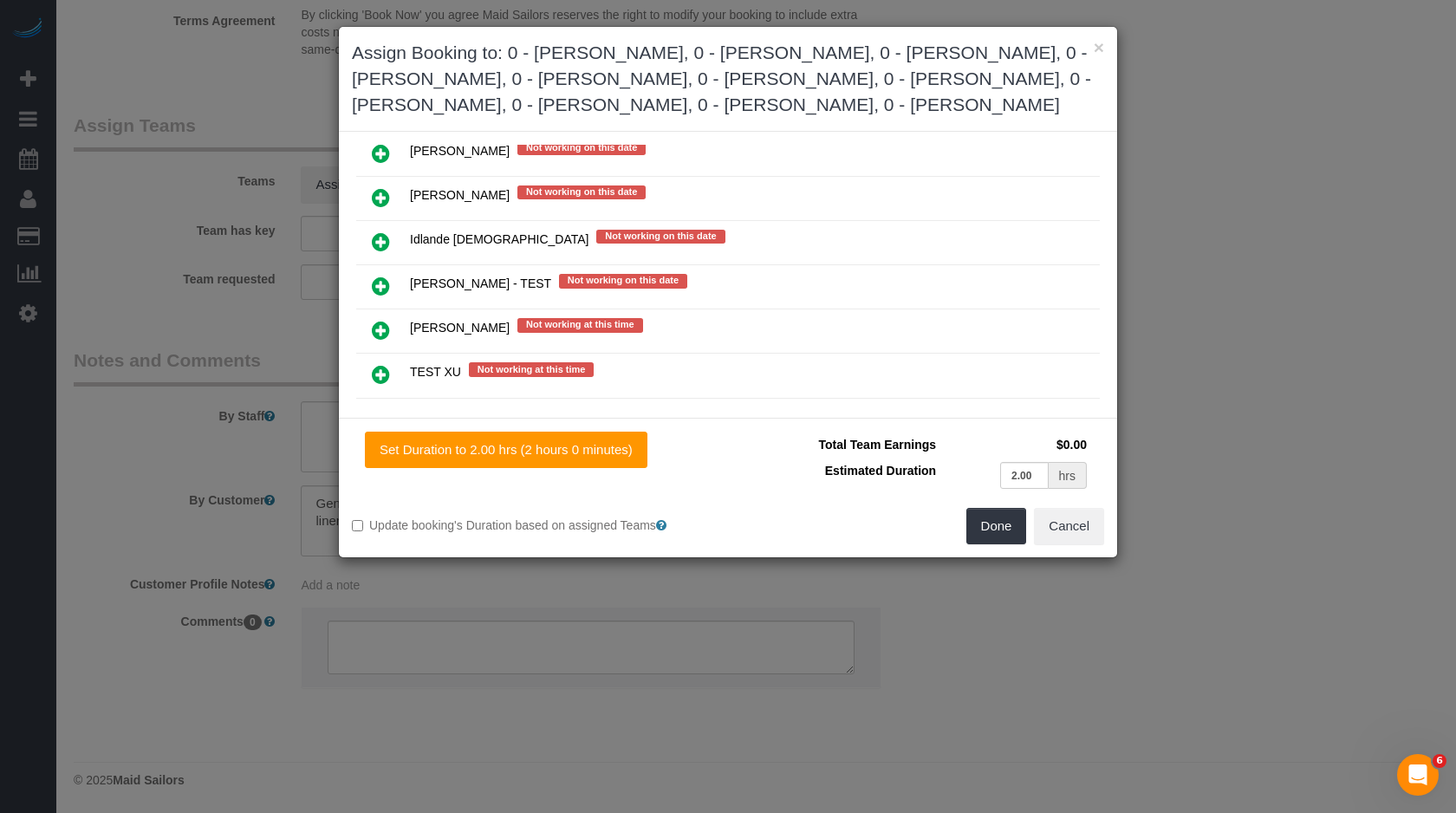
click at [391, 314] on link at bounding box center [380, 331] width 41 height 35
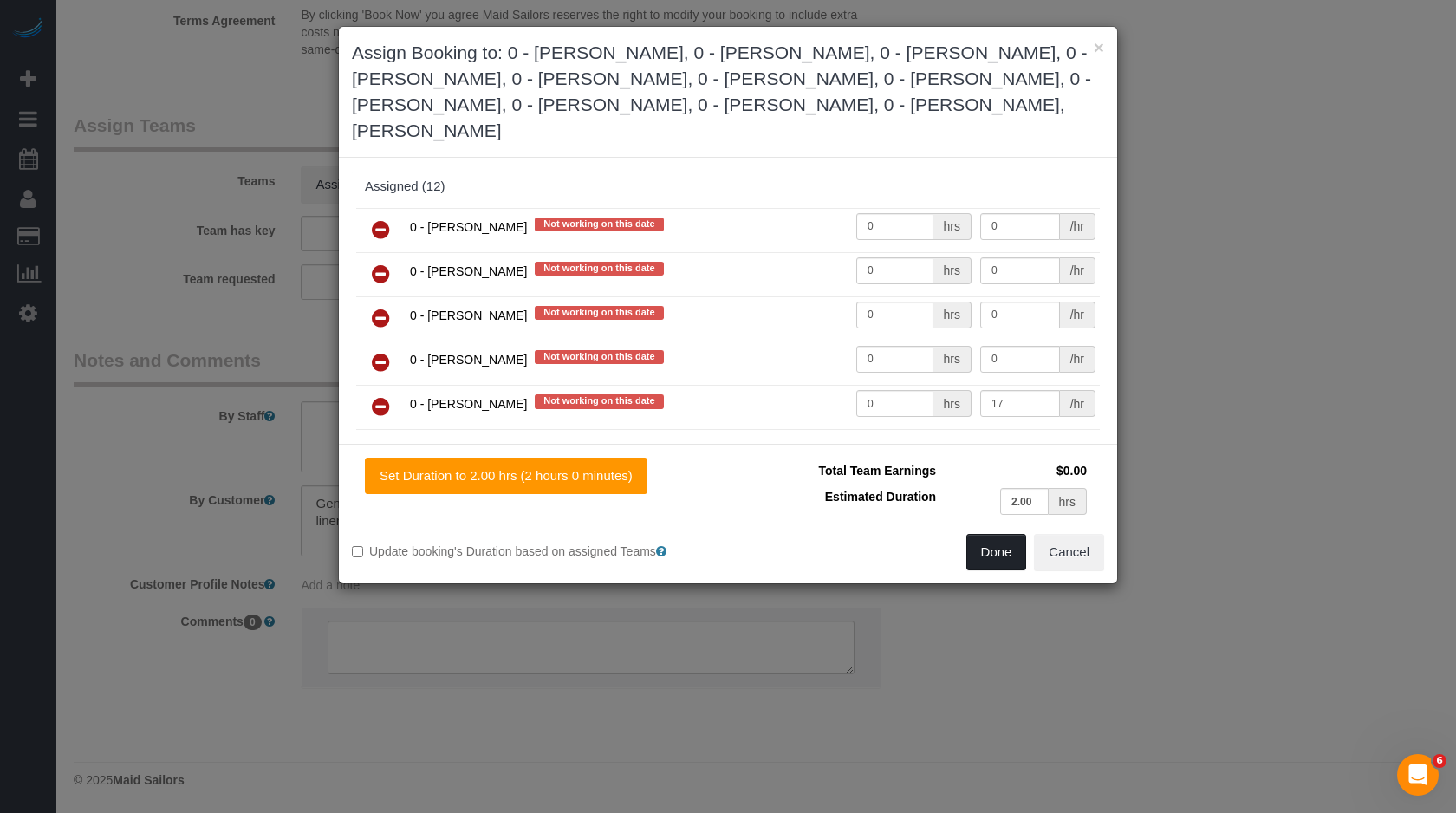
click at [1021, 534] on button "Done" at bounding box center [996, 552] width 60 height 37
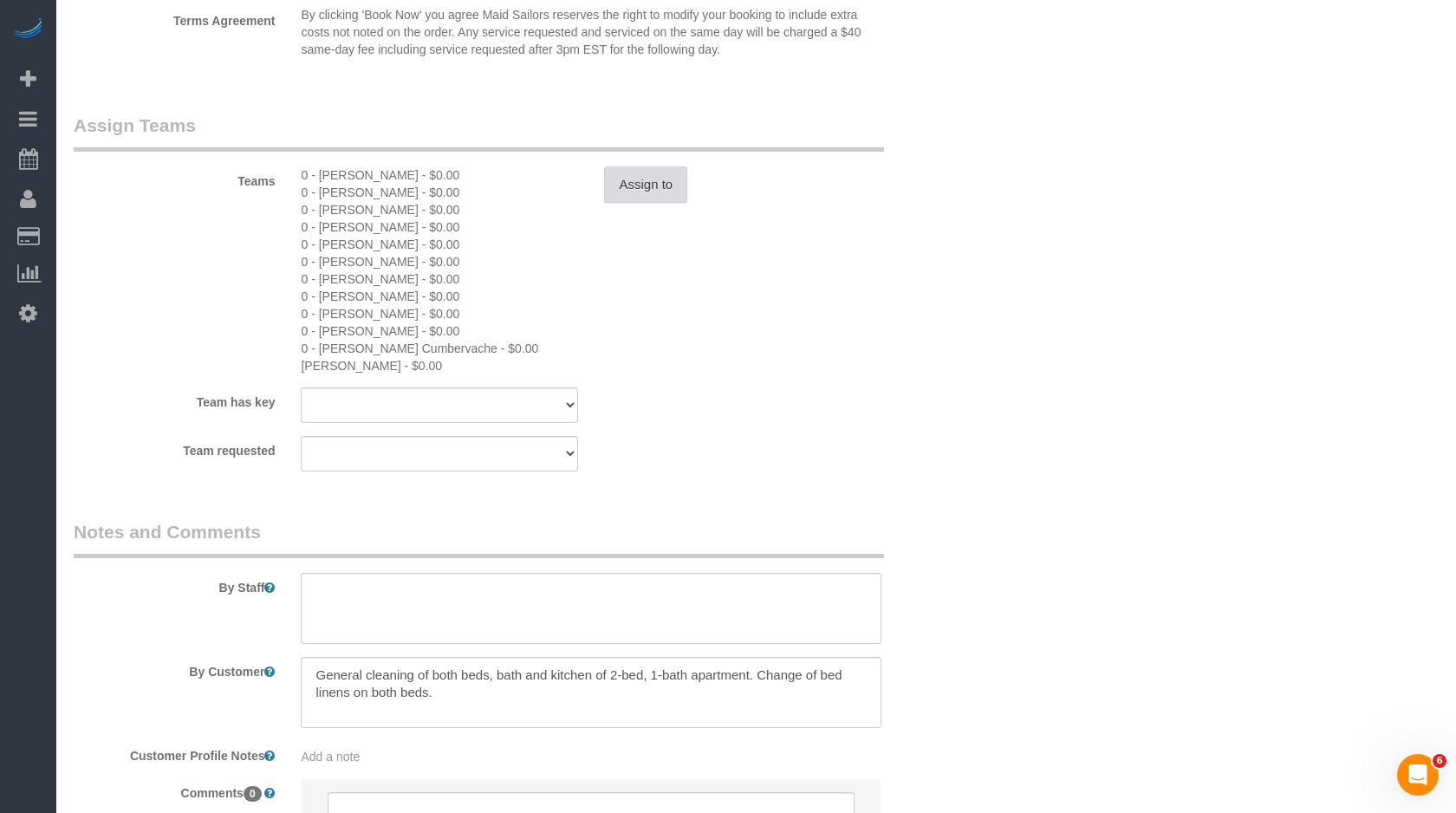
click at [656, 177] on button "Assign to" at bounding box center [646, 184] width 83 height 37
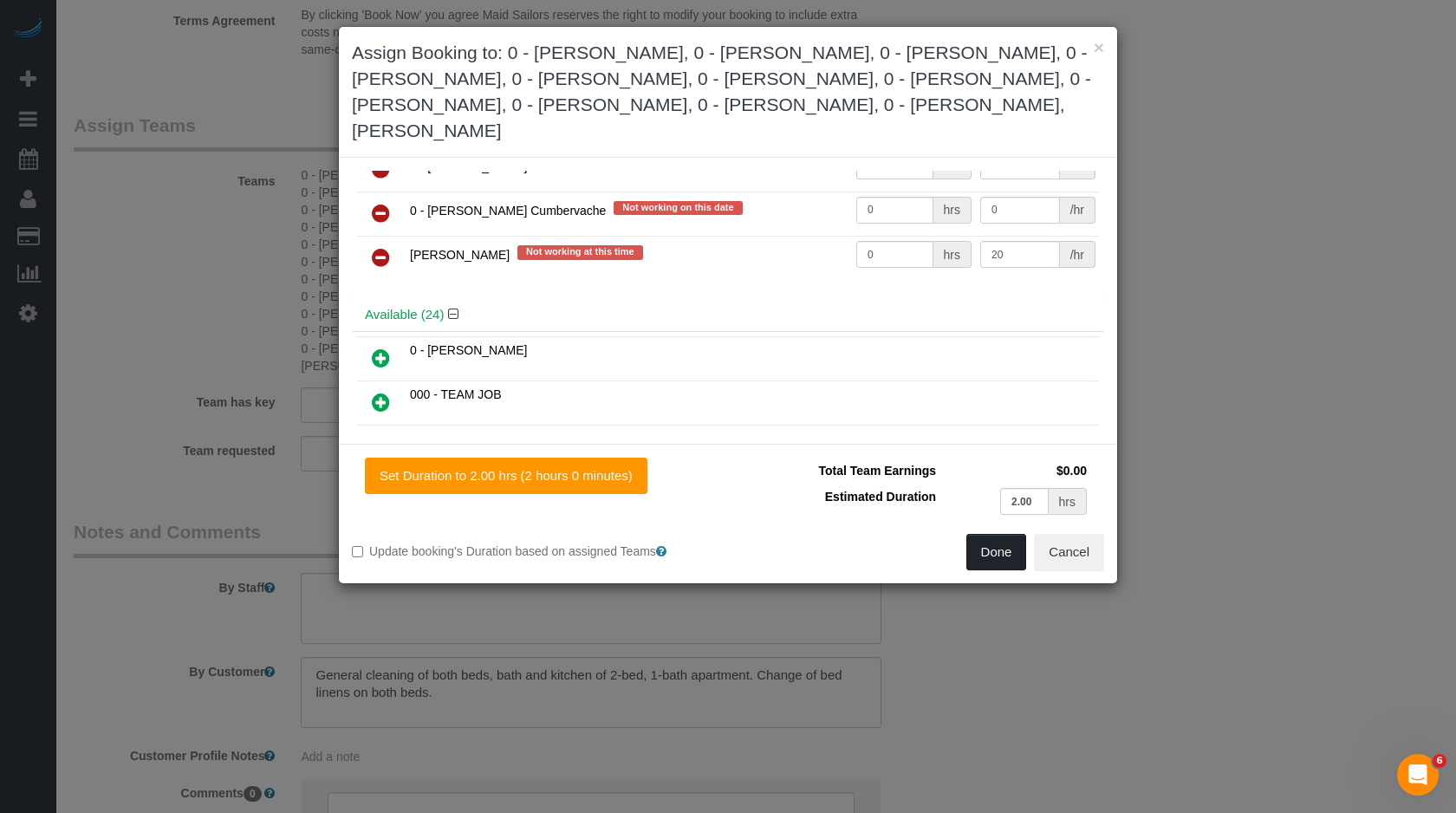
click at [993, 534] on button "Done" at bounding box center [996, 552] width 60 height 37
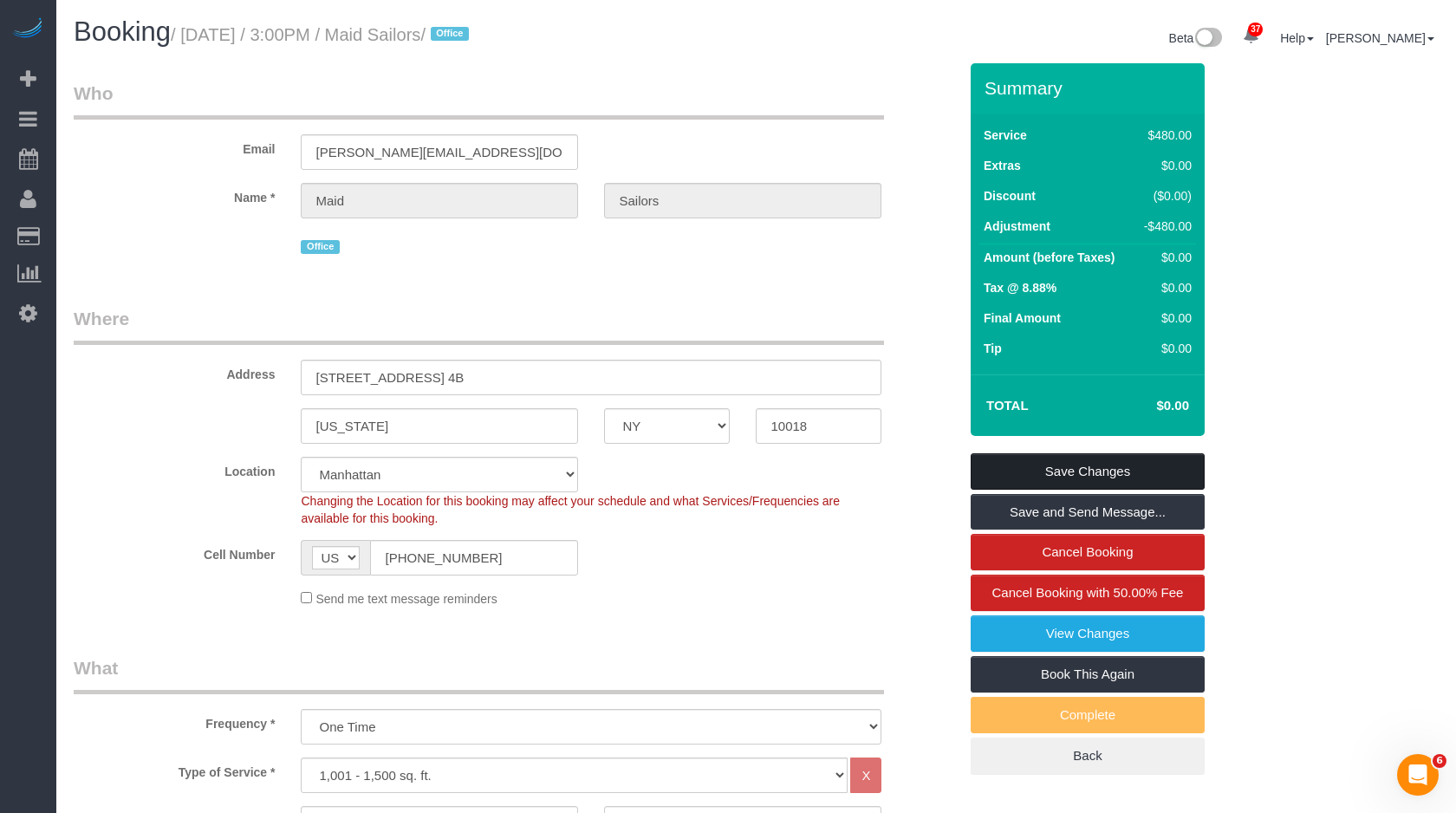
click at [1061, 468] on link "Save Changes" at bounding box center [1088, 471] width 234 height 37
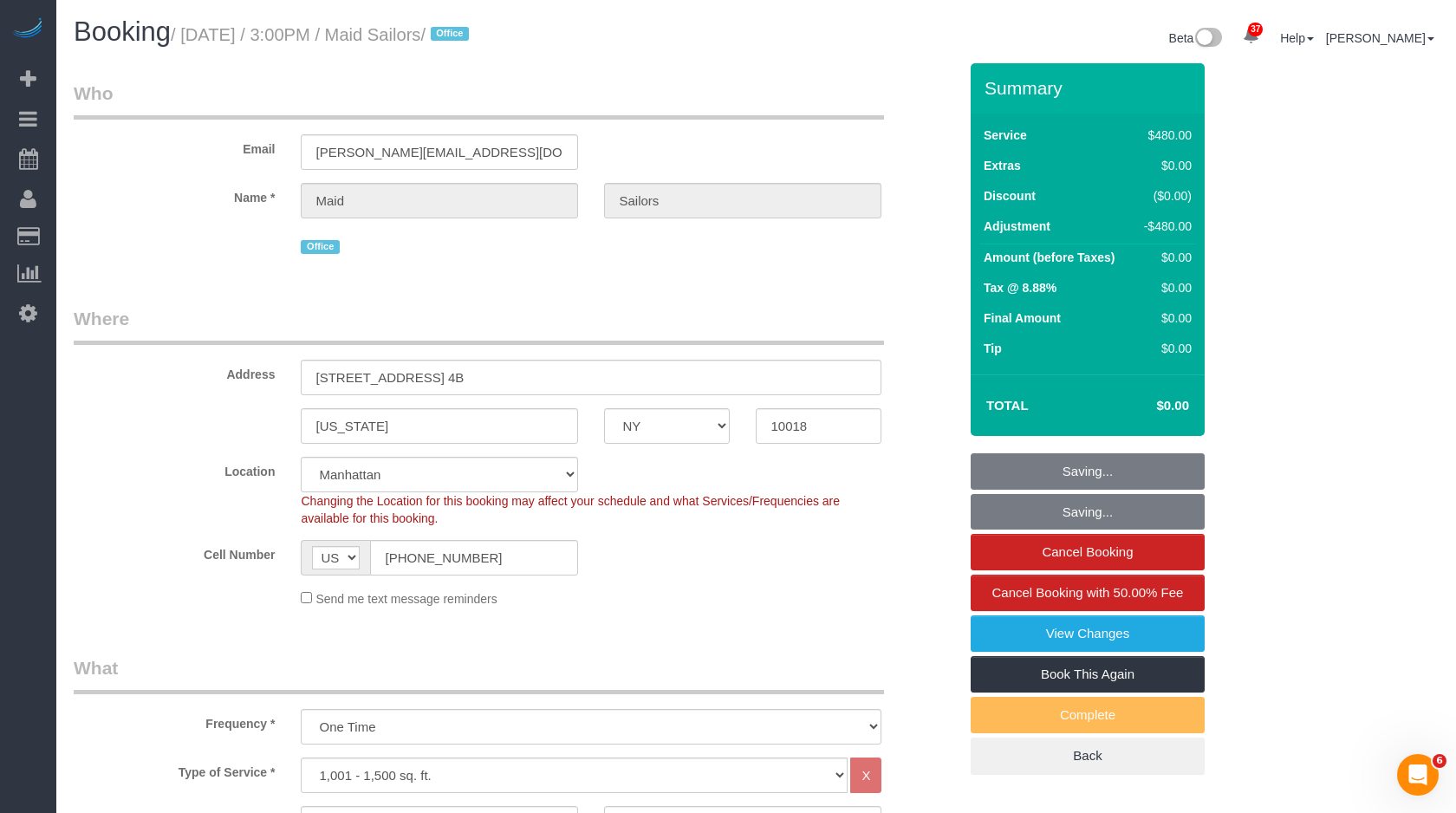
select select "**********"
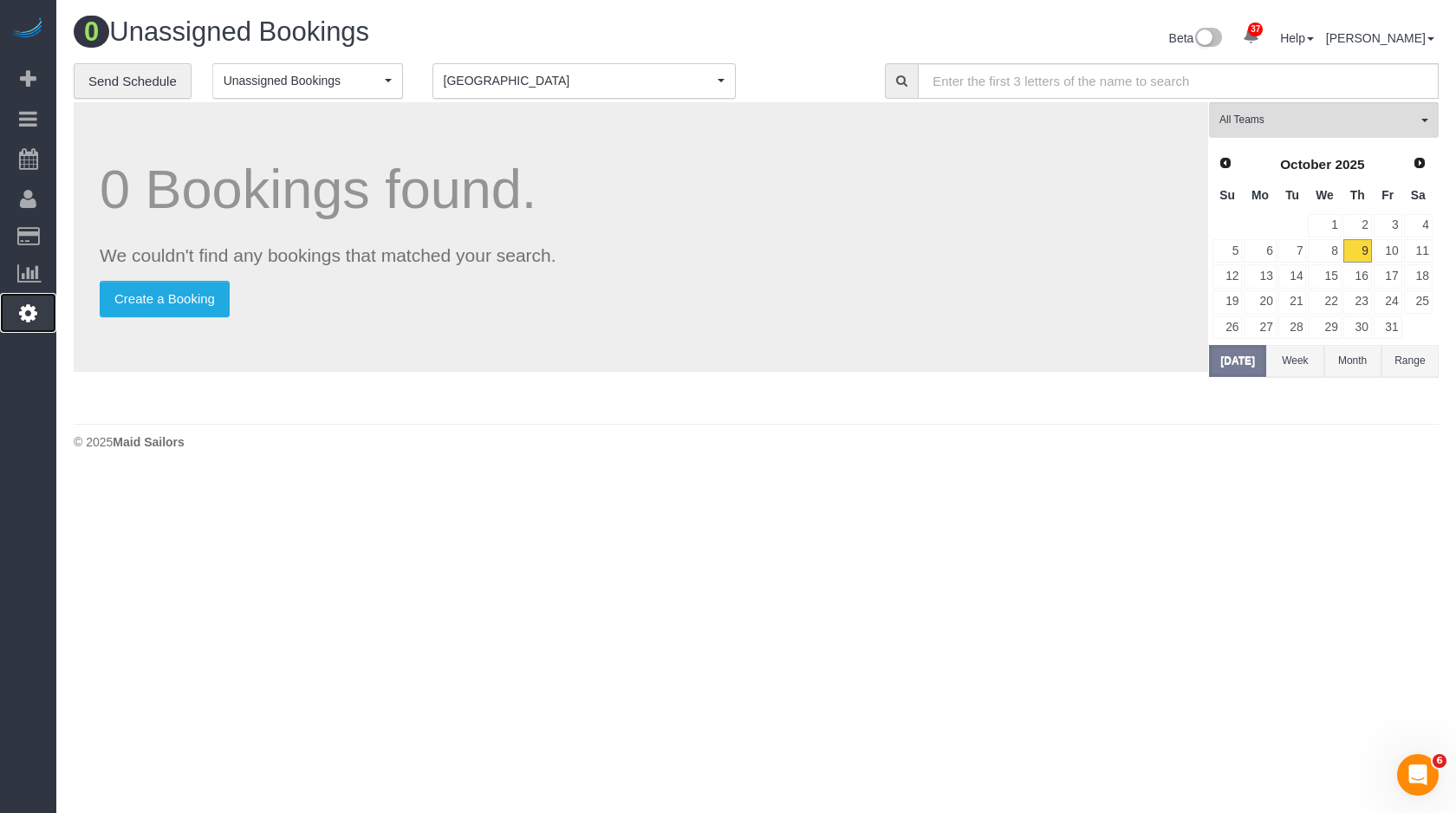
click at [24, 312] on icon at bounding box center [28, 312] width 18 height 21
select select "425"
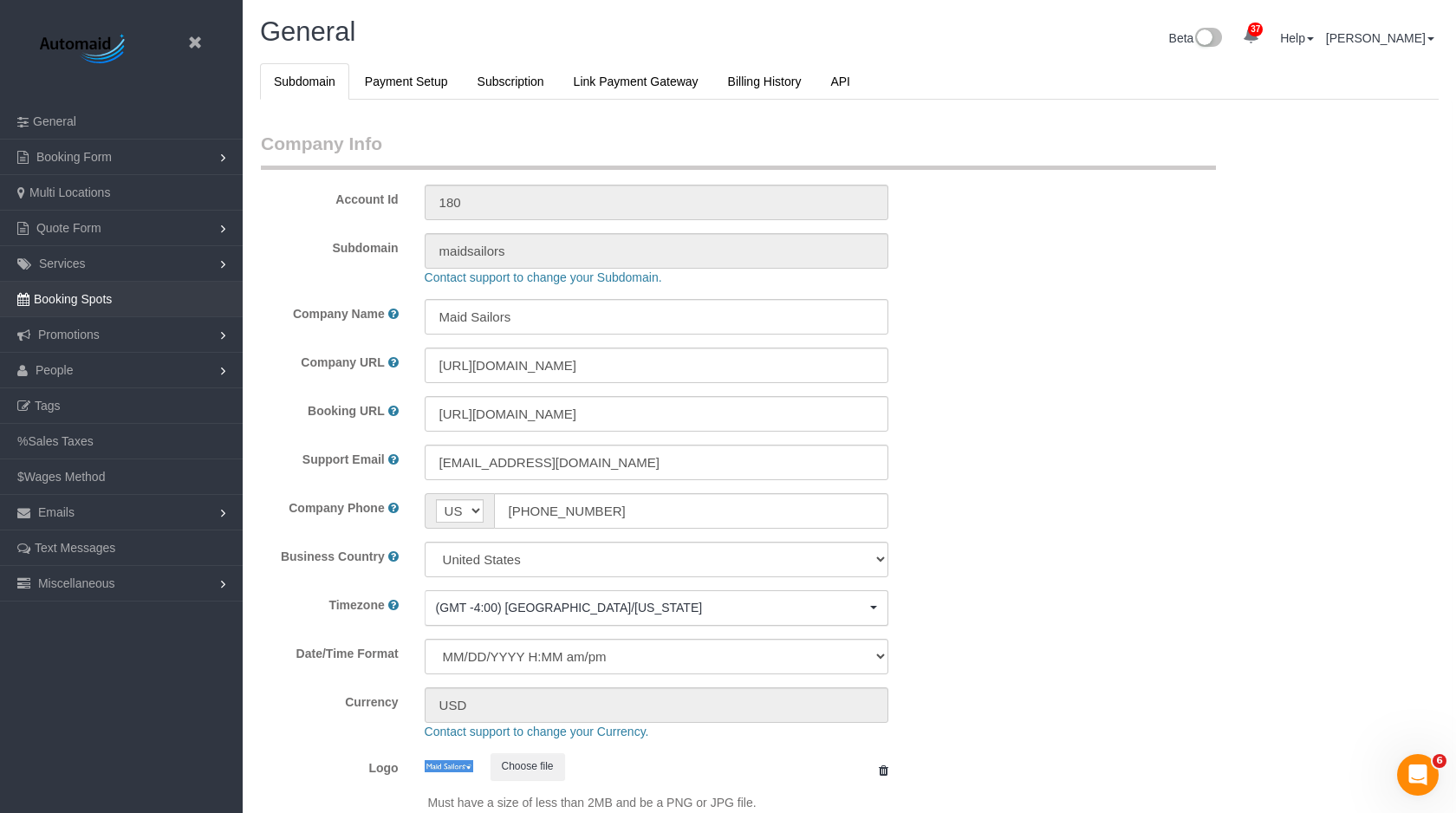
scroll to position [3692, 1456]
click at [60, 365] on span "People" at bounding box center [54, 370] width 39 height 14
click at [76, 402] on link "Teams" at bounding box center [121, 405] width 243 height 35
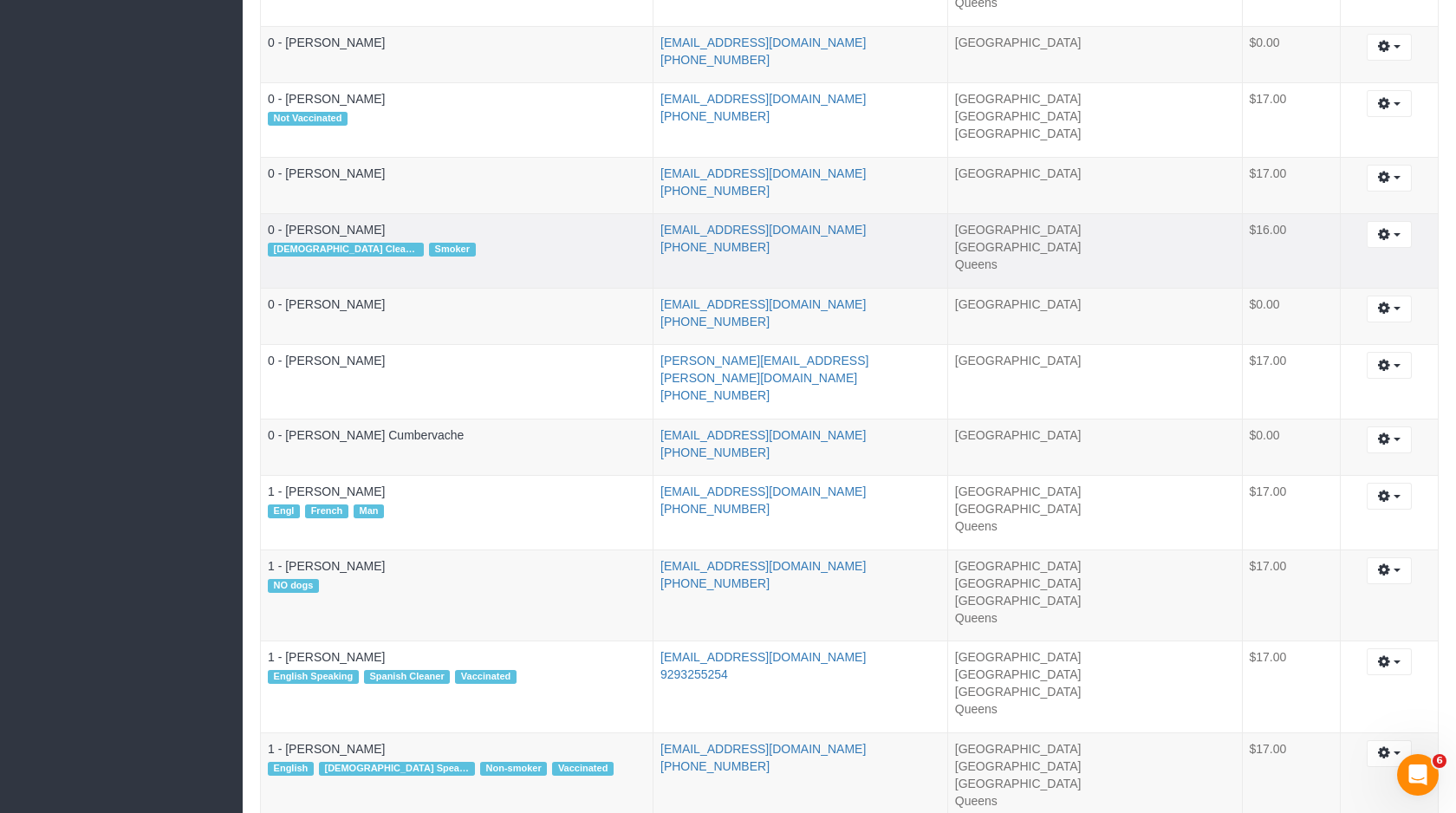
scroll to position [864, 0]
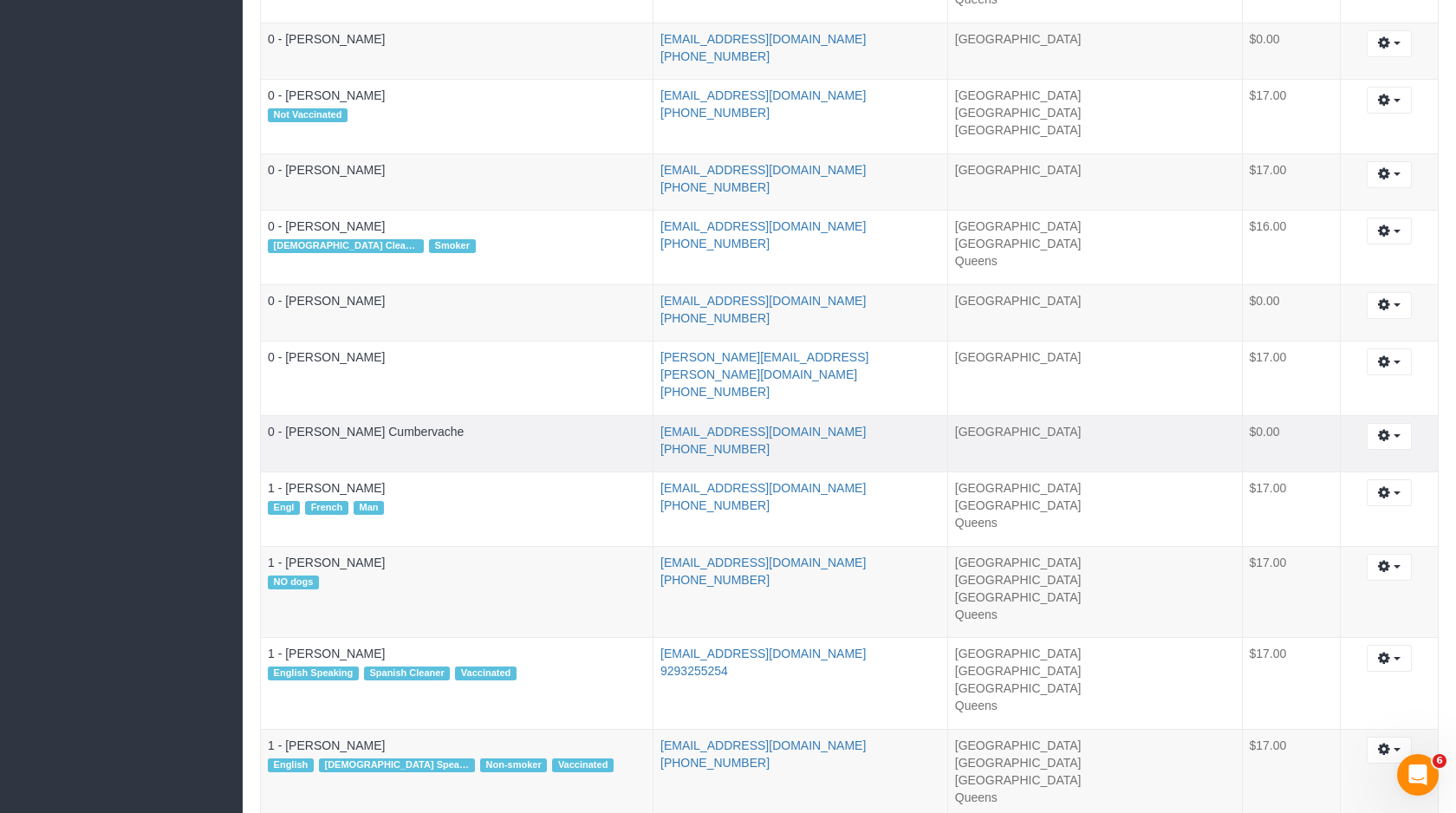
drag, startPoint x: 857, startPoint y: 398, endPoint x: 645, endPoint y: 398, distance: 212.0
click at [645, 415] on tr "0 - [PERSON_NAME] Cumbervache [EMAIL_ADDRESS][DOMAIN_NAME] [PHONE_NUMBER] [GEOG…" at bounding box center [849, 444] width 1178 height 57
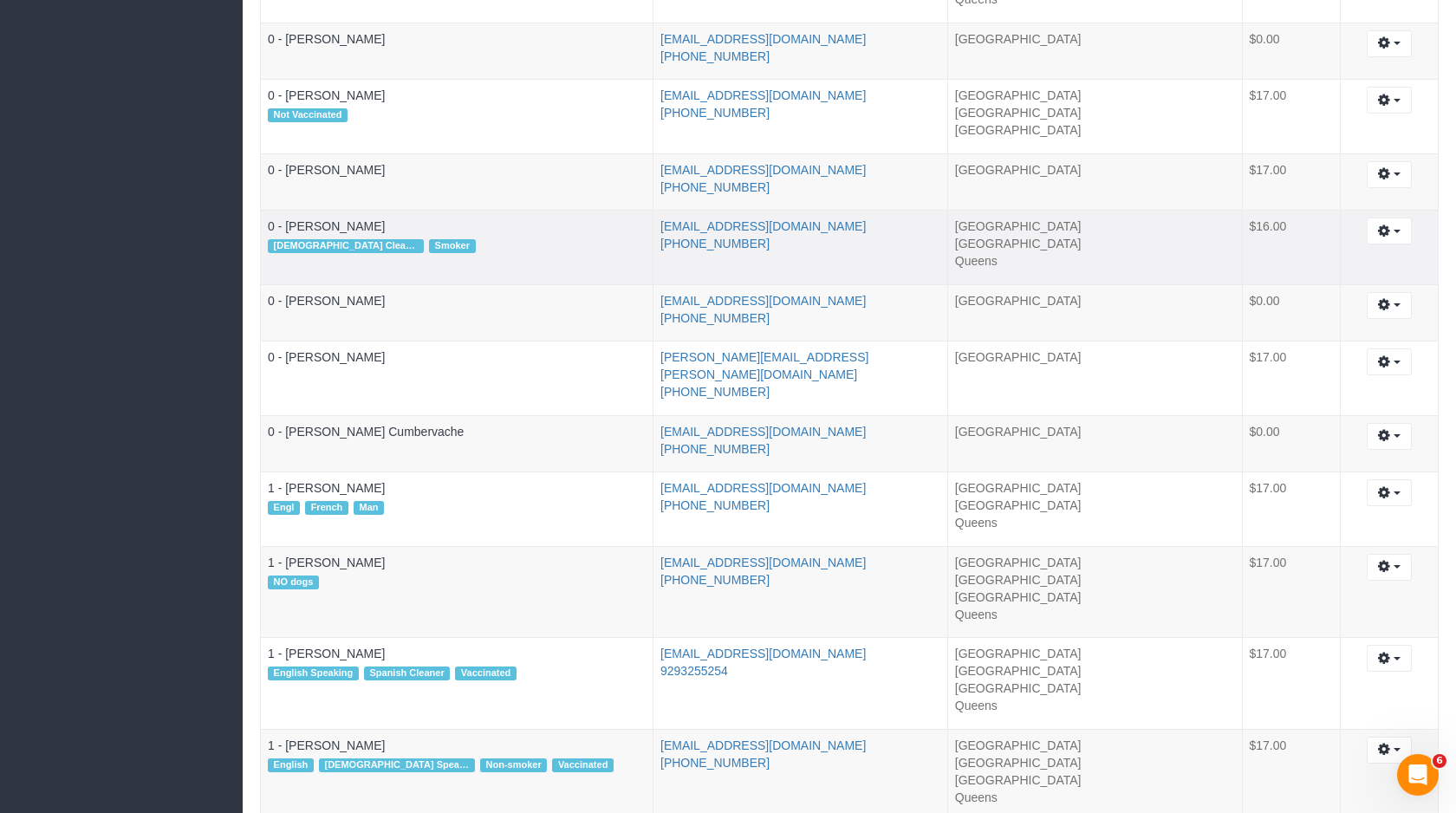
scroll to position [0, 0]
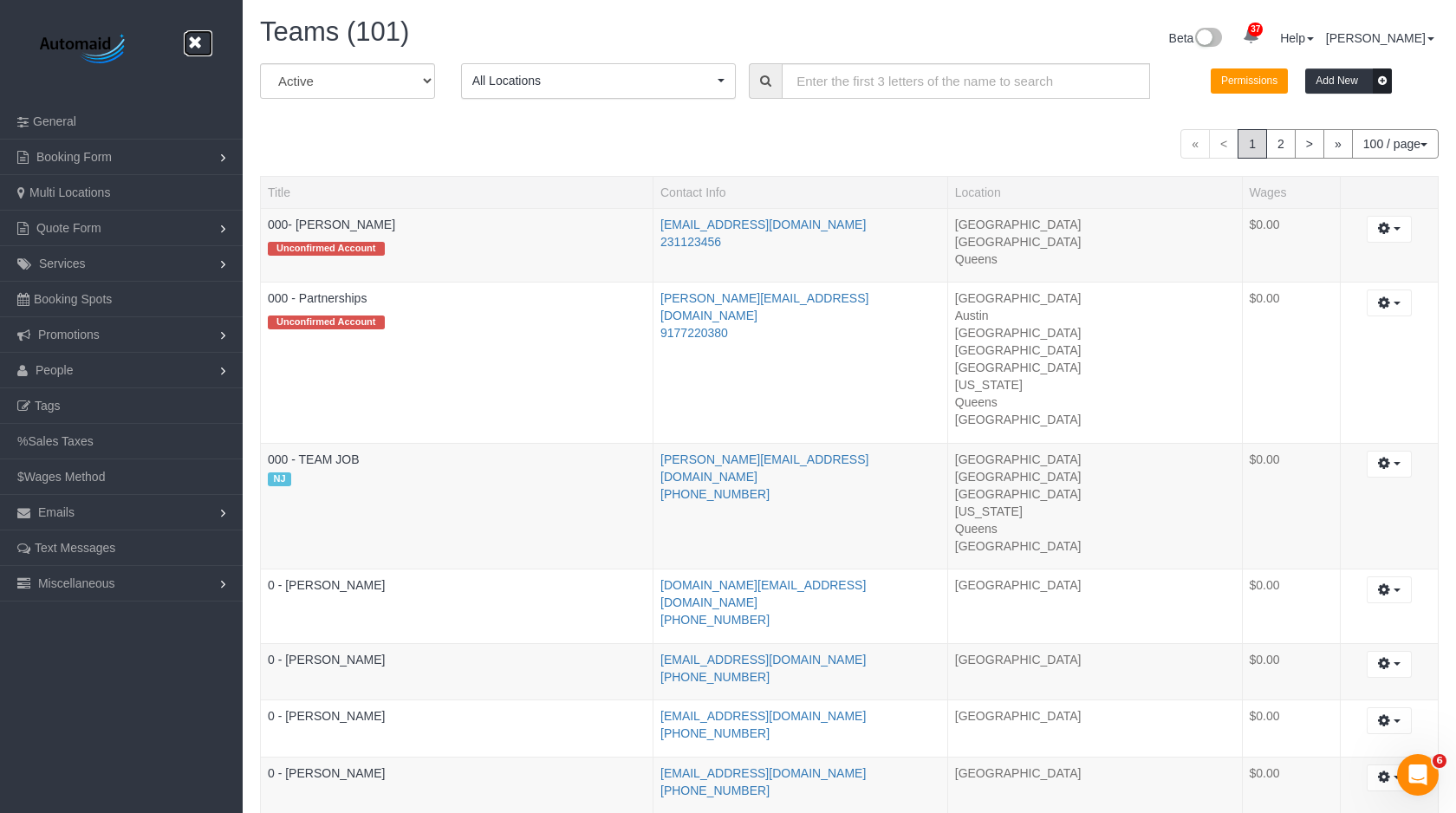
click at [189, 44] on icon at bounding box center [195, 43] width 22 height 22
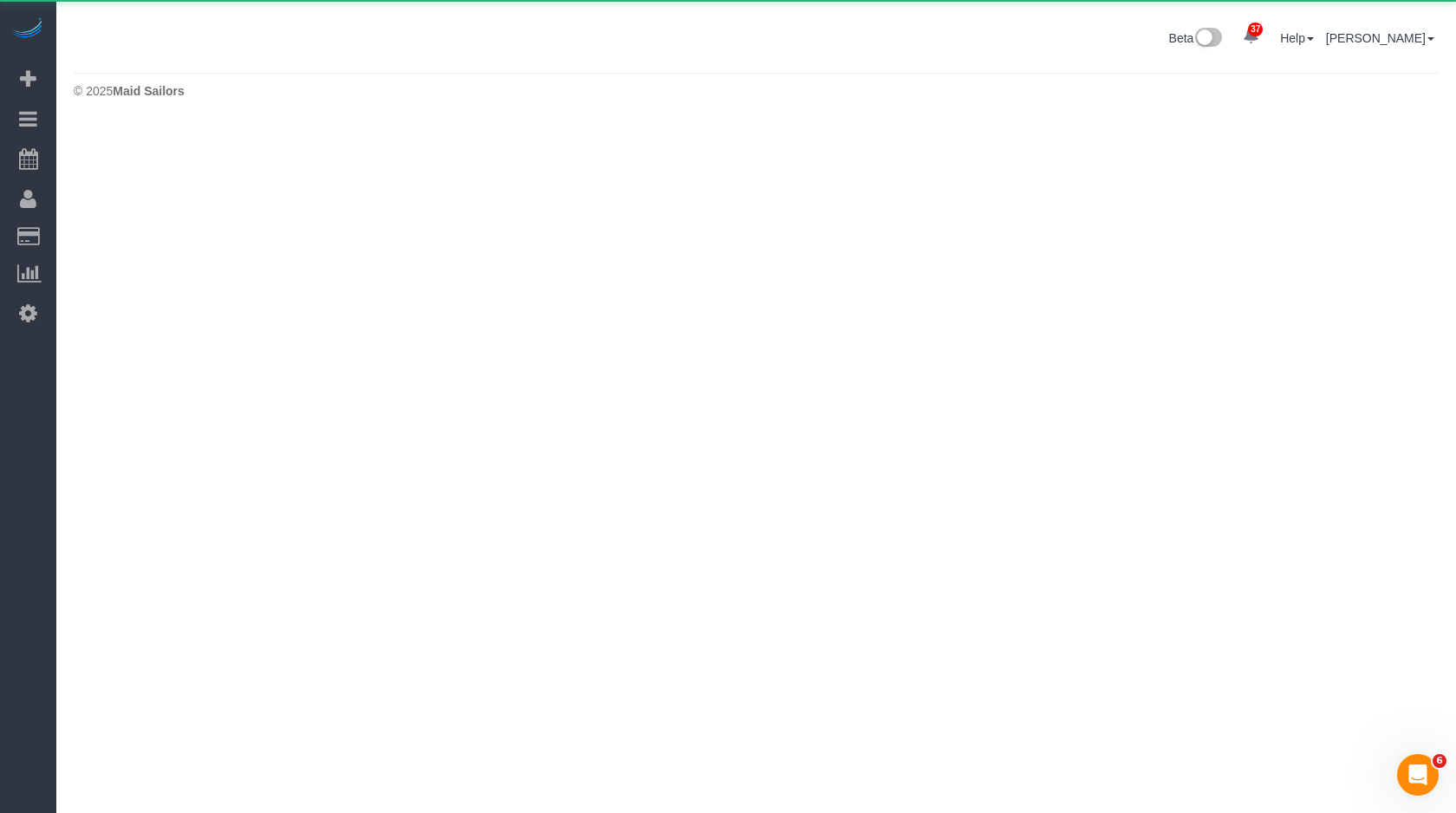
scroll to position [124, 1456]
select select "**********"
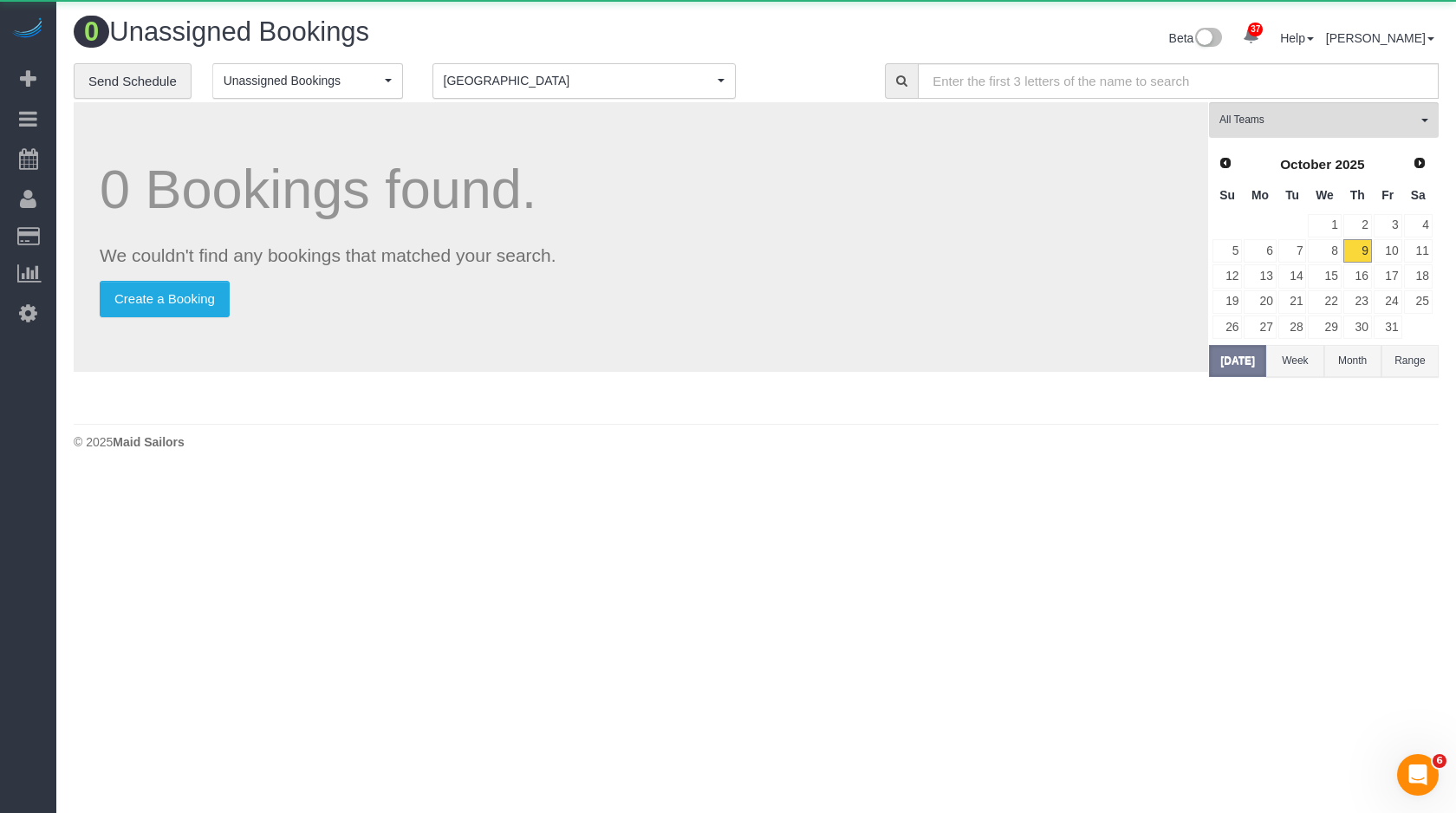
scroll to position [475, 1456]
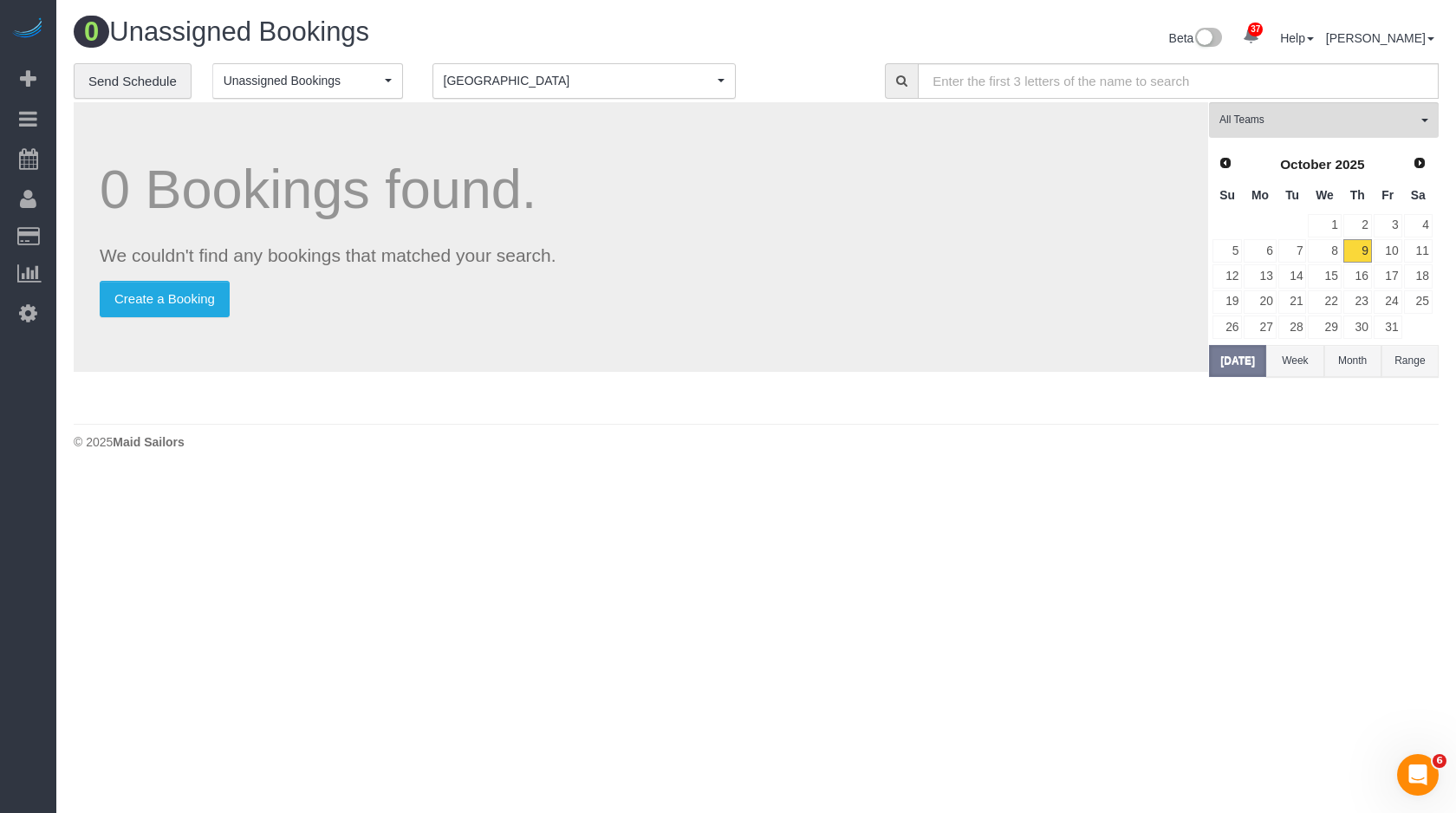
click at [72, 303] on div "**********" at bounding box center [756, 240] width 1392 height 353
click at [31, 302] on icon at bounding box center [28, 312] width 18 height 21
select select "425"
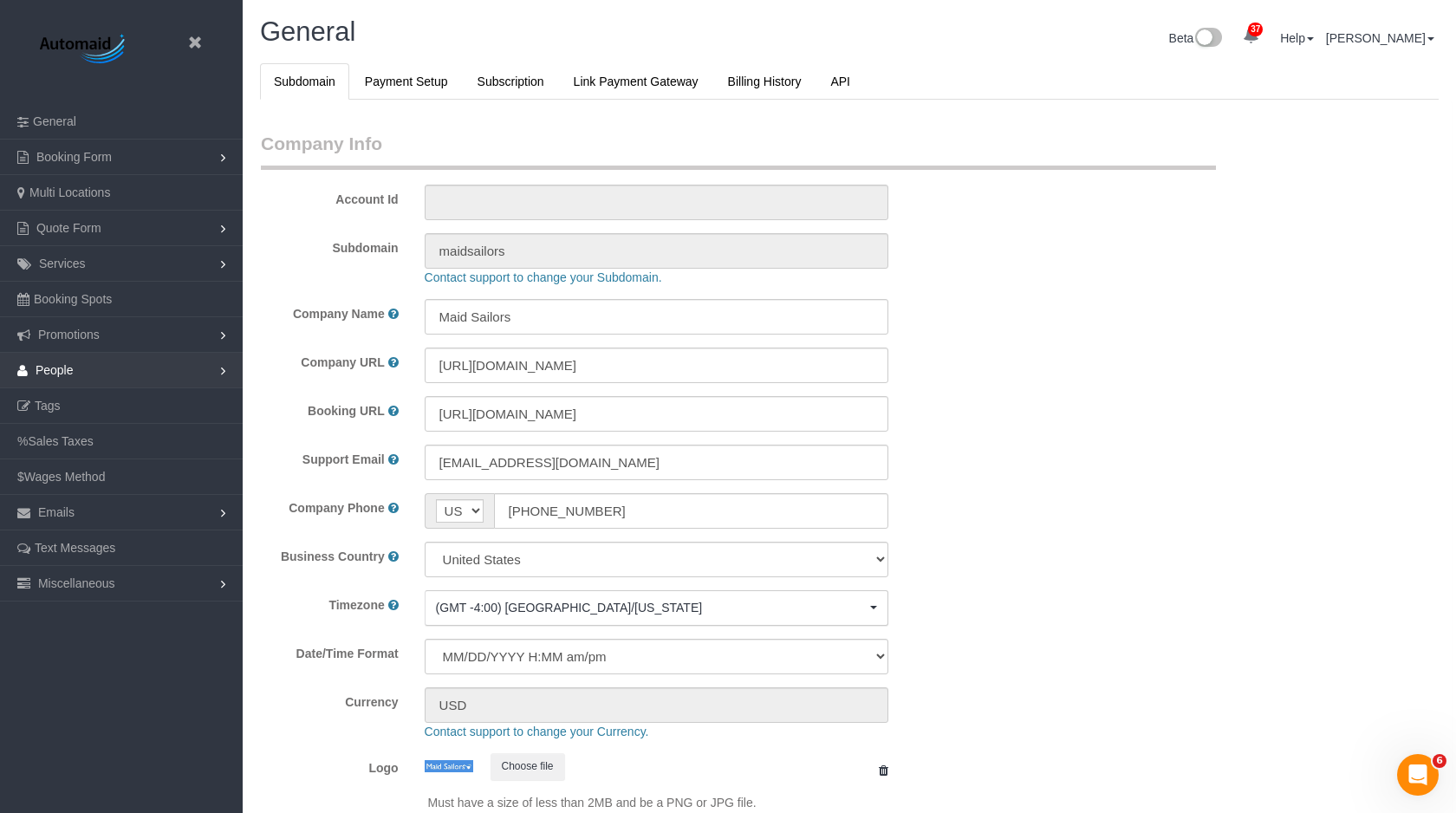
scroll to position [3692, 1456]
click at [71, 372] on span "People" at bounding box center [54, 370] width 39 height 14
click at [73, 412] on link "Teams" at bounding box center [121, 405] width 243 height 35
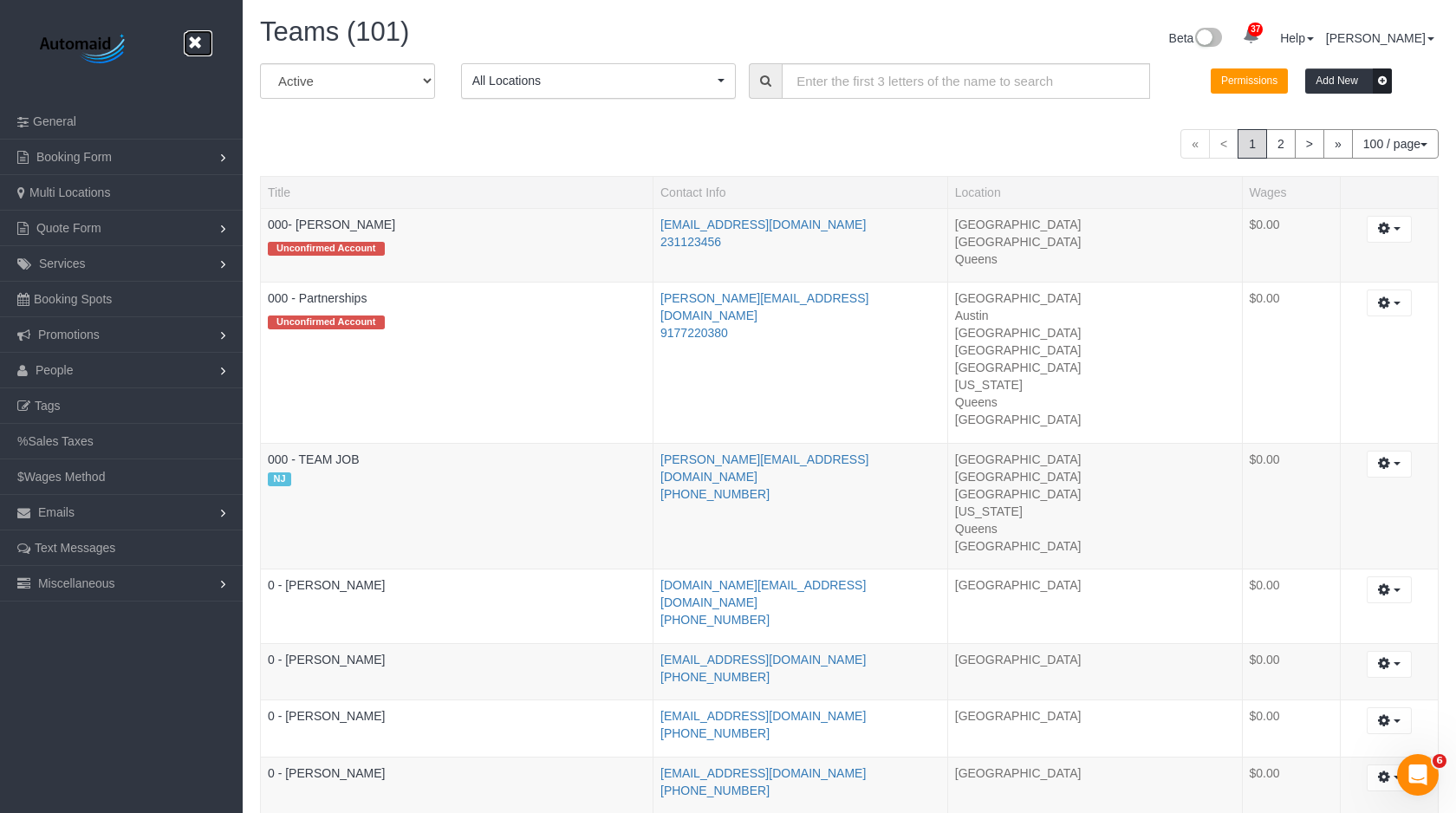
click at [205, 44] on link at bounding box center [199, 44] width 26 height 26
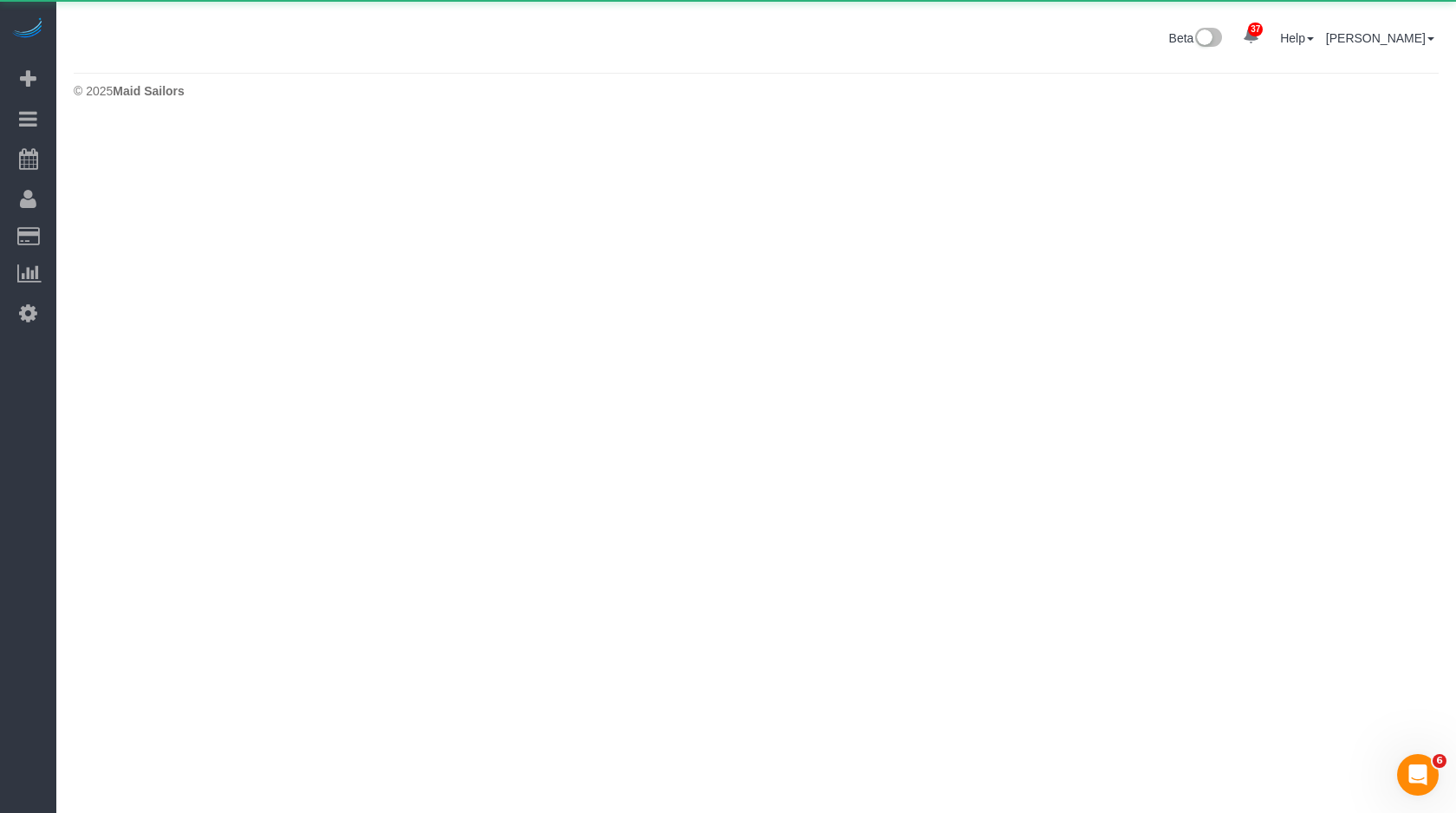
scroll to position [124, 1456]
select select "**********"
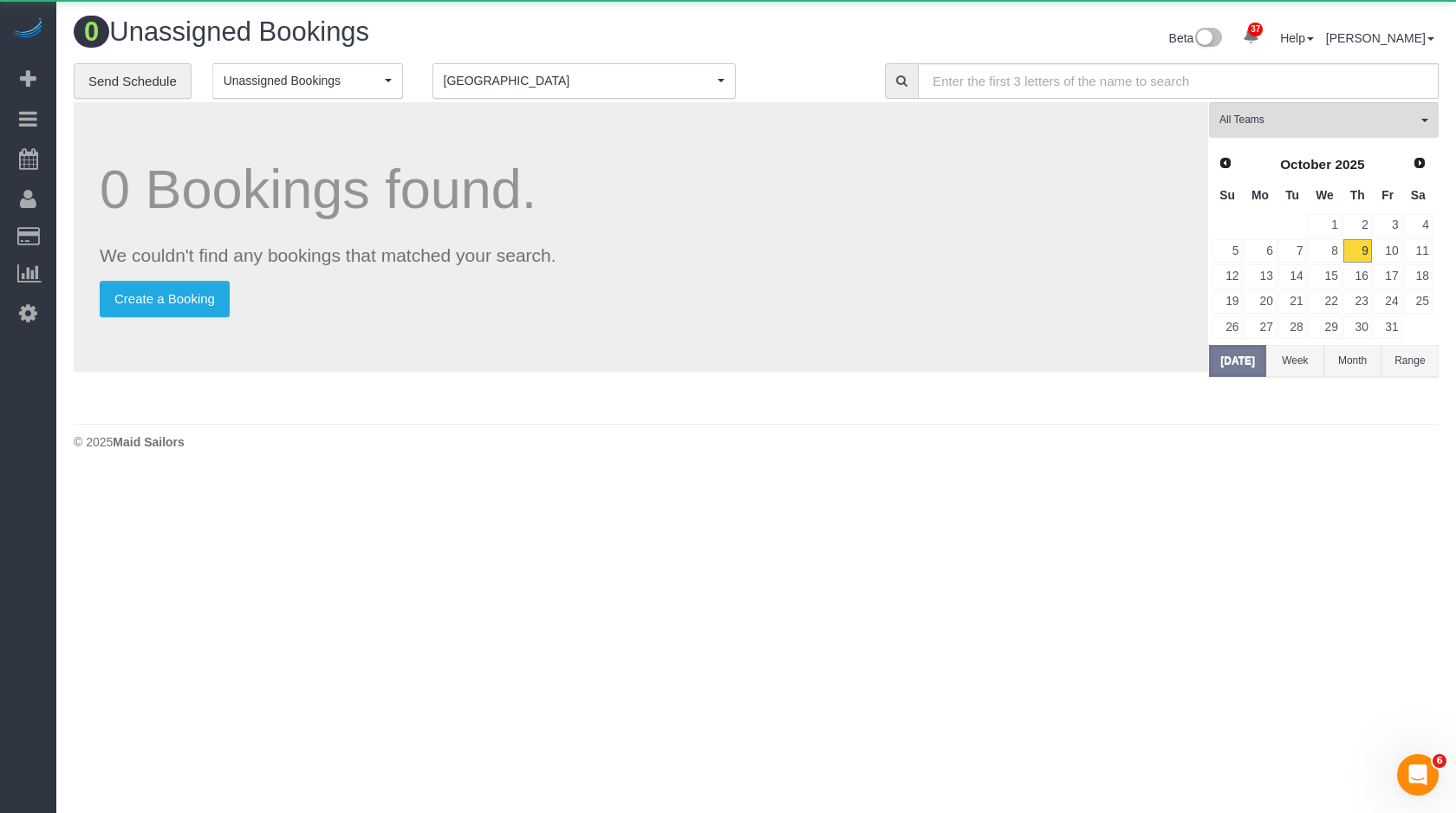
scroll to position [475, 1456]
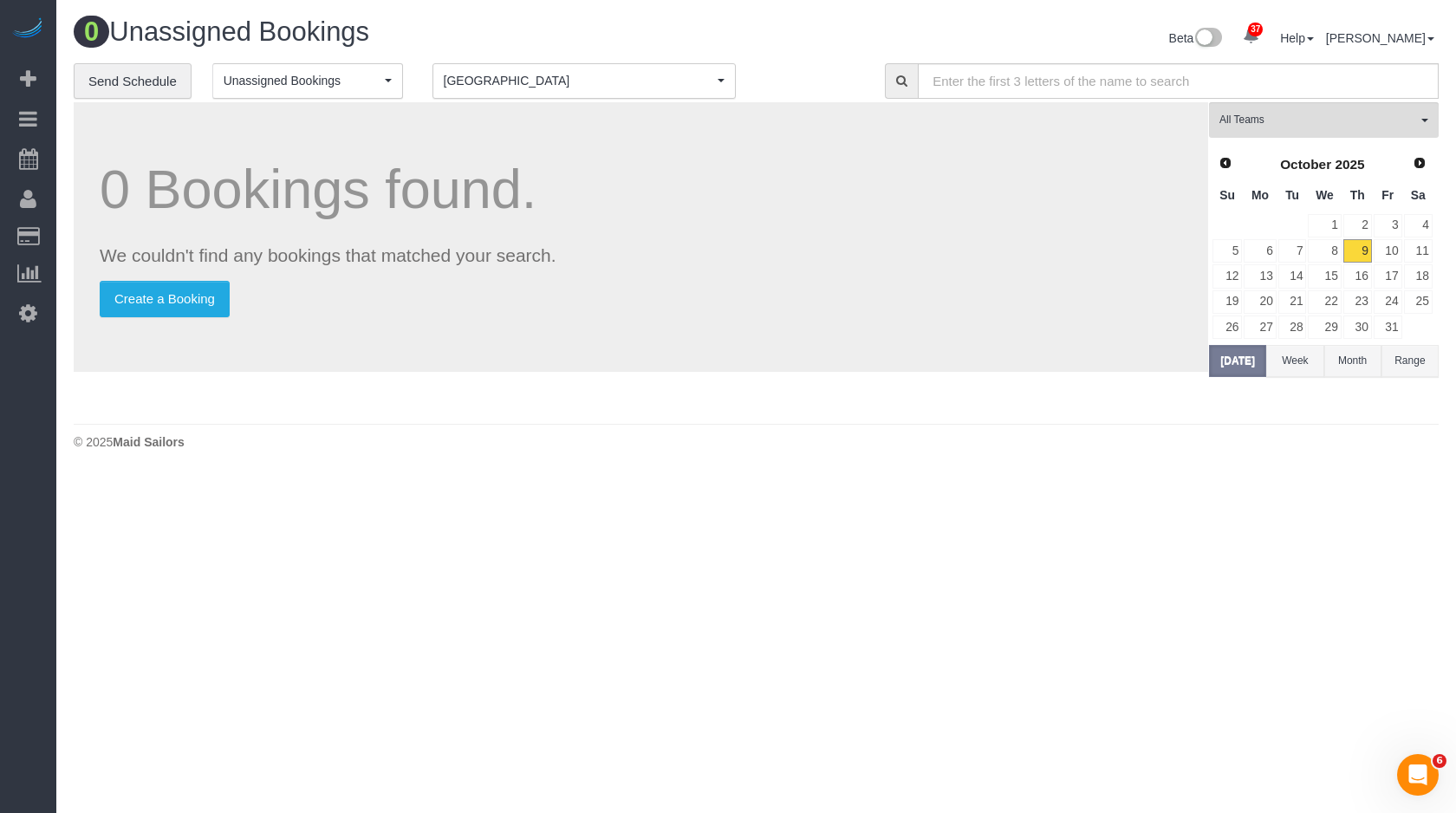
click at [495, 72] on span "[GEOGRAPHIC_DATA]" at bounding box center [578, 81] width 269 height 18
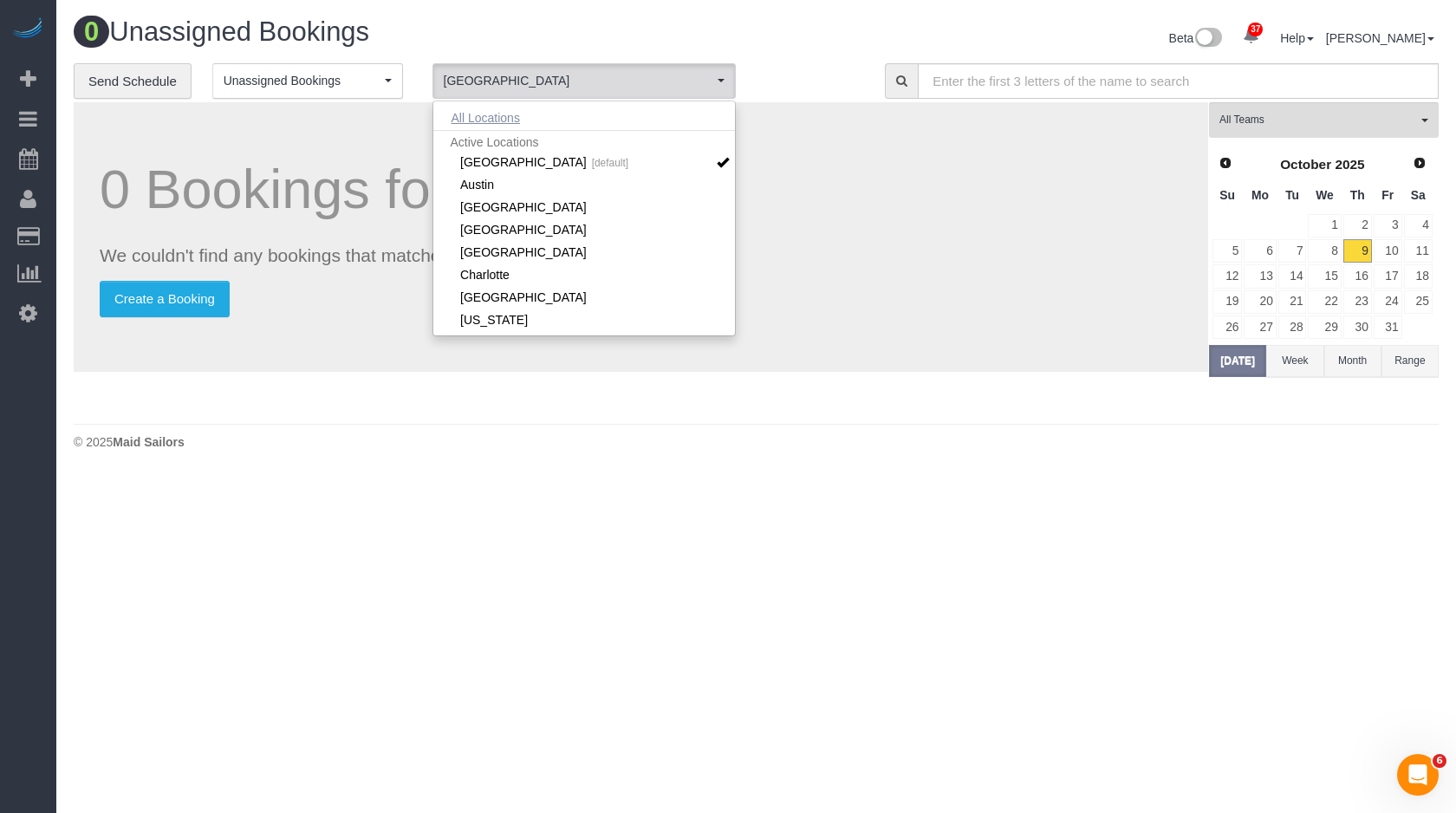
click at [495, 115] on button "All Locations" at bounding box center [486, 118] width 105 height 25
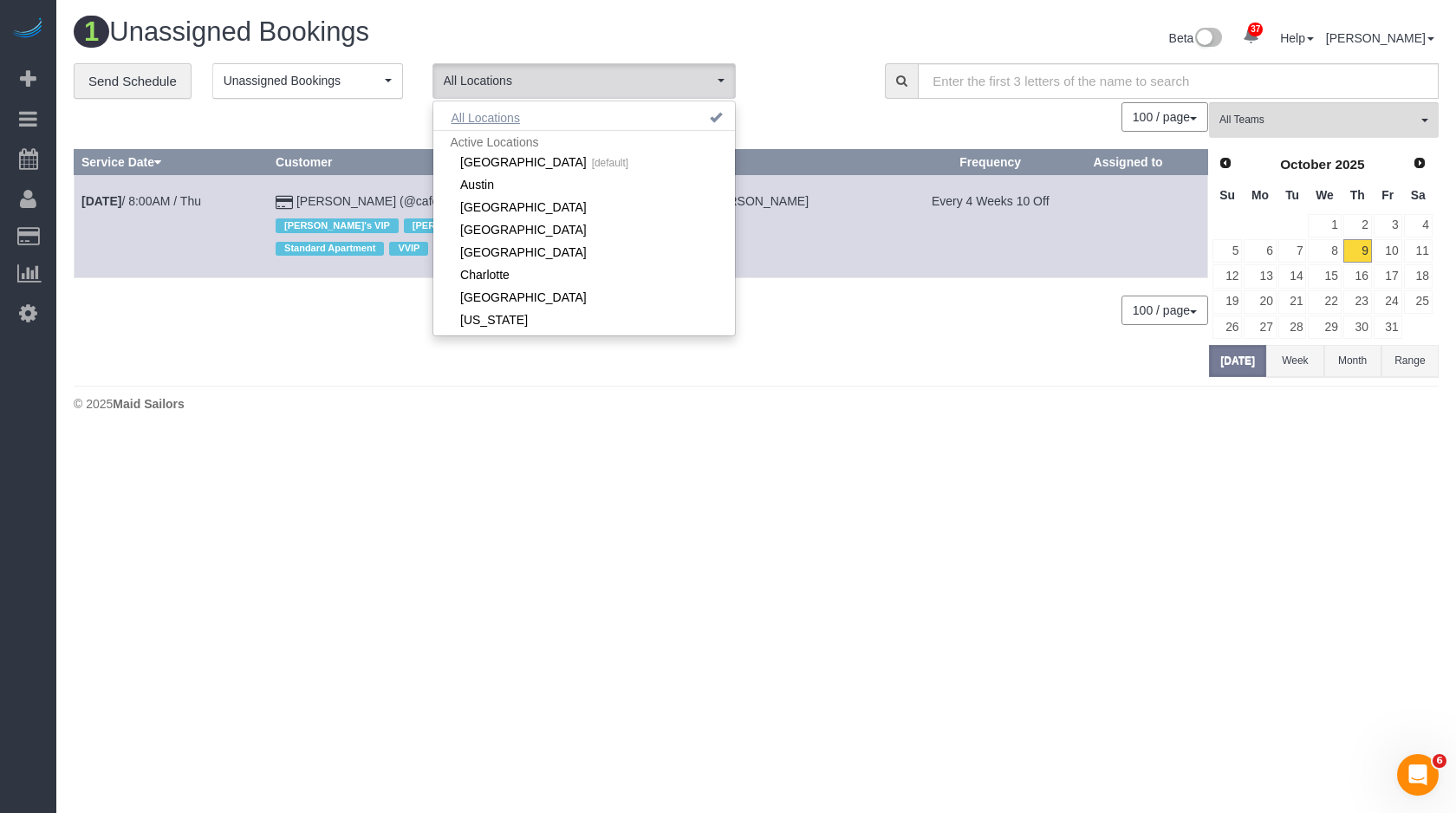
scroll to position [86222, 85223]
click at [857, 241] on div "[GEOGRAPHIC_DATA]" at bounding box center [737, 238] width 298 height 23
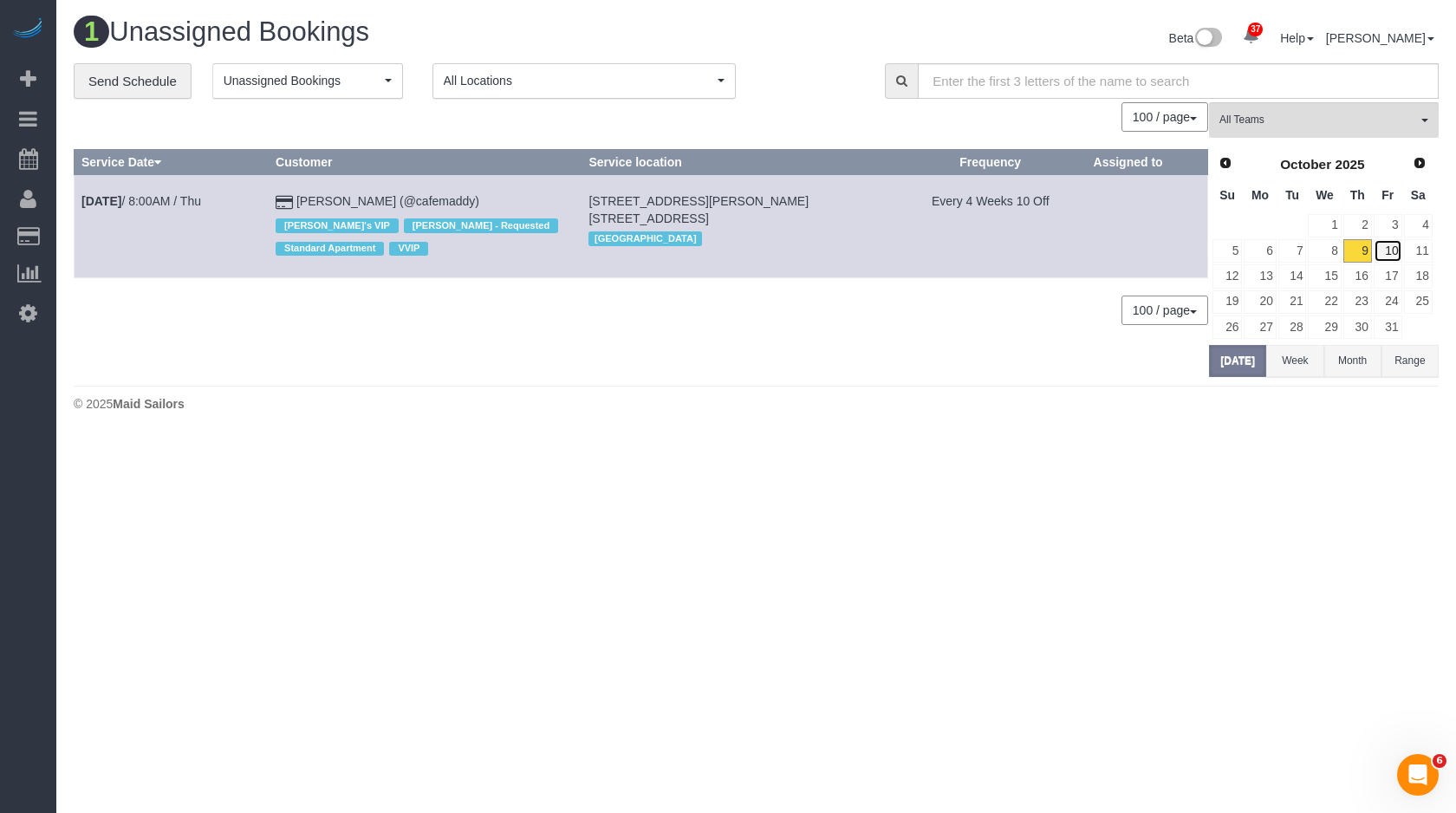
click at [1378, 258] on link "10" at bounding box center [1388, 252] width 29 height 24
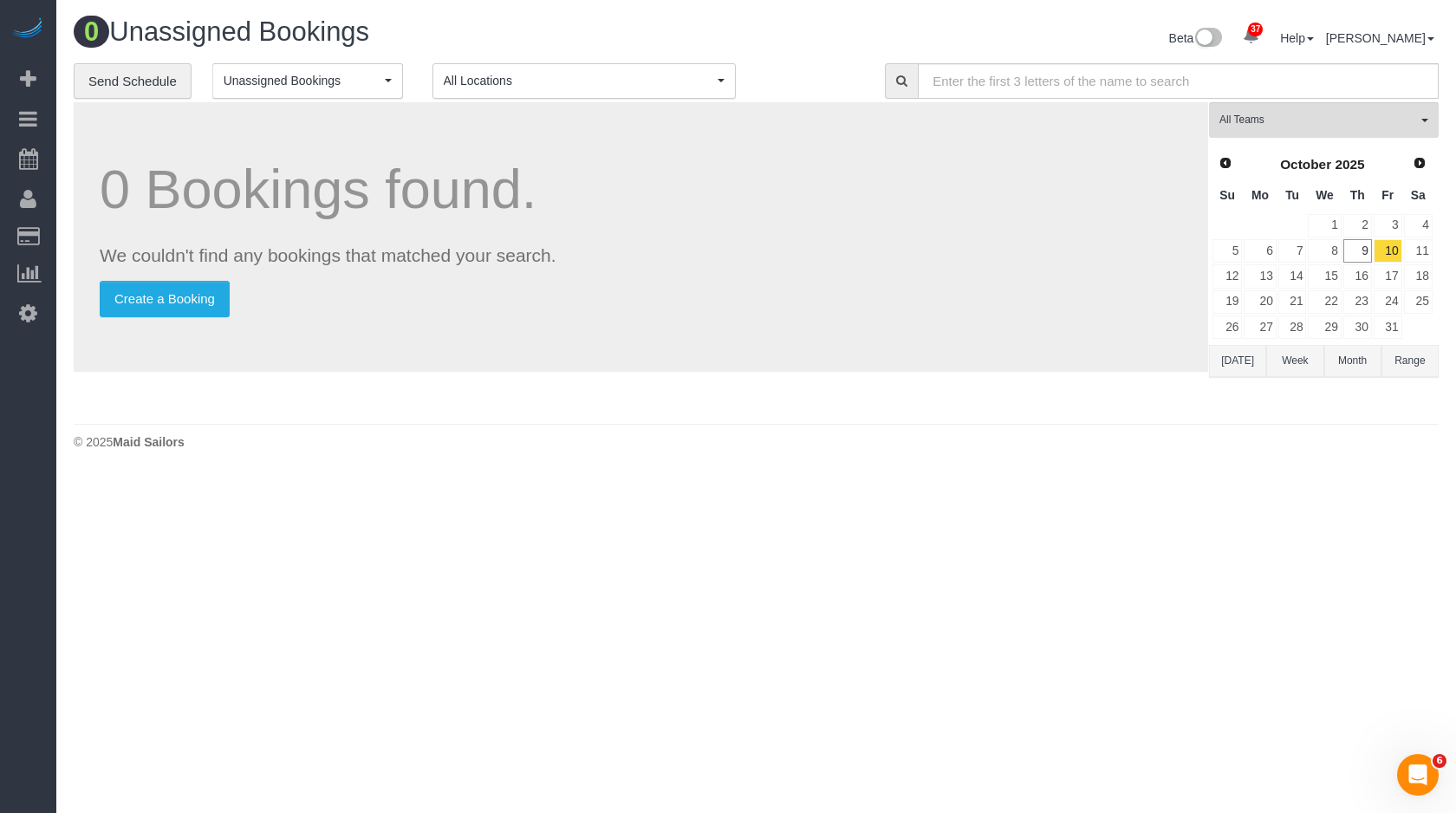
click at [1237, 372] on button "[DATE]" at bounding box center [1238, 360] width 57 height 32
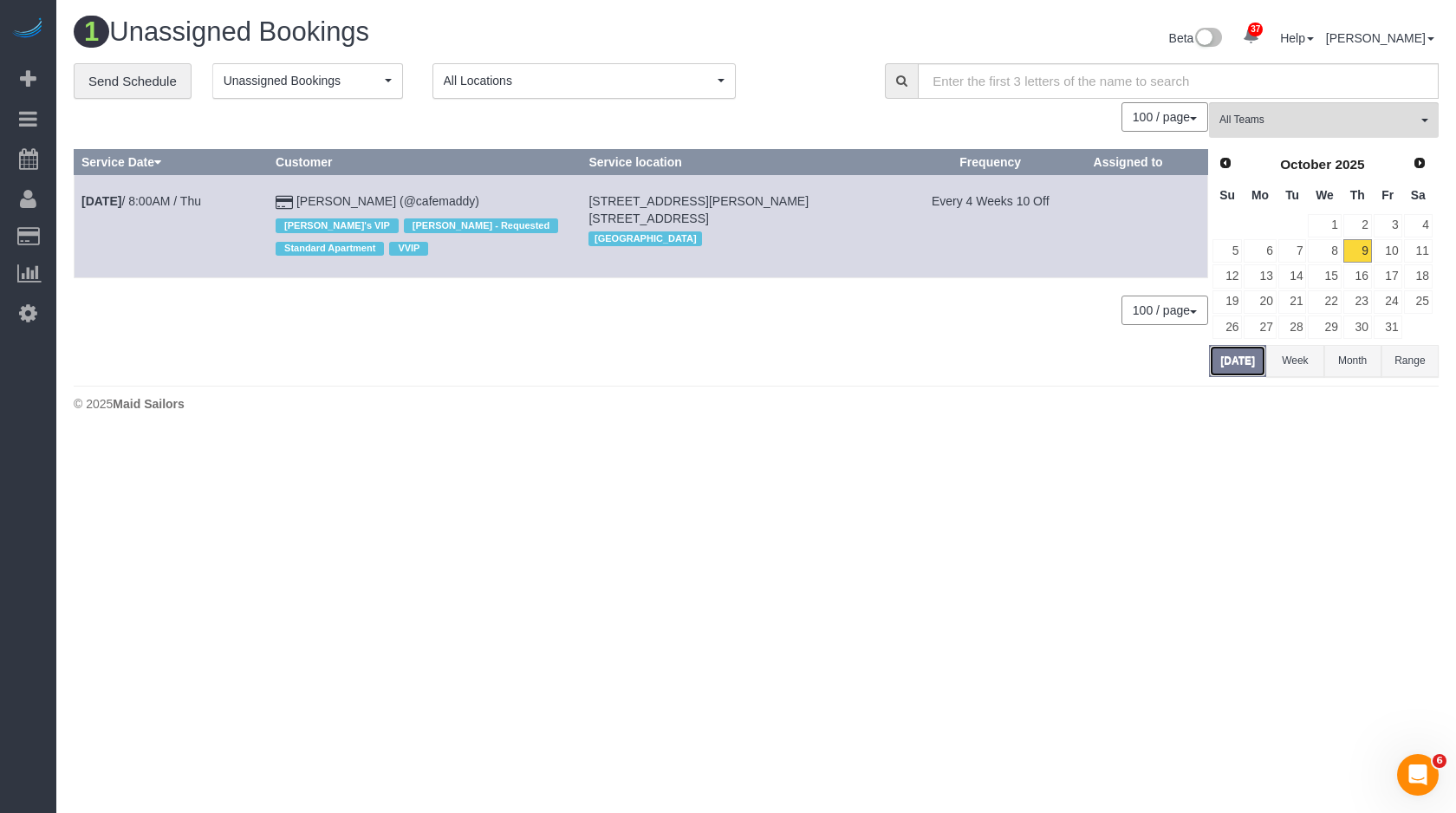
scroll to position [437, 1456]
click at [112, 87] on link "Send Schedule" at bounding box center [132, 81] width 118 height 37
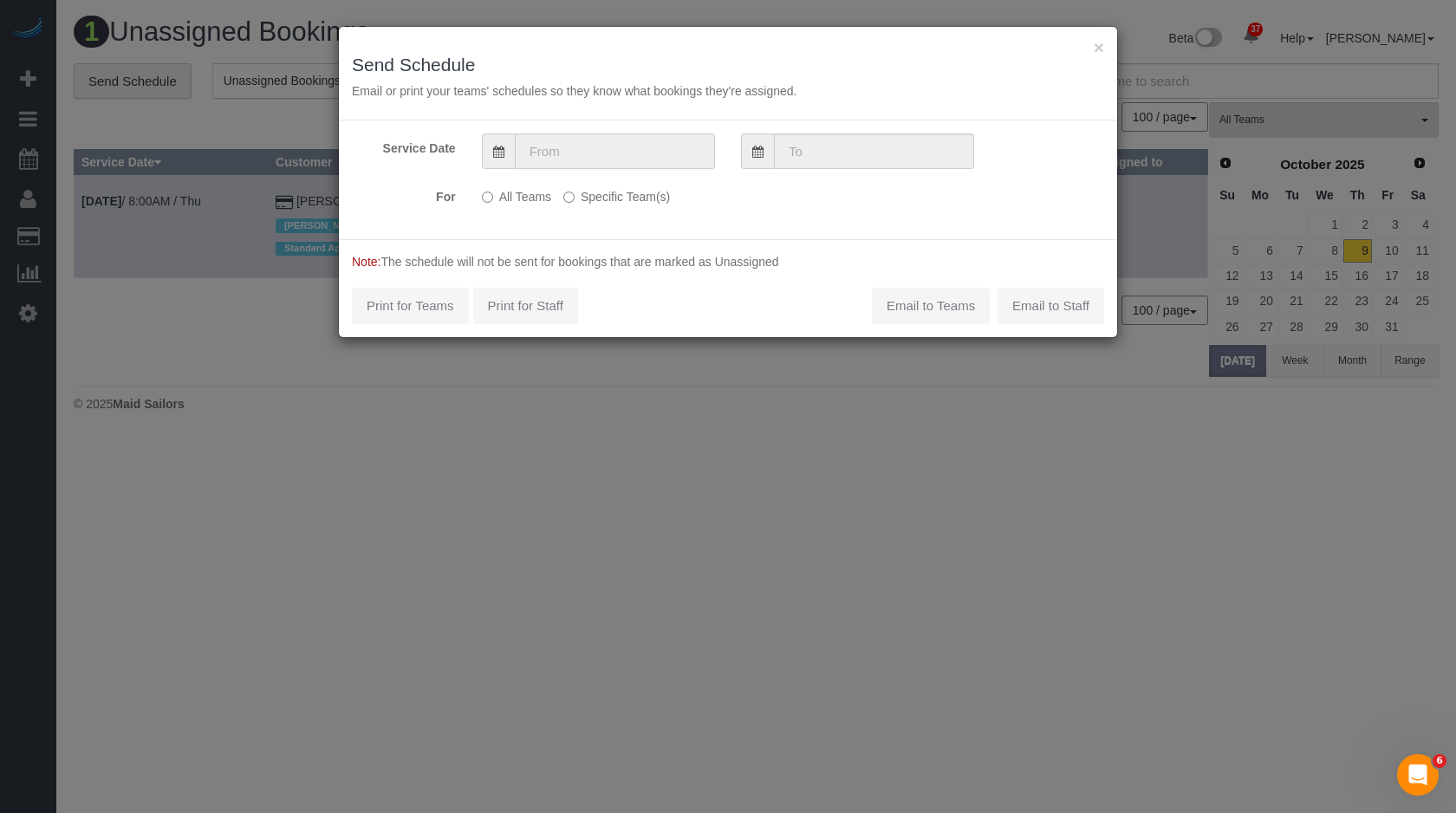
click at [617, 145] on input "text" at bounding box center [615, 152] width 200 height 36
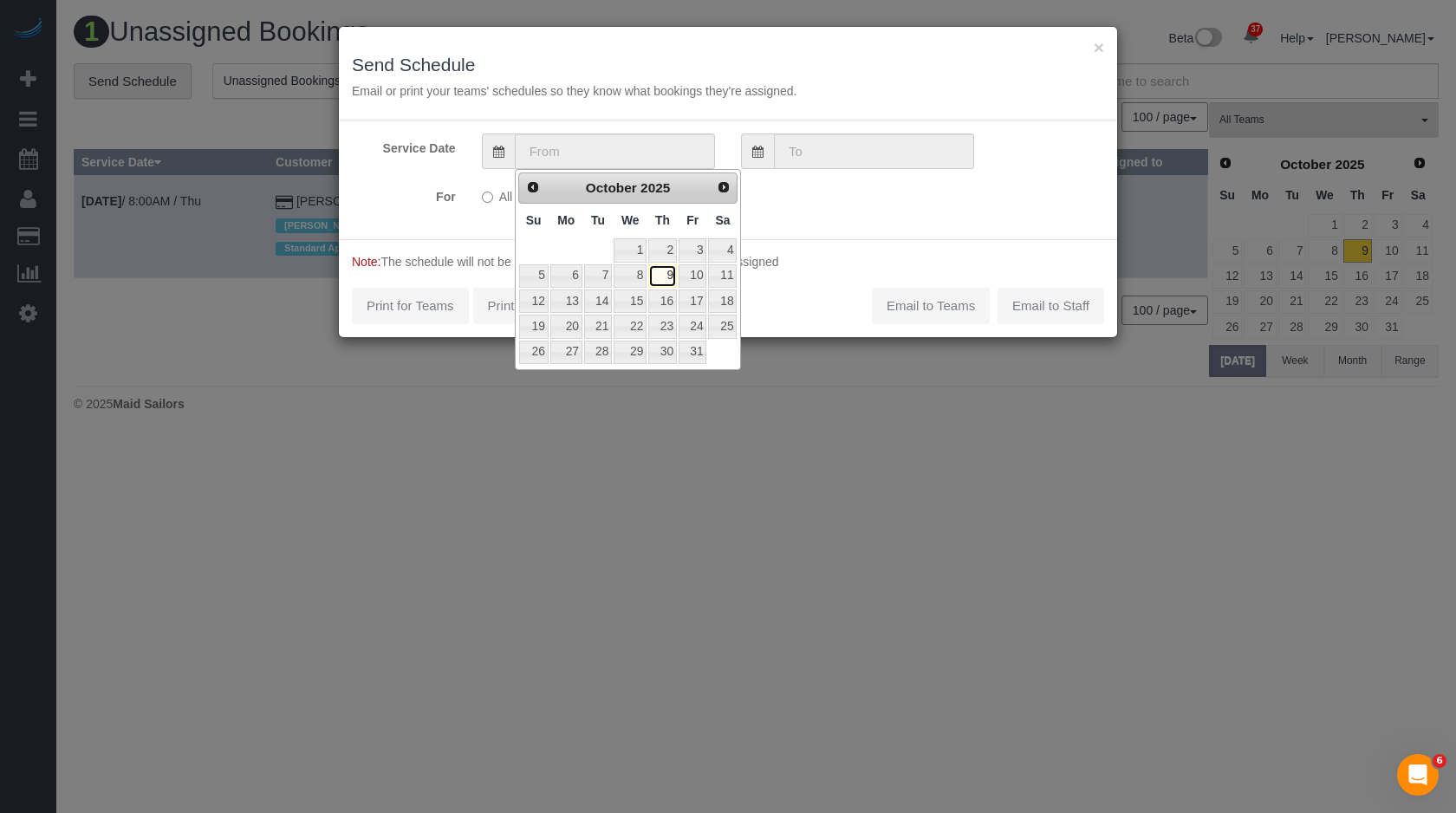
click at [676, 281] on link "9" at bounding box center [663, 276] width 29 height 24
type input "[DATE]"
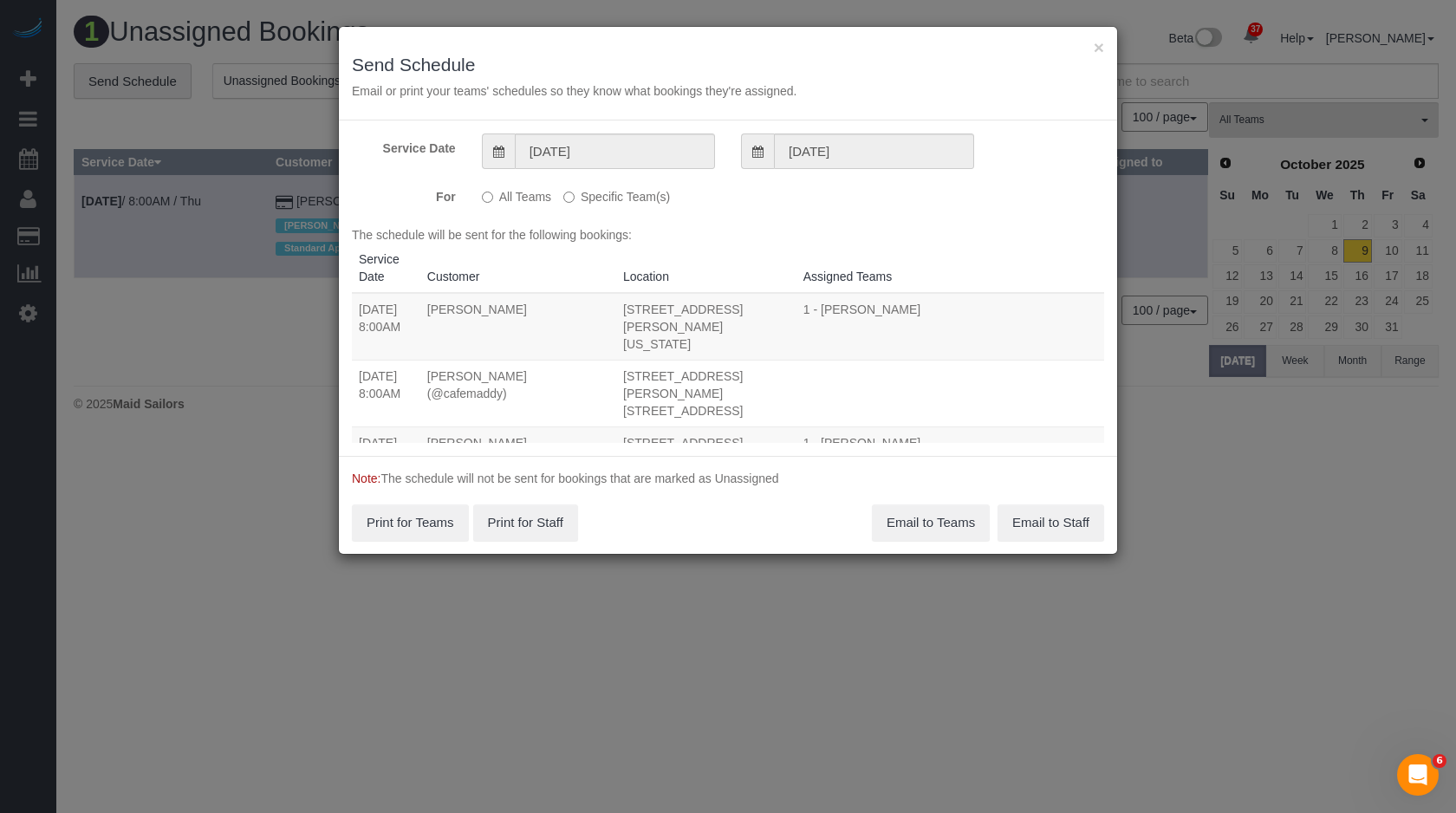
click at [606, 200] on label "Specific Team(s)" at bounding box center [617, 194] width 107 height 24
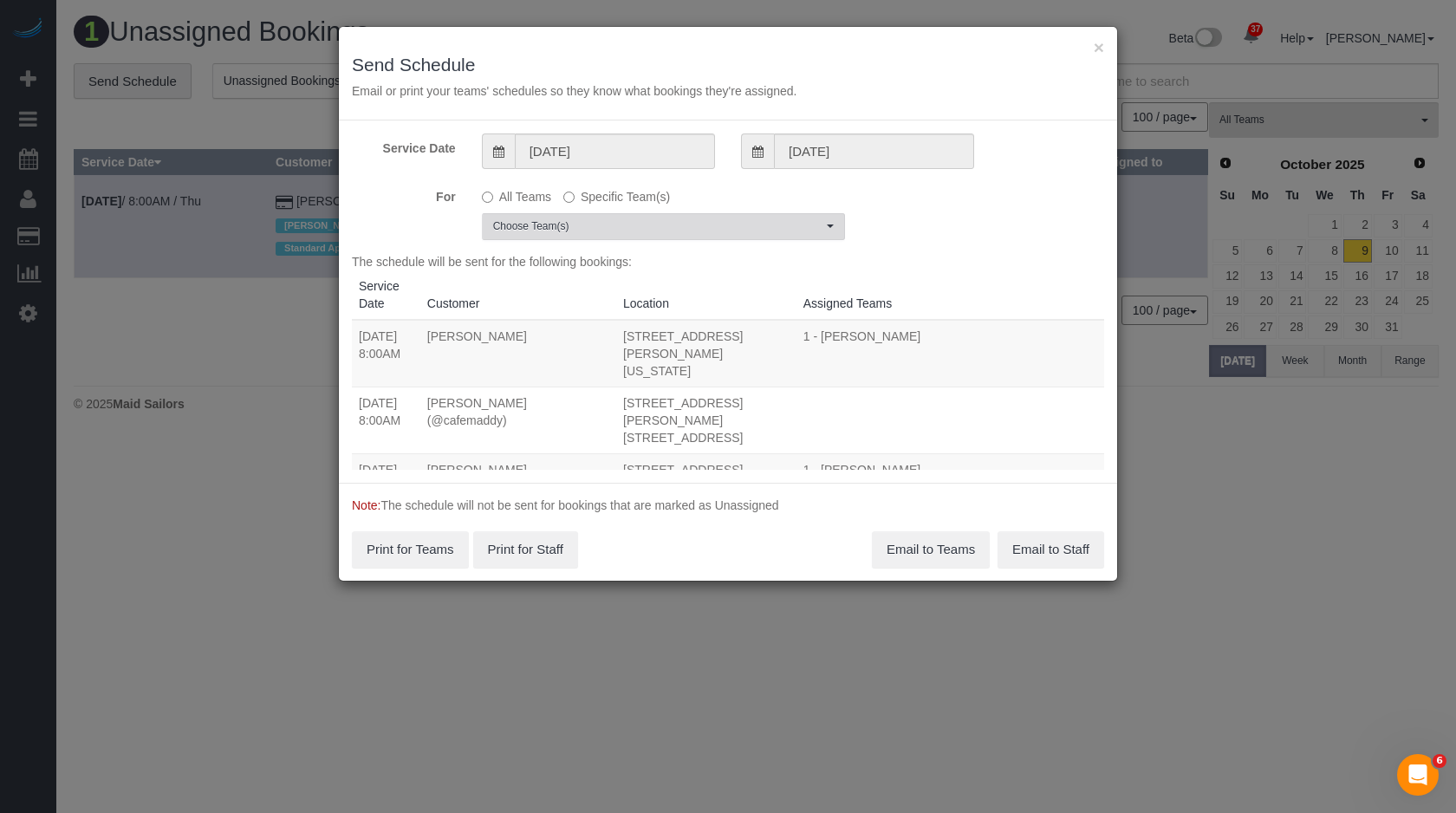
click at [586, 222] on span "Choose Team(s)" at bounding box center [658, 226] width 330 height 15
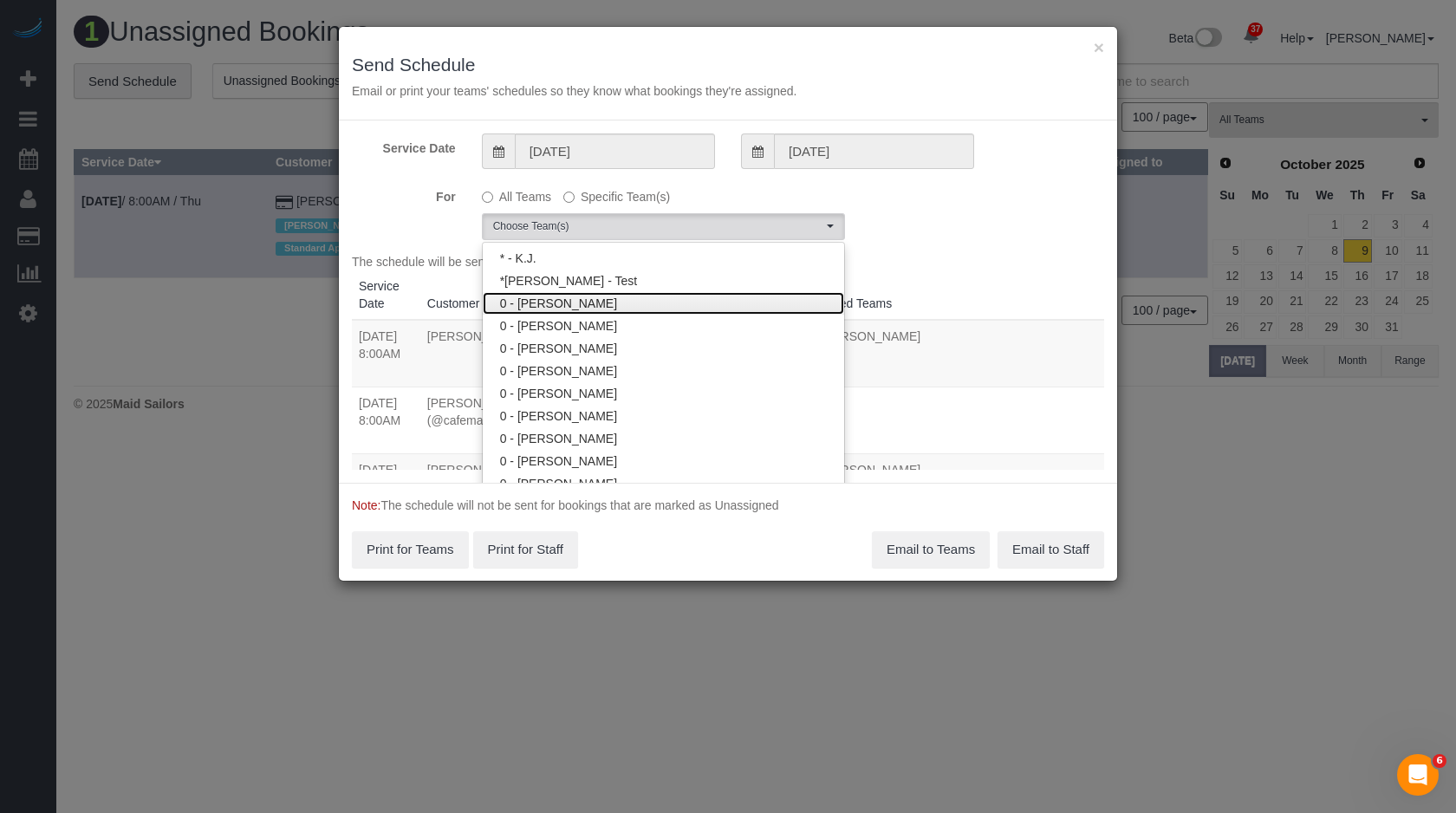
click at [529, 308] on link "0 - [PERSON_NAME]" at bounding box center [663, 303] width 362 height 23
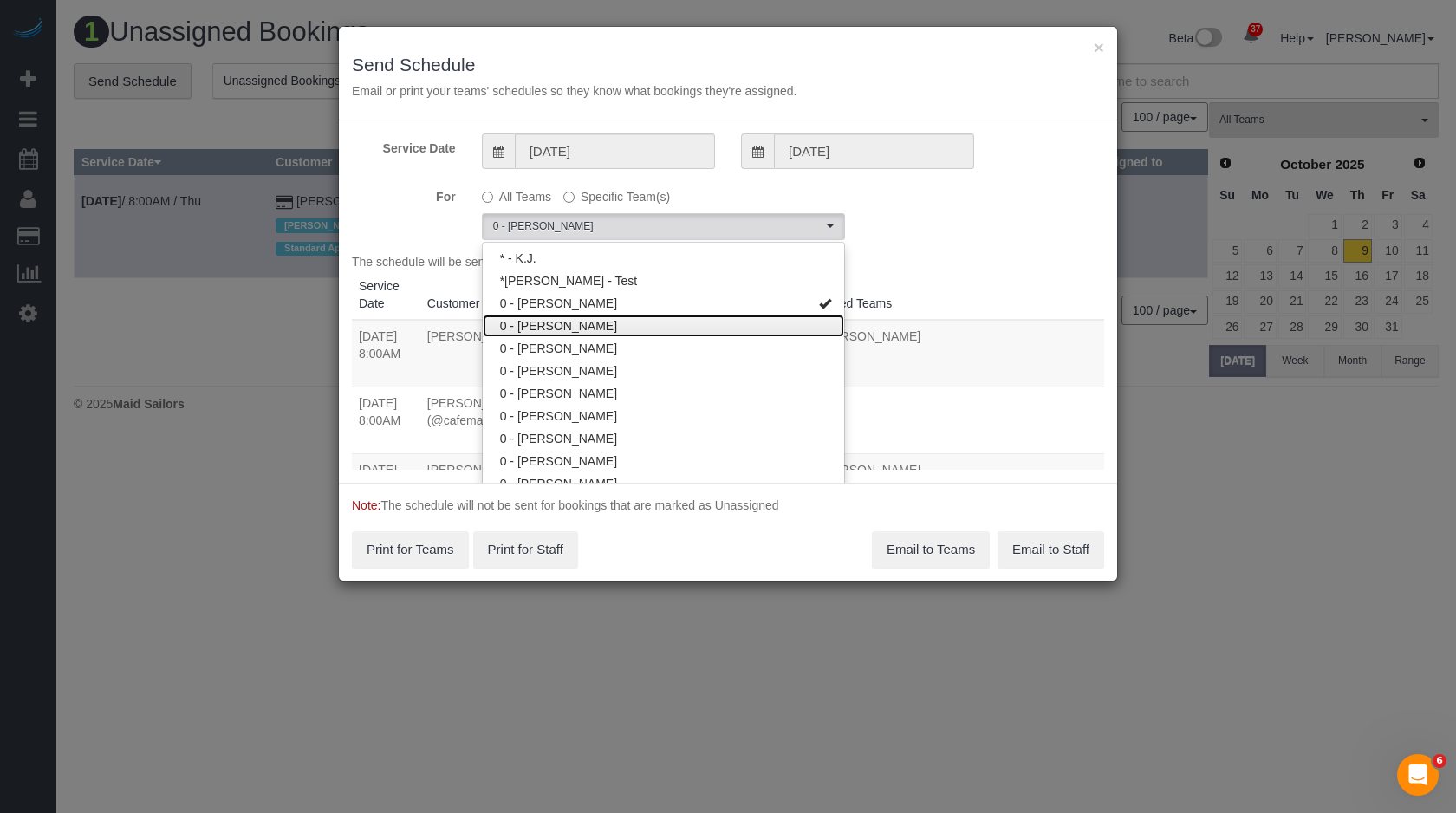
click at [529, 323] on link "0 - [PERSON_NAME]" at bounding box center [663, 326] width 362 height 23
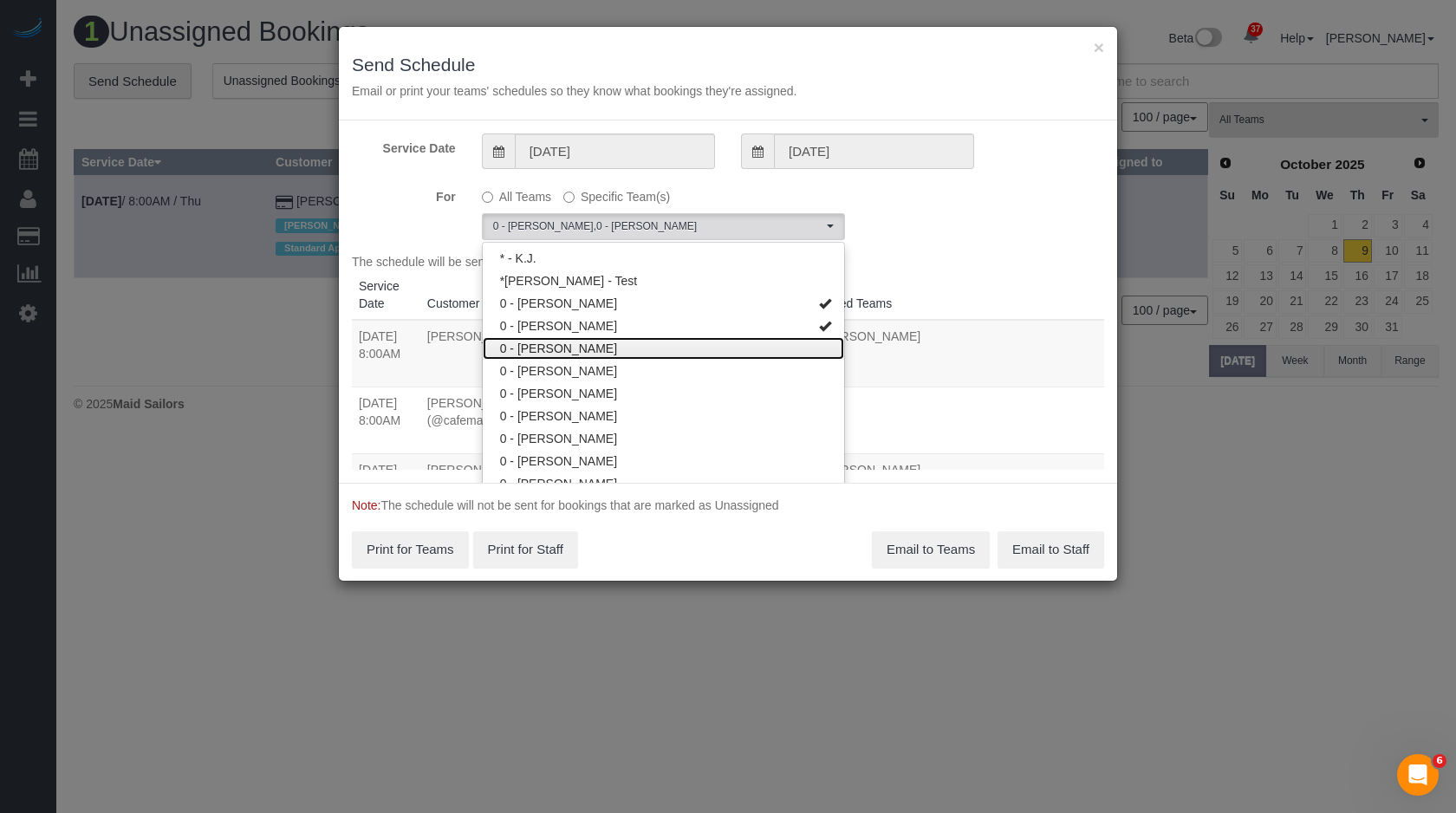
click at [529, 356] on link "0 - [PERSON_NAME]" at bounding box center [663, 348] width 362 height 23
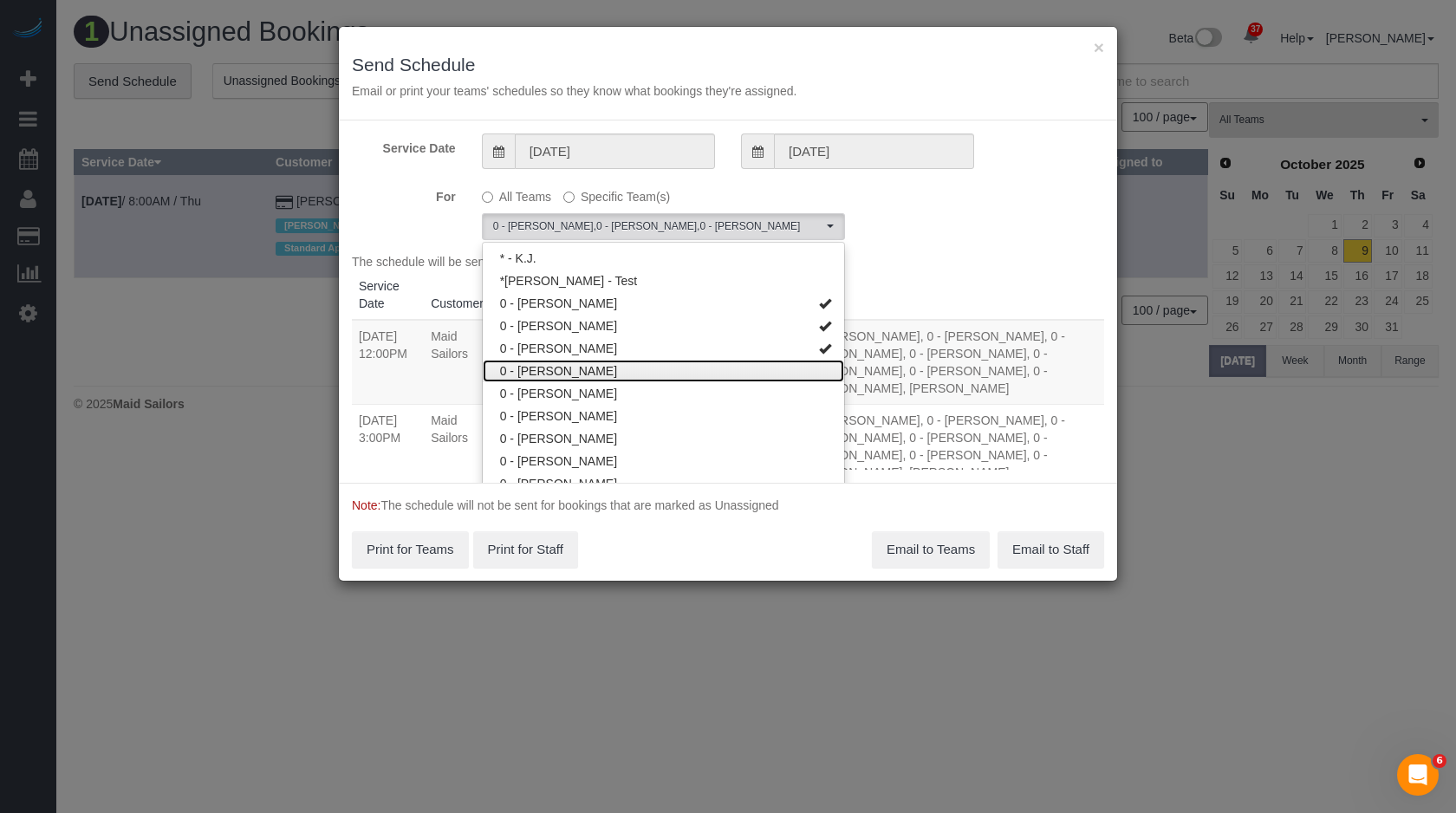
click at [527, 378] on link "0 - [PERSON_NAME]" at bounding box center [663, 370] width 362 height 23
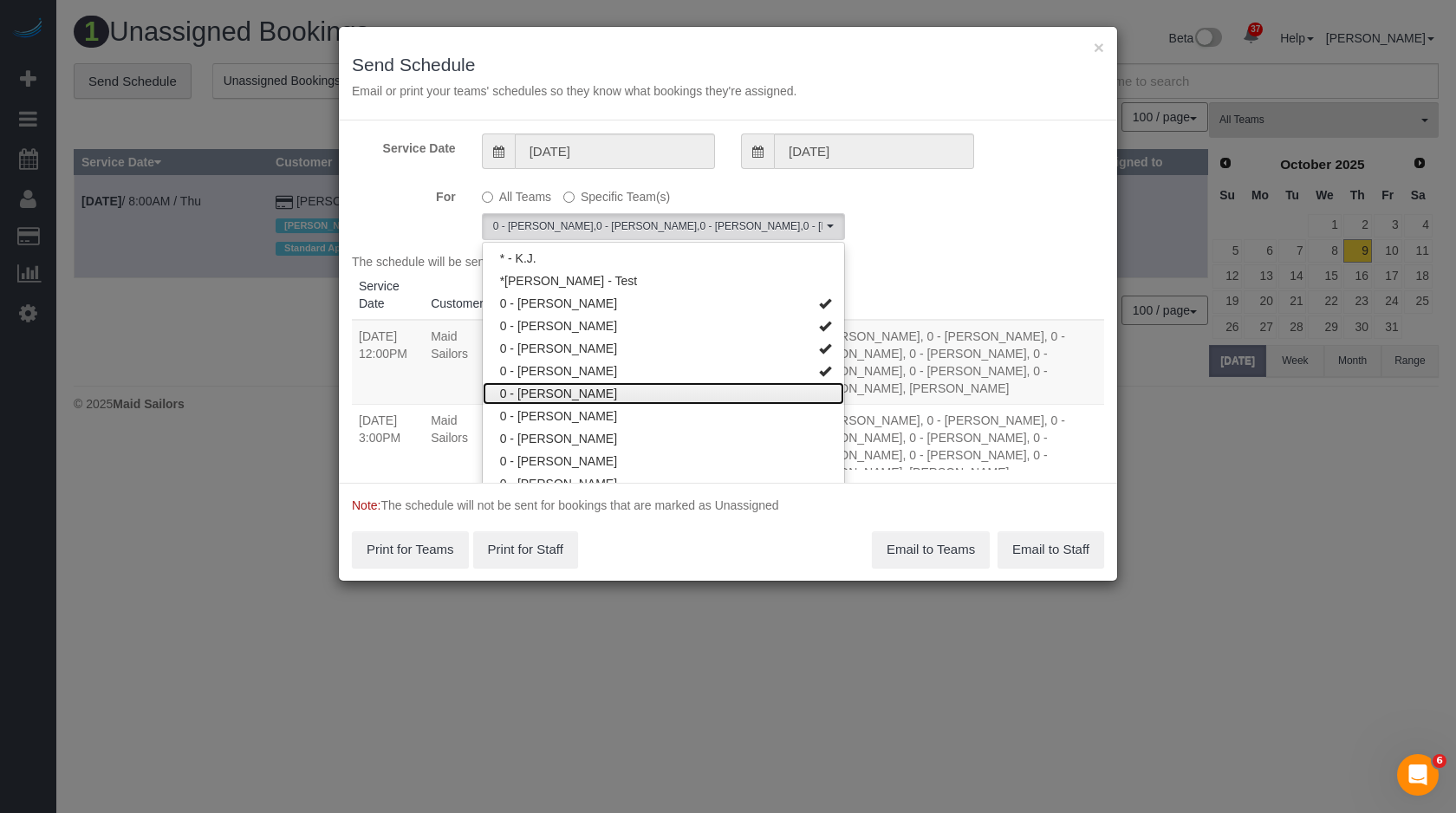
click at [527, 392] on link "0 - [PERSON_NAME]" at bounding box center [663, 393] width 362 height 23
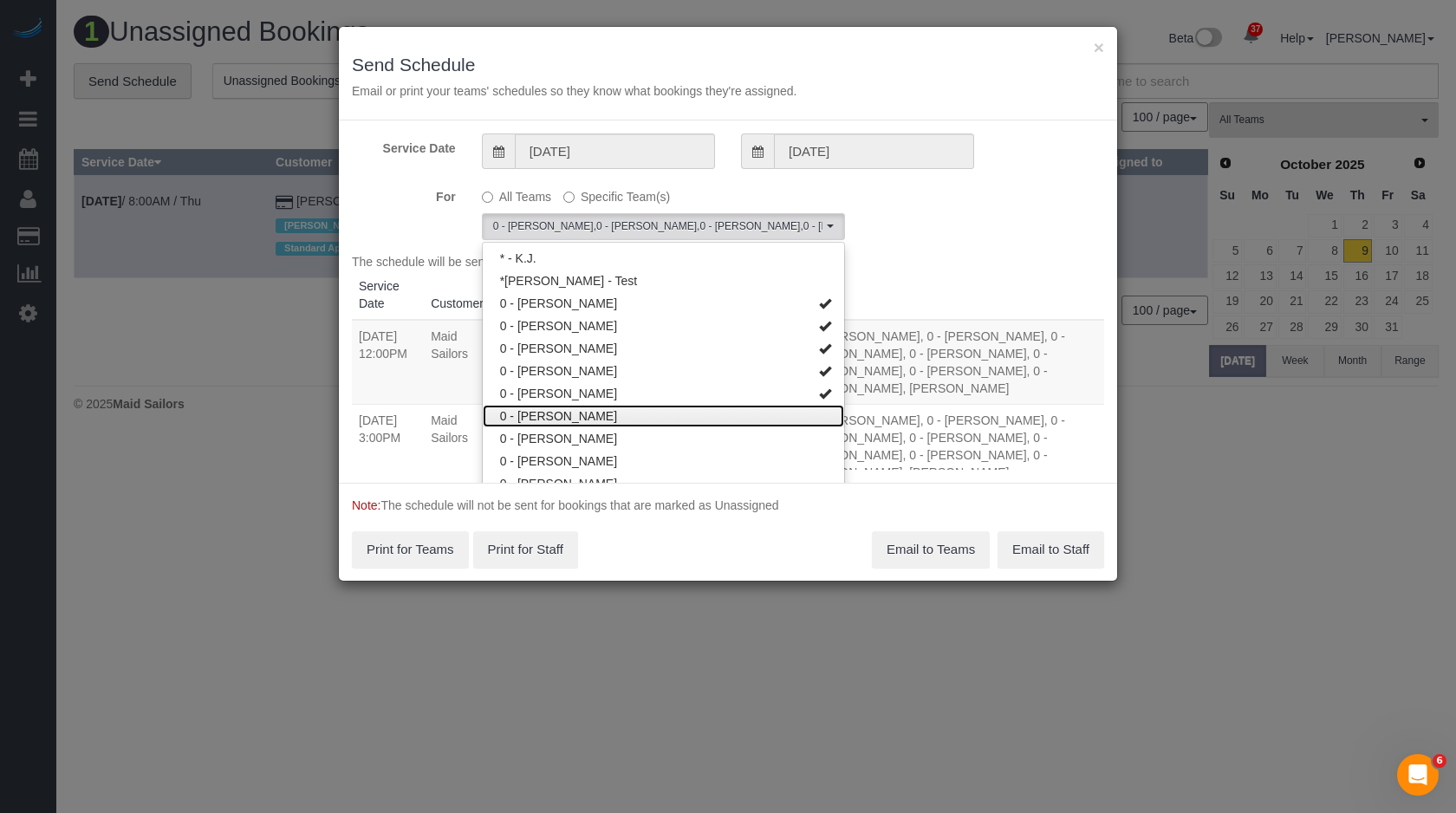
click at [528, 418] on link "0 - [PERSON_NAME]" at bounding box center [663, 416] width 362 height 23
click at [530, 434] on link "0 - [PERSON_NAME]" at bounding box center [663, 438] width 362 height 23
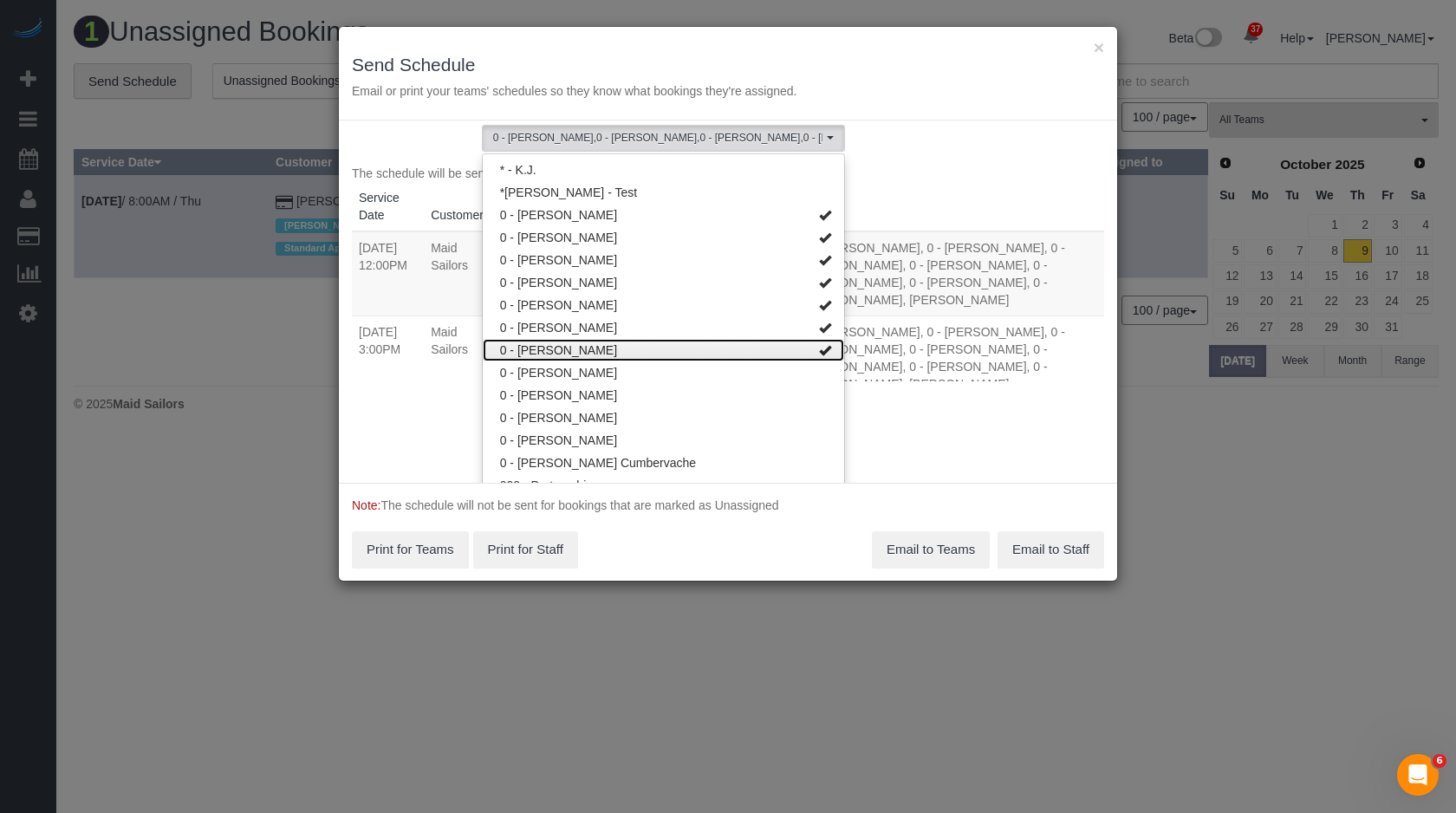
scroll to position [89, 0]
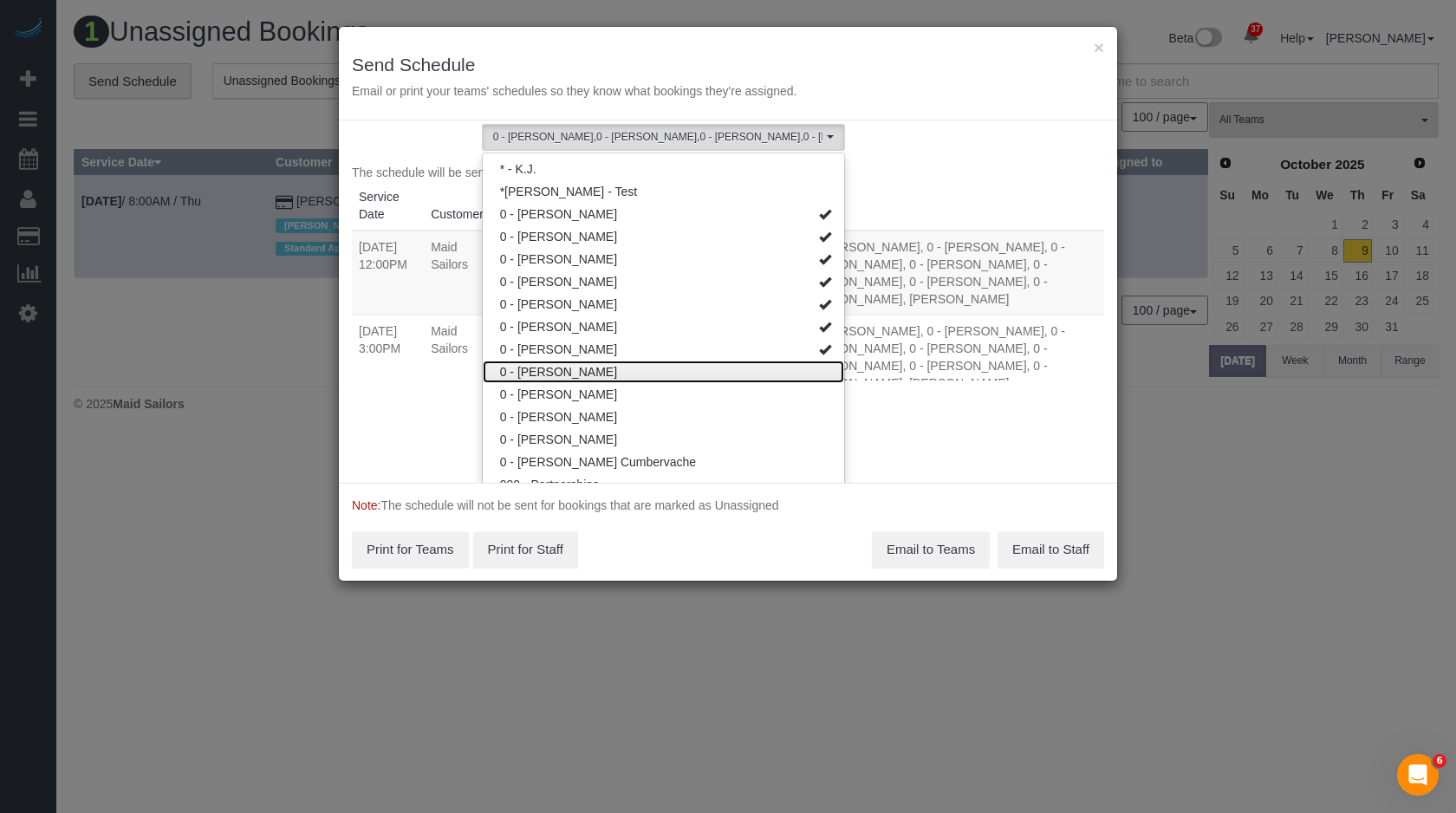
click at [566, 374] on link "0 - [PERSON_NAME]" at bounding box center [663, 371] width 362 height 23
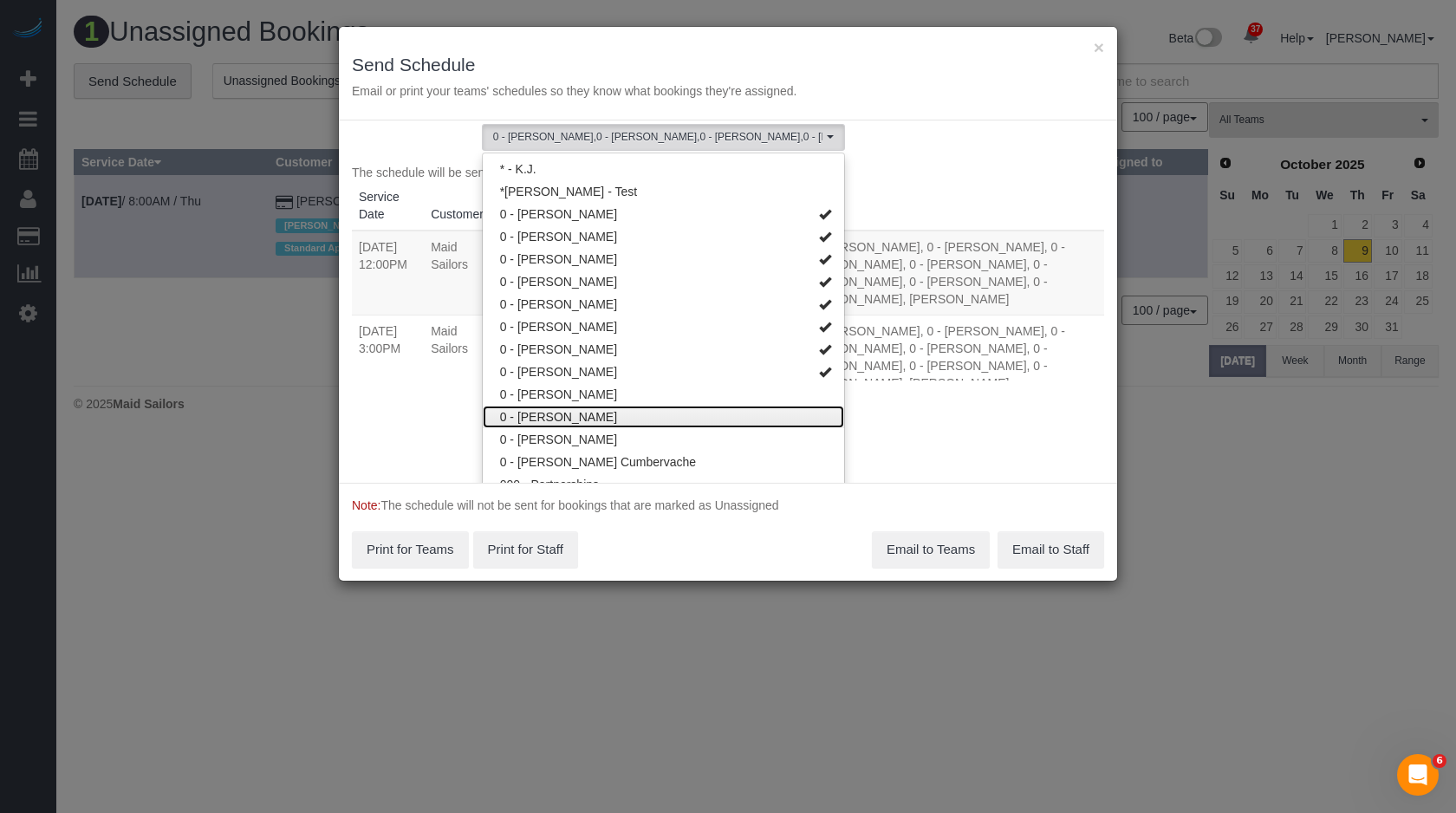
click at [567, 416] on link "0 - [PERSON_NAME]" at bounding box center [663, 417] width 362 height 23
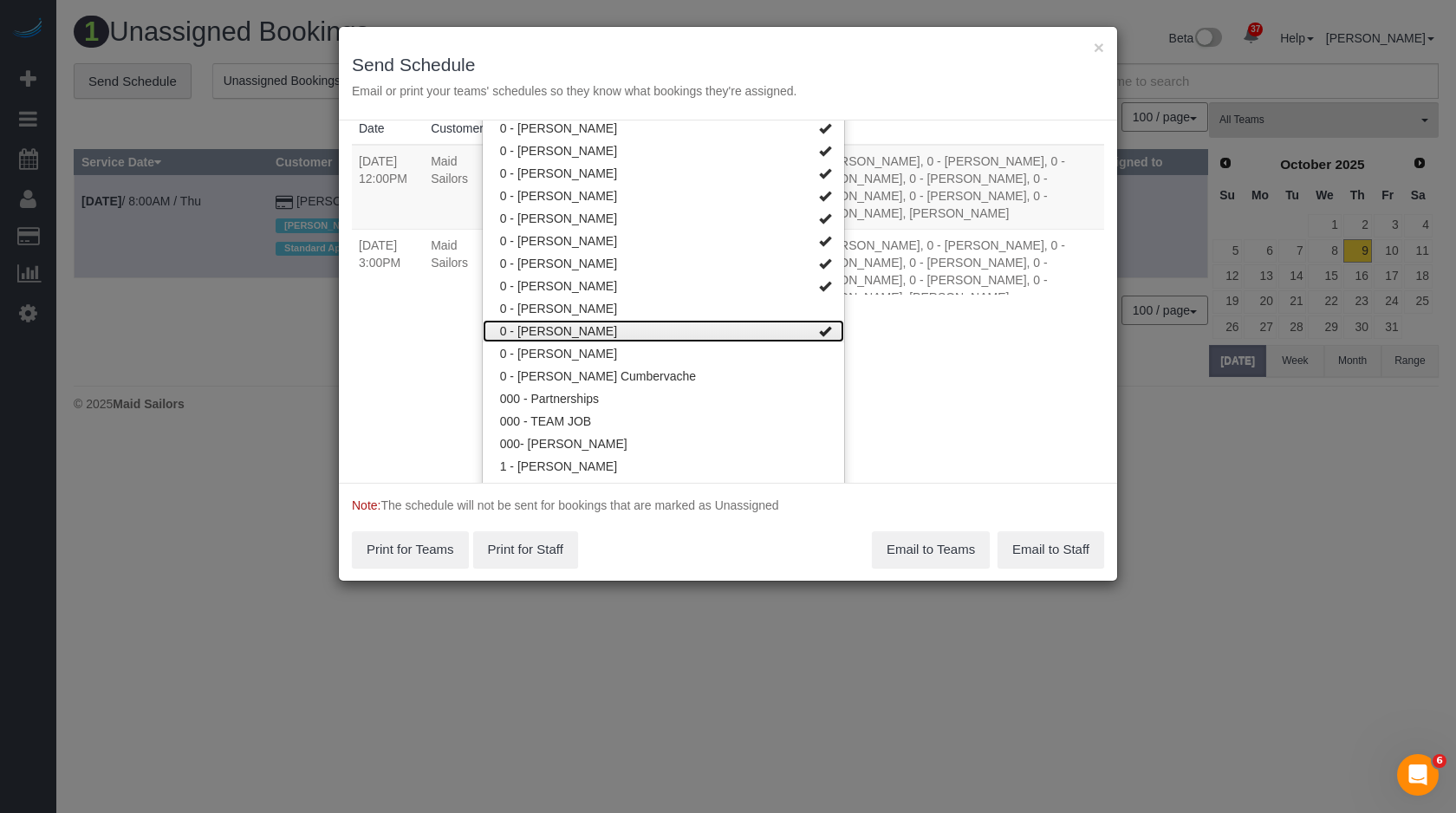
scroll to position [178, 0]
click at [602, 351] on link "0 - [PERSON_NAME]" at bounding box center [663, 350] width 362 height 23
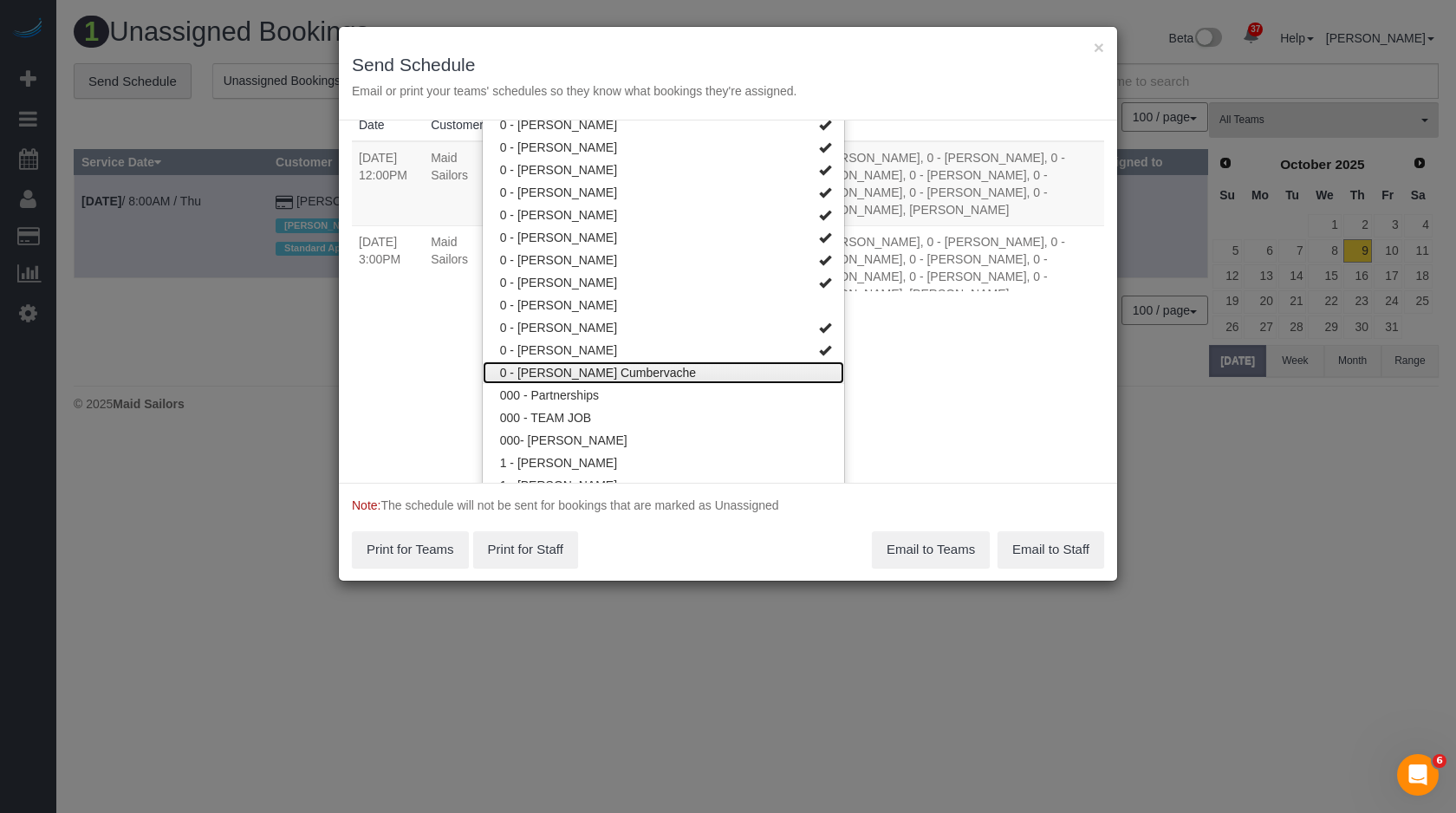
click at [602, 361] on link "0 - [PERSON_NAME] Cumbervache" at bounding box center [663, 372] width 362 height 23
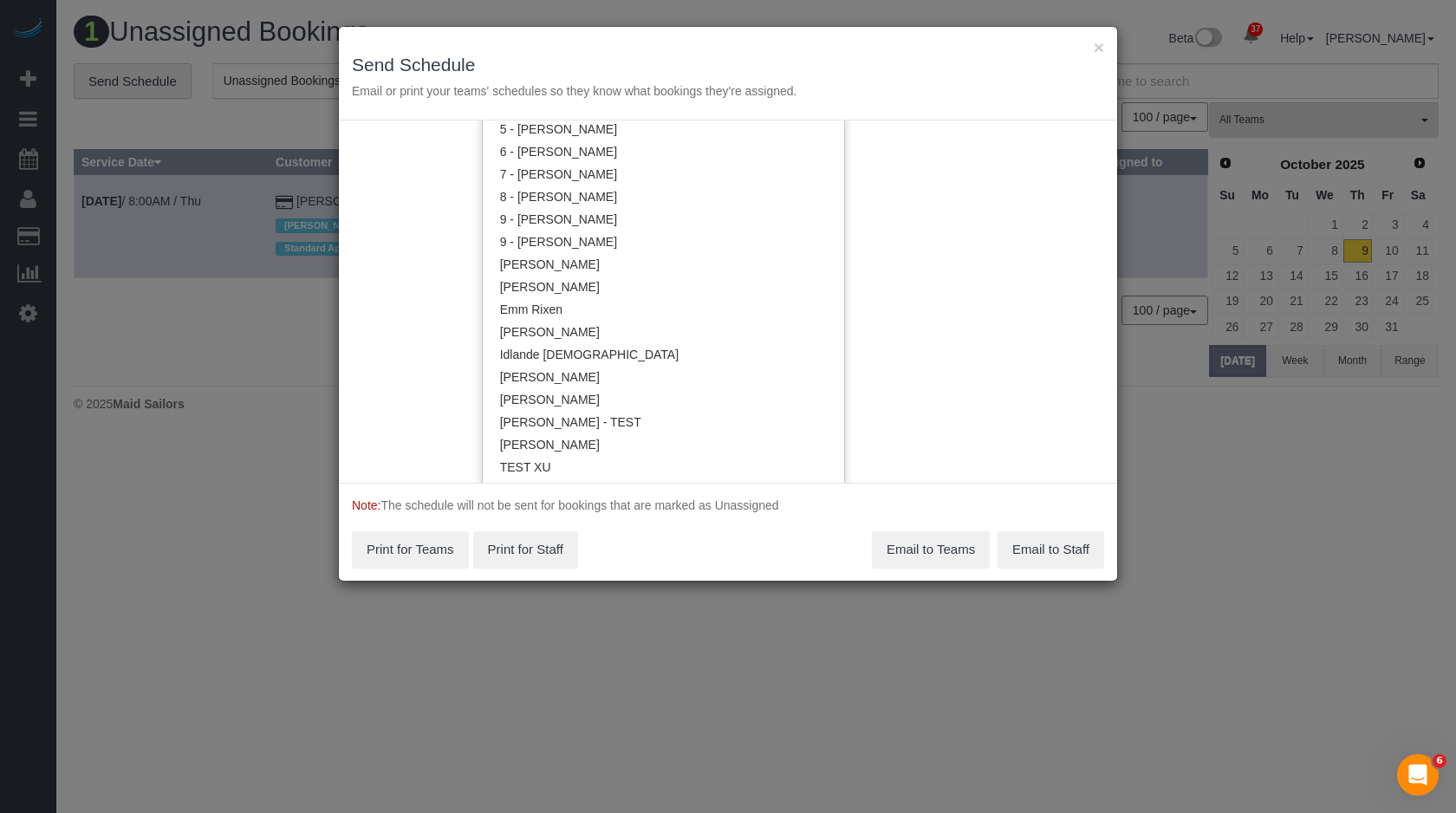
scroll to position [2065, 0]
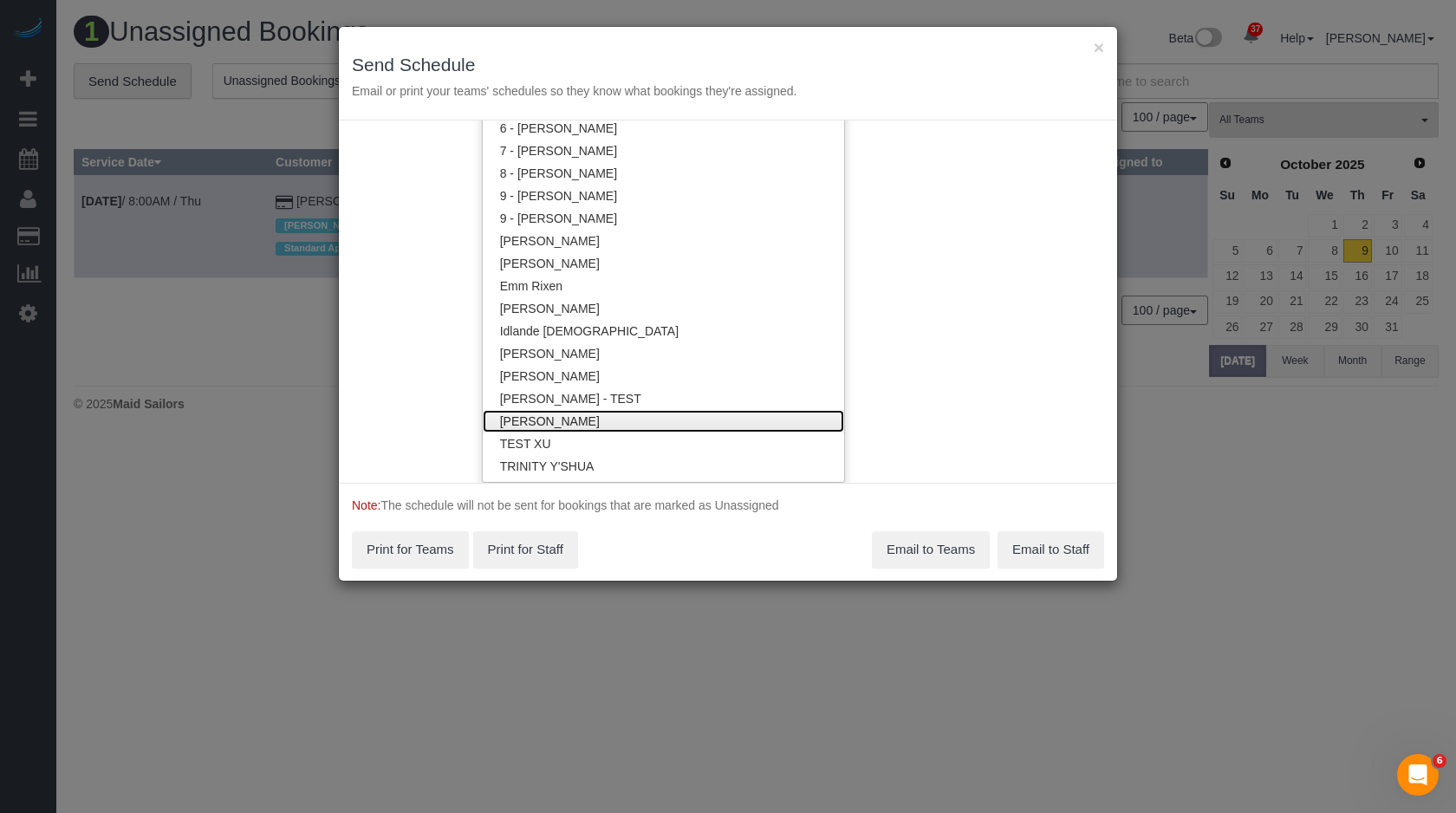
click at [587, 410] on link "[PERSON_NAME]" at bounding box center [663, 421] width 362 height 23
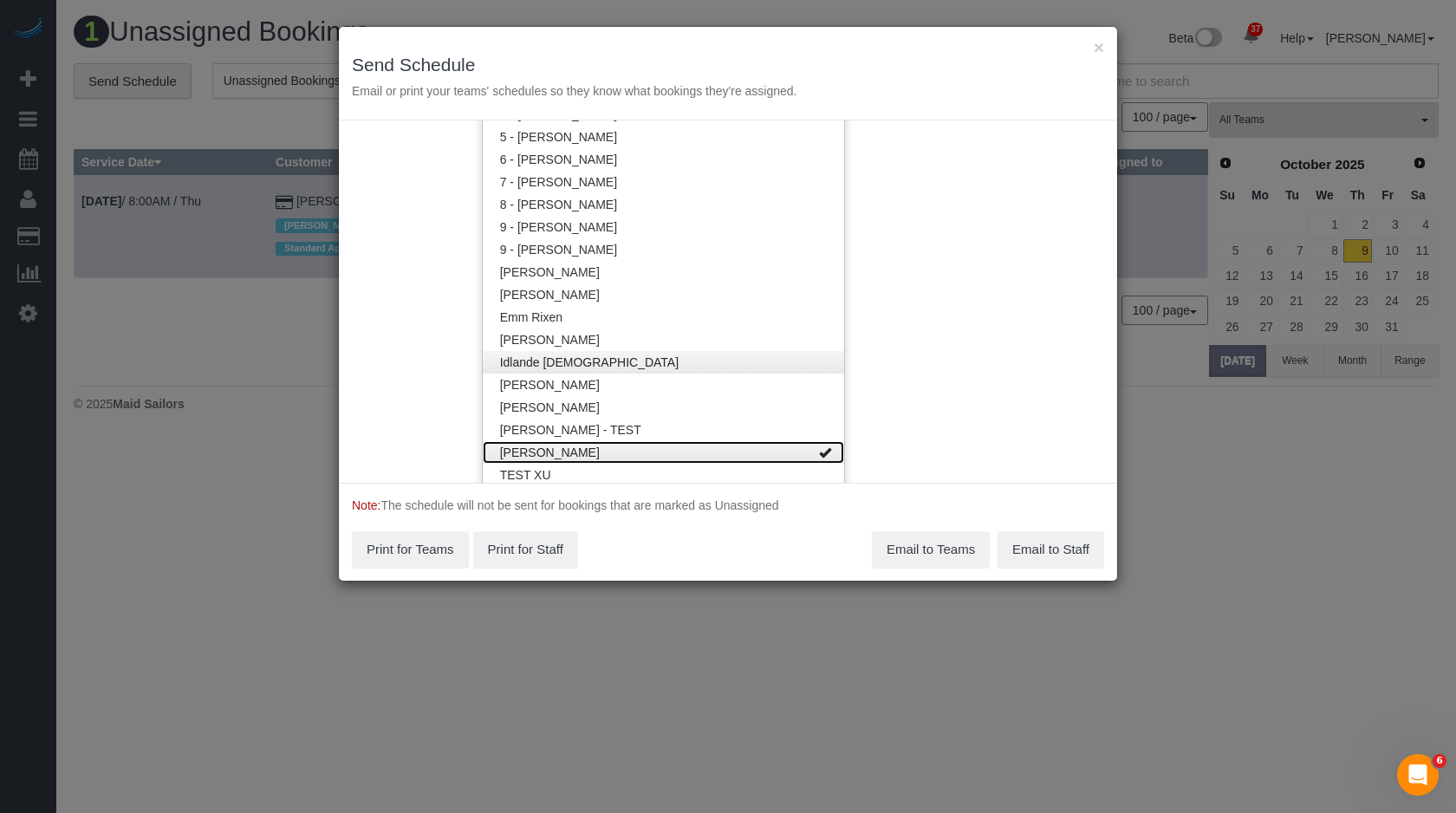
scroll to position [2005, 0]
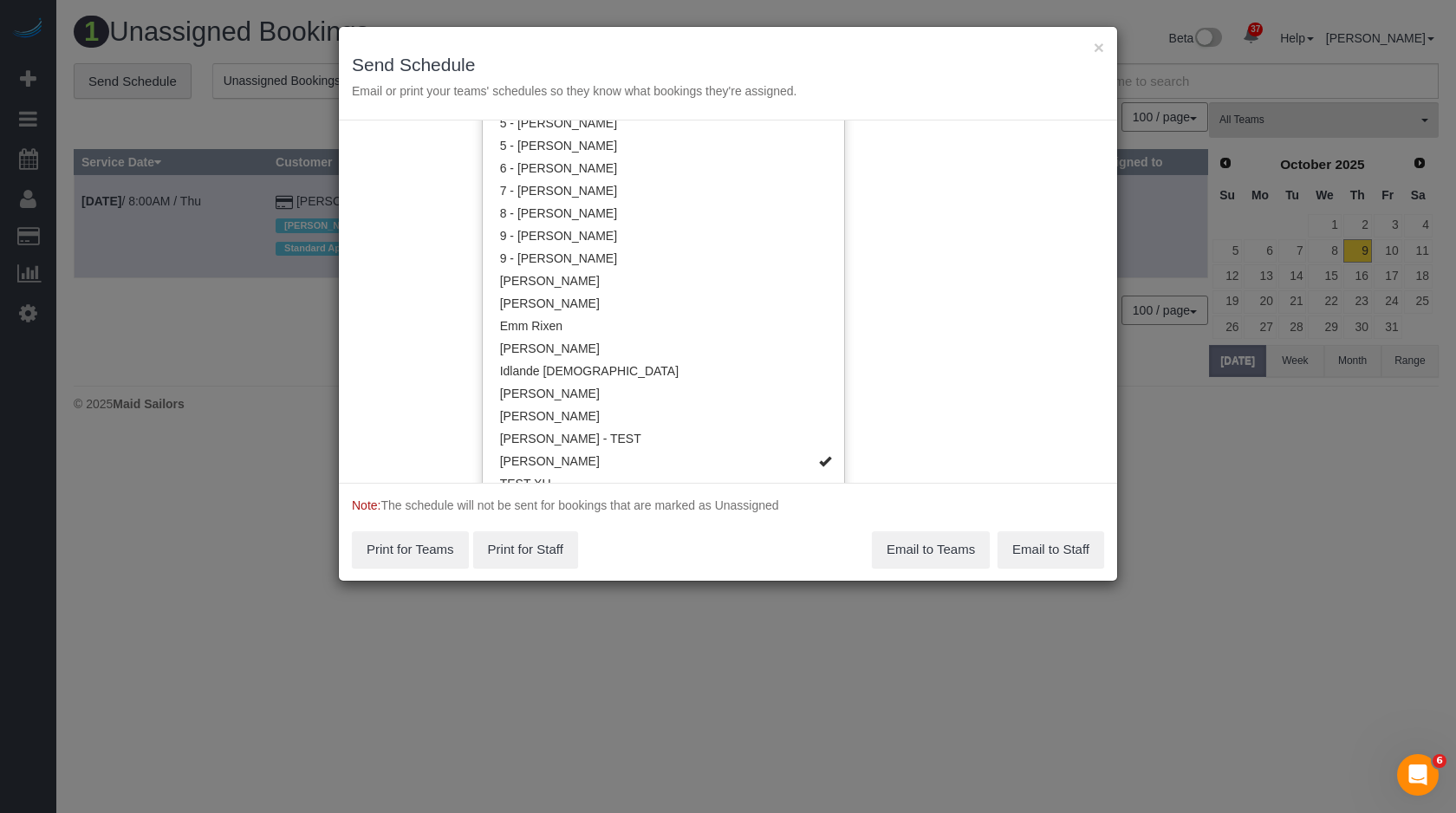
click at [929, 423] on div "Service Date [DATE] [DATE] For All Teams Specific Team(s) 0 - [PERSON_NAME] , 0…" at bounding box center [728, 302] width 779 height 362
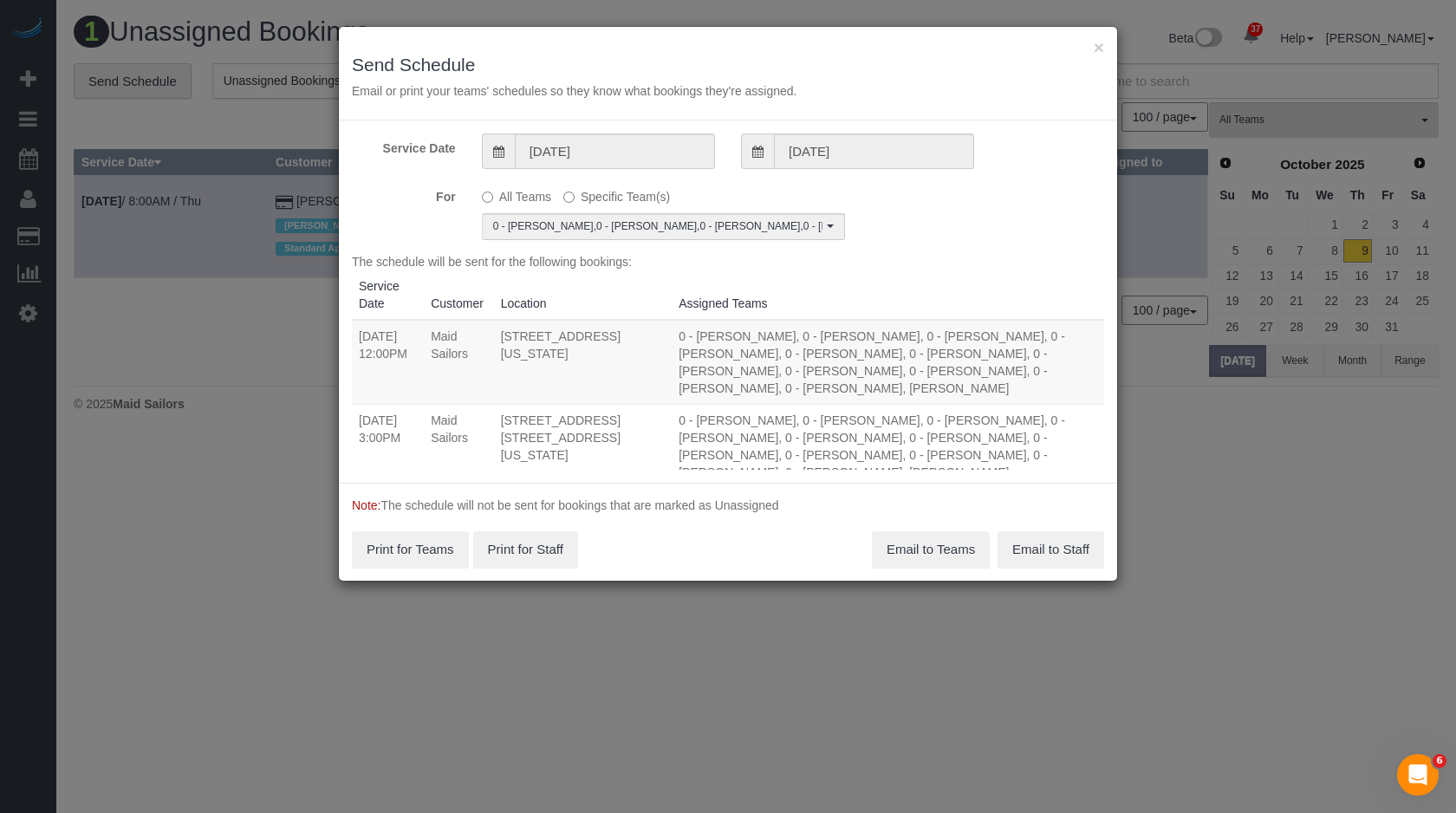
scroll to position [0, 0]
click at [921, 531] on button "Email to Teams" at bounding box center [930, 549] width 118 height 37
